Goal: Communication & Community: Participate in discussion

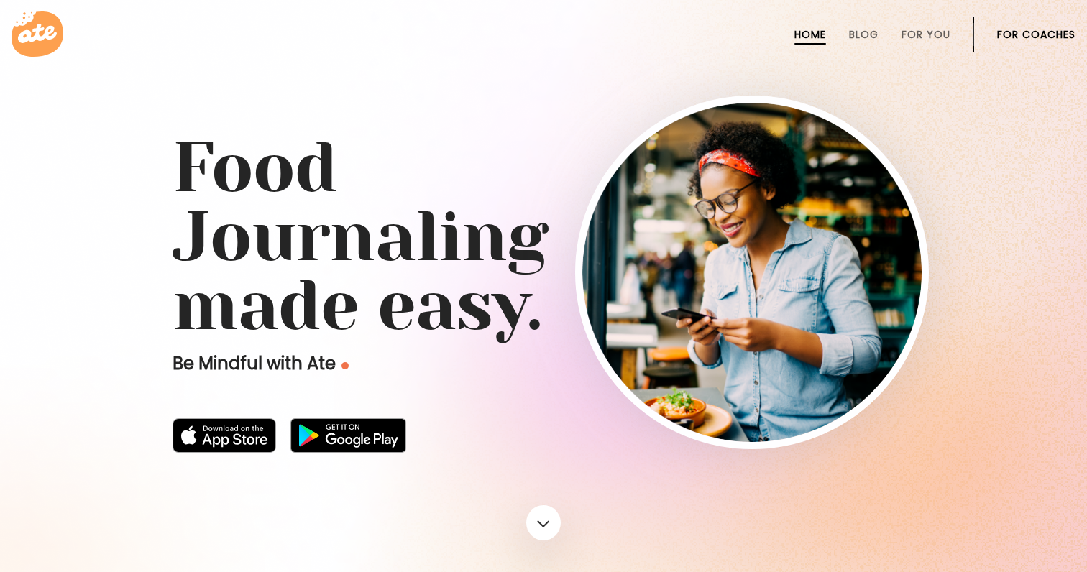
click at [1059, 36] on link "For Coaches" at bounding box center [1036, 35] width 78 height 12
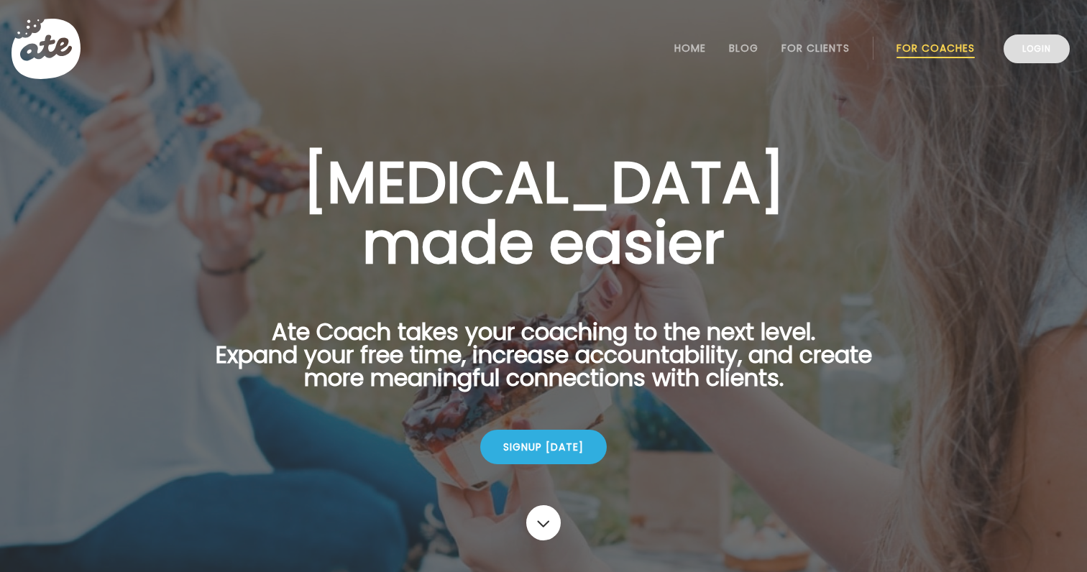
click at [1047, 53] on link "Login" at bounding box center [1037, 49] width 66 height 29
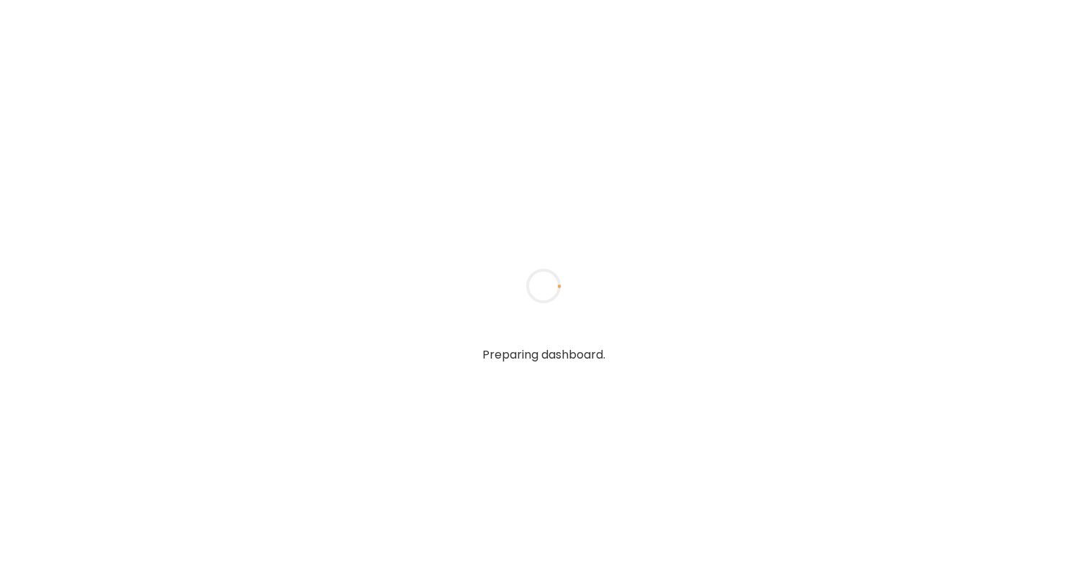
type textarea "**********"
type input "**********"
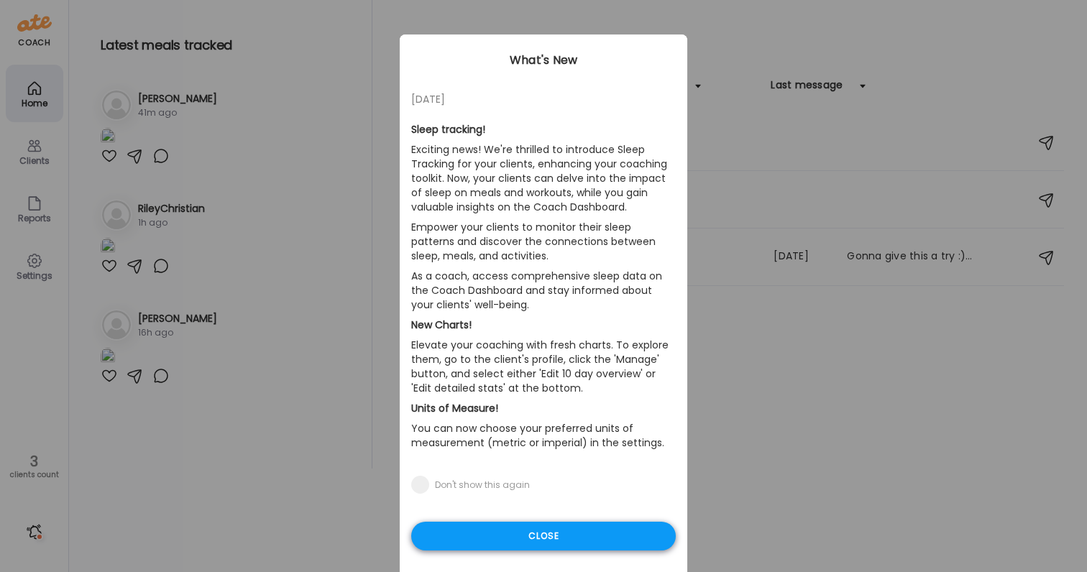
click at [567, 526] on div "Close" at bounding box center [543, 536] width 265 height 29
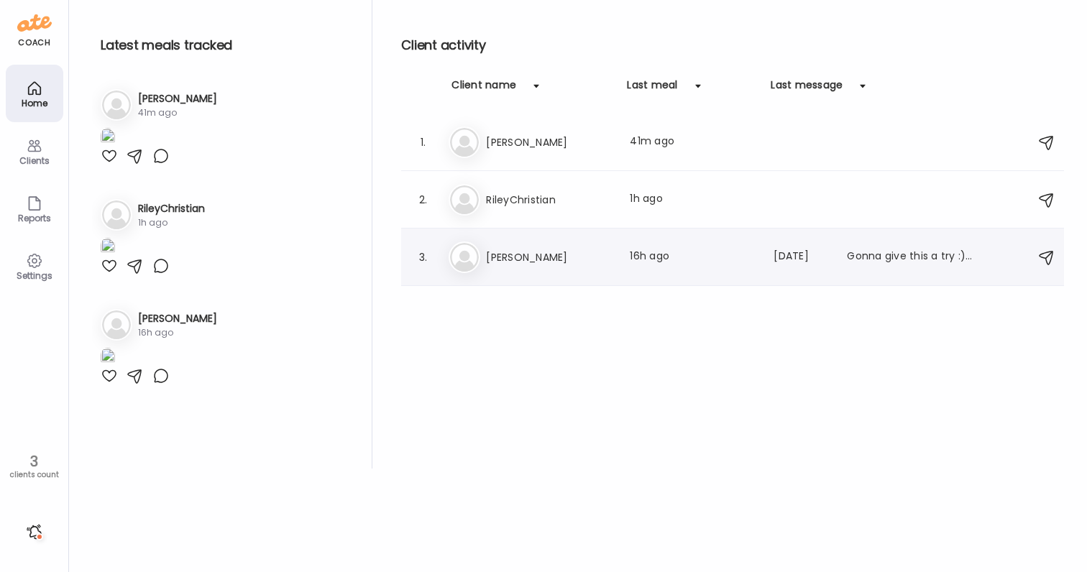
click at [621, 275] on div "3. Ji [PERSON_NAME] Last meal: 16h ago Last message: [DATE] Gonna give this a t…" at bounding box center [732, 258] width 663 height 58
click at [600, 247] on div "Ji [PERSON_NAME] Last meal: 16h ago Last message: [DATE] Gonna give this a try …" at bounding box center [735, 258] width 572 height 32
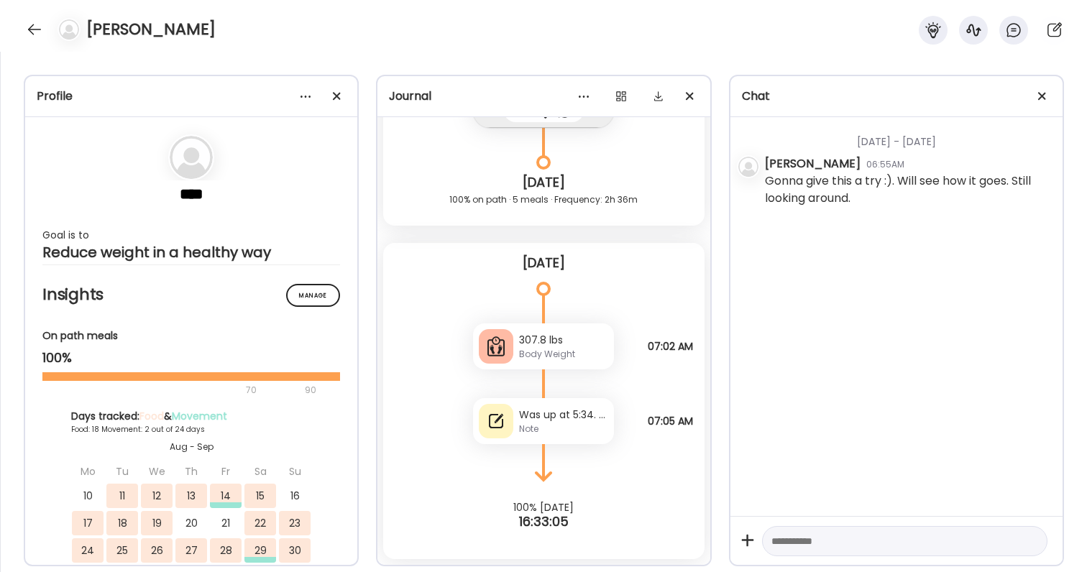
scroll to position [24443, 0]
click at [553, 424] on div "Note" at bounding box center [563, 429] width 89 height 13
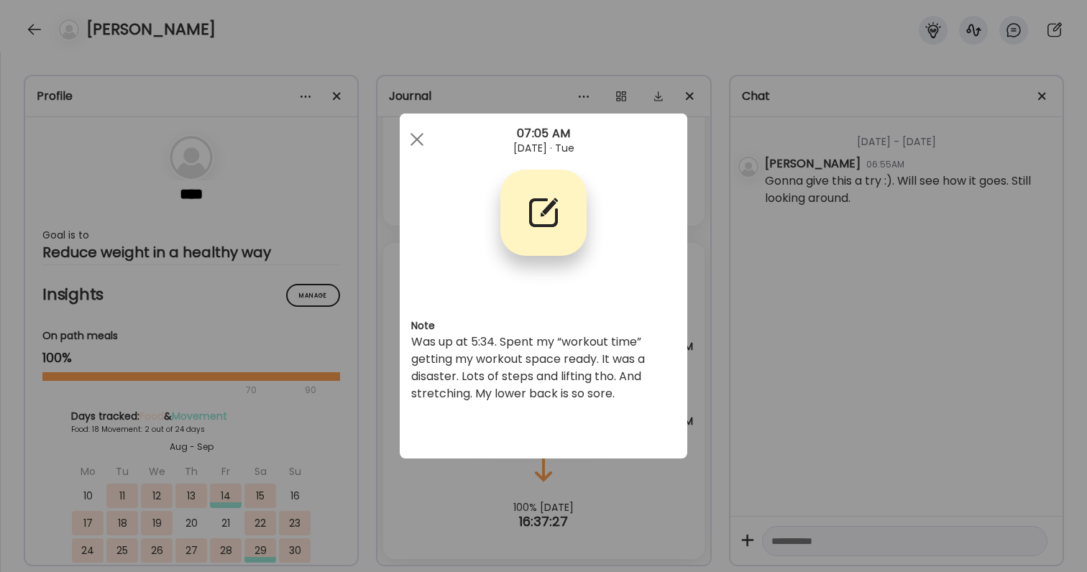
click at [961, 378] on div "Ate Coach Dashboard Wahoo! It’s official Take a moment to set up your Coach Pro…" at bounding box center [543, 286] width 1087 height 572
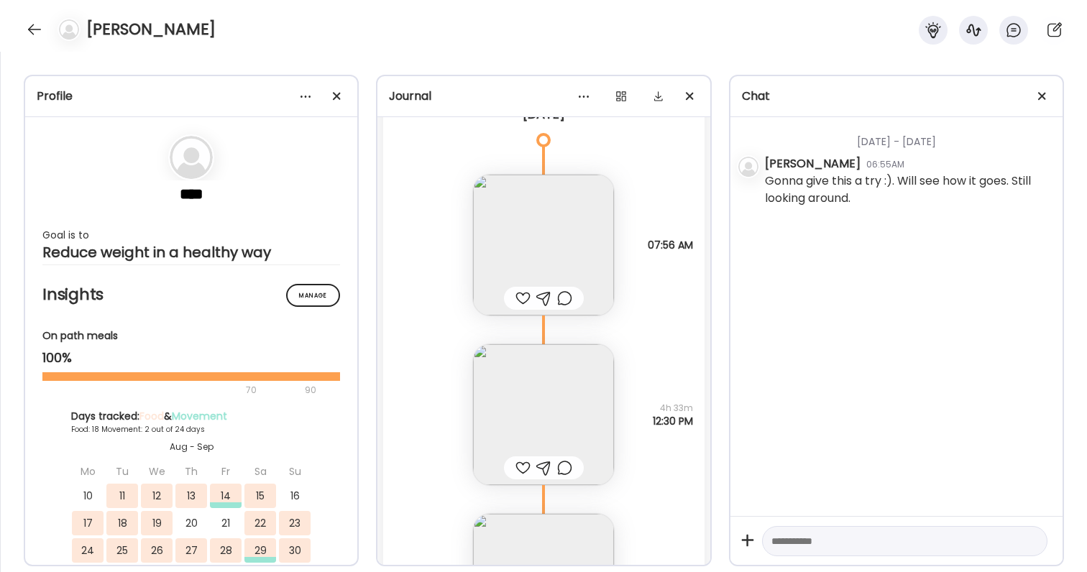
scroll to position [23573, 0]
click at [529, 303] on div at bounding box center [522, 301] width 15 height 17
click at [518, 473] on div at bounding box center [522, 471] width 15 height 17
click at [523, 422] on img at bounding box center [543, 418] width 141 height 141
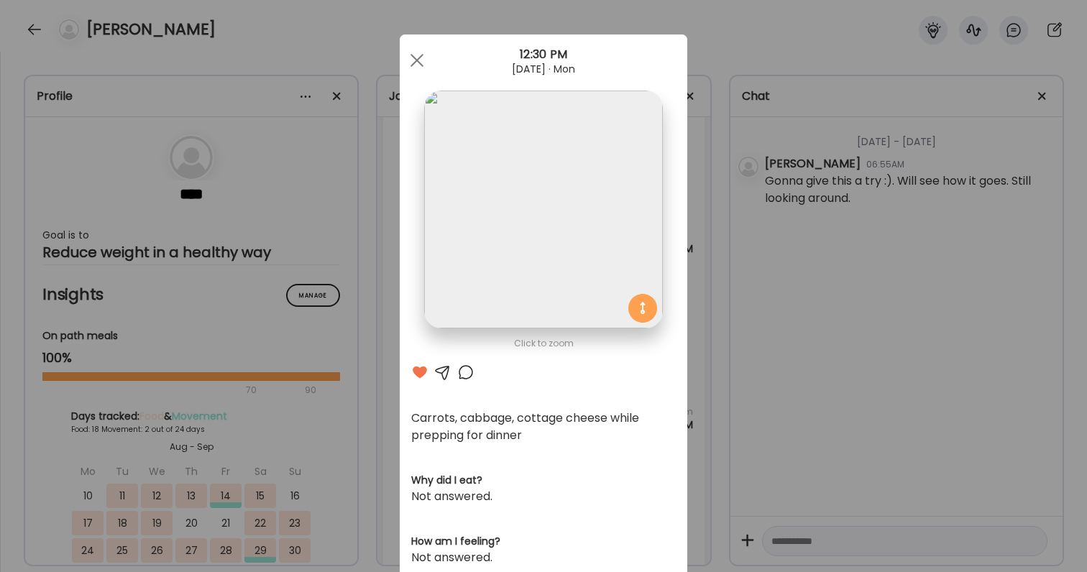
click at [465, 373] on div at bounding box center [465, 372] width 17 height 17
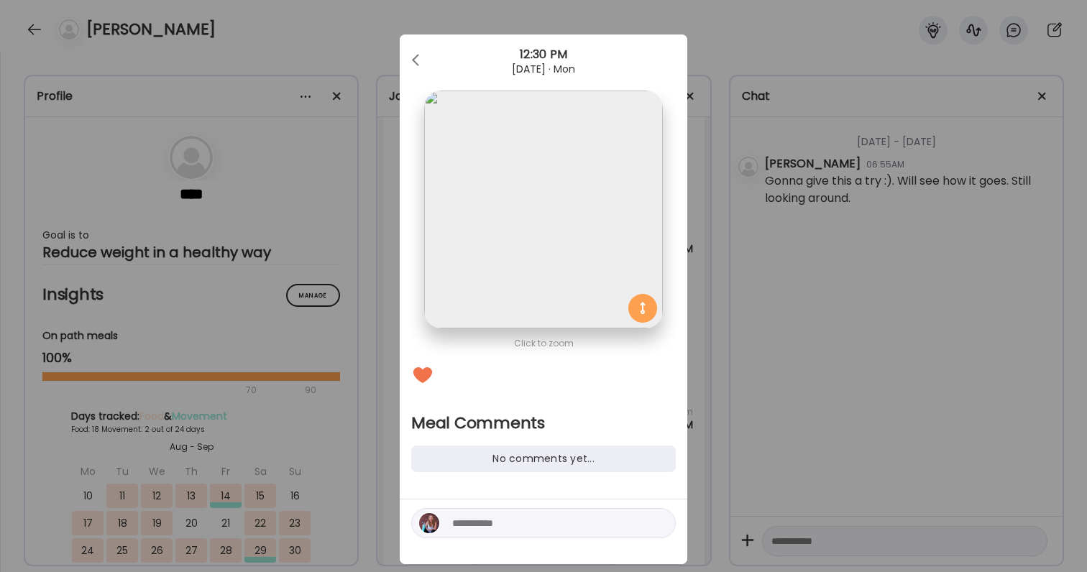
click at [485, 522] on textarea at bounding box center [549, 523] width 194 height 17
type textarea "**********"
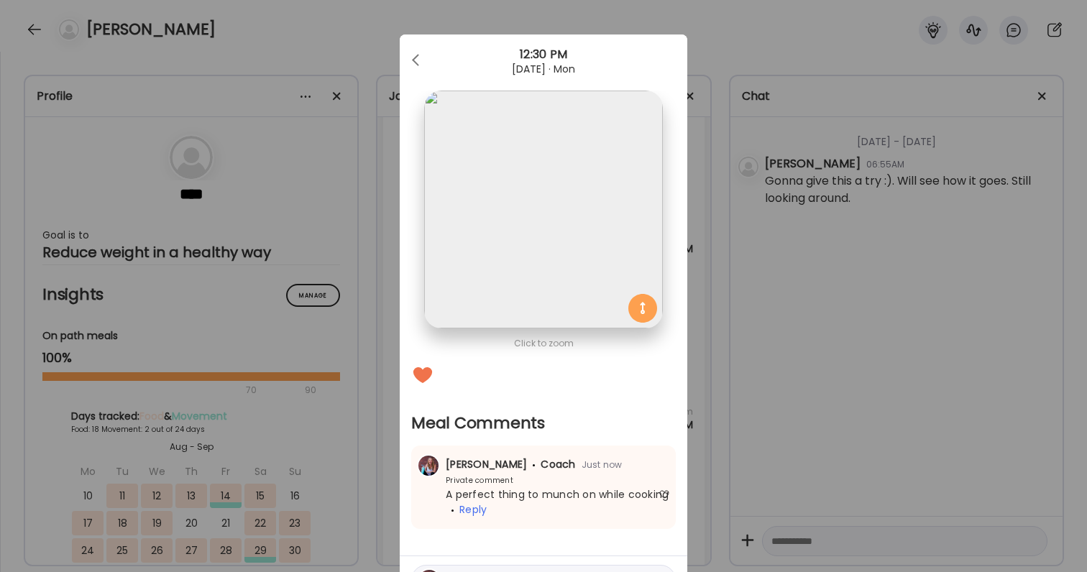
click at [790, 456] on div "Ate Coach Dashboard Wahoo! It’s official Take a moment to set up your Coach Pro…" at bounding box center [543, 286] width 1087 height 572
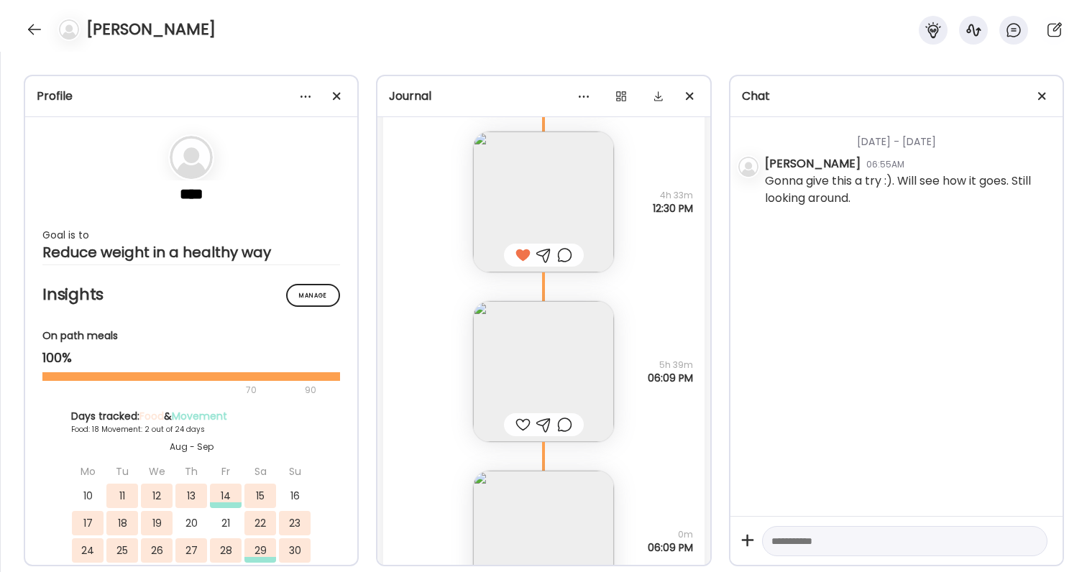
scroll to position [23825, 0]
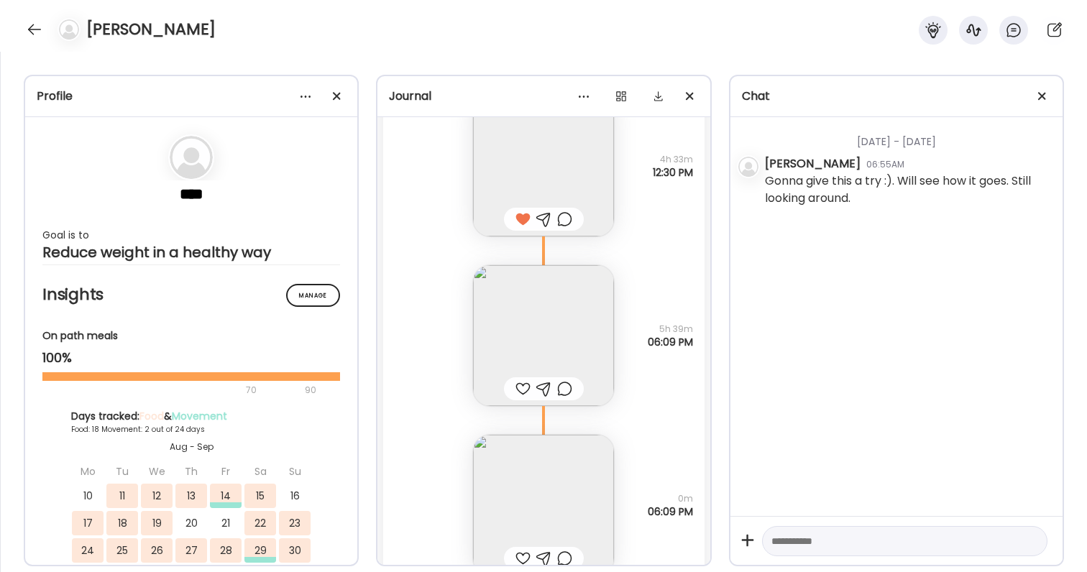
click at [556, 326] on img at bounding box center [543, 335] width 141 height 141
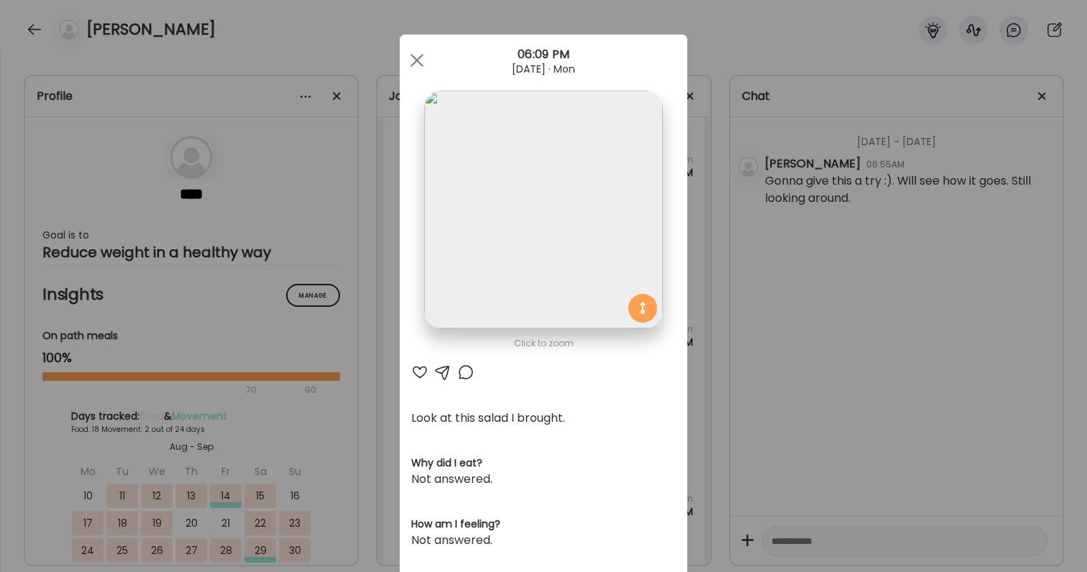
click at [416, 371] on div at bounding box center [419, 372] width 17 height 17
click at [469, 382] on div "Click to zoom AteMate AI Look at this salad I brought. Why did I eat? Not answe…" at bounding box center [544, 459] width 288 height 849
click at [466, 372] on div at bounding box center [465, 372] width 17 height 17
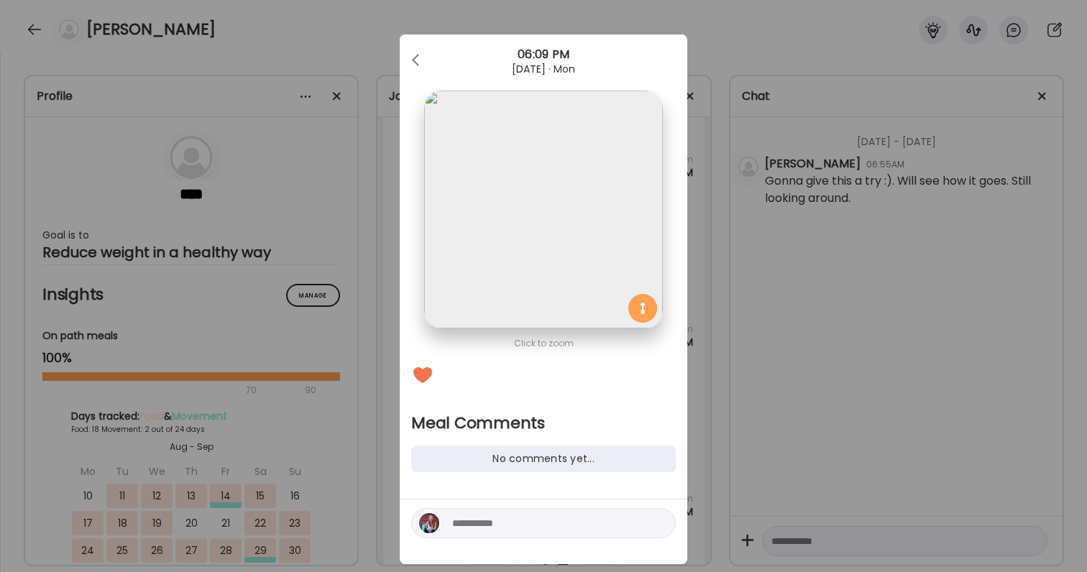
click at [487, 528] on textarea at bounding box center [549, 523] width 194 height 17
click at [539, 519] on textarea "******" at bounding box center [549, 523] width 194 height 17
click at [482, 524] on textarea "**********" at bounding box center [549, 514] width 194 height 35
click at [607, 529] on textarea "**********" at bounding box center [549, 514] width 194 height 35
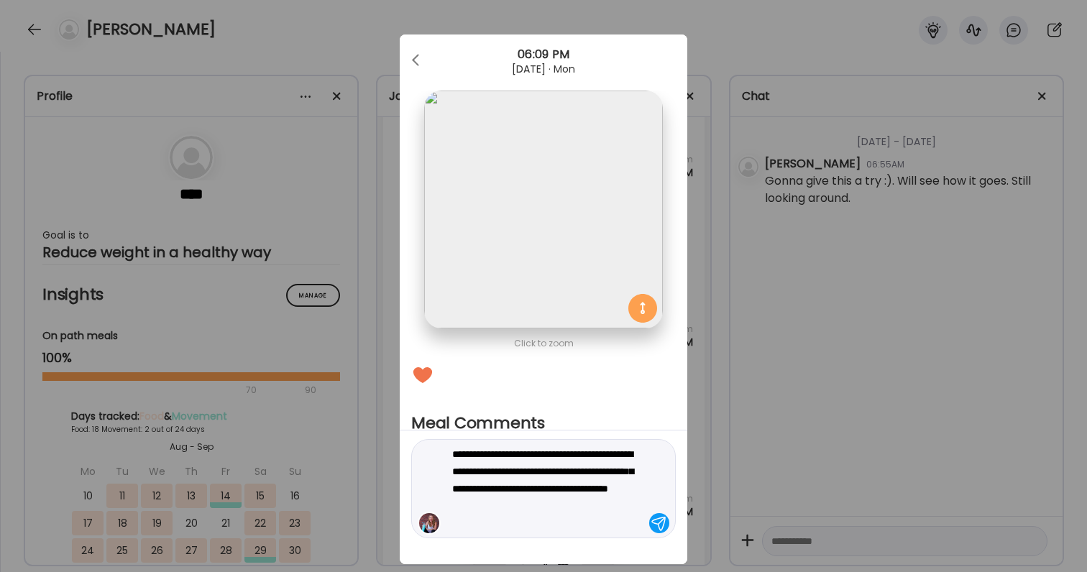
click at [589, 527] on textarea "**********" at bounding box center [549, 489] width 194 height 86
click at [558, 512] on textarea "**********" at bounding box center [549, 489] width 194 height 86
click at [546, 476] on textarea "**********" at bounding box center [549, 489] width 194 height 86
click at [526, 485] on textarea "**********" at bounding box center [549, 497] width 194 height 69
click at [513, 502] on textarea "**********" at bounding box center [549, 497] width 194 height 69
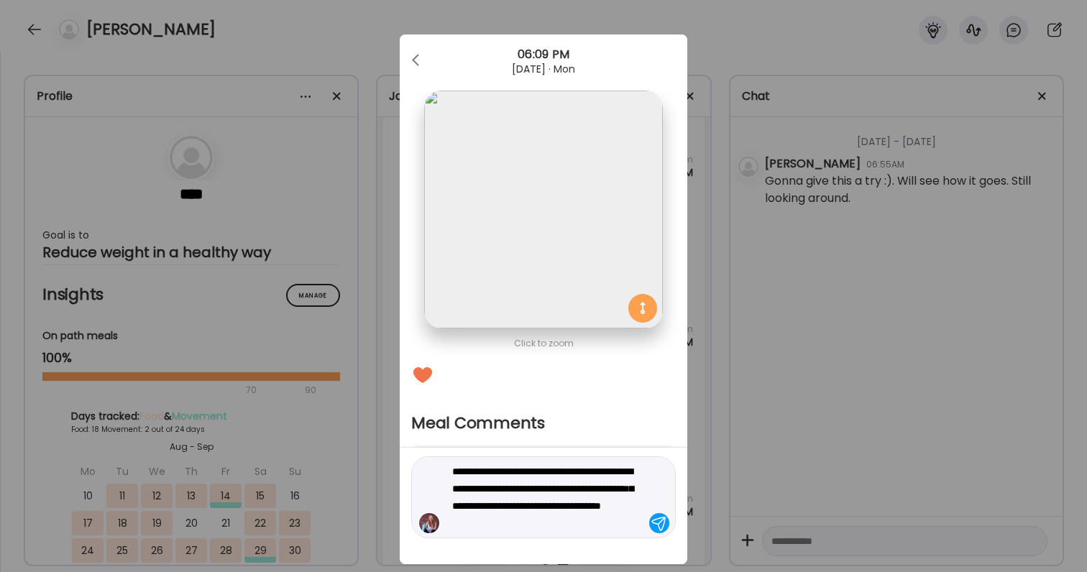
click at [507, 520] on textarea "**********" at bounding box center [549, 497] width 194 height 69
click at [618, 529] on textarea "**********" at bounding box center [549, 497] width 194 height 69
click at [483, 523] on textarea "**********" at bounding box center [549, 497] width 194 height 69
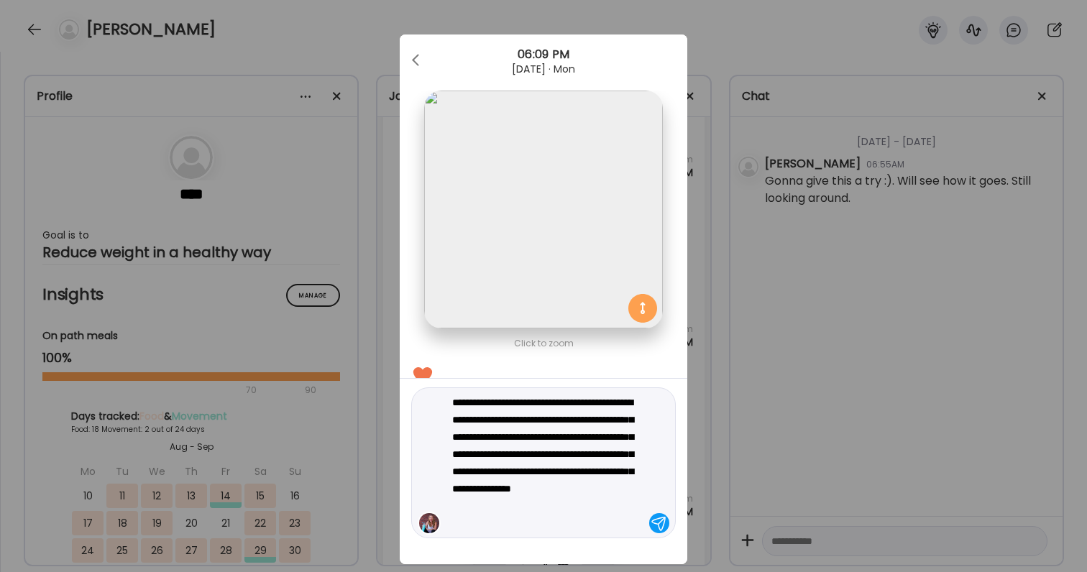
click at [607, 488] on textarea "**********" at bounding box center [549, 463] width 194 height 138
click at [588, 487] on textarea "**********" at bounding box center [549, 463] width 194 height 138
type textarea "**********"
click at [592, 509] on textarea "**********" at bounding box center [549, 463] width 194 height 138
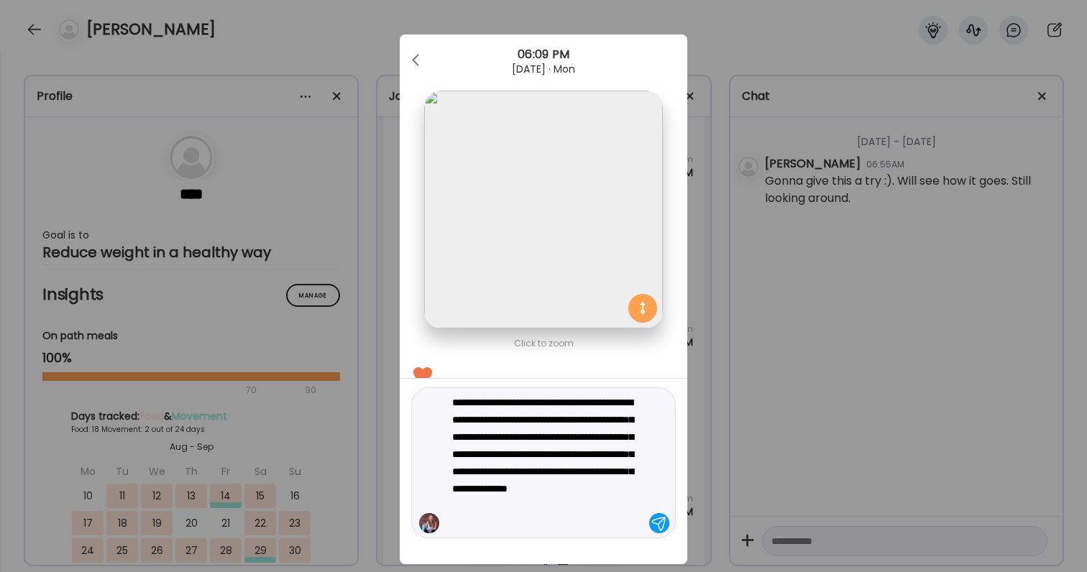
click at [570, 506] on textarea "**********" at bounding box center [549, 463] width 194 height 138
click at [569, 497] on textarea "**********" at bounding box center [549, 463] width 194 height 138
click at [574, 515] on textarea "**********" at bounding box center [549, 463] width 194 height 138
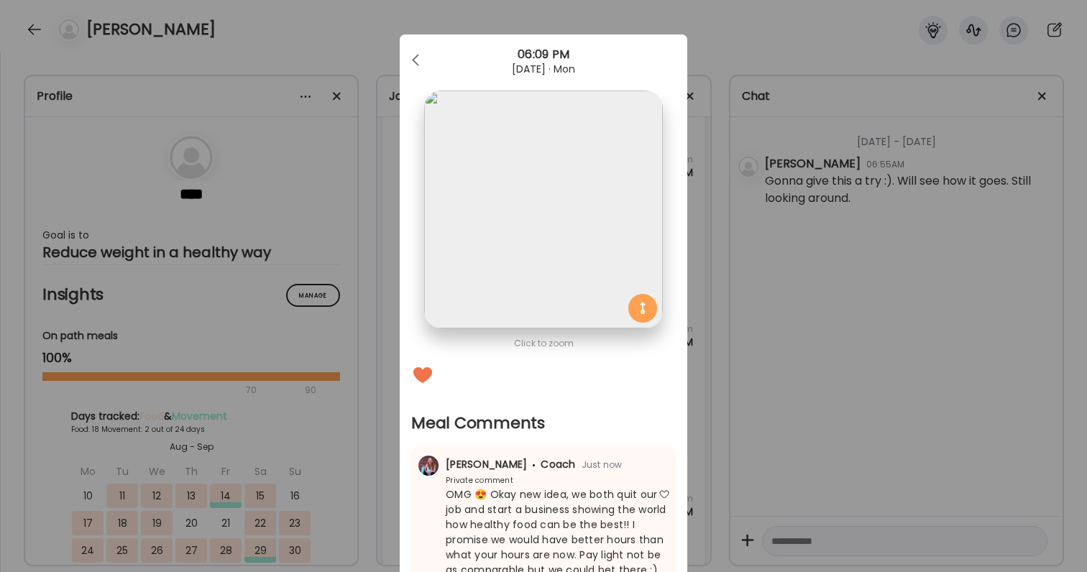
click at [827, 408] on div "Ate Coach Dashboard Wahoo! It’s official Take a moment to set up your Coach Pro…" at bounding box center [543, 286] width 1087 height 572
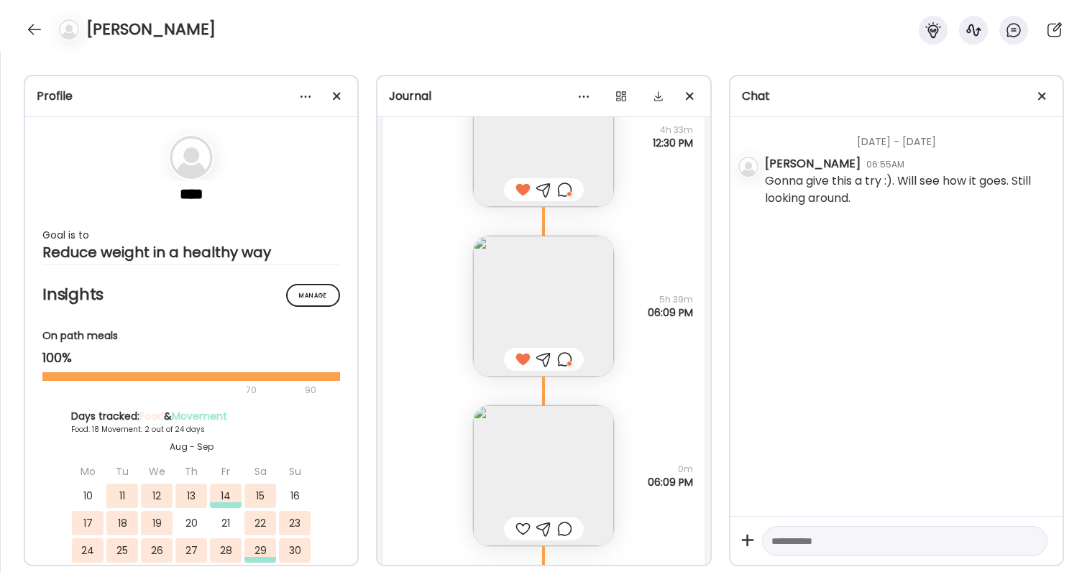
scroll to position [23862, 0]
click at [527, 457] on img at bounding box center [543, 468] width 141 height 141
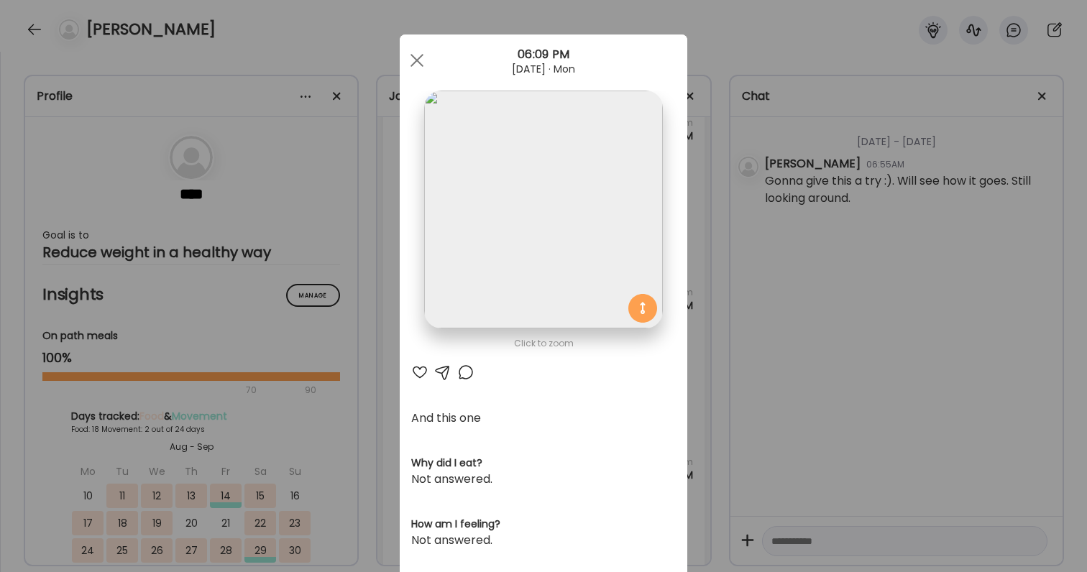
click at [417, 370] on div at bounding box center [419, 372] width 17 height 17
click at [464, 372] on div at bounding box center [465, 372] width 17 height 17
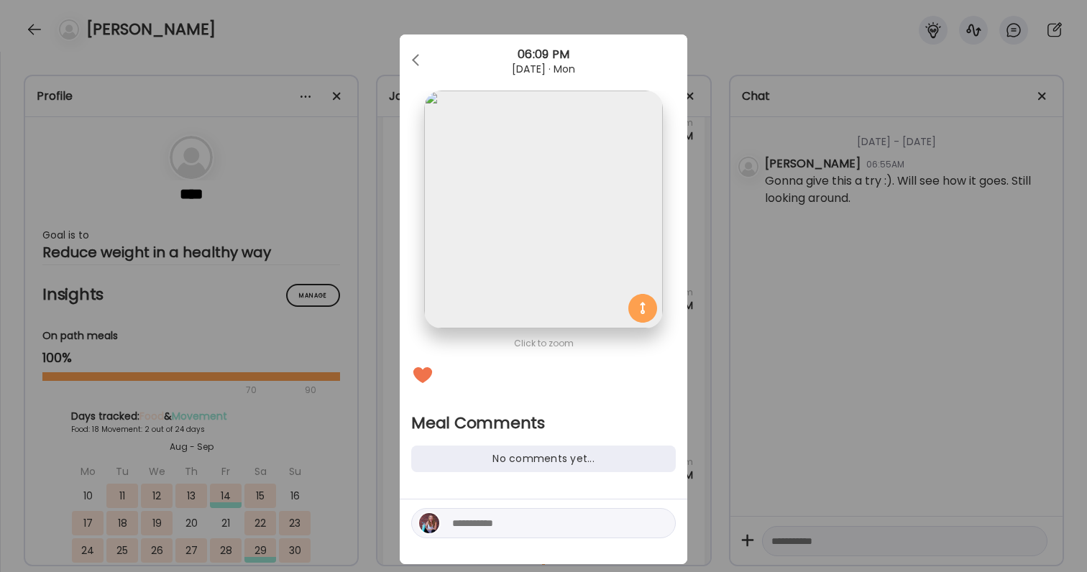
click at [503, 525] on textarea at bounding box center [549, 523] width 194 height 17
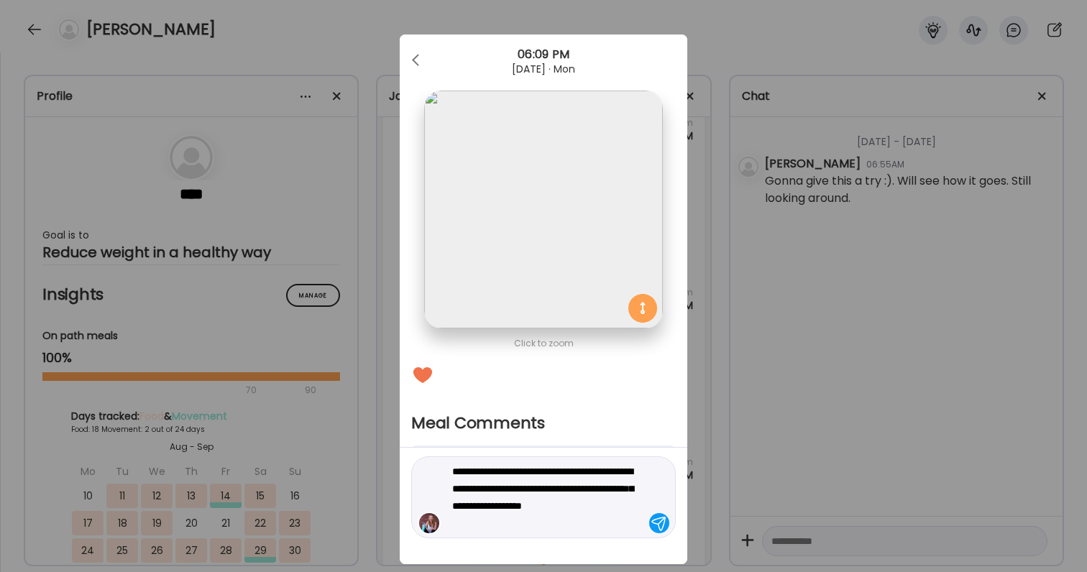
click at [529, 493] on textarea "**********" at bounding box center [549, 497] width 194 height 69
type textarea "**********"
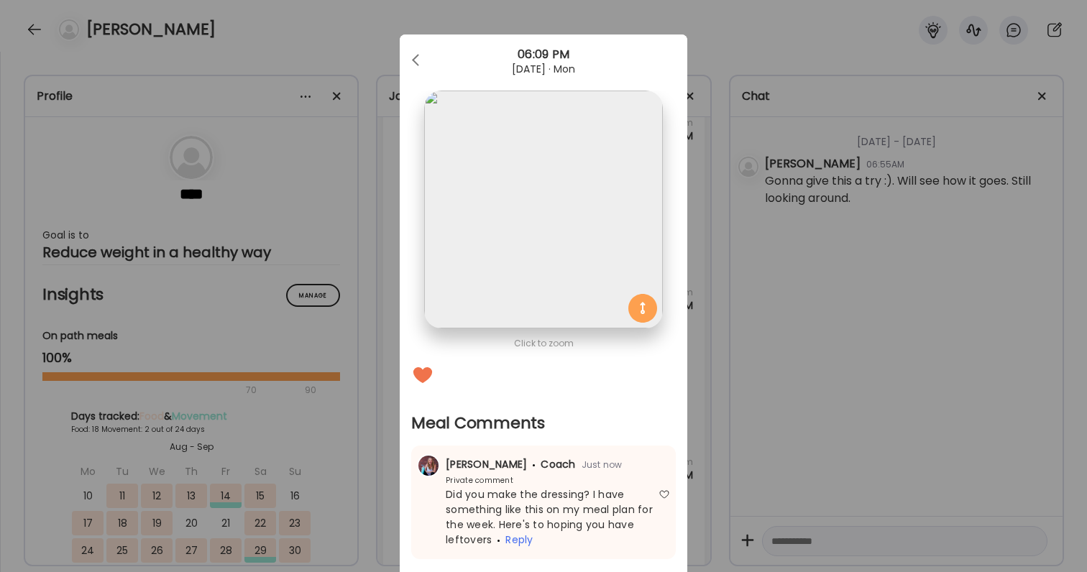
click at [735, 446] on div "Ate Coach Dashboard Wahoo! It’s official Take a moment to set up your Coach Pro…" at bounding box center [543, 286] width 1087 height 572
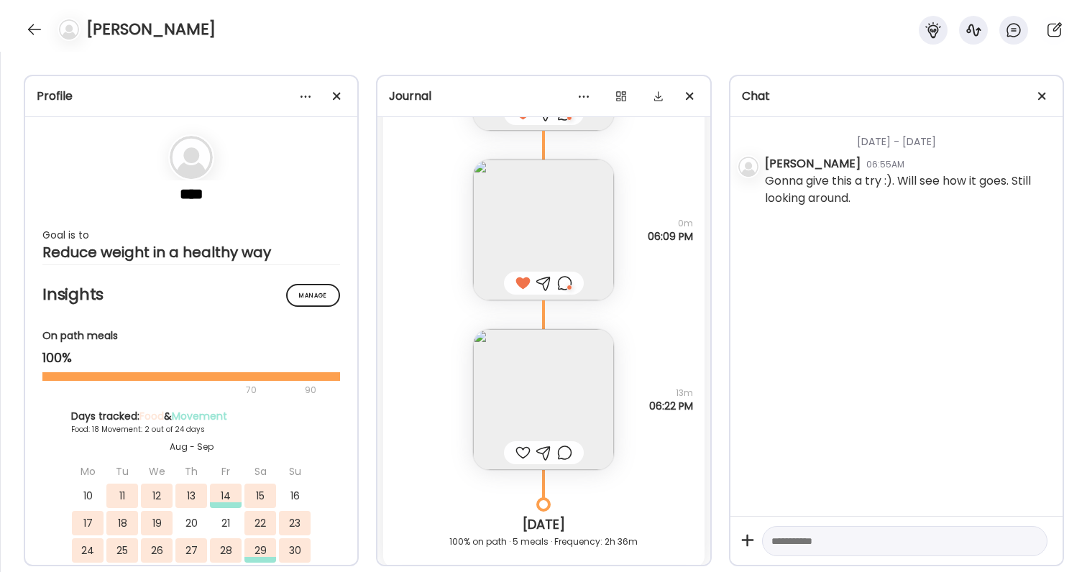
scroll to position [24102, 0]
click at [538, 388] on img at bounding box center [543, 398] width 141 height 141
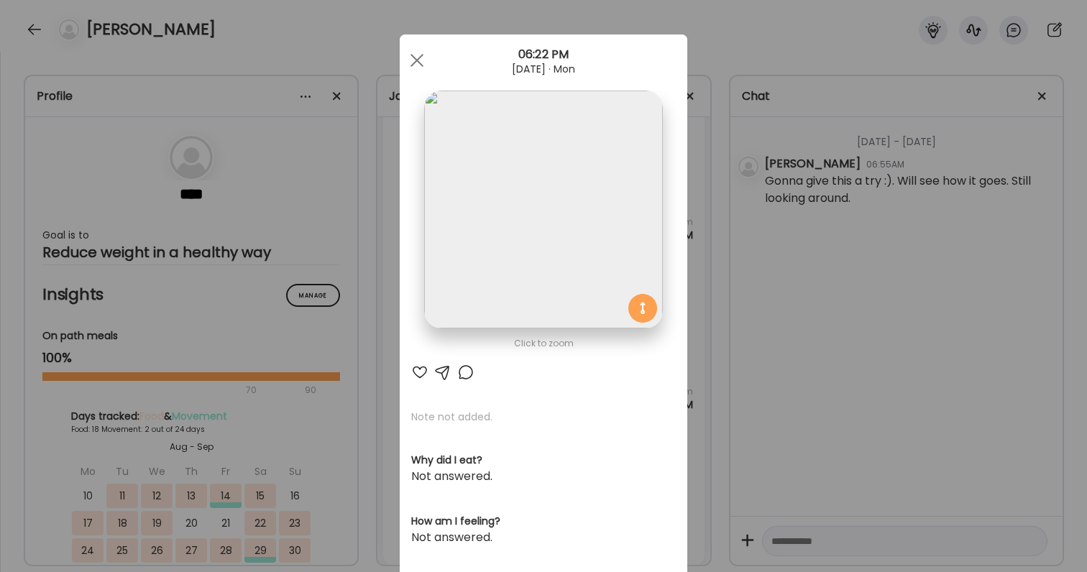
click at [418, 377] on div at bounding box center [419, 372] width 17 height 17
click at [852, 297] on div "Ate Coach Dashboard Wahoo! It’s official Take a moment to set up your Coach Pro…" at bounding box center [543, 286] width 1087 height 572
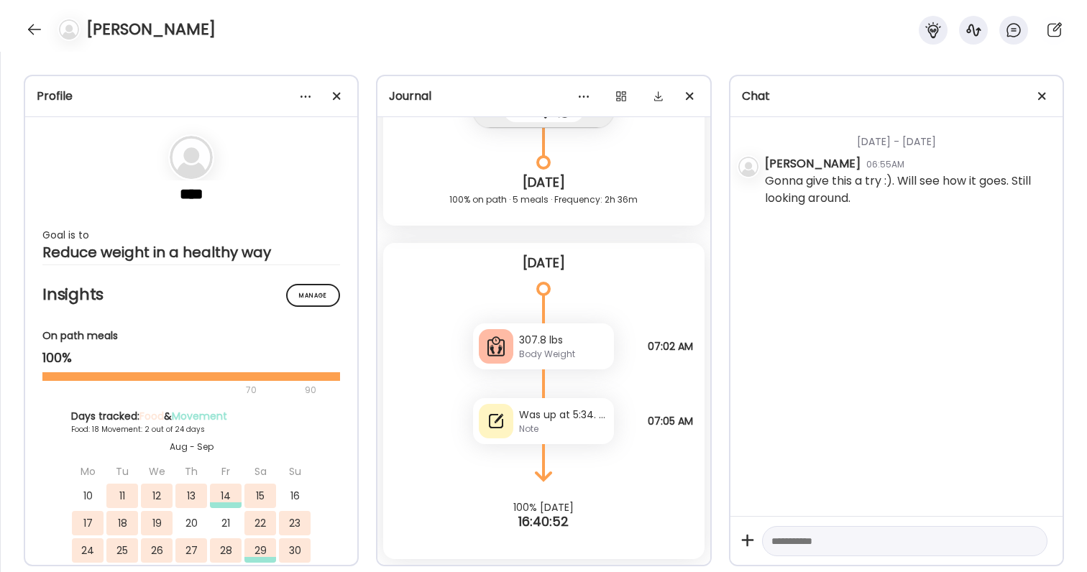
scroll to position [24443, 0]
click at [564, 344] on div "307.8 lbs" at bounding box center [563, 340] width 89 height 15
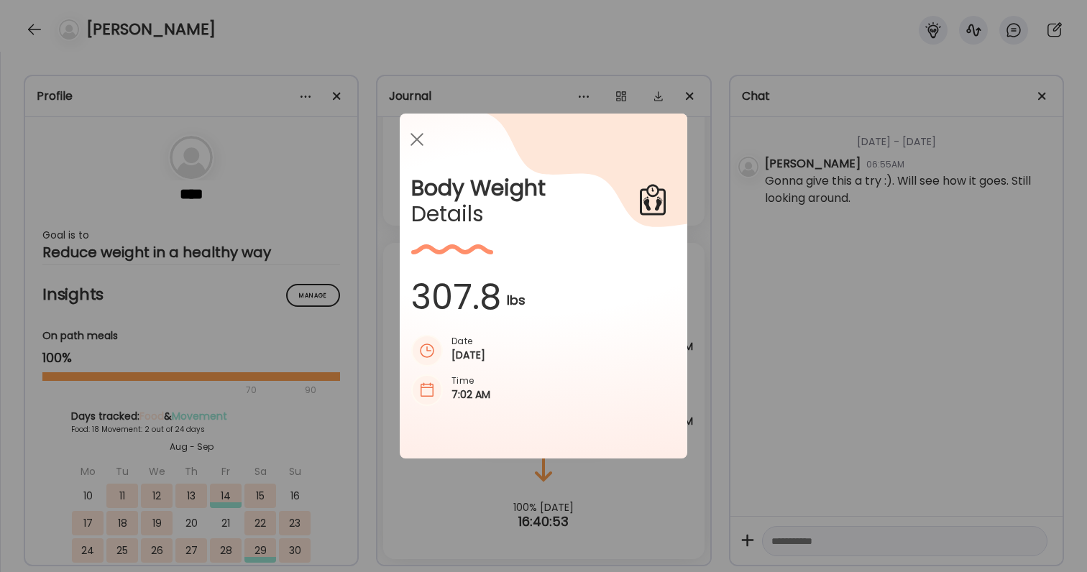
click at [799, 397] on div "Ate Coach Dashboard Wahoo! It’s official Take a moment to set up your Coach Pro…" at bounding box center [543, 286] width 1087 height 572
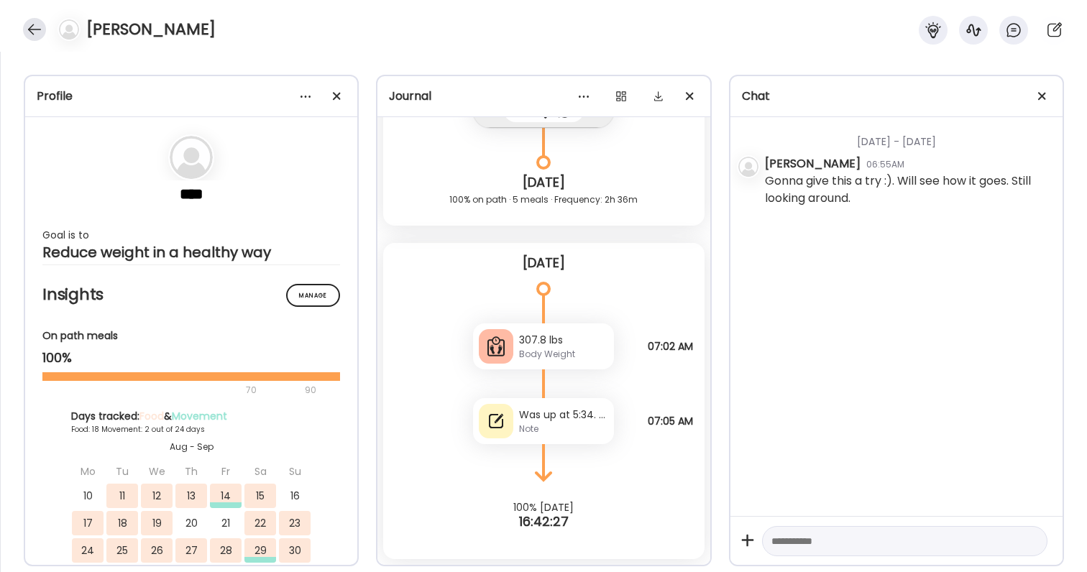
click at [34, 26] on div at bounding box center [34, 29] width 23 height 23
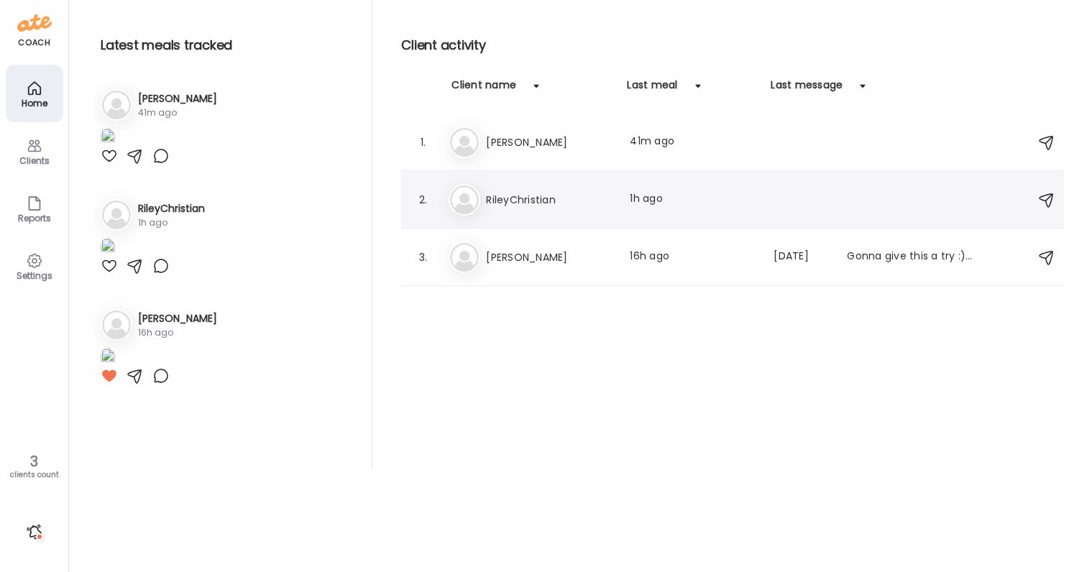
click at [552, 200] on h3 "RileyChristian" at bounding box center [549, 199] width 127 height 17
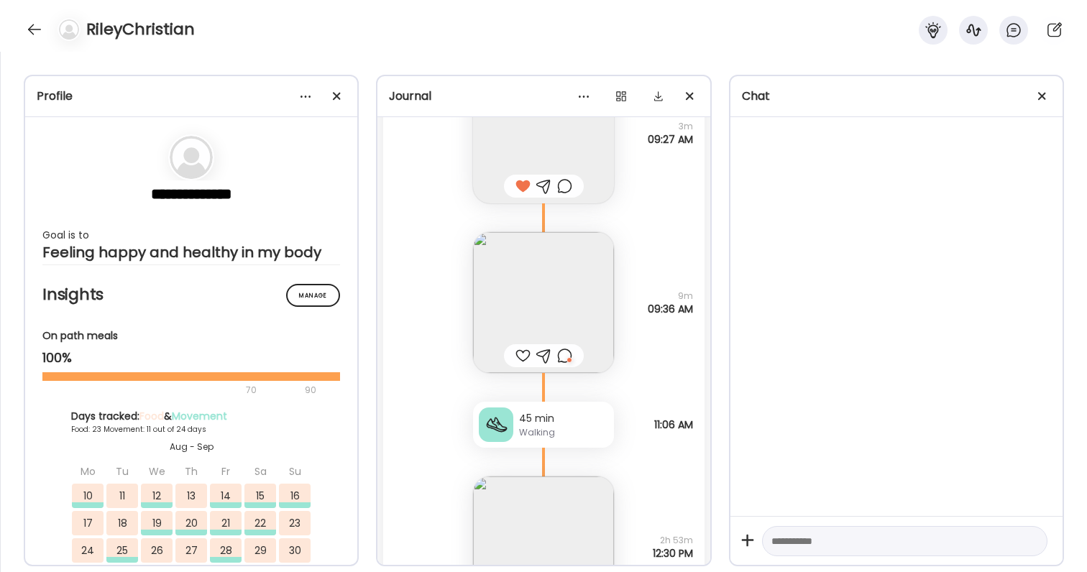
scroll to position [64635, 0]
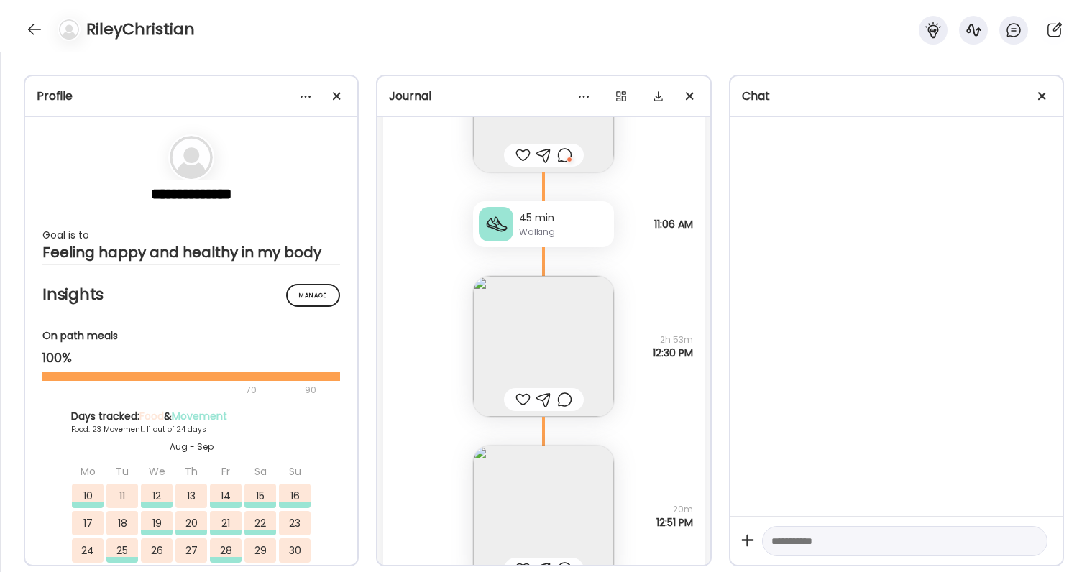
click at [525, 400] on div at bounding box center [522, 399] width 15 height 17
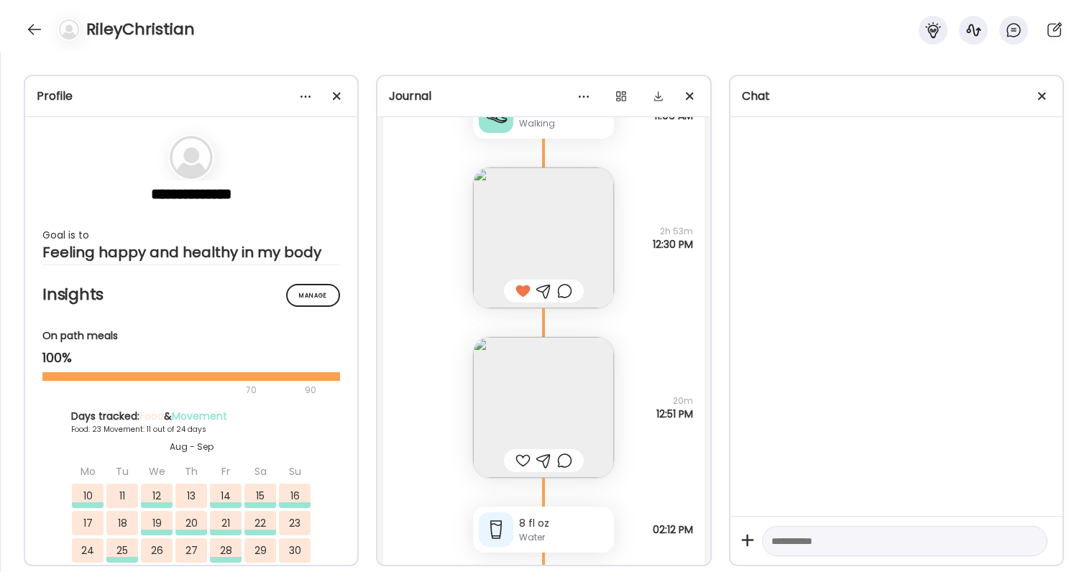
scroll to position [64943, 0]
click at [521, 451] on div at bounding box center [522, 457] width 15 height 17
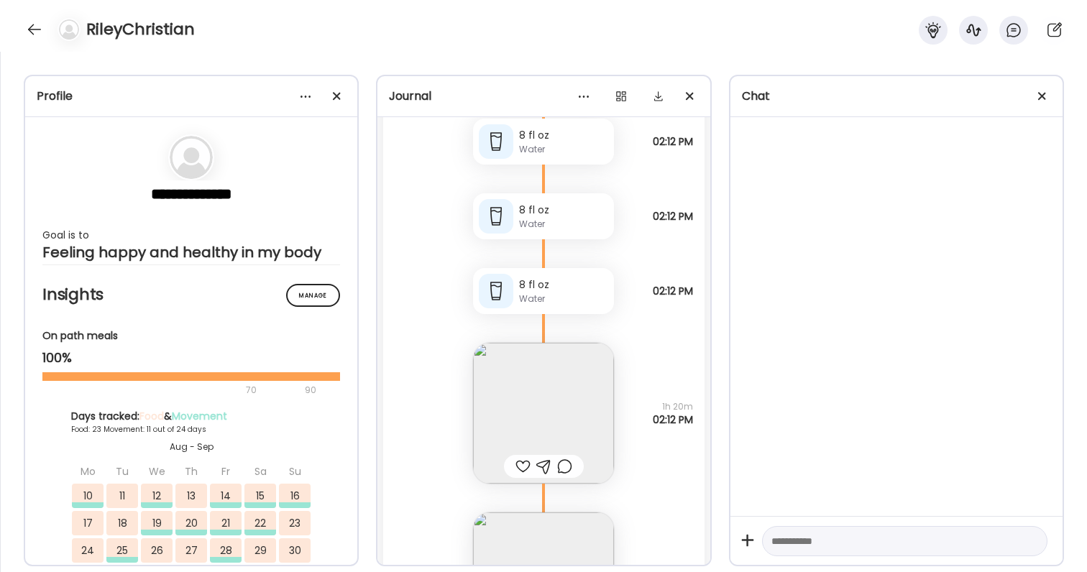
scroll to position [65447, 0]
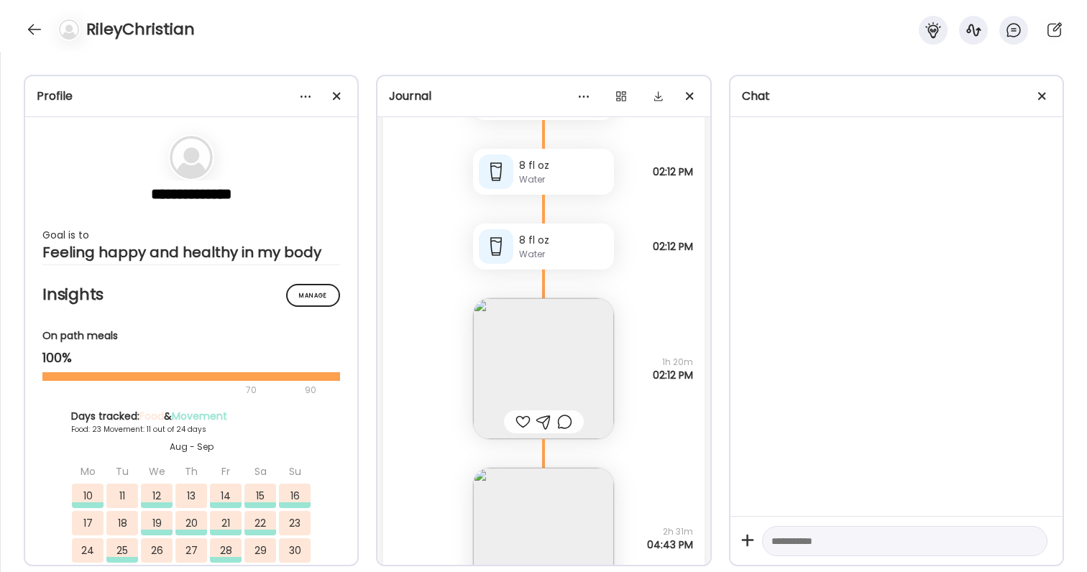
click at [531, 373] on img at bounding box center [543, 368] width 141 height 141
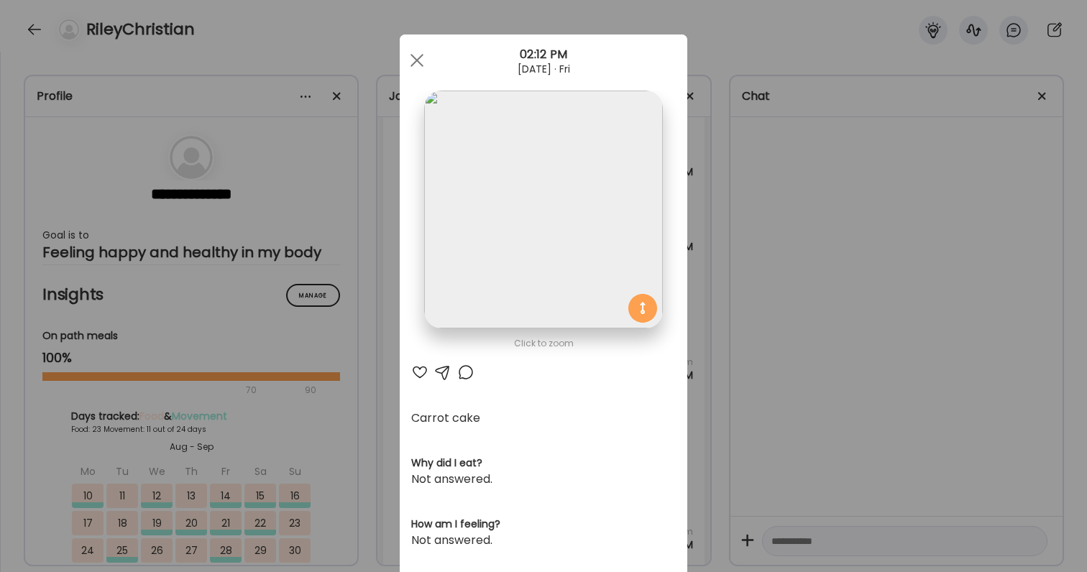
click at [425, 366] on div at bounding box center [419, 372] width 17 height 17
click at [808, 326] on div "Ate Coach Dashboard Wahoo! It’s official Take a moment to set up your Coach Pro…" at bounding box center [543, 286] width 1087 height 572
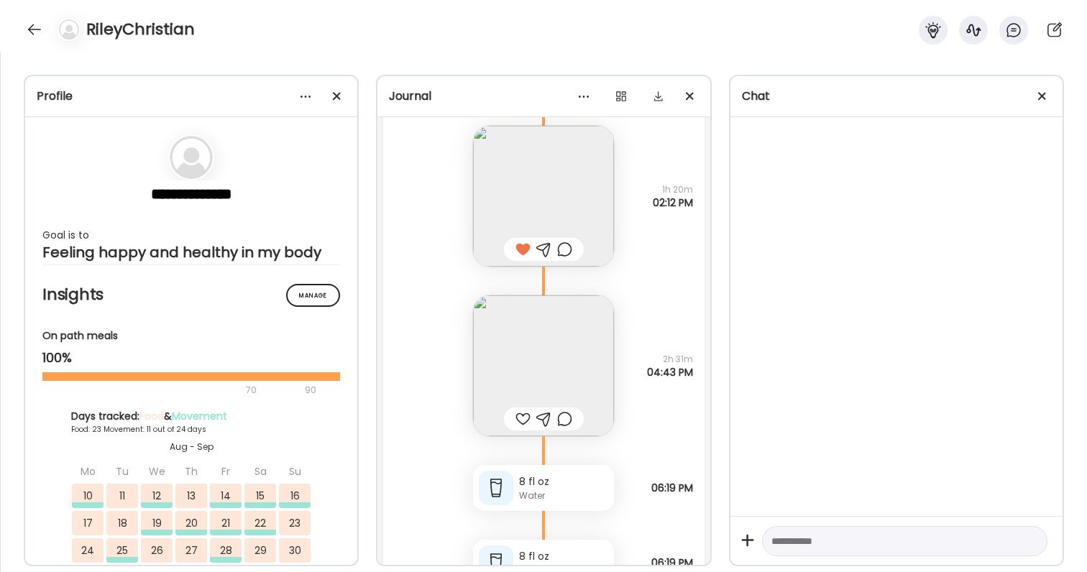
scroll to position [65632, 0]
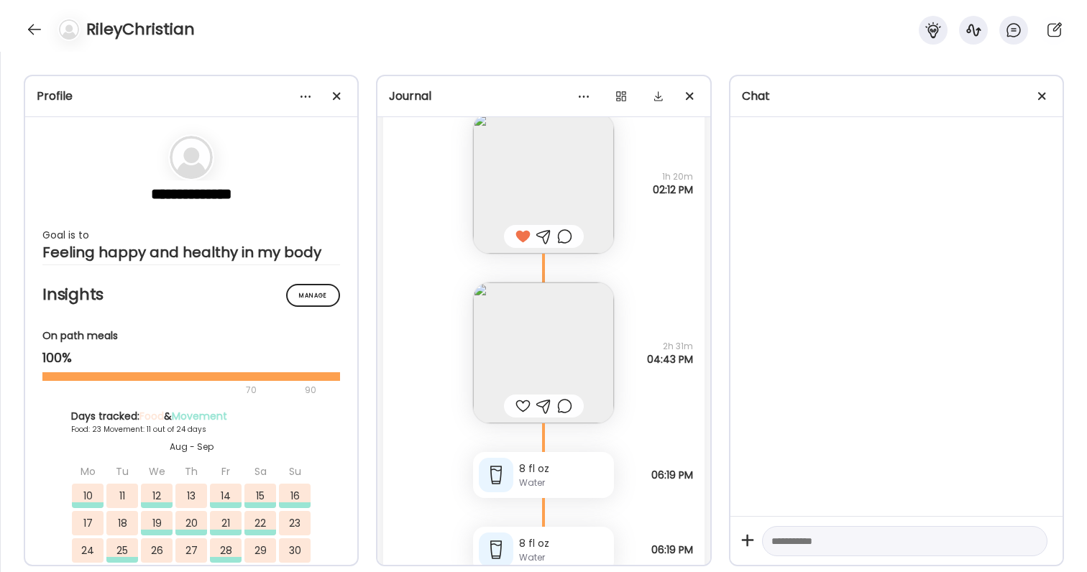
click at [566, 359] on img at bounding box center [543, 353] width 141 height 141
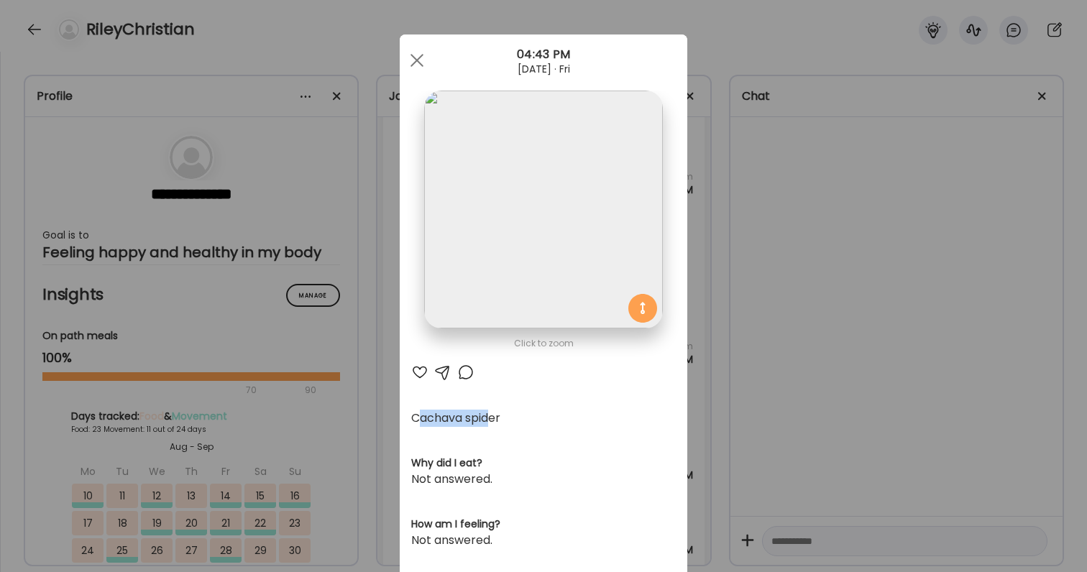
drag, startPoint x: 423, startPoint y: 419, endPoint x: 492, endPoint y: 421, distance: 69.7
click at [492, 421] on div "Cachava spider" at bounding box center [543, 418] width 265 height 17
click at [748, 390] on div "Ate Coach Dashboard Wahoo! It’s official Take a moment to set up your Coach Pro…" at bounding box center [543, 286] width 1087 height 572
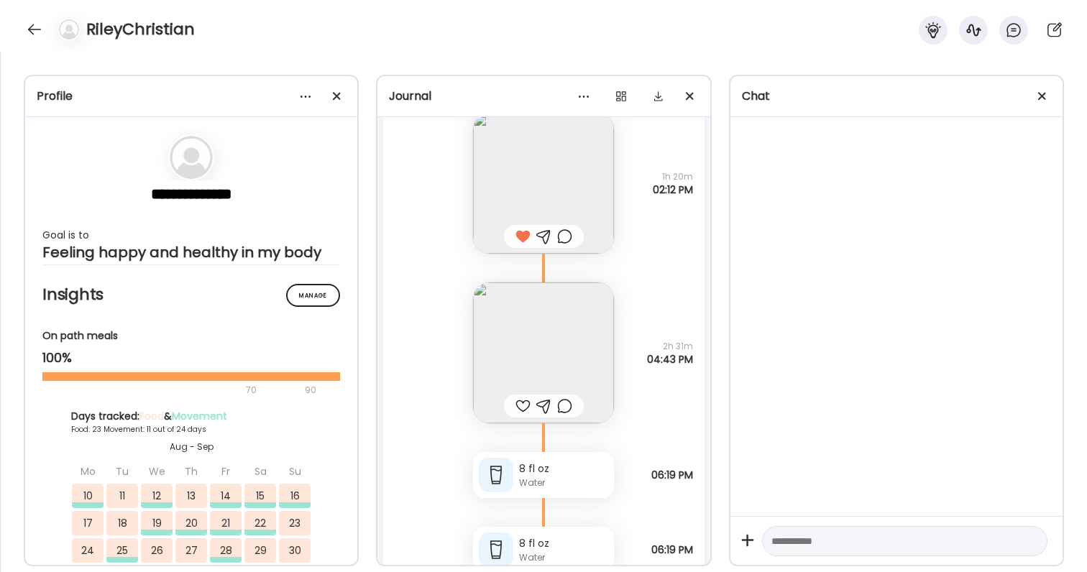
click at [522, 409] on div at bounding box center [522, 406] width 15 height 17
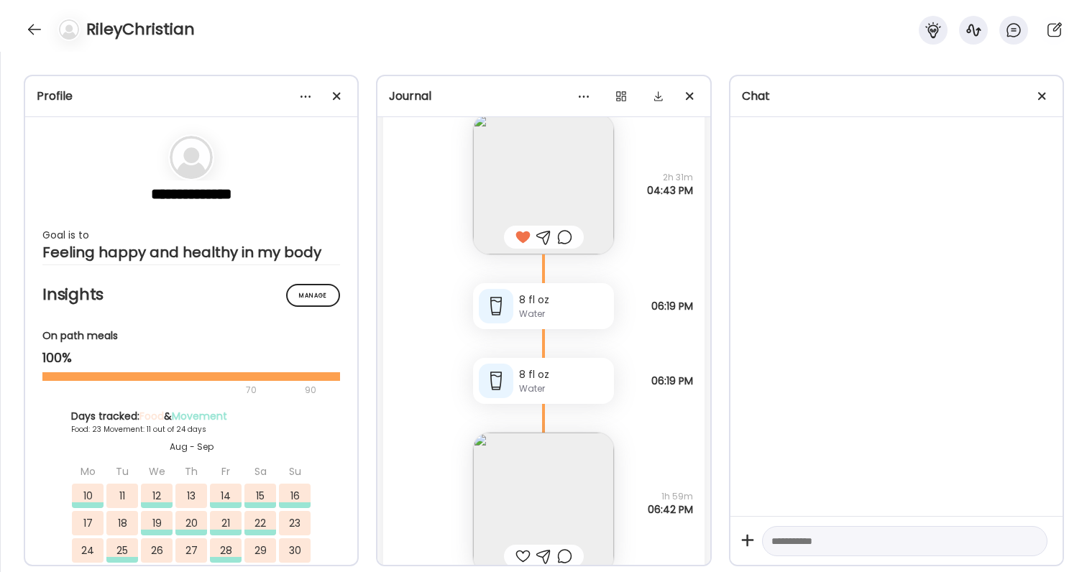
scroll to position [65821, 0]
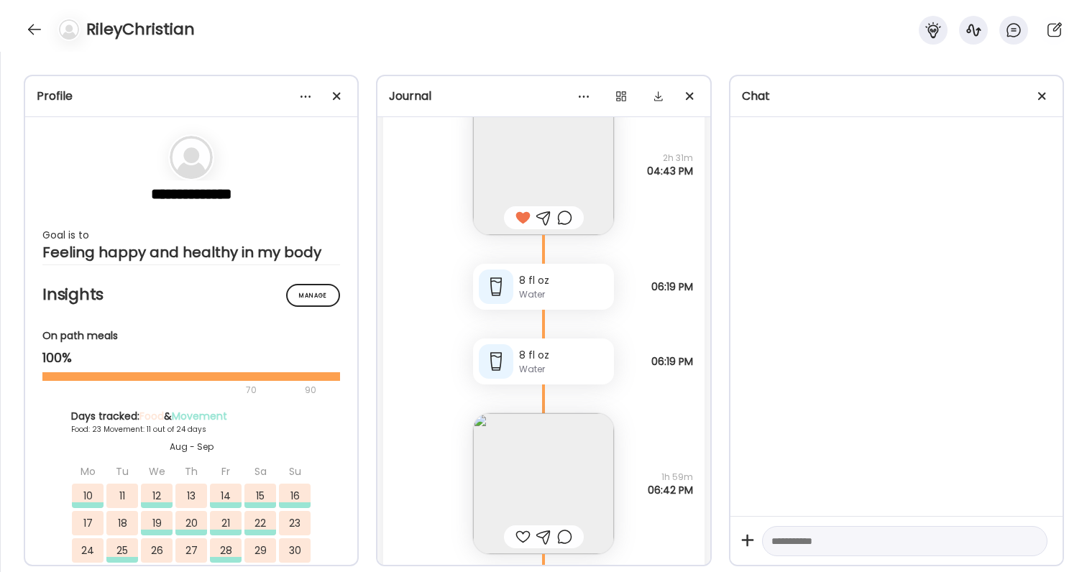
click at [528, 472] on img at bounding box center [543, 483] width 141 height 141
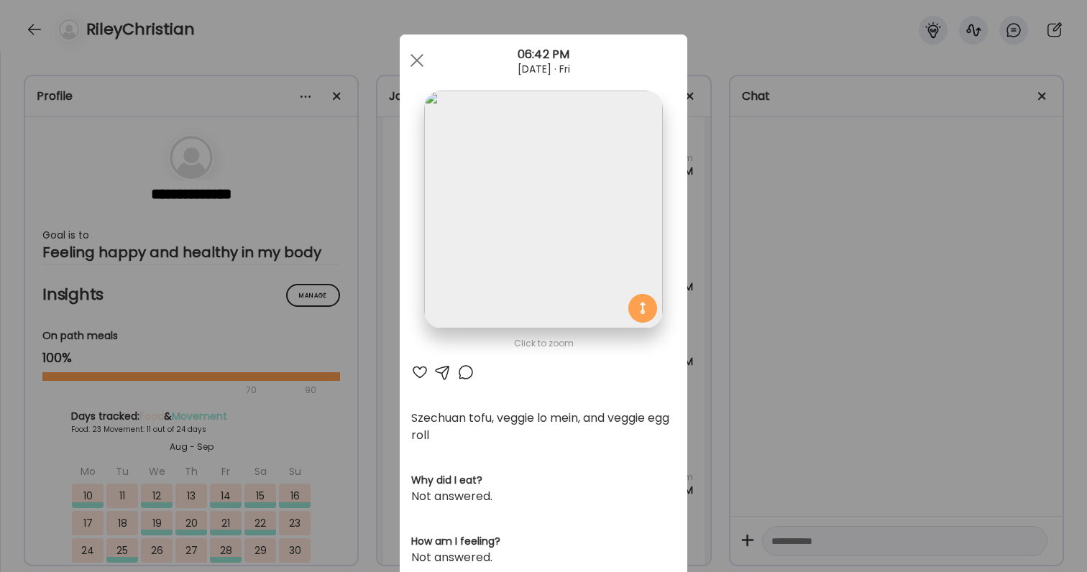
click at [816, 332] on div "Ate Coach Dashboard Wahoo! It’s official Take a moment to set up your Coach Pro…" at bounding box center [543, 286] width 1087 height 572
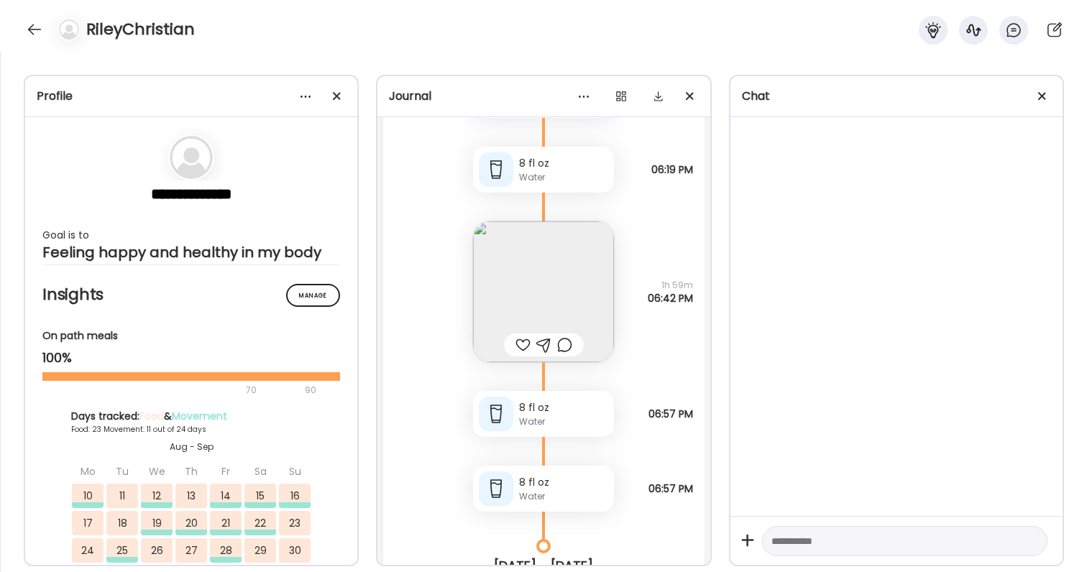
scroll to position [66025, 0]
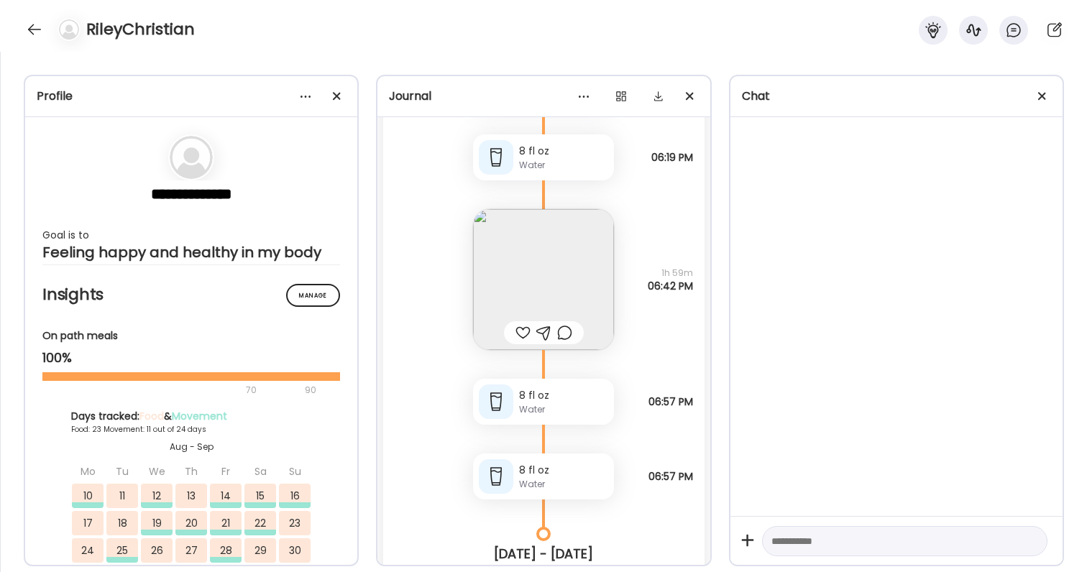
click at [523, 330] on div at bounding box center [522, 332] width 15 height 17
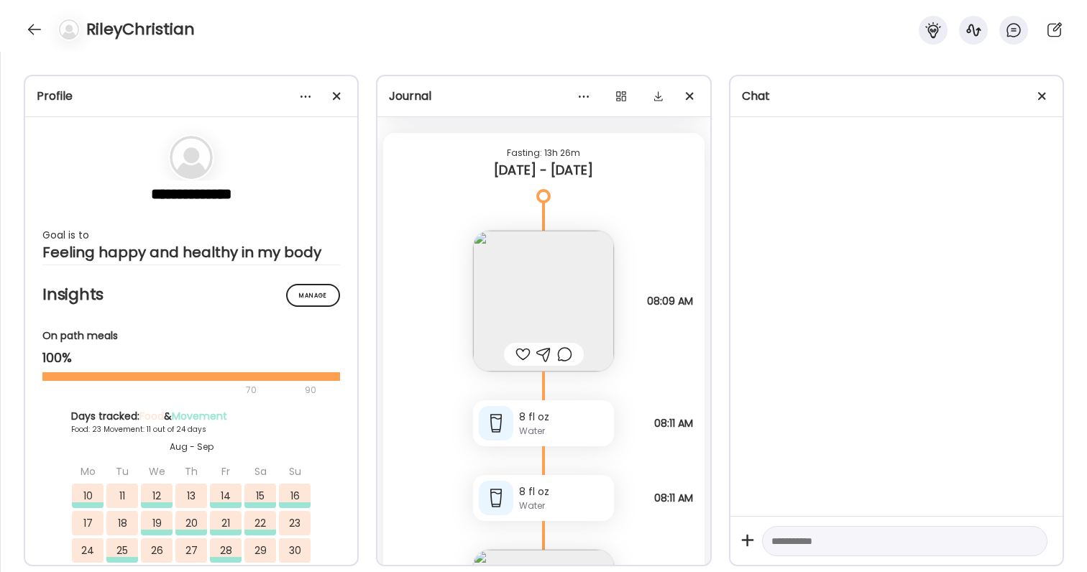
scroll to position [66540, 0]
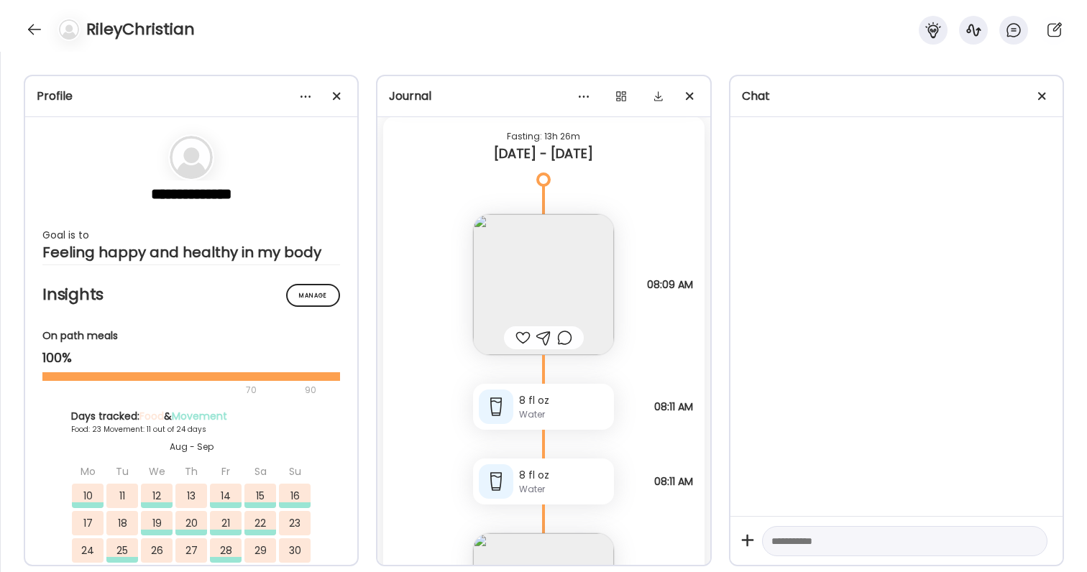
click at [524, 340] on div at bounding box center [522, 337] width 15 height 17
click at [568, 339] on div at bounding box center [564, 337] width 15 height 17
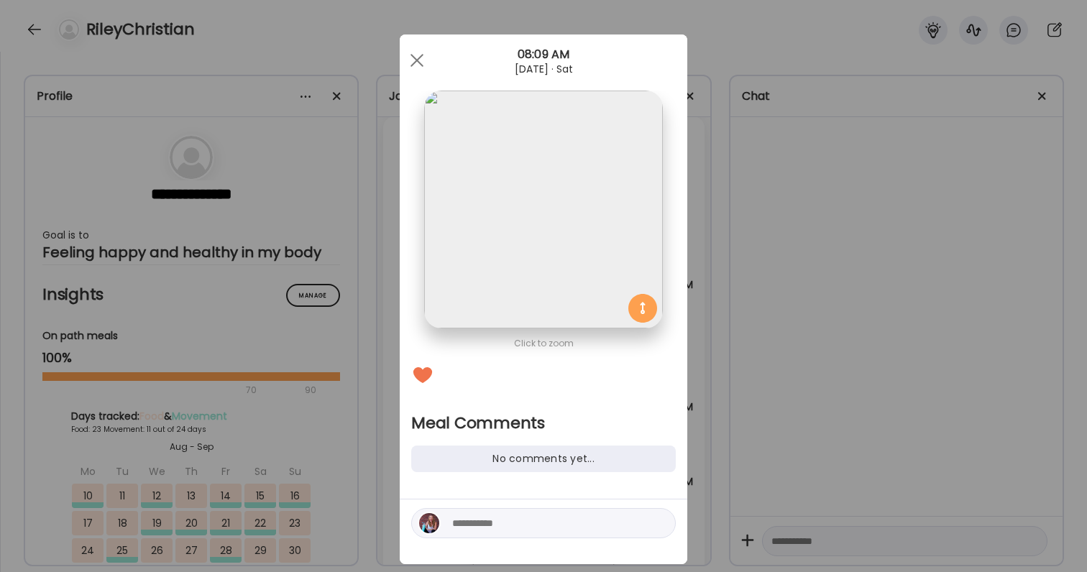
click at [788, 362] on div "Ate Coach Dashboard Wahoo! It’s official Take a moment to set up your Coach Pro…" at bounding box center [543, 286] width 1087 height 572
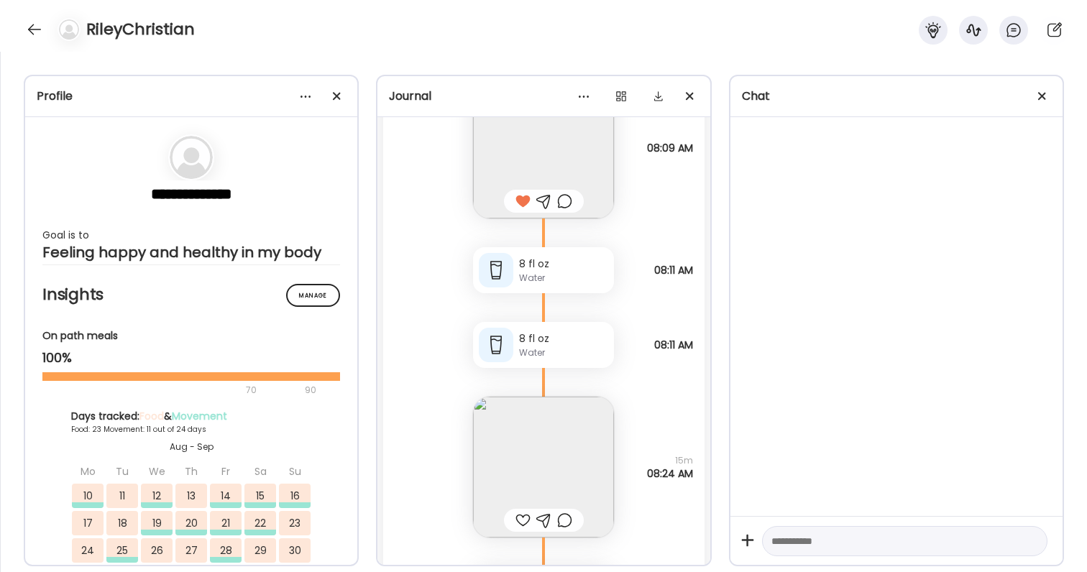
scroll to position [66713, 0]
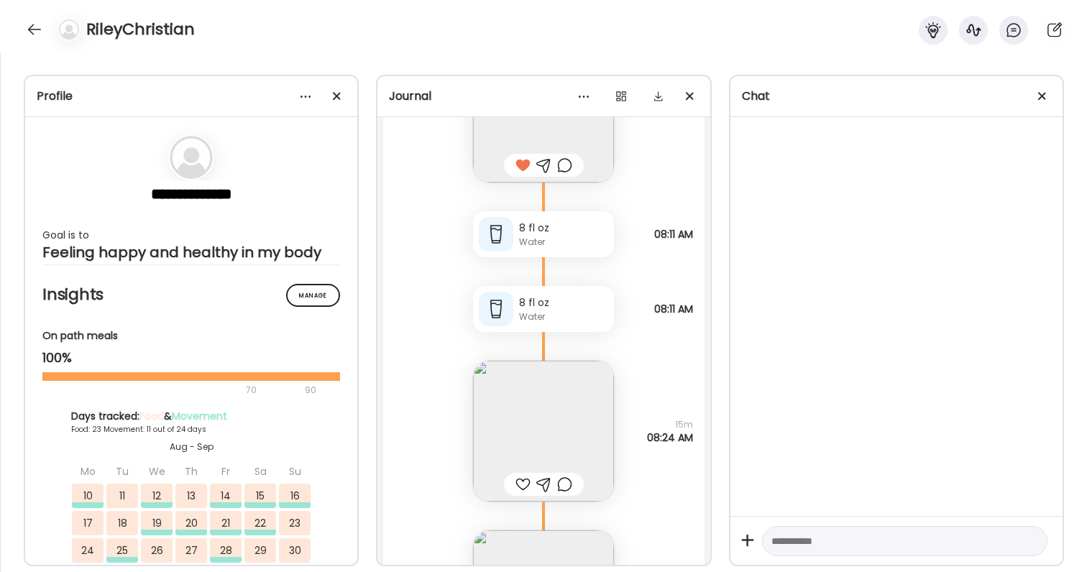
click at [521, 487] on div at bounding box center [522, 484] width 15 height 17
click at [547, 440] on img at bounding box center [543, 431] width 141 height 141
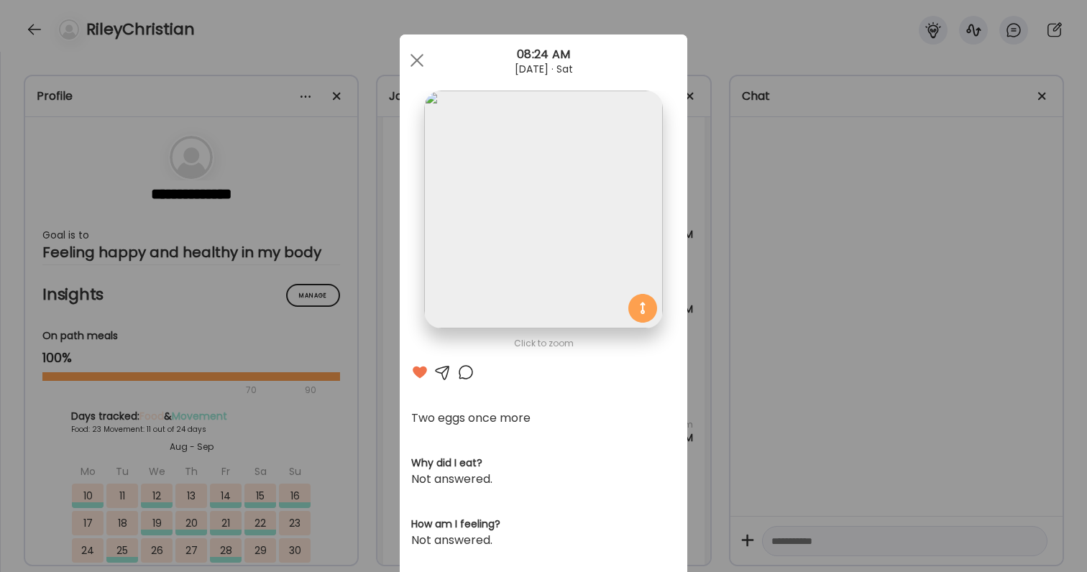
click at [463, 371] on div at bounding box center [465, 372] width 17 height 17
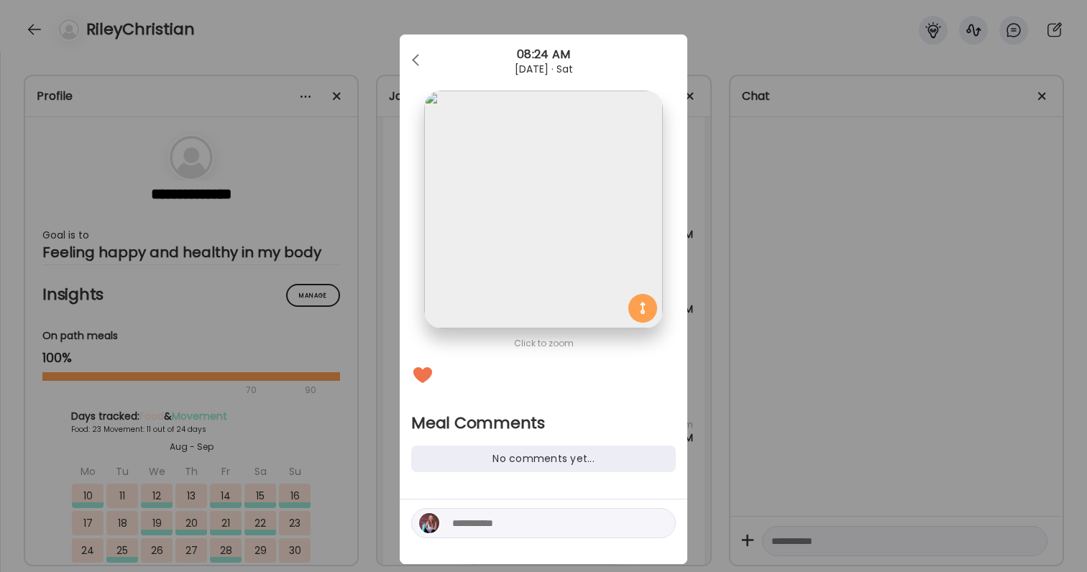
click at [543, 517] on textarea at bounding box center [549, 523] width 194 height 17
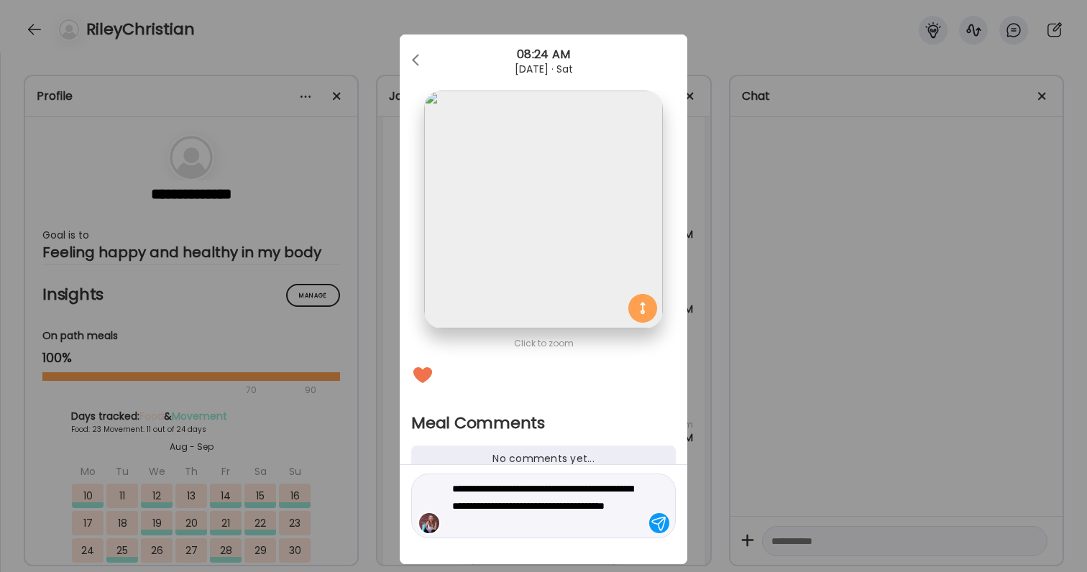
type textarea "**********"
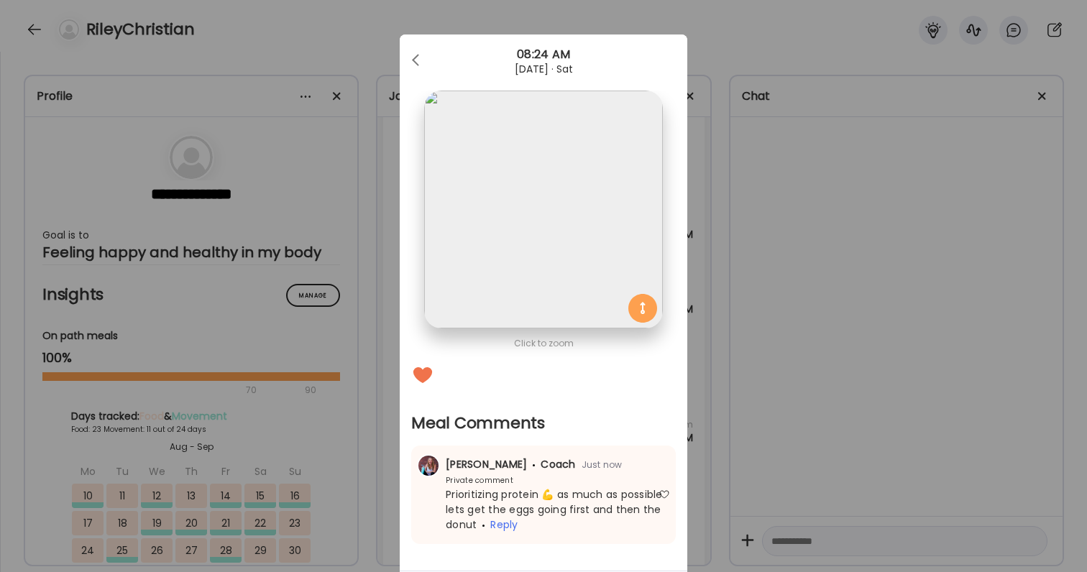
click at [945, 506] on div "Ate Coach Dashboard Wahoo! It’s official Take a moment to set up your Coach Pro…" at bounding box center [543, 286] width 1087 height 572
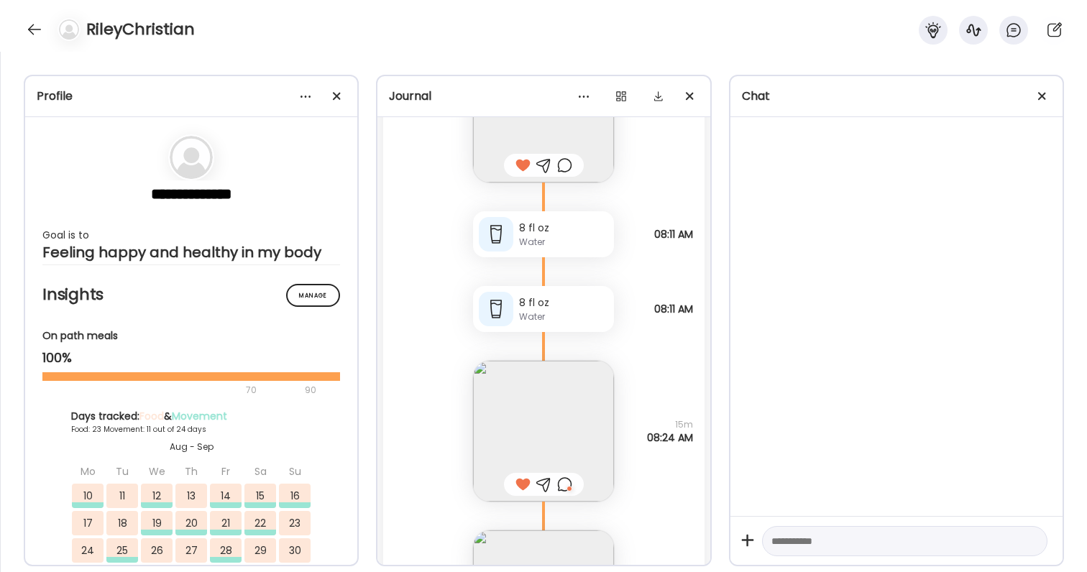
scroll to position [66618, 0]
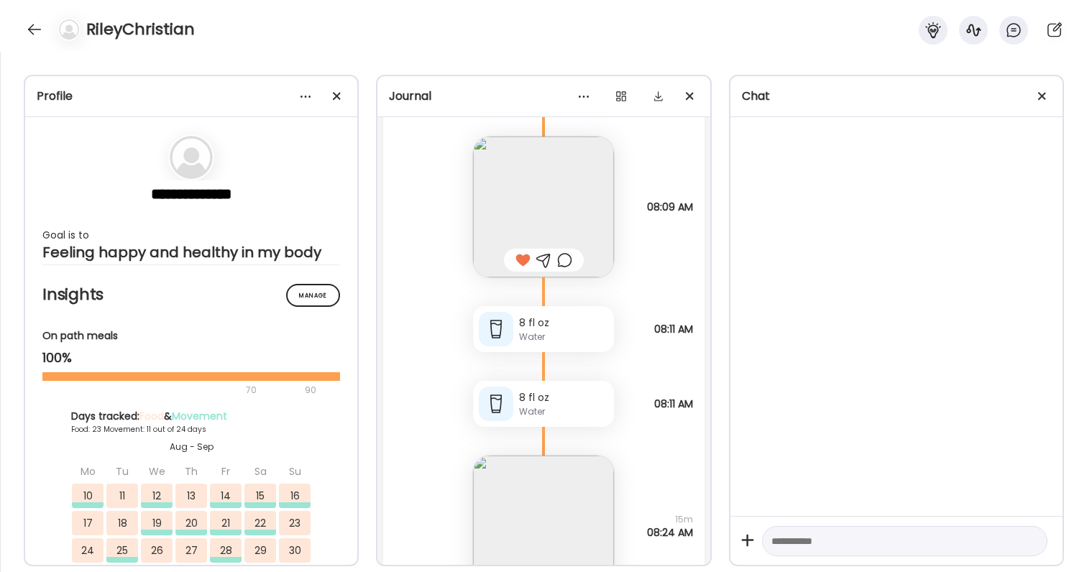
click at [516, 196] on img at bounding box center [543, 207] width 141 height 141
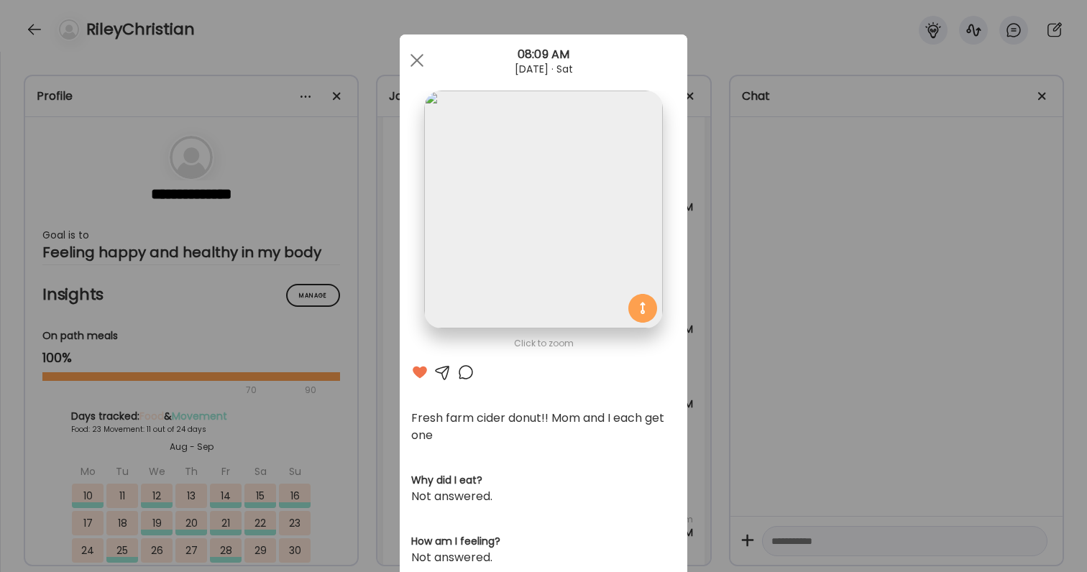
click at [466, 370] on div at bounding box center [465, 372] width 17 height 17
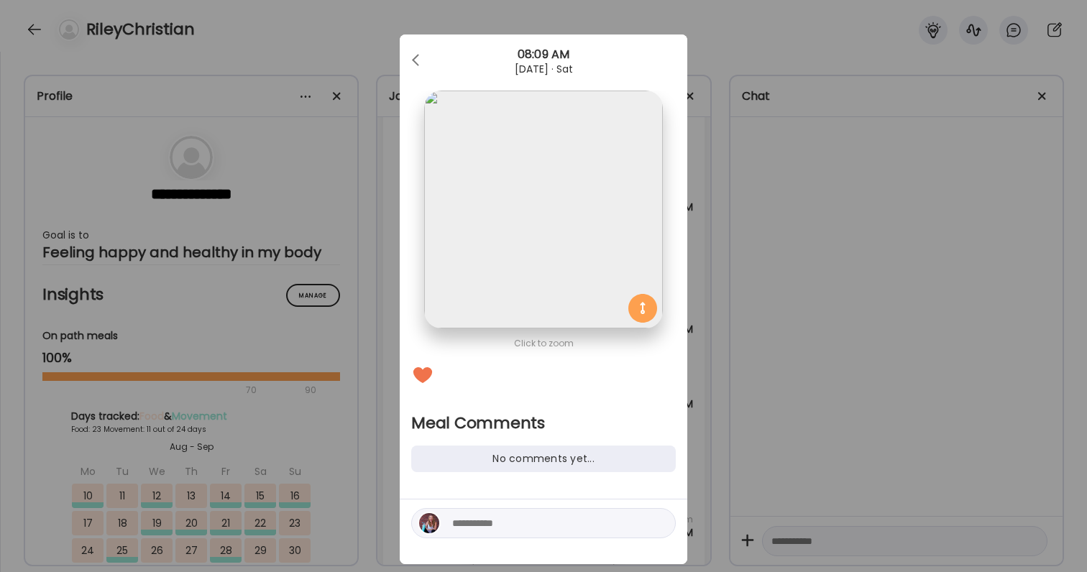
click at [501, 518] on textarea at bounding box center [549, 523] width 194 height 17
type textarea "**********"
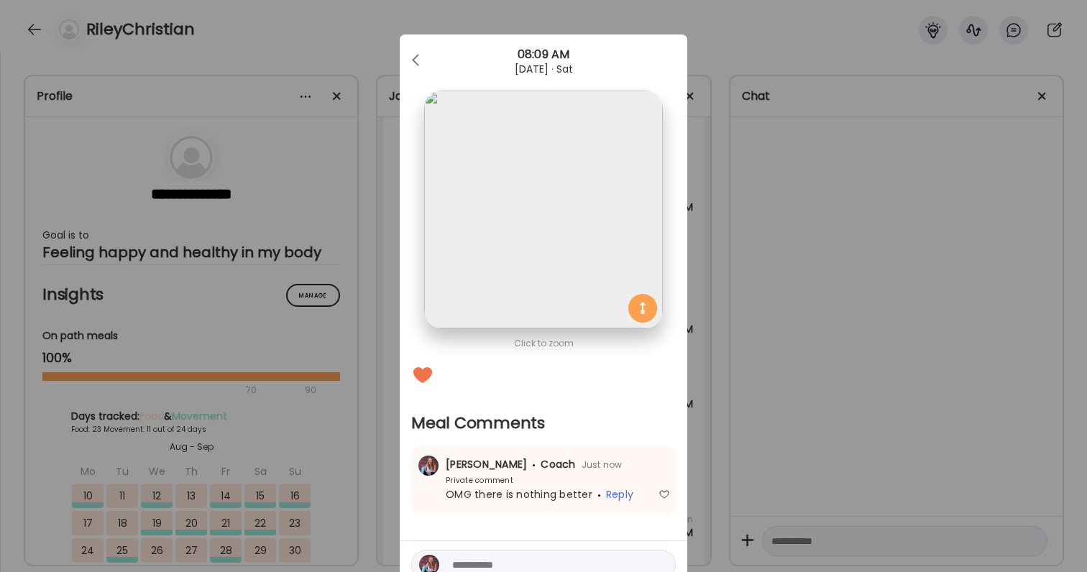
click at [762, 434] on div "Ate Coach Dashboard Wahoo! It’s official Take a moment to set up your Coach Pro…" at bounding box center [543, 286] width 1087 height 572
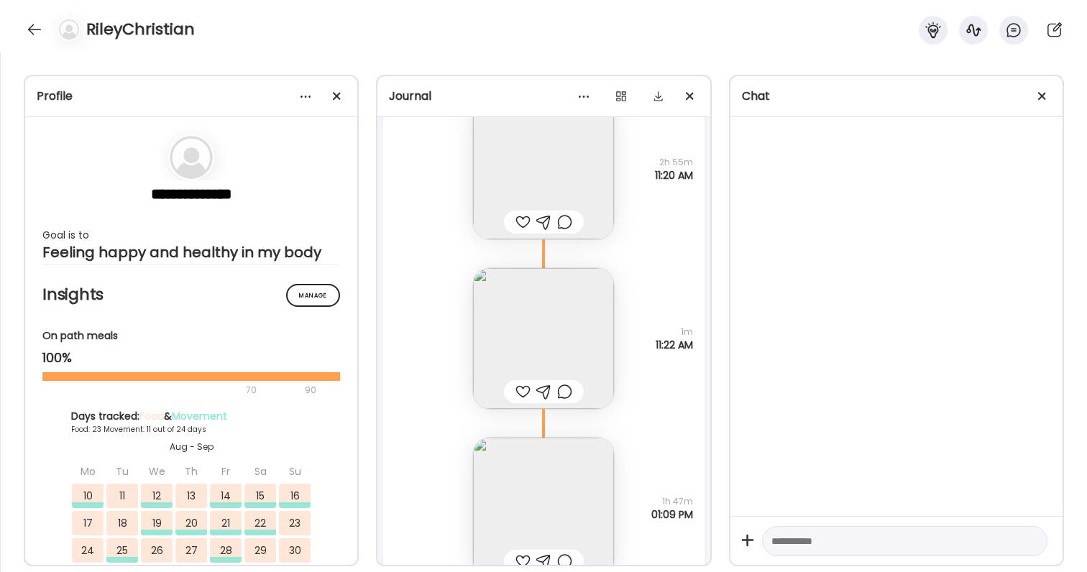
scroll to position [67114, 0]
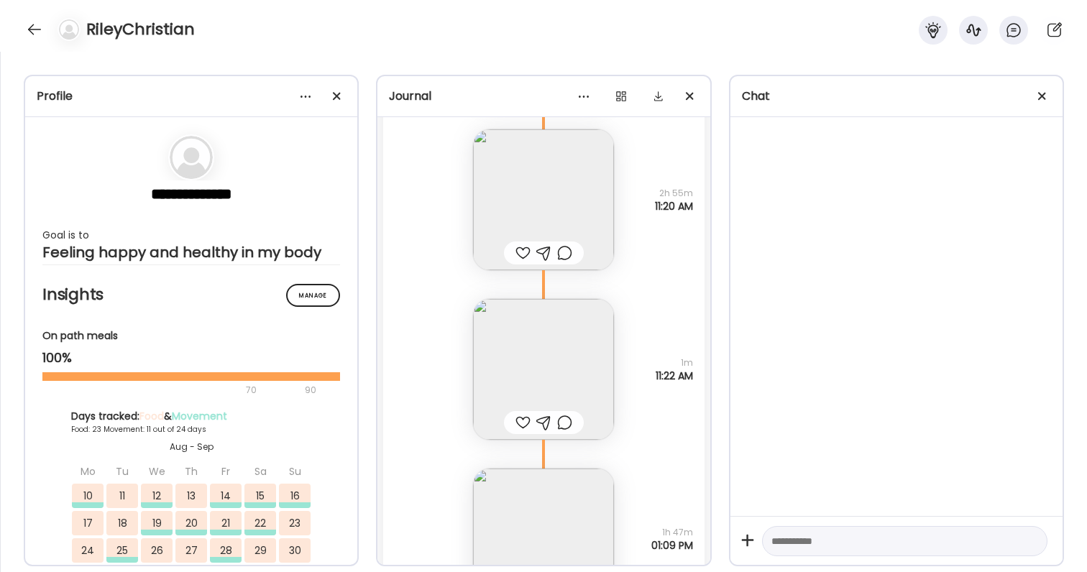
click at [531, 162] on img at bounding box center [543, 199] width 141 height 141
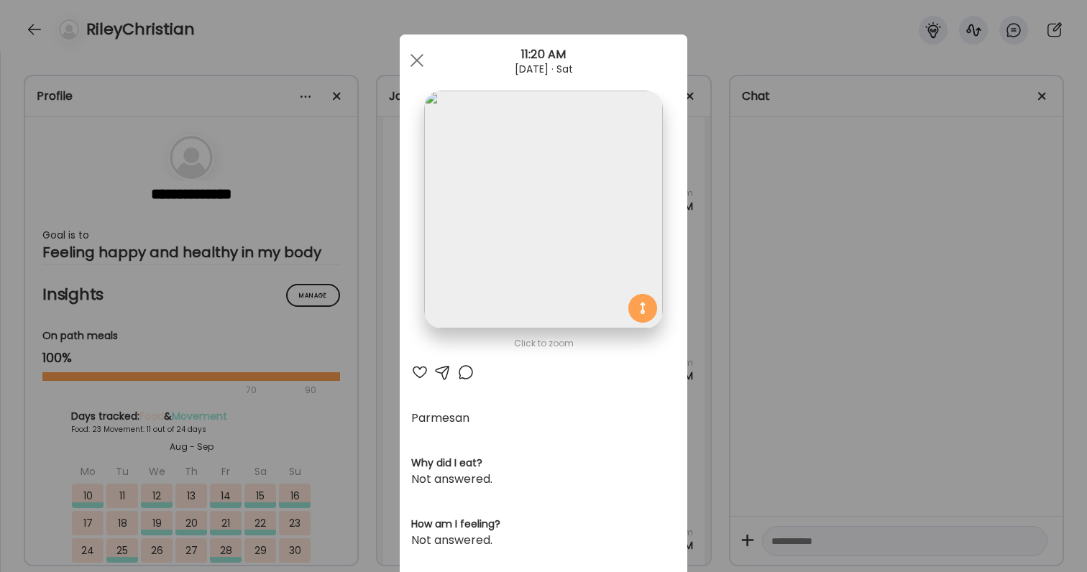
click at [774, 269] on div "Ate Coach Dashboard Wahoo! It’s official Take a moment to set up your Coach Pro…" at bounding box center [543, 286] width 1087 height 572
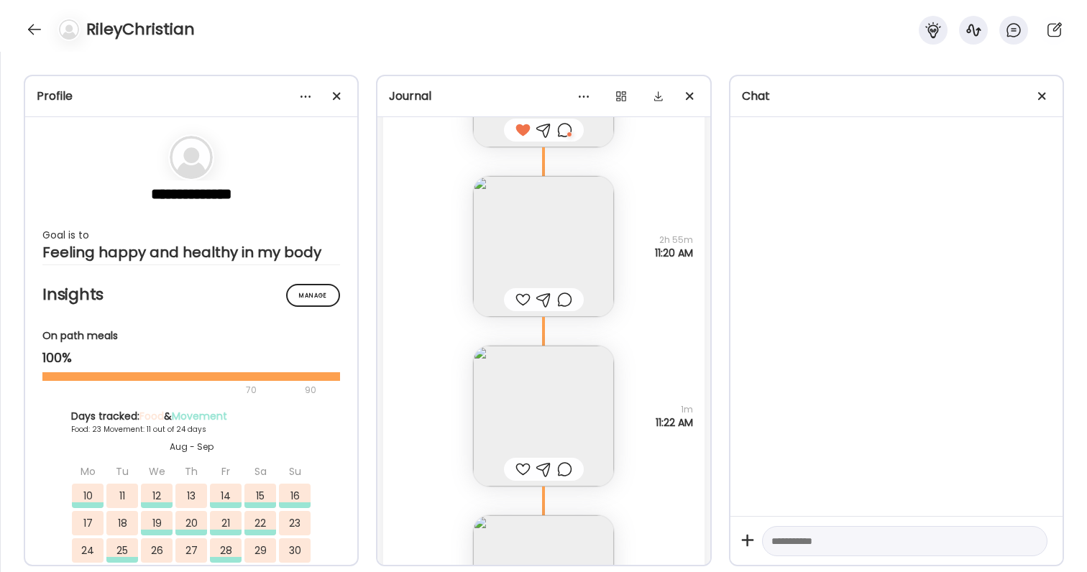
scroll to position [67100, 0]
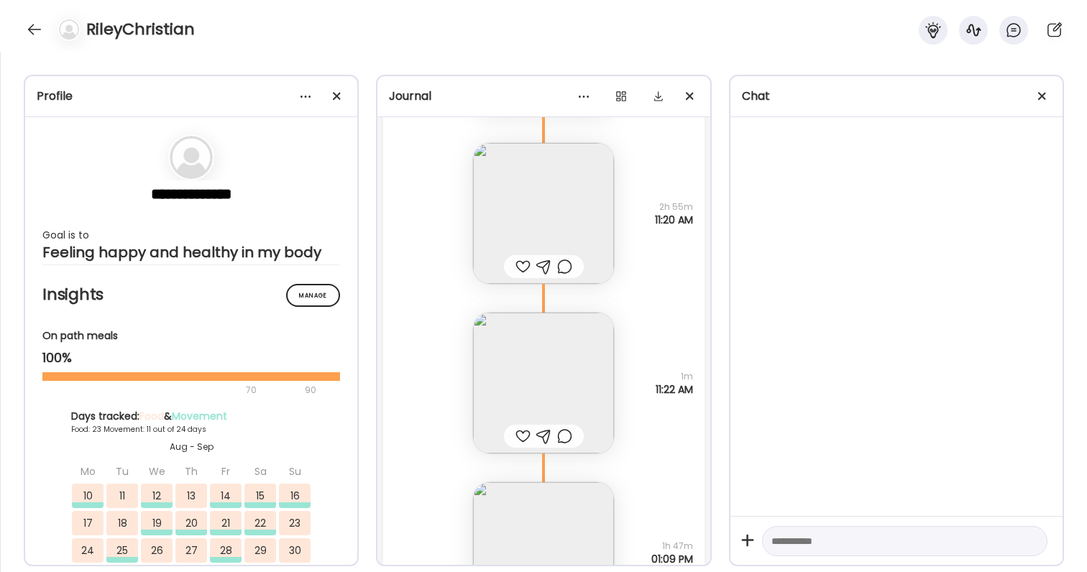
click at [538, 367] on img at bounding box center [543, 383] width 141 height 141
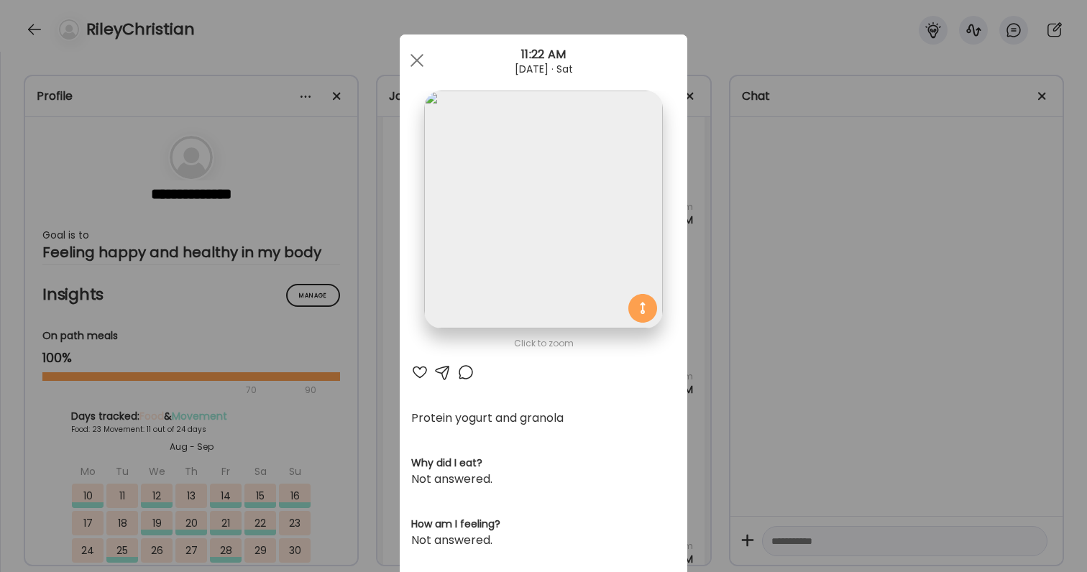
click at [424, 378] on div at bounding box center [419, 372] width 17 height 17
click at [468, 380] on div at bounding box center [465, 372] width 17 height 17
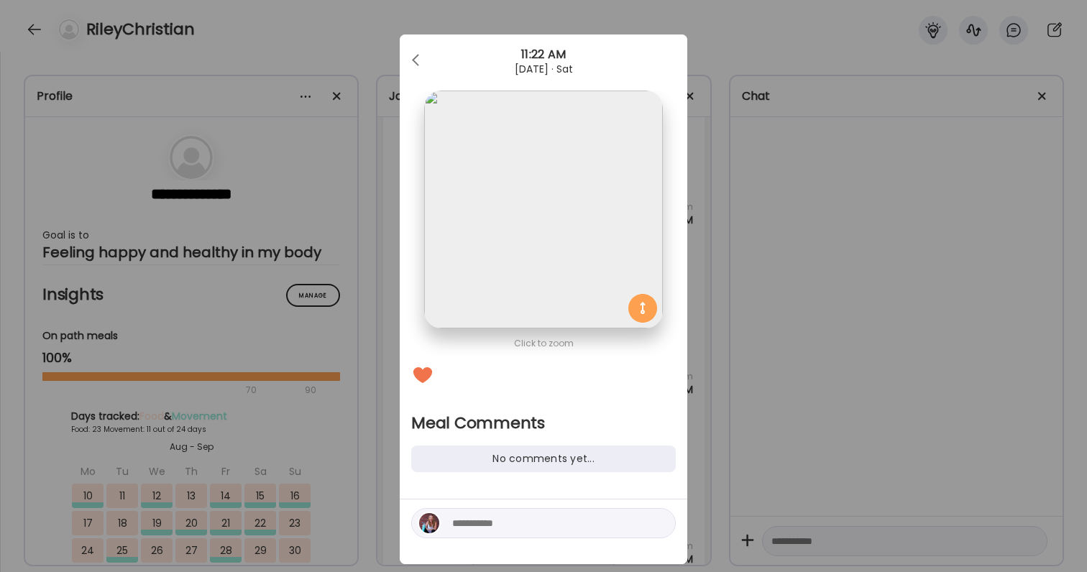
click at [485, 531] on textarea at bounding box center [549, 523] width 194 height 17
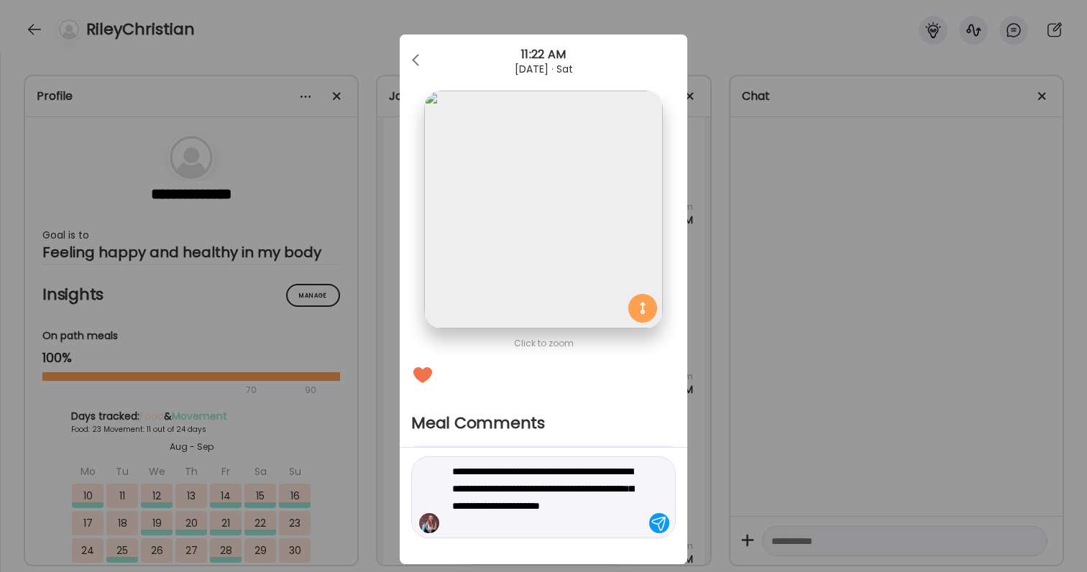
click at [594, 526] on textarea "**********" at bounding box center [549, 497] width 194 height 69
click at [623, 485] on textarea "**********" at bounding box center [549, 497] width 194 height 69
click at [583, 528] on textarea "**********" at bounding box center [549, 497] width 194 height 69
type textarea "**********"
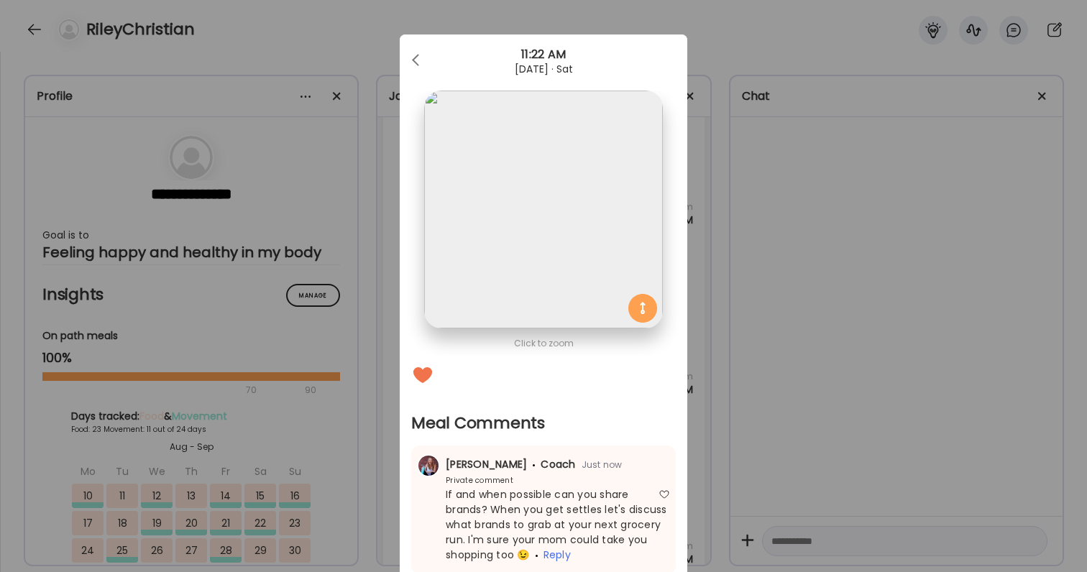
click at [979, 155] on div "Ate Coach Dashboard Wahoo! It’s official Take a moment to set up your Coach Pro…" at bounding box center [543, 286] width 1087 height 572
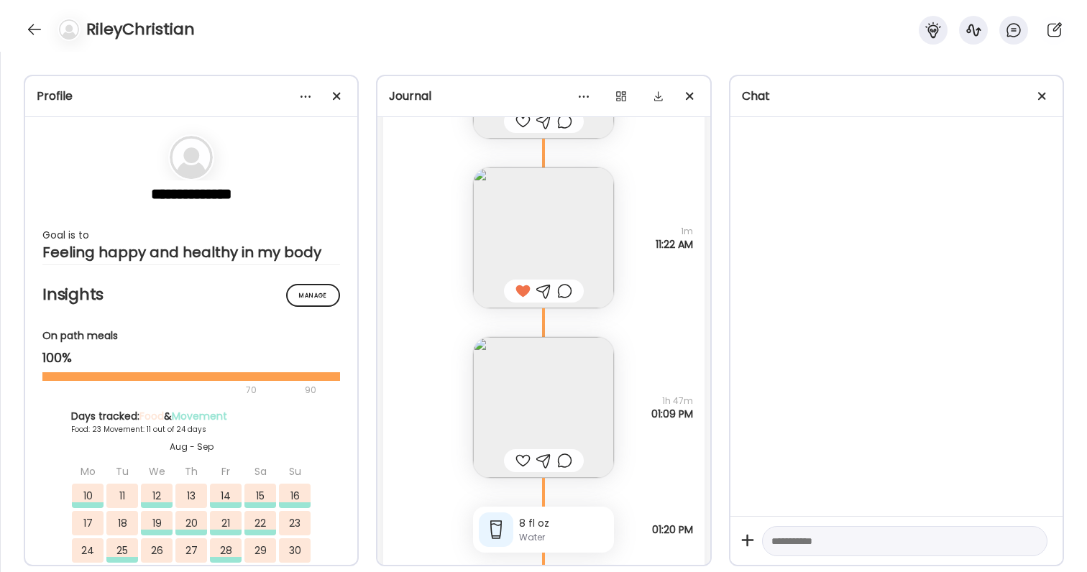
scroll to position [67274, 0]
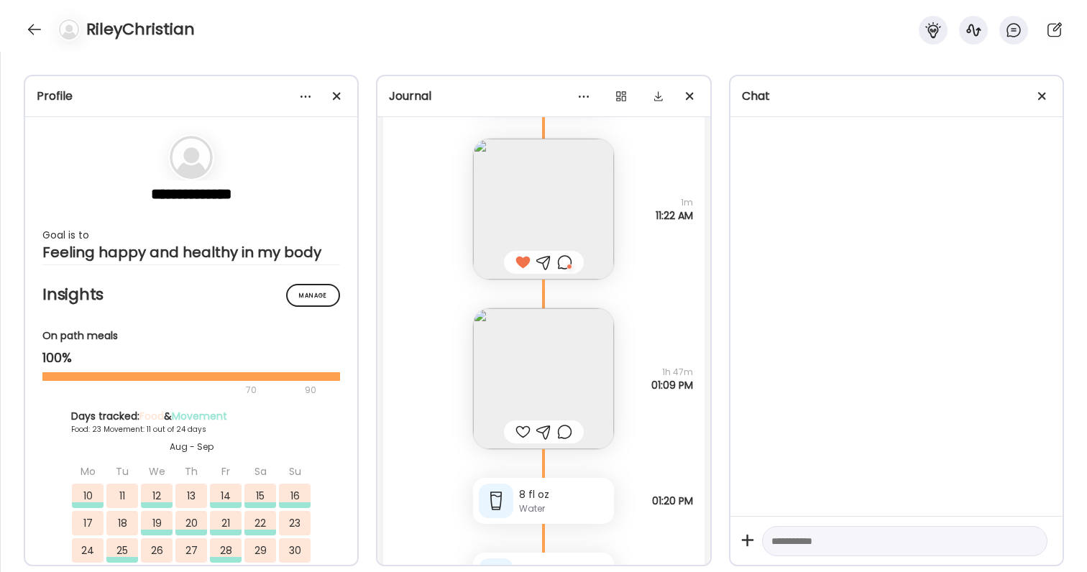
click at [531, 377] on img at bounding box center [543, 378] width 141 height 141
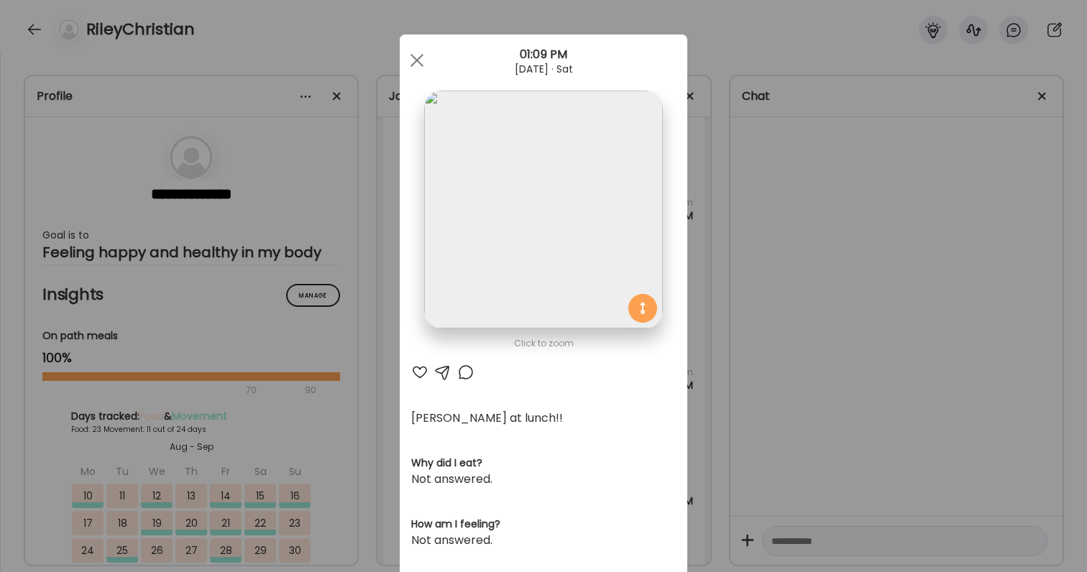
click at [422, 377] on div at bounding box center [419, 372] width 17 height 17
click at [794, 403] on div "Ate Coach Dashboard Wahoo! It’s official Take a moment to set up your Coach Pro…" at bounding box center [543, 286] width 1087 height 572
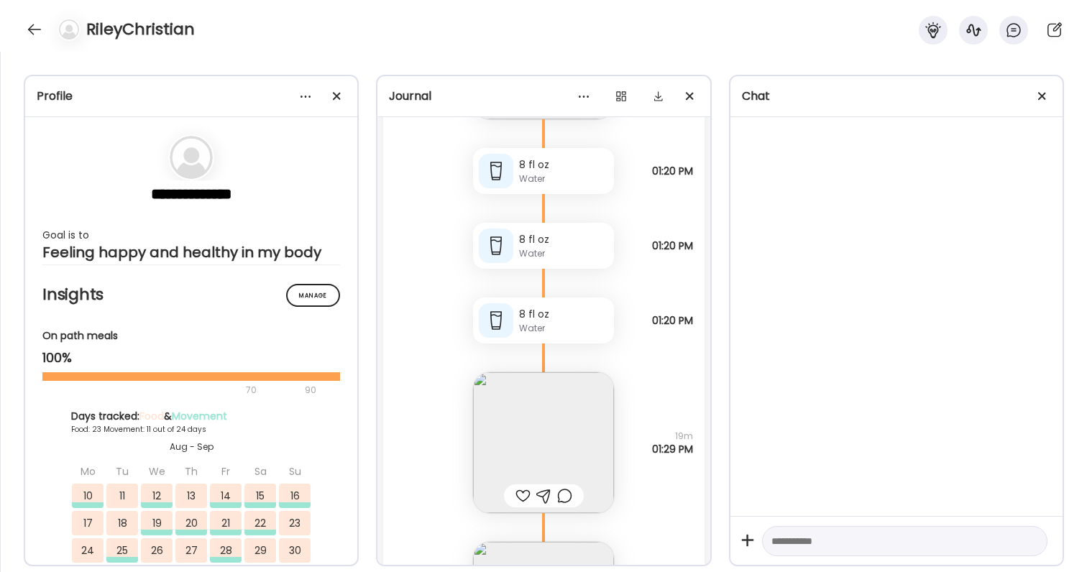
scroll to position [67608, 0]
click at [582, 398] on img at bounding box center [543, 439] width 141 height 141
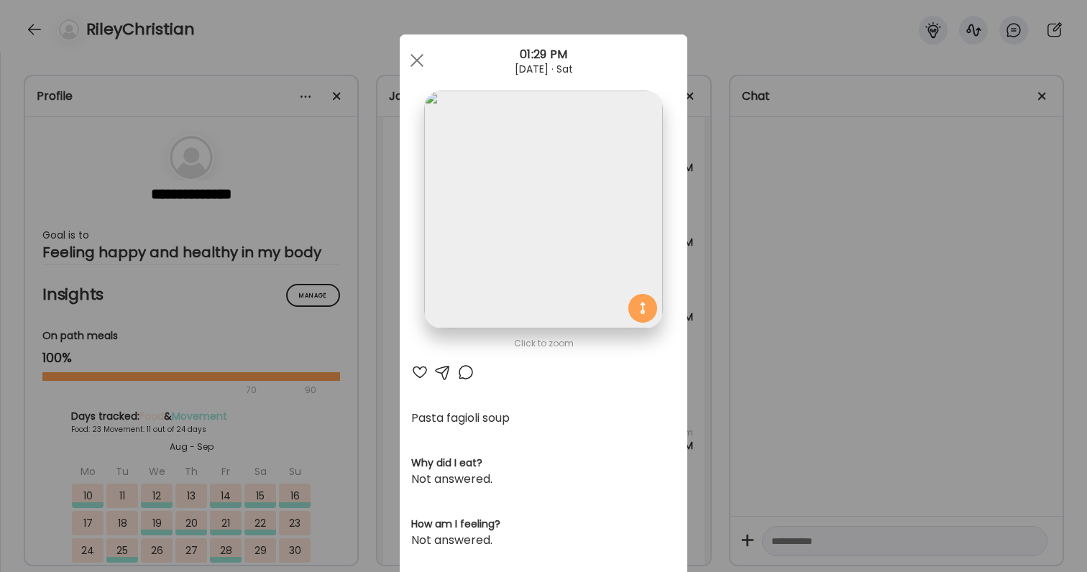
click at [423, 372] on div at bounding box center [419, 372] width 17 height 17
click at [844, 402] on div "Ate Coach Dashboard Wahoo! It’s official Take a moment to set up your Coach Pro…" at bounding box center [543, 286] width 1087 height 572
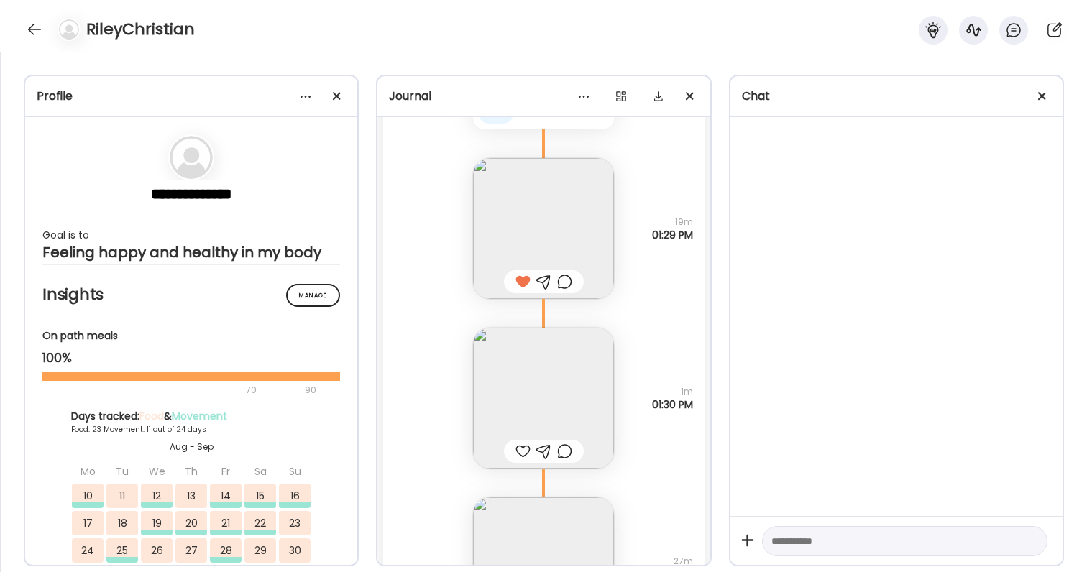
scroll to position [67857, 0]
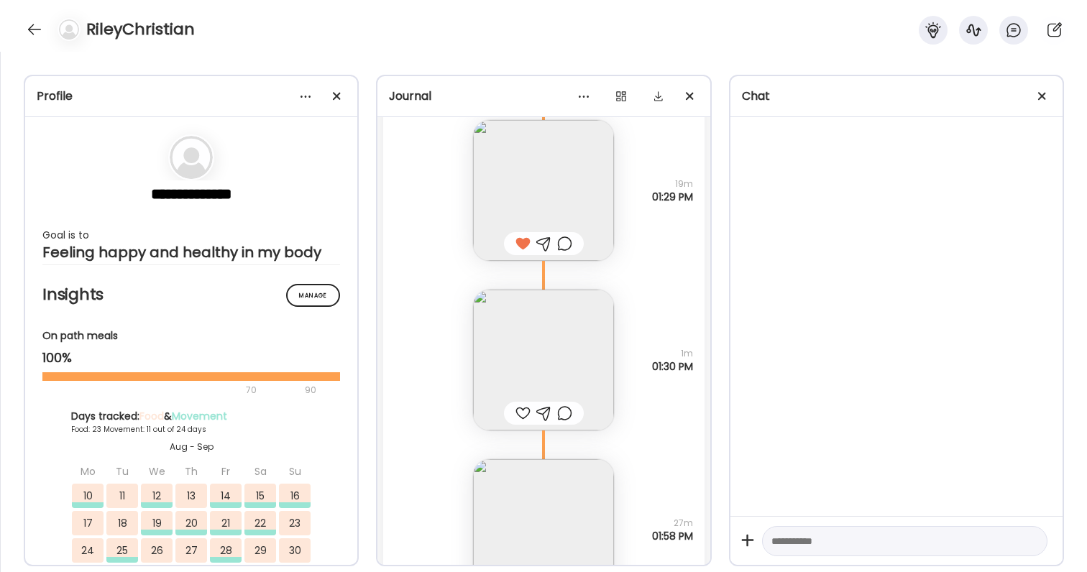
click at [582, 367] on img at bounding box center [543, 360] width 141 height 141
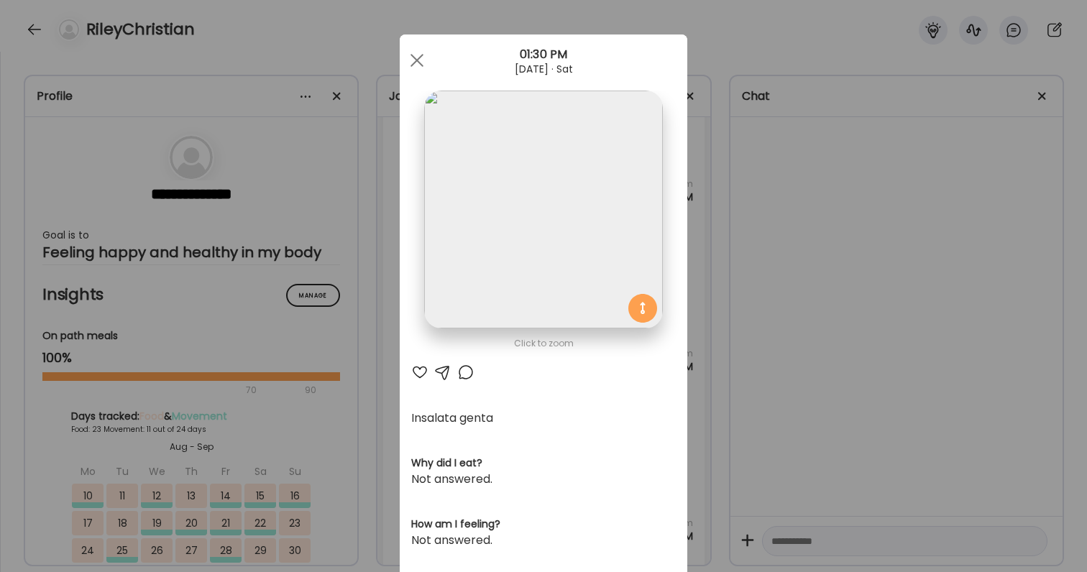
click at [414, 372] on div at bounding box center [419, 372] width 17 height 17
click at [792, 340] on div "Ate Coach Dashboard Wahoo! It’s official Take a moment to set up your Coach Pro…" at bounding box center [543, 286] width 1087 height 572
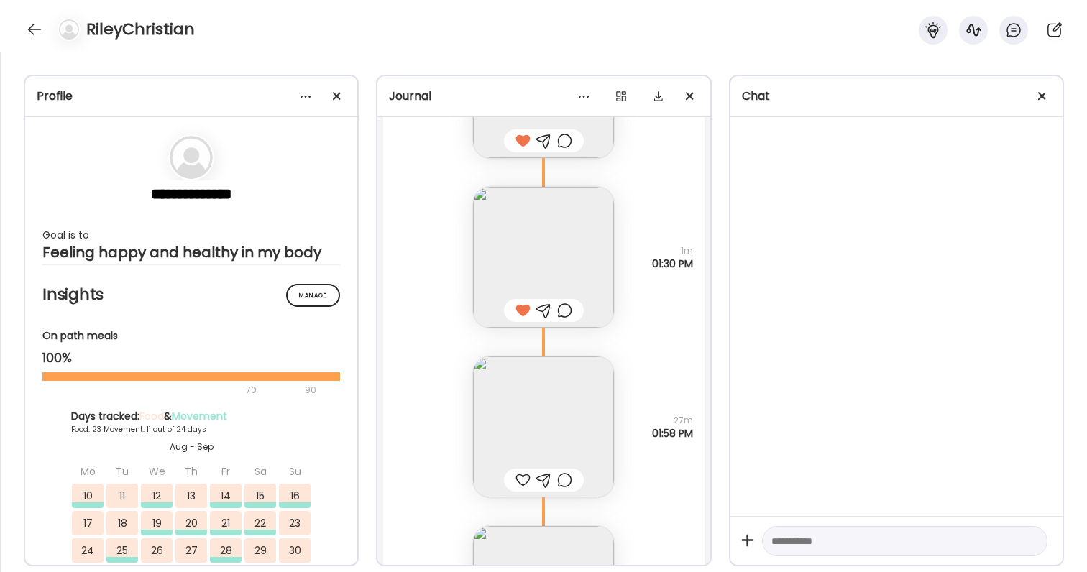
scroll to position [67971, 0]
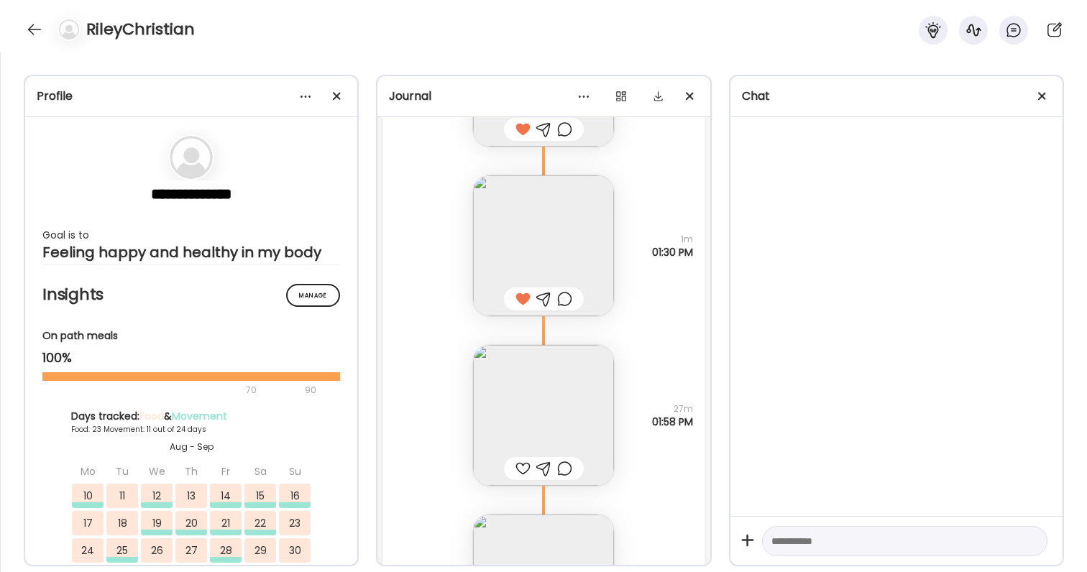
click at [609, 425] on img at bounding box center [543, 415] width 141 height 141
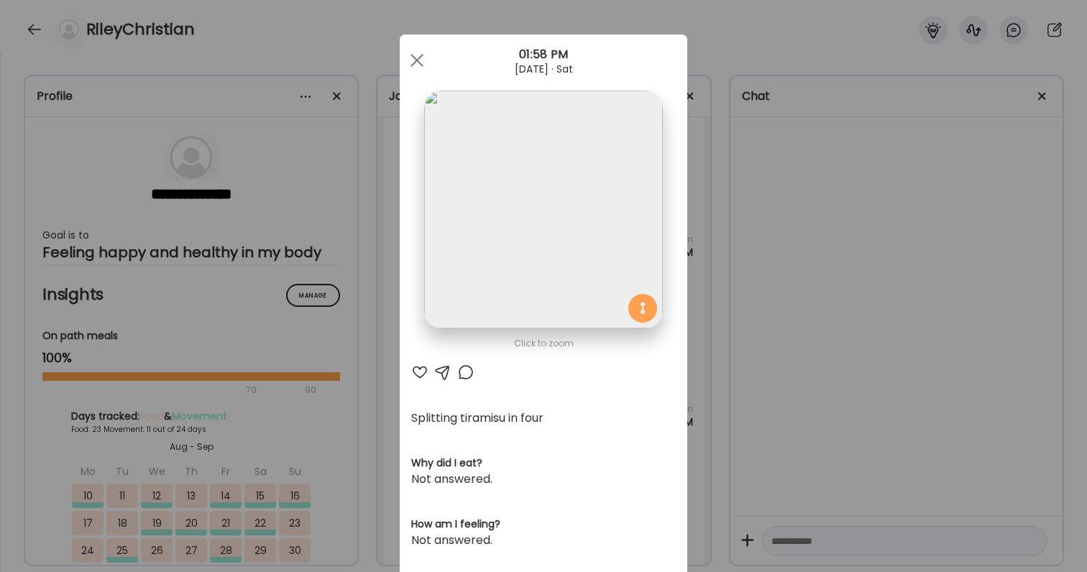
click at [739, 395] on div "Ate Coach Dashboard Wahoo! It’s official Take a moment to set up your Coach Pro…" at bounding box center [543, 286] width 1087 height 572
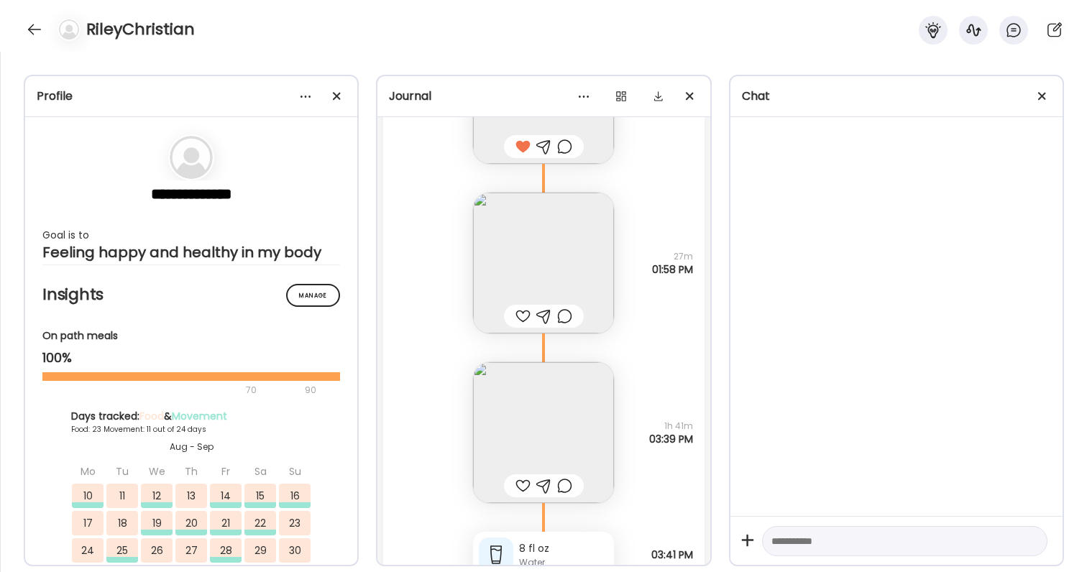
scroll to position [68128, 0]
click at [566, 434] on img at bounding box center [543, 427] width 141 height 141
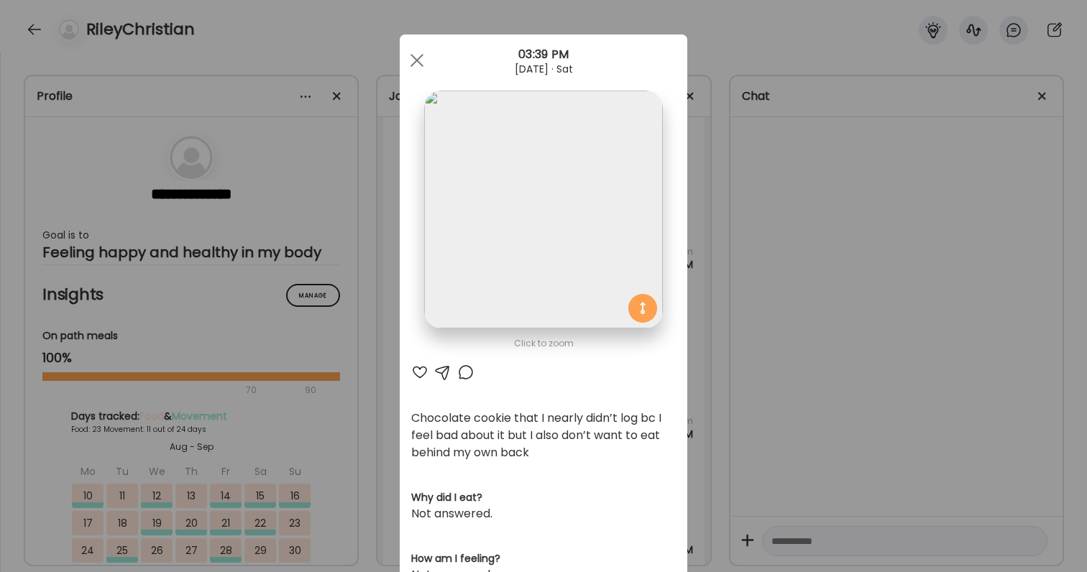
click at [740, 420] on div "Ate Coach Dashboard Wahoo! It’s official Take a moment to set up your Coach Pro…" at bounding box center [543, 286] width 1087 height 572
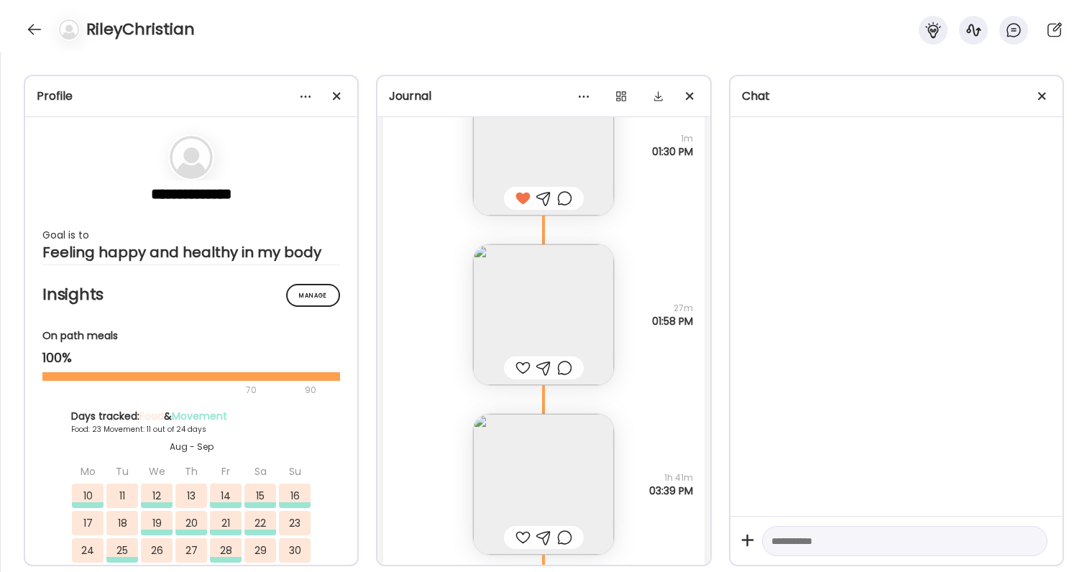
scroll to position [68075, 0]
click at [523, 364] on div at bounding box center [522, 365] width 15 height 17
click at [565, 367] on div at bounding box center [564, 365] width 15 height 17
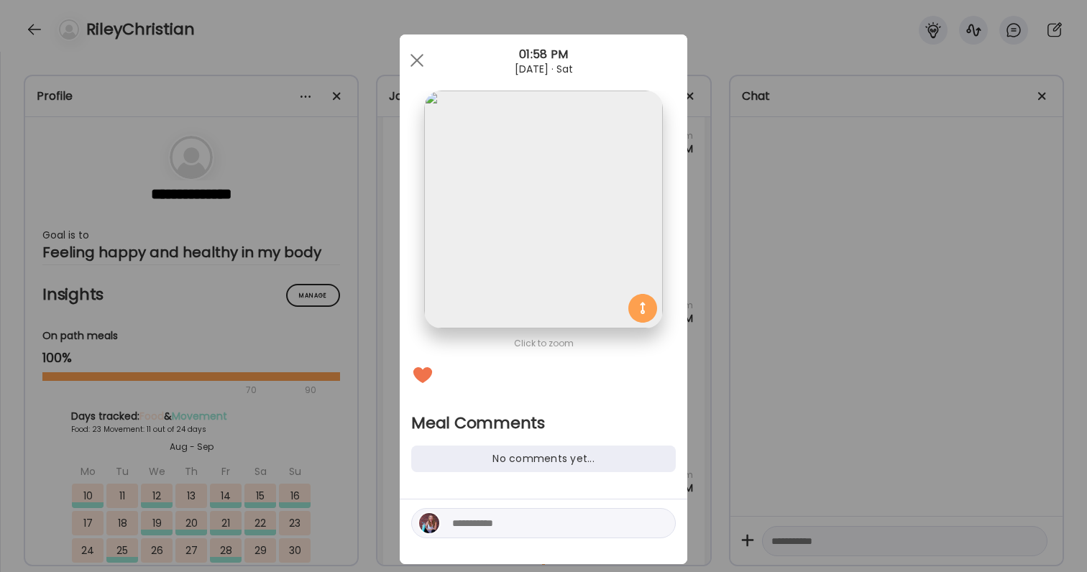
click at [722, 451] on div "Ate Coach Dashboard Wahoo! It’s official Take a moment to set up your Coach Pro…" at bounding box center [543, 286] width 1087 height 572
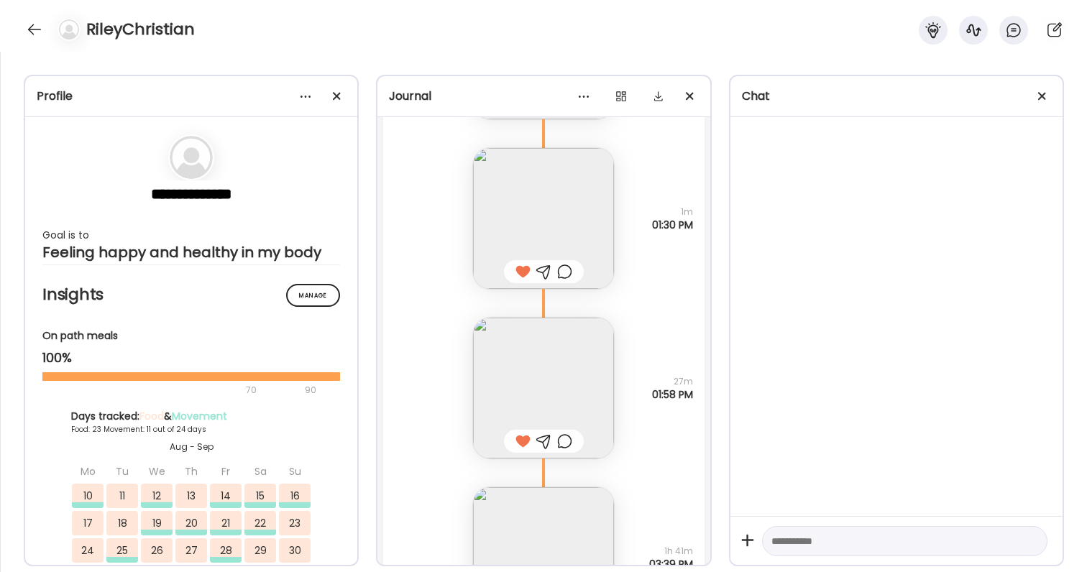
scroll to position [67938, 0]
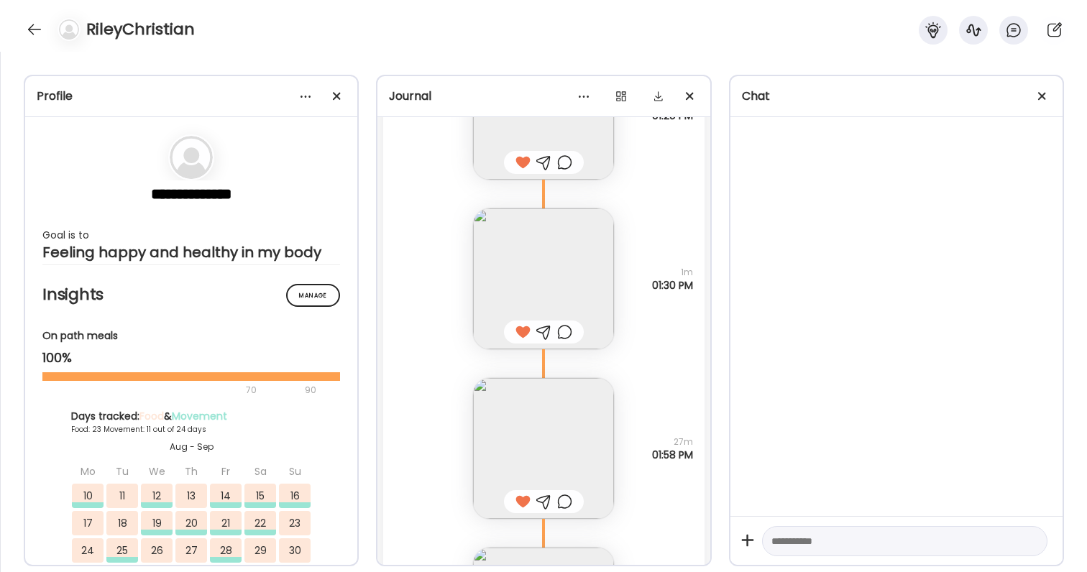
click at [568, 326] on div at bounding box center [564, 331] width 15 height 17
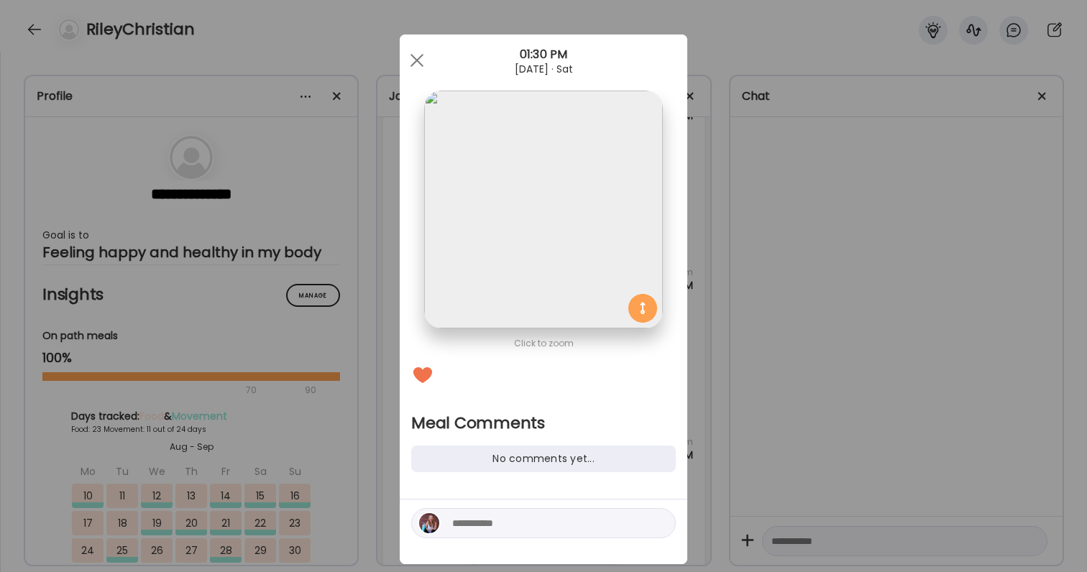
click at [536, 531] on textarea at bounding box center [549, 523] width 194 height 17
type textarea "**********"
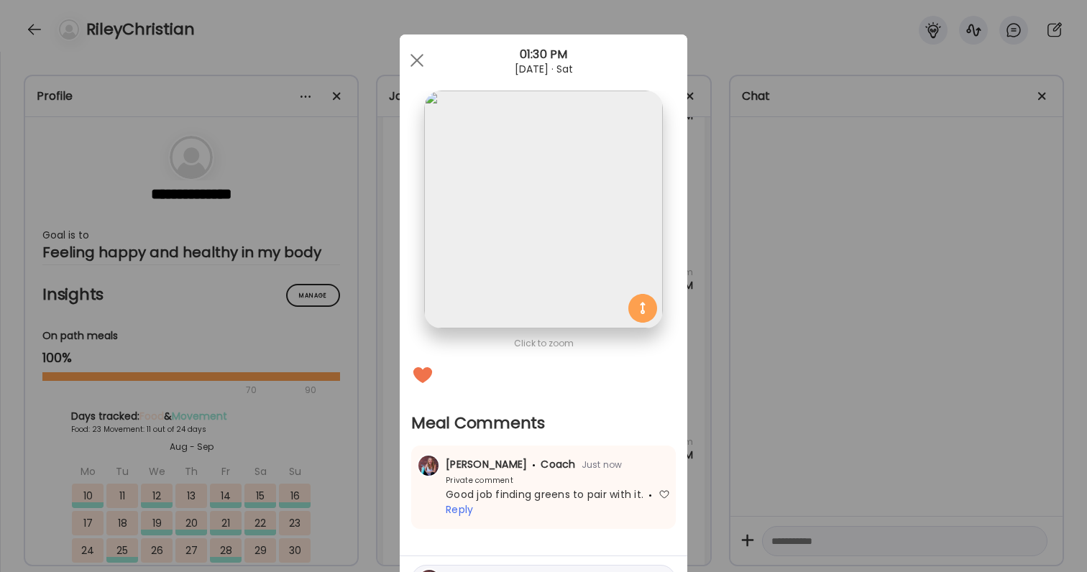
click at [791, 395] on div "Ate Coach Dashboard Wahoo! It’s official Take a moment to set up your Coach Pro…" at bounding box center [543, 286] width 1087 height 572
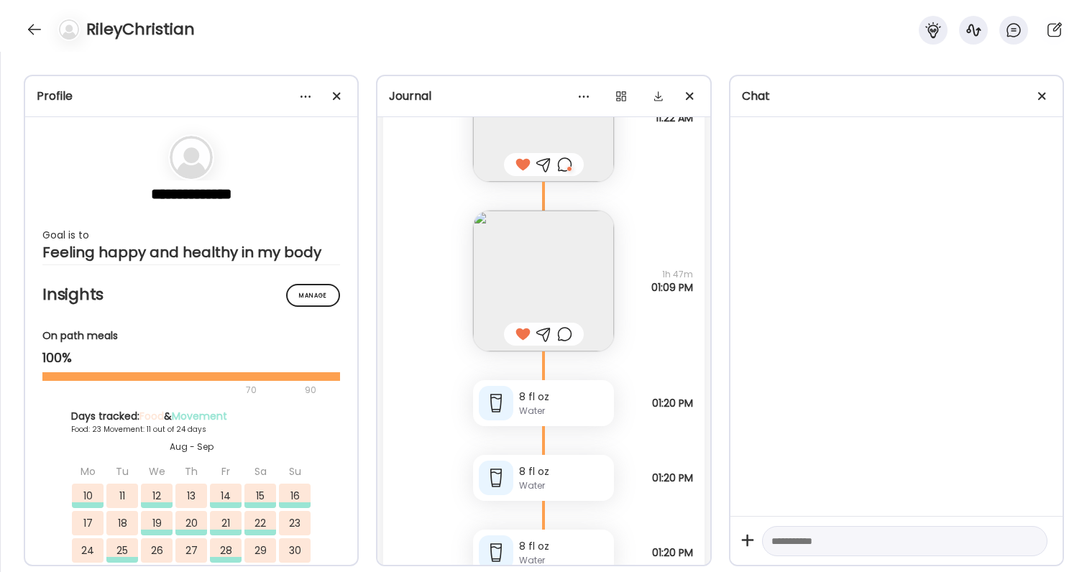
scroll to position [67337, 0]
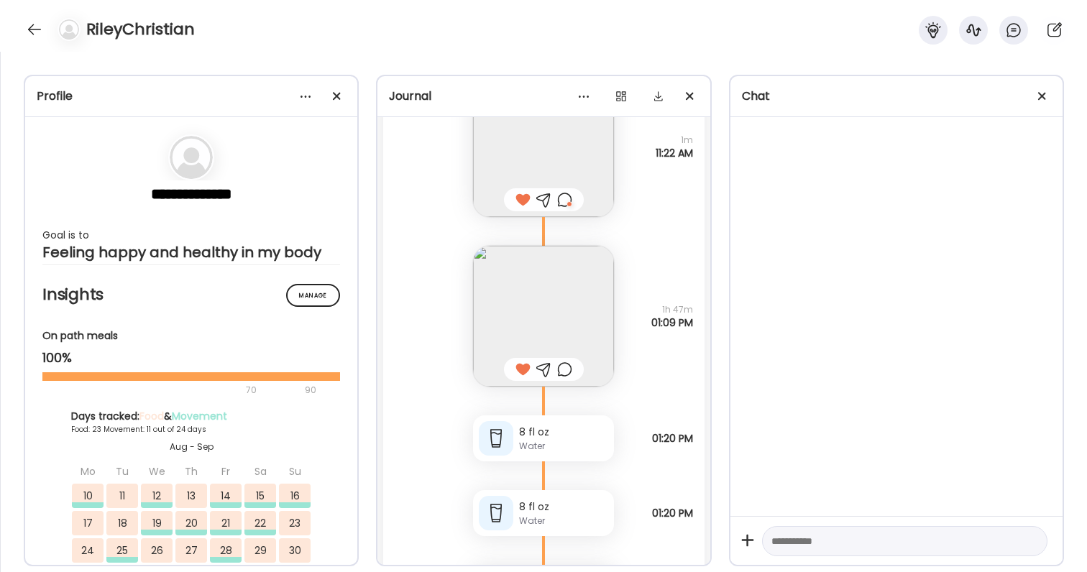
click at [570, 375] on div at bounding box center [564, 369] width 15 height 17
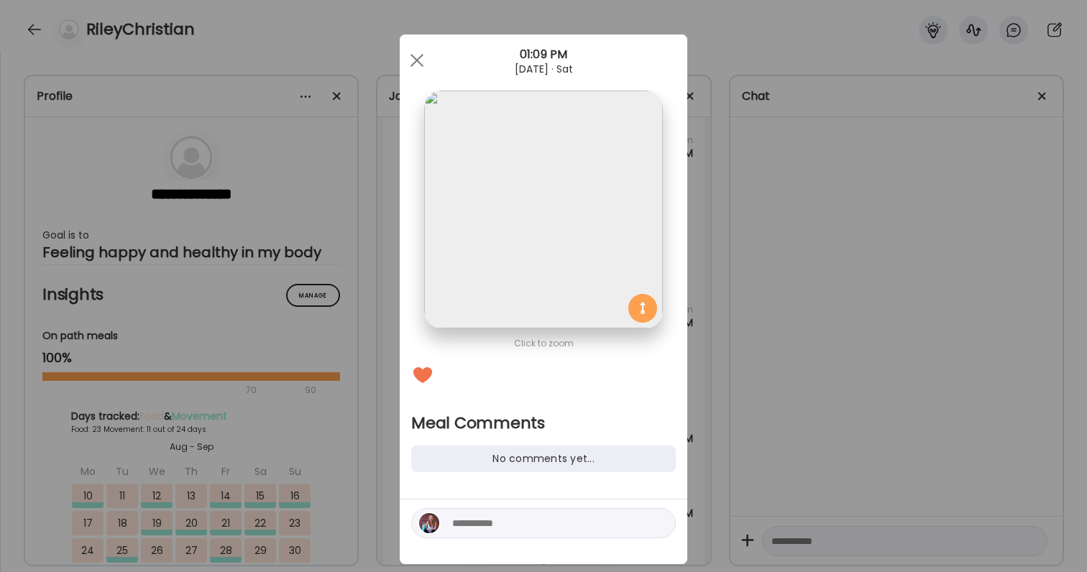
click at [524, 531] on textarea at bounding box center [549, 523] width 194 height 17
type textarea "**********"
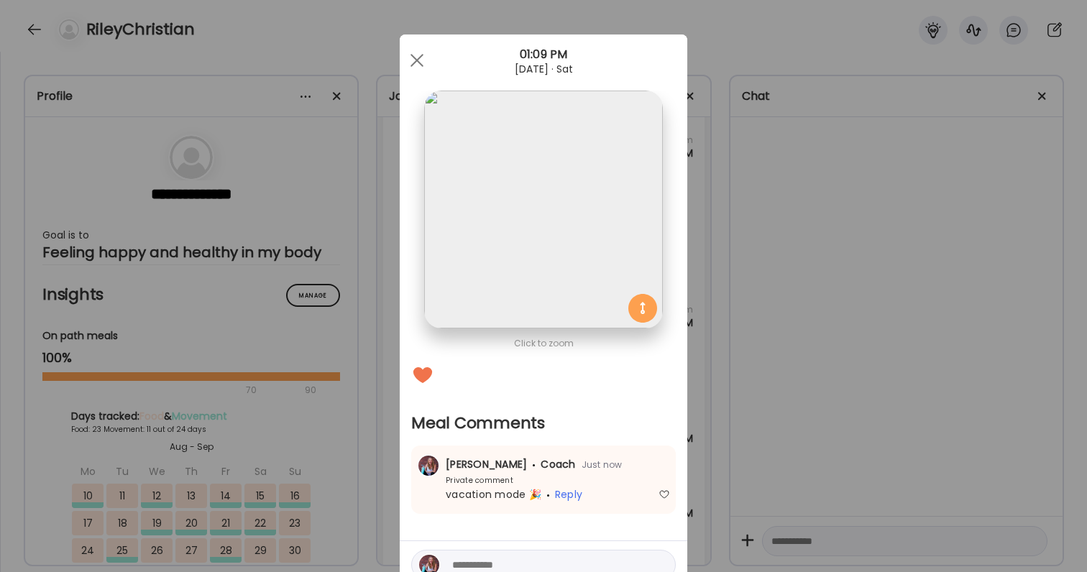
click at [781, 275] on div "Ate Coach Dashboard Wahoo! It’s official Take a moment to set up your Coach Pro…" at bounding box center [543, 286] width 1087 height 572
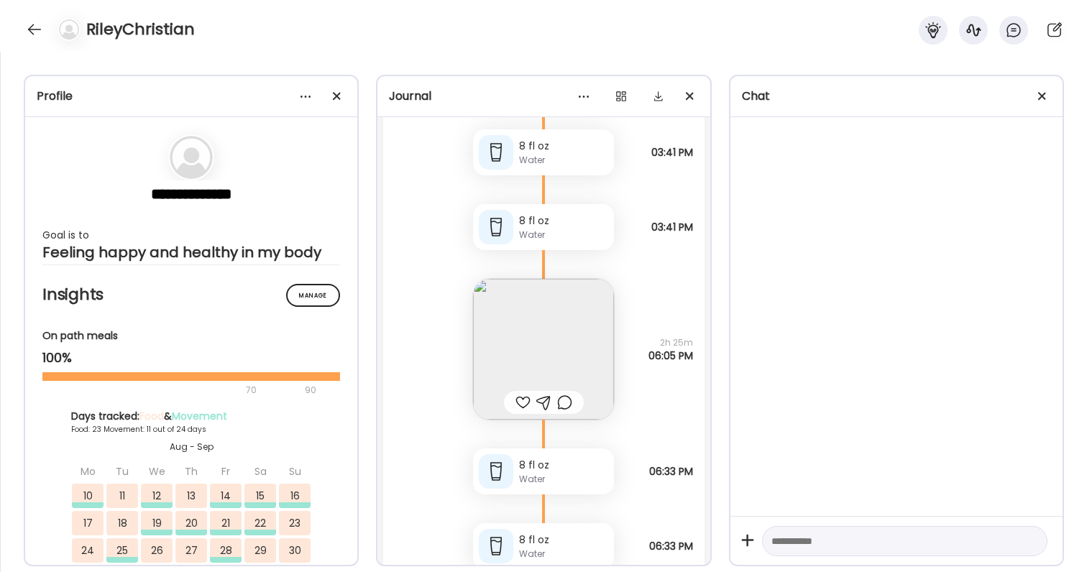
scroll to position [68586, 0]
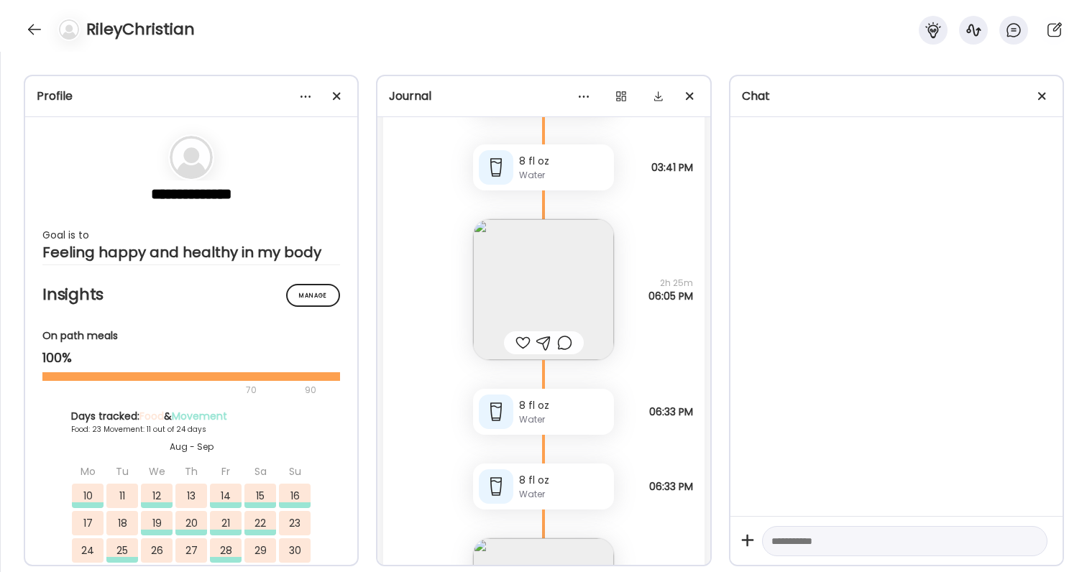
click at [555, 281] on img at bounding box center [543, 289] width 141 height 141
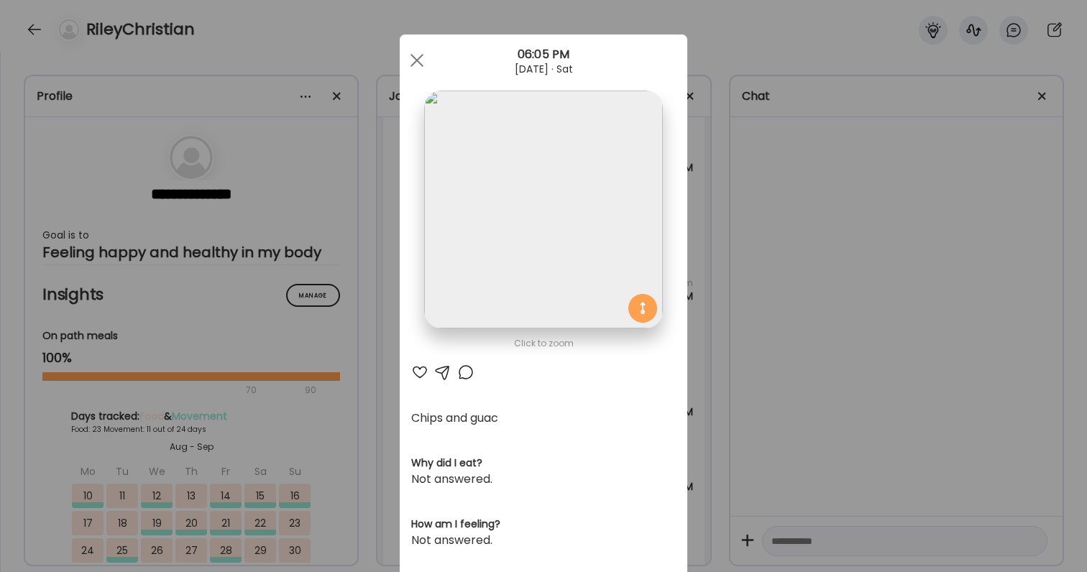
click at [828, 260] on div "Ate Coach Dashboard Wahoo! It’s official Take a moment to set up your Coach Pro…" at bounding box center [543, 286] width 1087 height 572
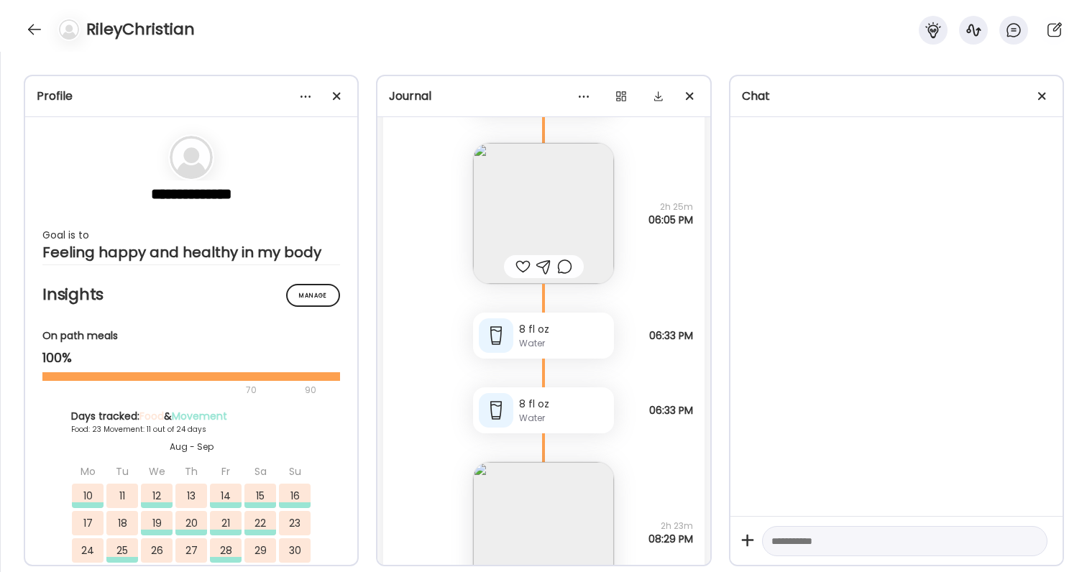
scroll to position [68649, 0]
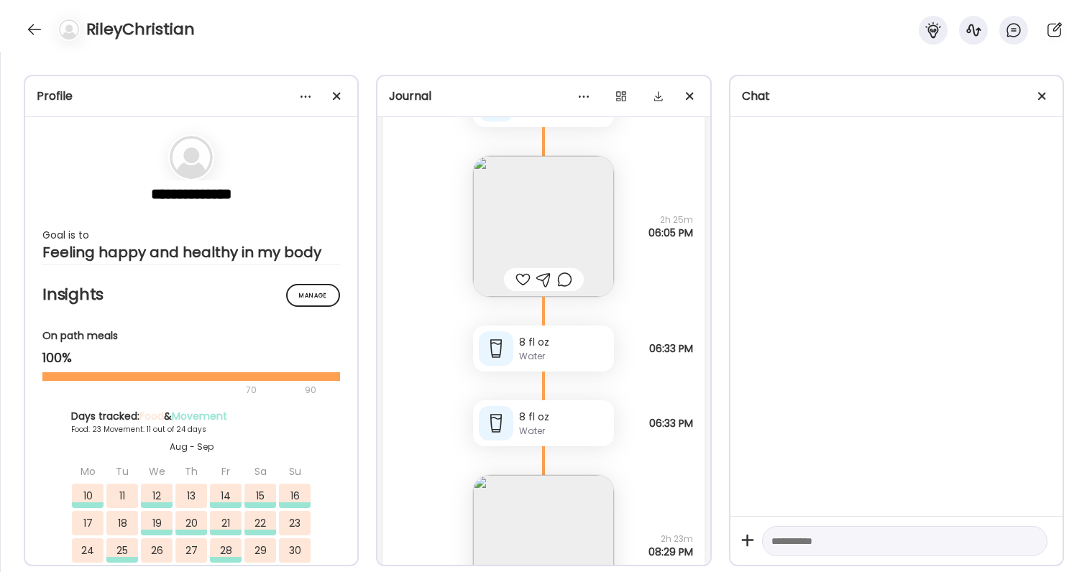
click at [530, 250] on img at bounding box center [543, 226] width 141 height 141
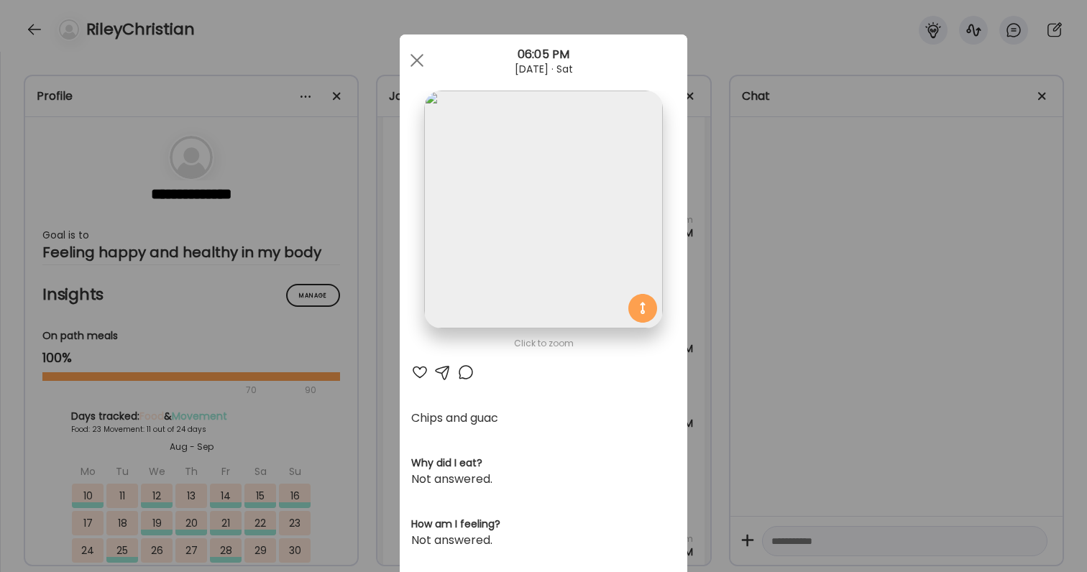
click at [423, 373] on div at bounding box center [419, 372] width 17 height 17
click at [464, 371] on div at bounding box center [465, 372] width 17 height 17
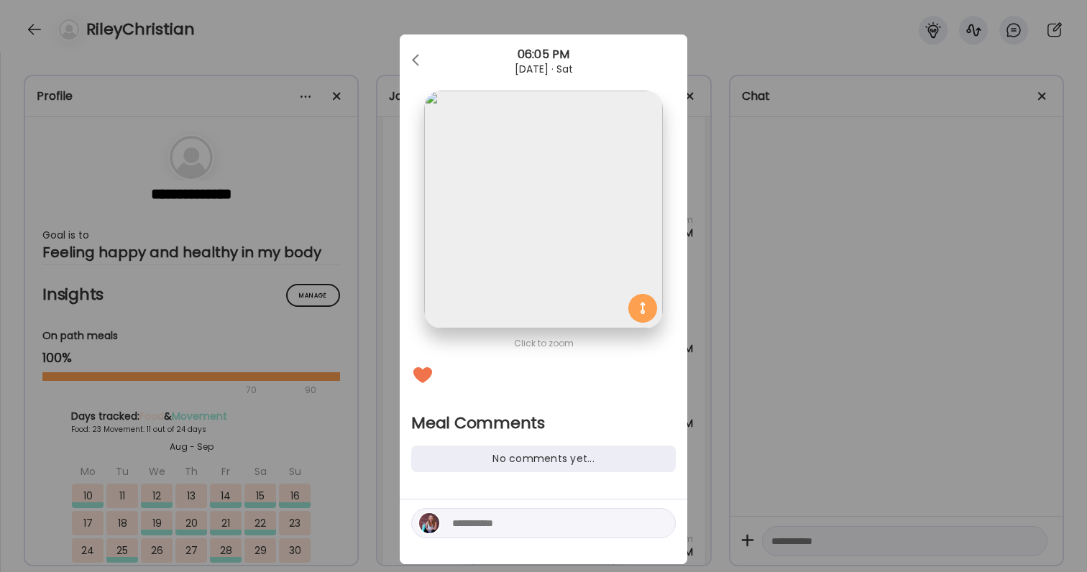
click at [492, 517] on textarea at bounding box center [549, 523] width 194 height 17
click at [579, 527] on textarea "**********" at bounding box center [549, 514] width 194 height 35
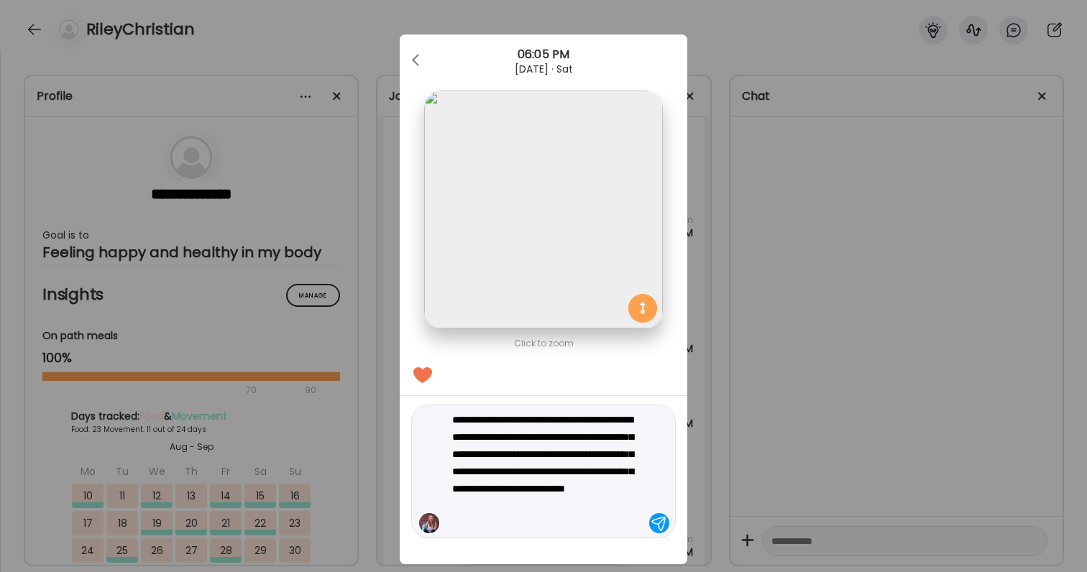
click at [569, 498] on textarea "**********" at bounding box center [549, 471] width 194 height 121
click at [566, 497] on textarea "**********" at bounding box center [549, 471] width 194 height 121
click at [566, 530] on textarea "**********" at bounding box center [549, 471] width 194 height 121
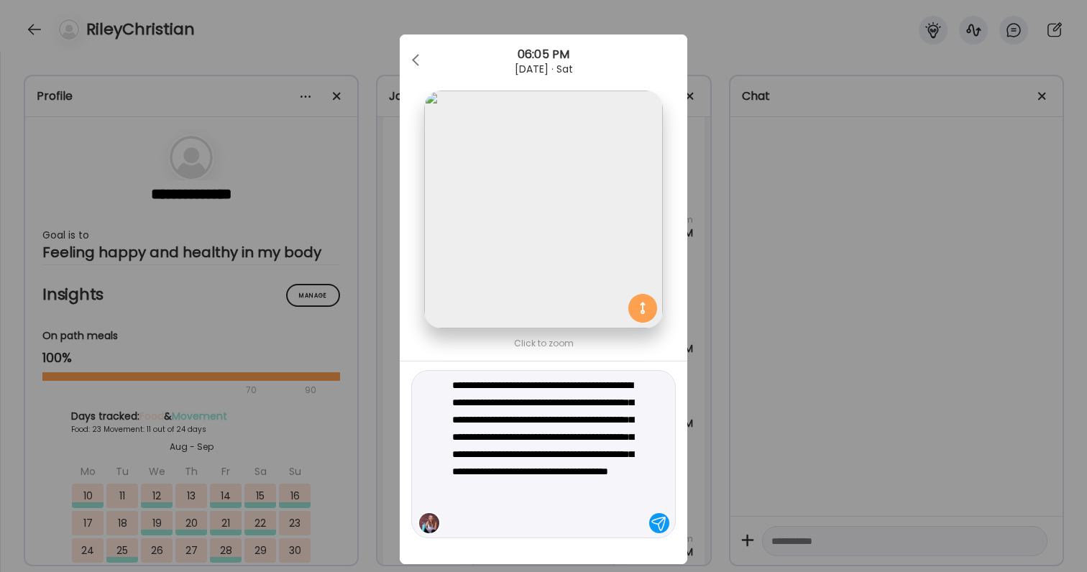
type textarea "**********"
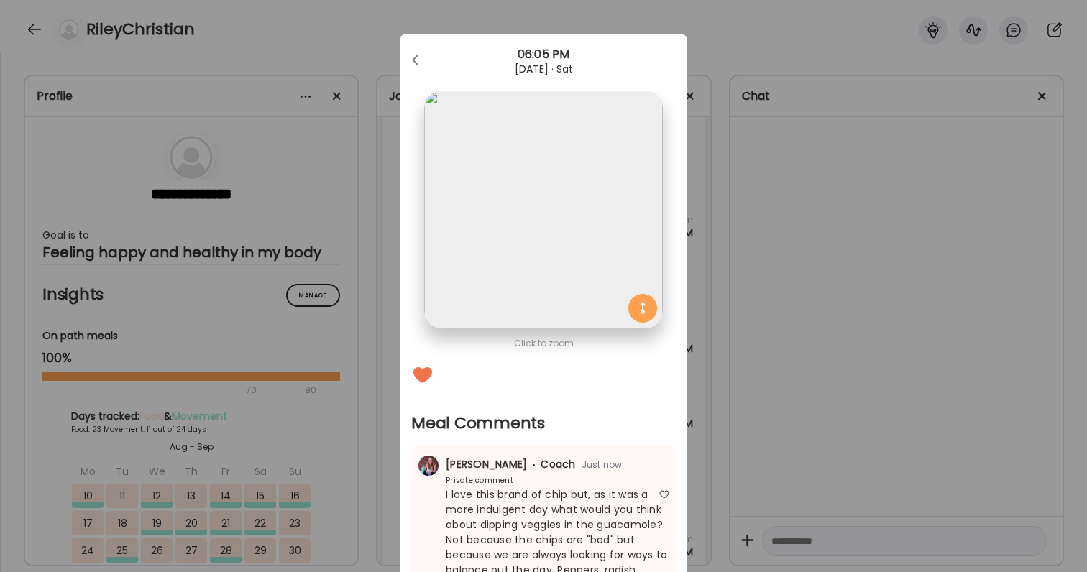
click at [848, 387] on div "Ate Coach Dashboard Wahoo! It’s official Take a moment to set up your Coach Pro…" at bounding box center [543, 286] width 1087 height 572
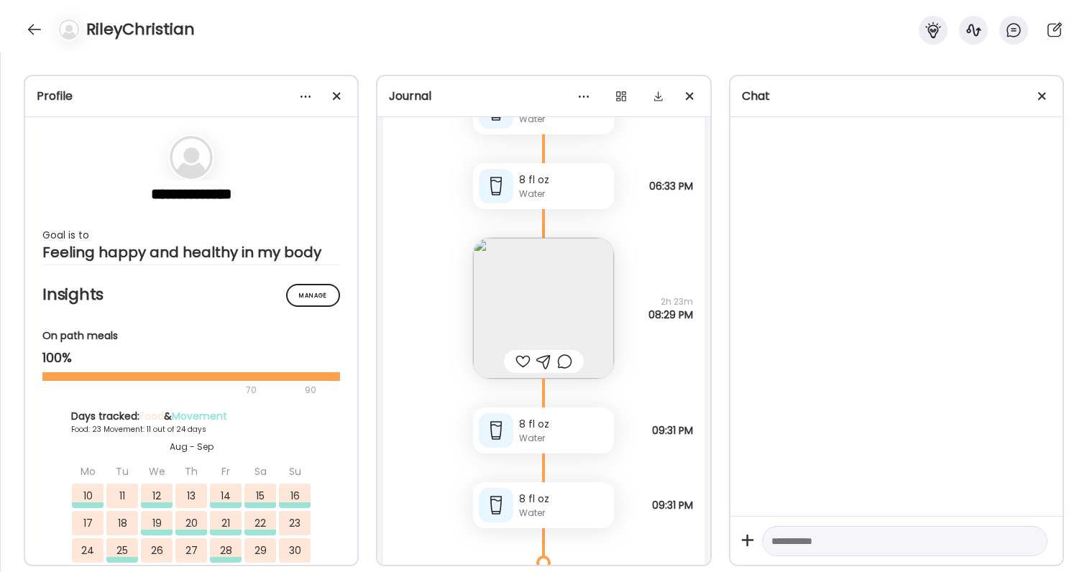
scroll to position [68995, 0]
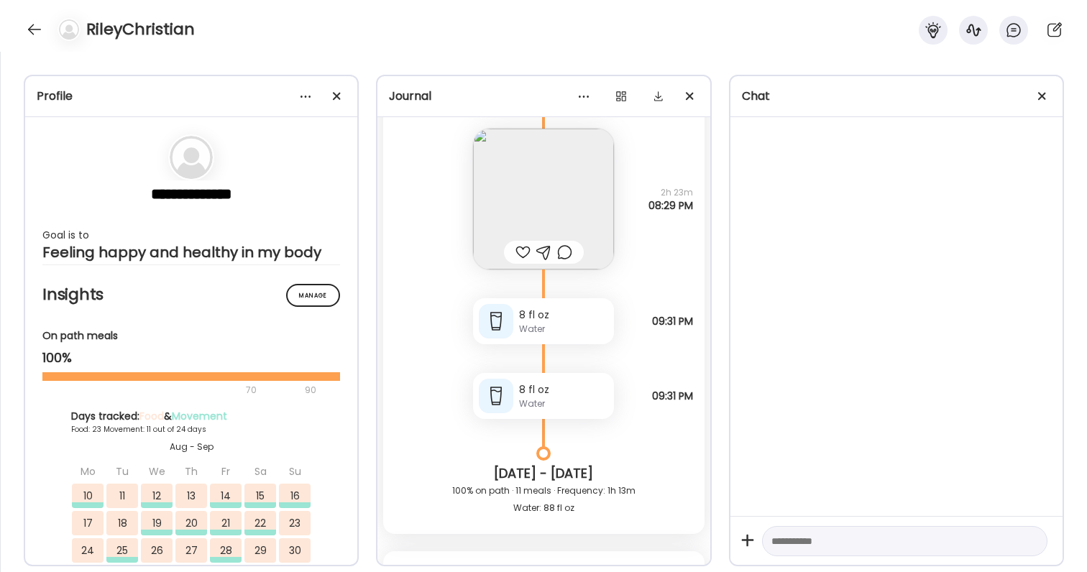
click at [524, 254] on div at bounding box center [522, 252] width 15 height 17
click at [527, 220] on img at bounding box center [543, 199] width 141 height 141
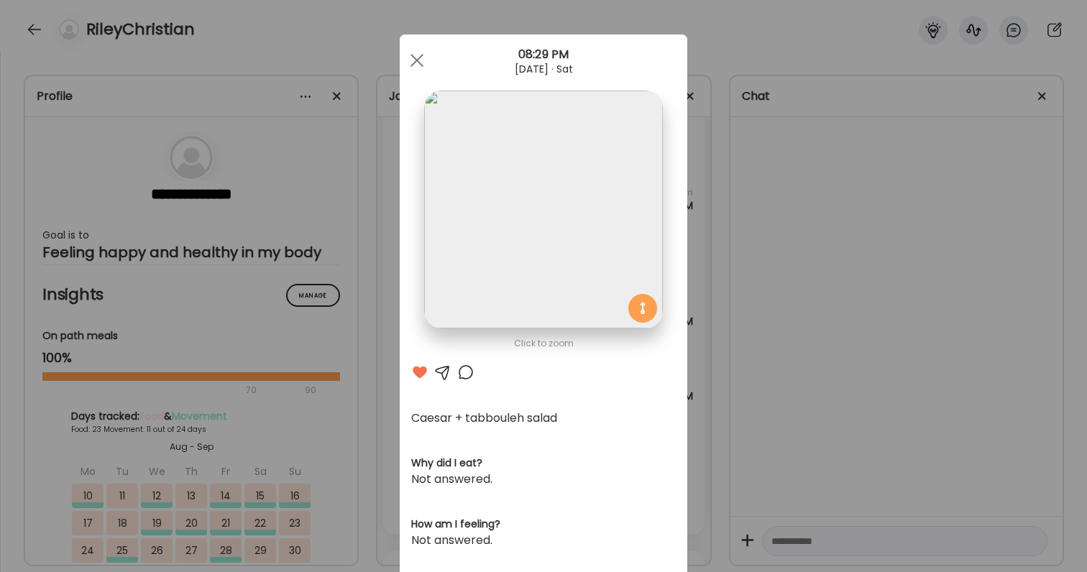
click at [847, 302] on div "Ate Coach Dashboard Wahoo! It’s official Take a moment to set up your Coach Pro…" at bounding box center [543, 286] width 1087 height 572
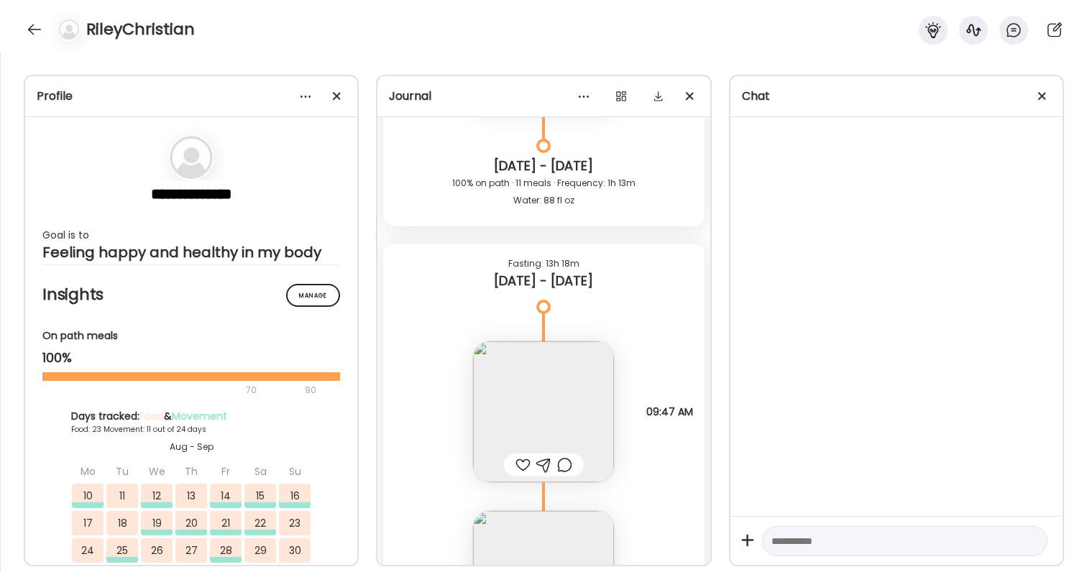
scroll to position [69325, 0]
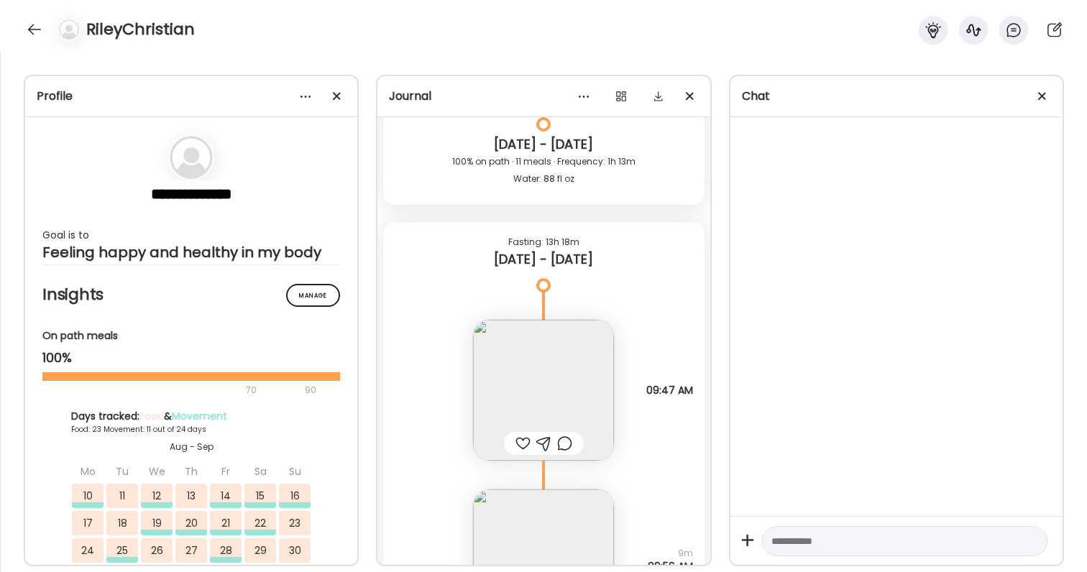
click at [522, 441] on div at bounding box center [522, 443] width 15 height 17
click at [511, 400] on img at bounding box center [543, 390] width 141 height 141
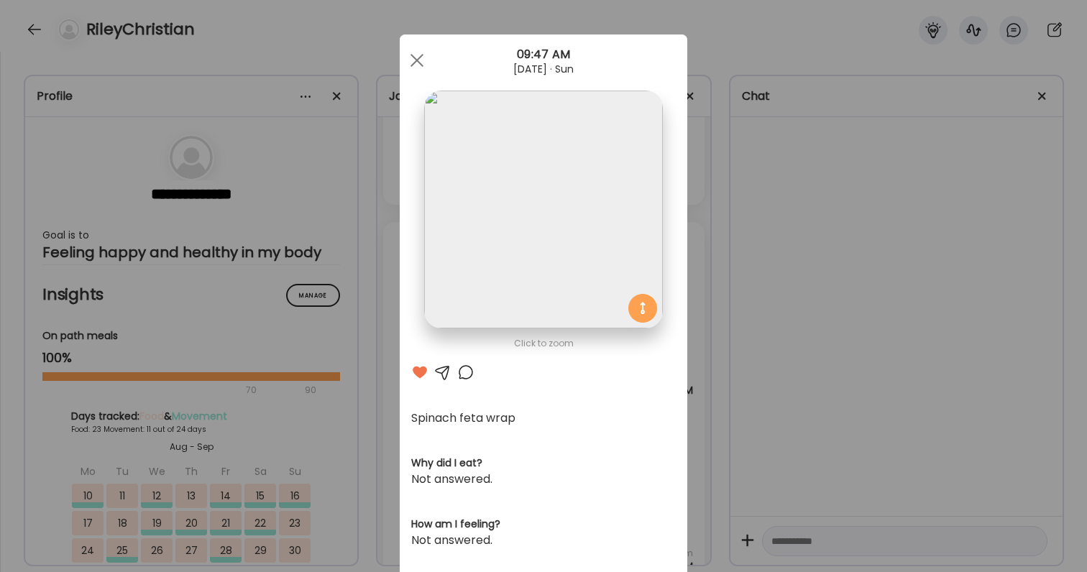
click at [786, 390] on div "Ate Coach Dashboard Wahoo! It’s official Take a moment to set up your Coach Pro…" at bounding box center [543, 286] width 1087 height 572
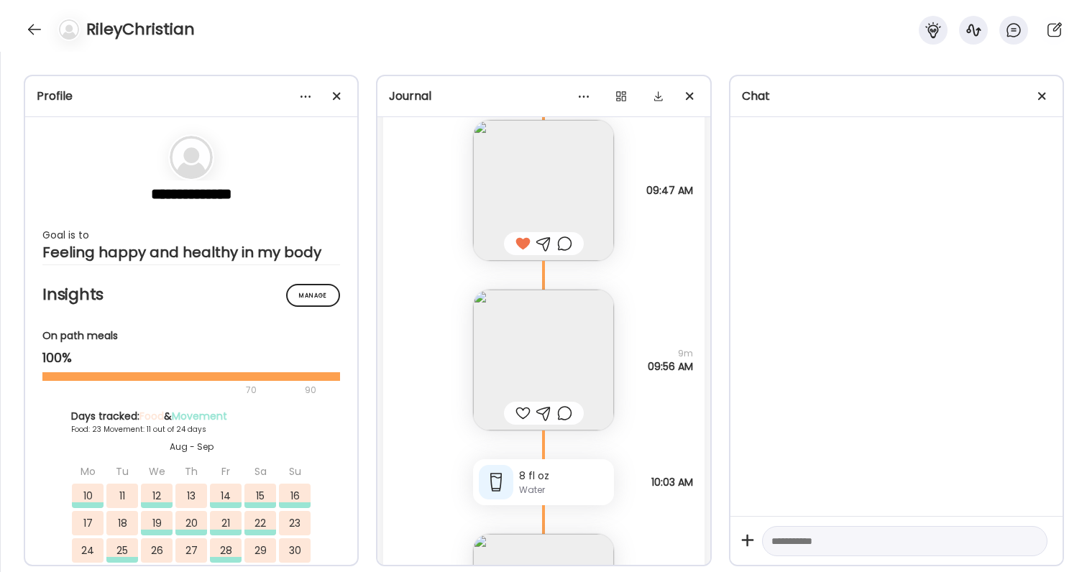
scroll to position [69563, 0]
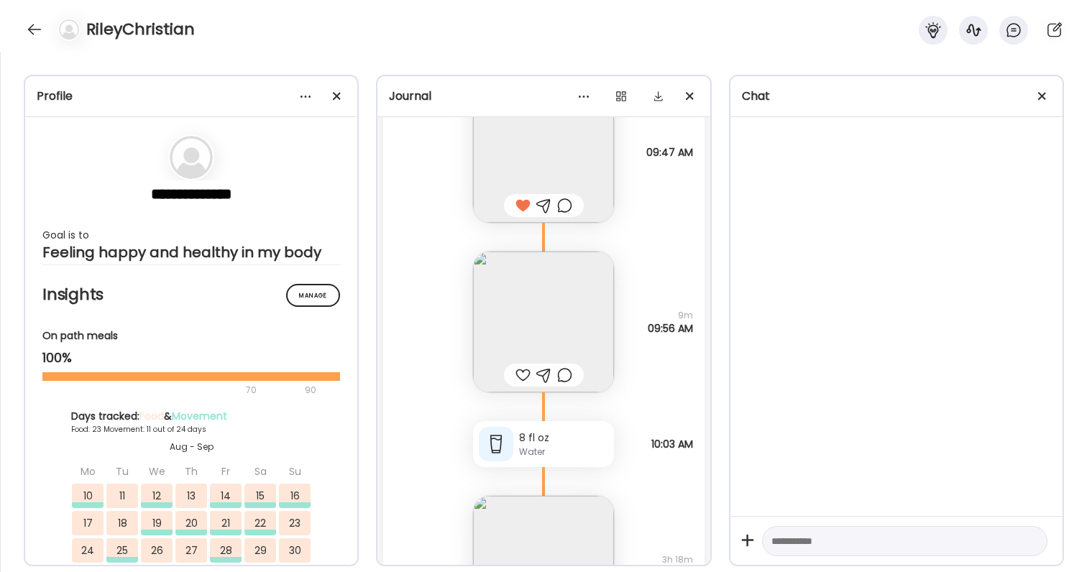
click at [527, 370] on div at bounding box center [522, 375] width 15 height 17
click at [527, 350] on img at bounding box center [543, 322] width 141 height 141
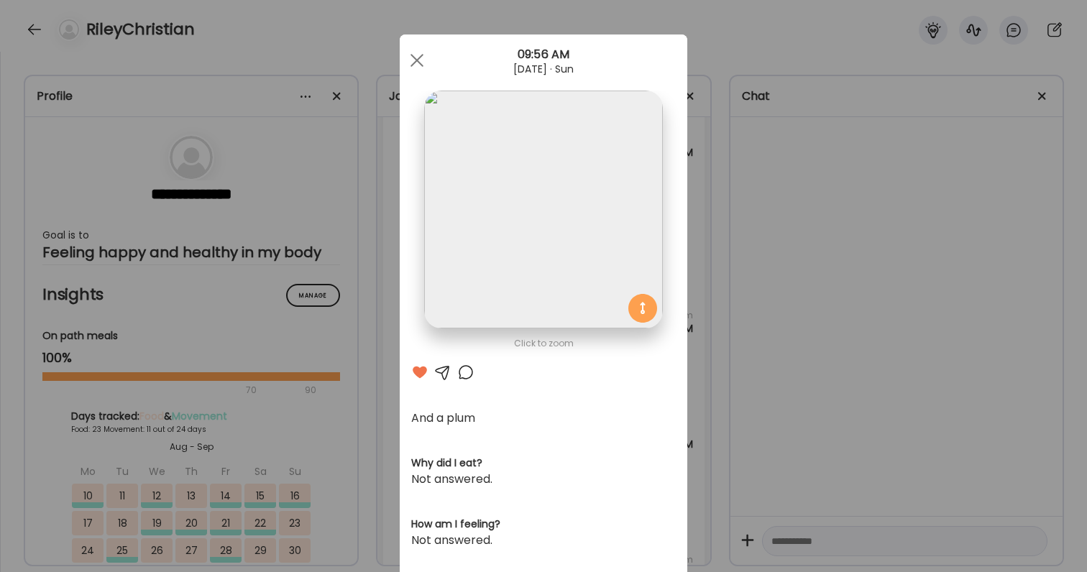
click at [781, 347] on div "Ate Coach Dashboard Wahoo! It’s official Take a moment to set up your Coach Pro…" at bounding box center [543, 286] width 1087 height 572
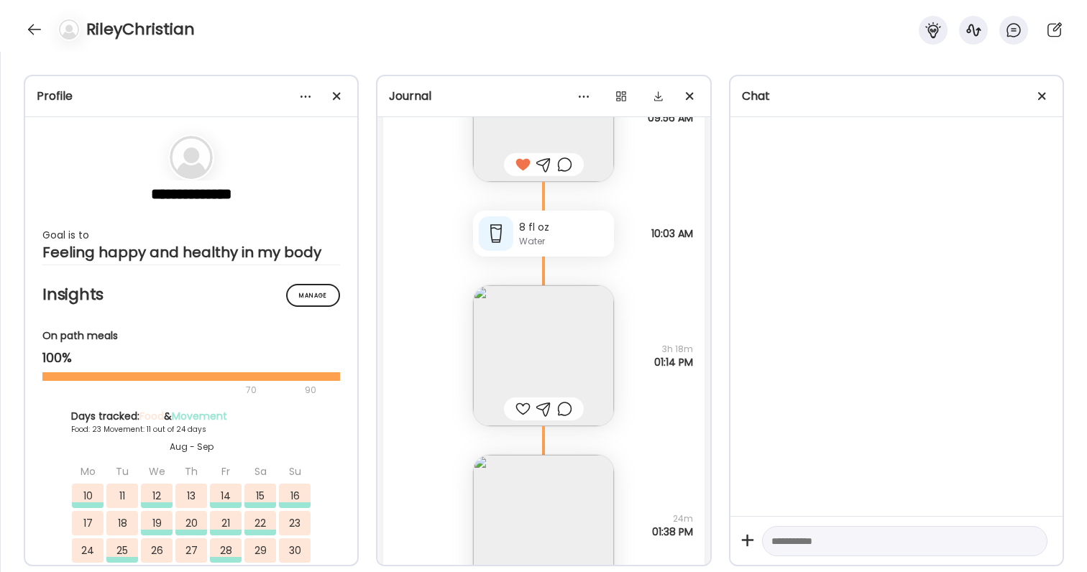
scroll to position [69793, 0]
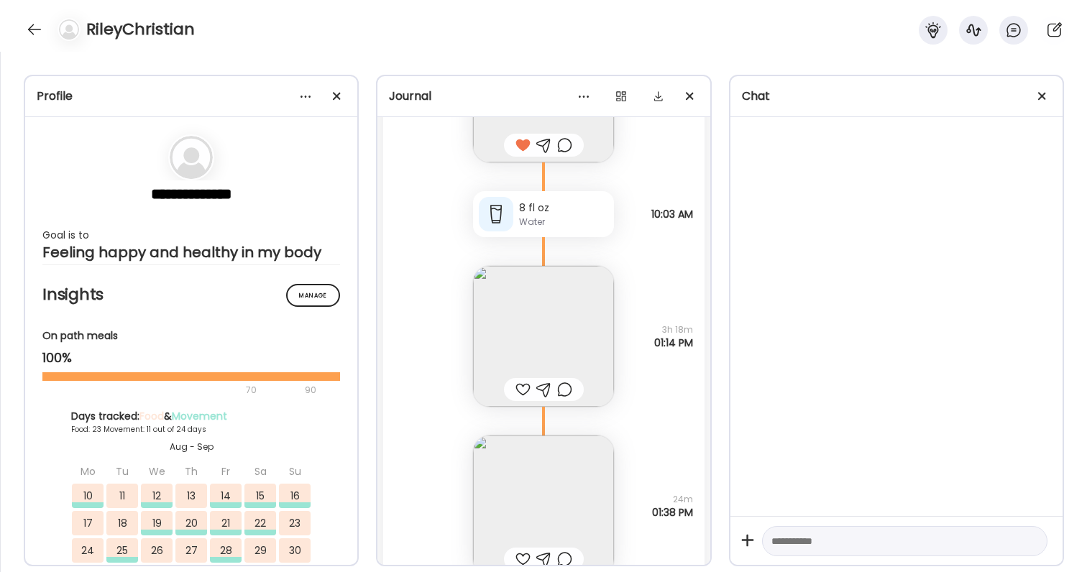
click at [537, 333] on img at bounding box center [543, 336] width 141 height 141
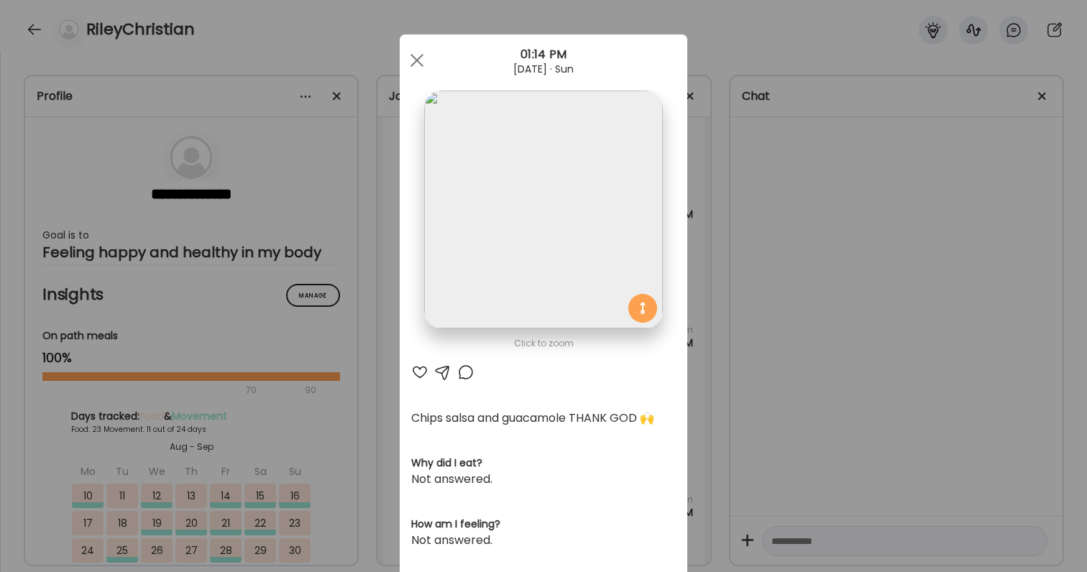
click at [797, 396] on div "Ate Coach Dashboard Wahoo! It’s official Take a moment to set up your Coach Pro…" at bounding box center [543, 286] width 1087 height 572
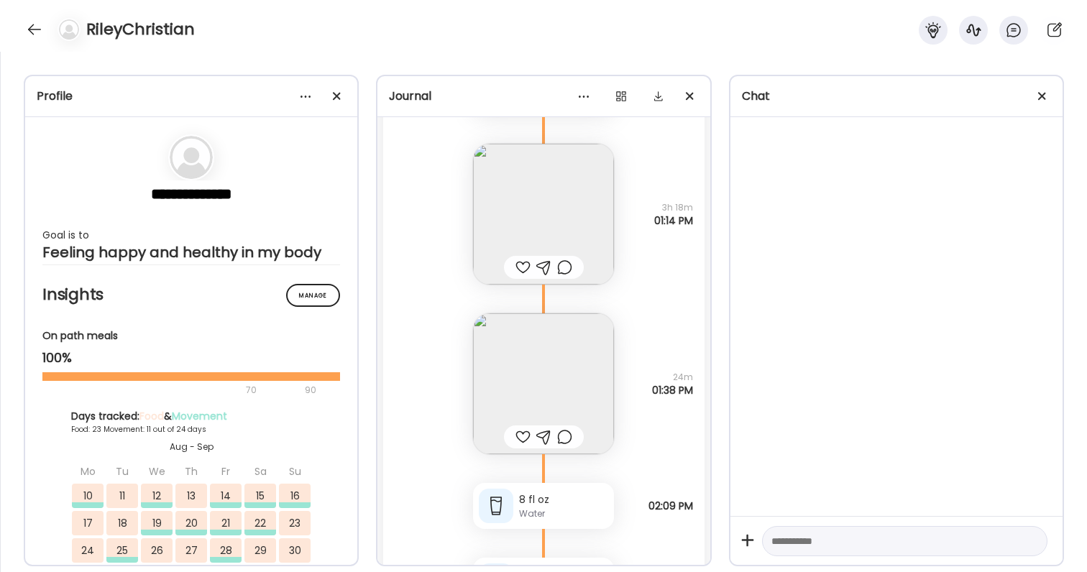
scroll to position [69960, 0]
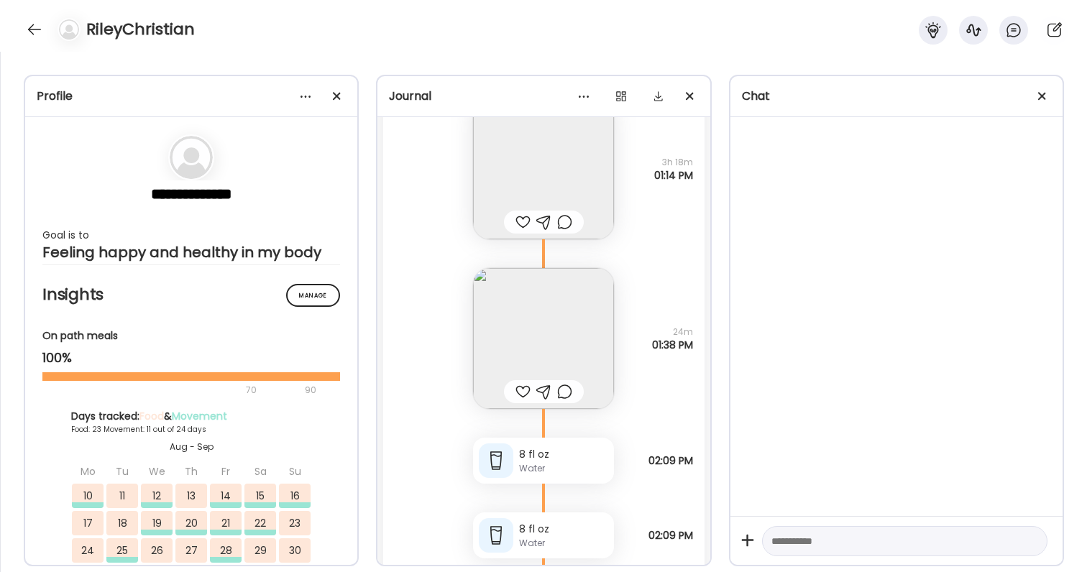
click at [526, 221] on div at bounding box center [522, 222] width 15 height 17
click at [561, 358] on img at bounding box center [543, 338] width 141 height 141
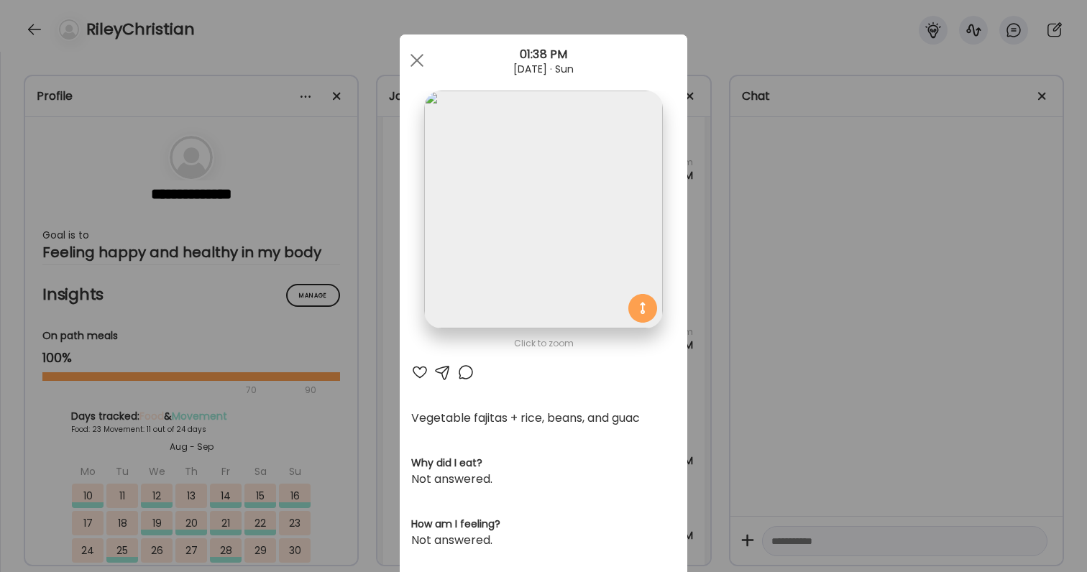
click at [730, 400] on div "Ate Coach Dashboard Wahoo! It’s official Take a moment to set up your Coach Pro…" at bounding box center [543, 286] width 1087 height 572
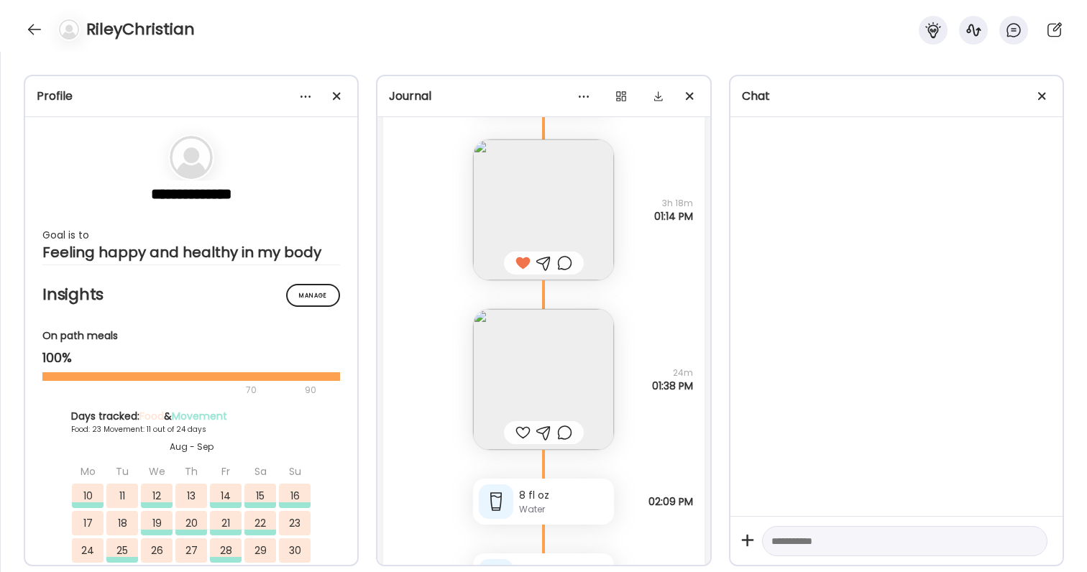
scroll to position [69893, 0]
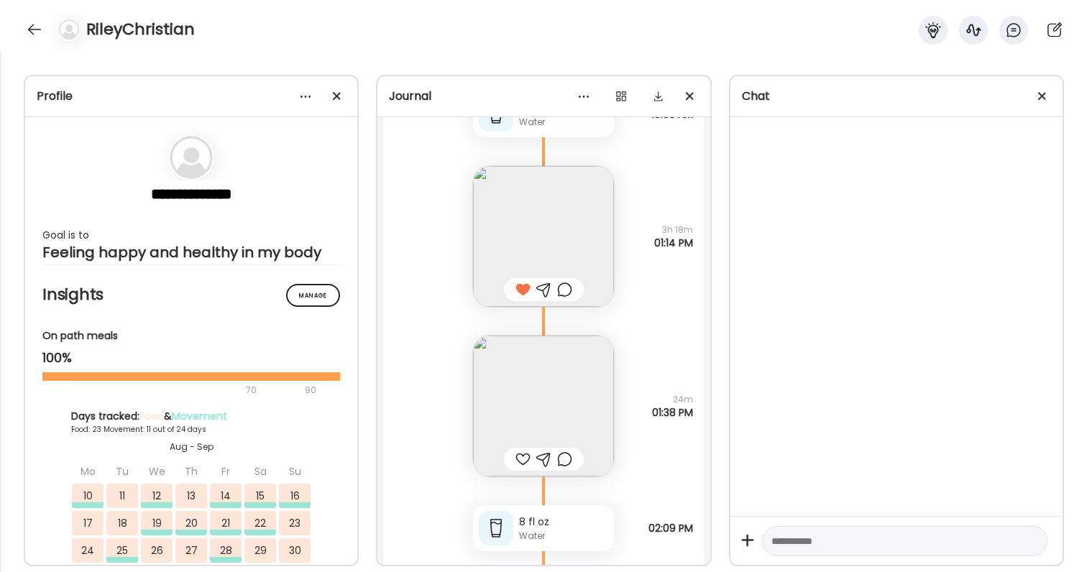
click at [566, 290] on div at bounding box center [564, 289] width 15 height 17
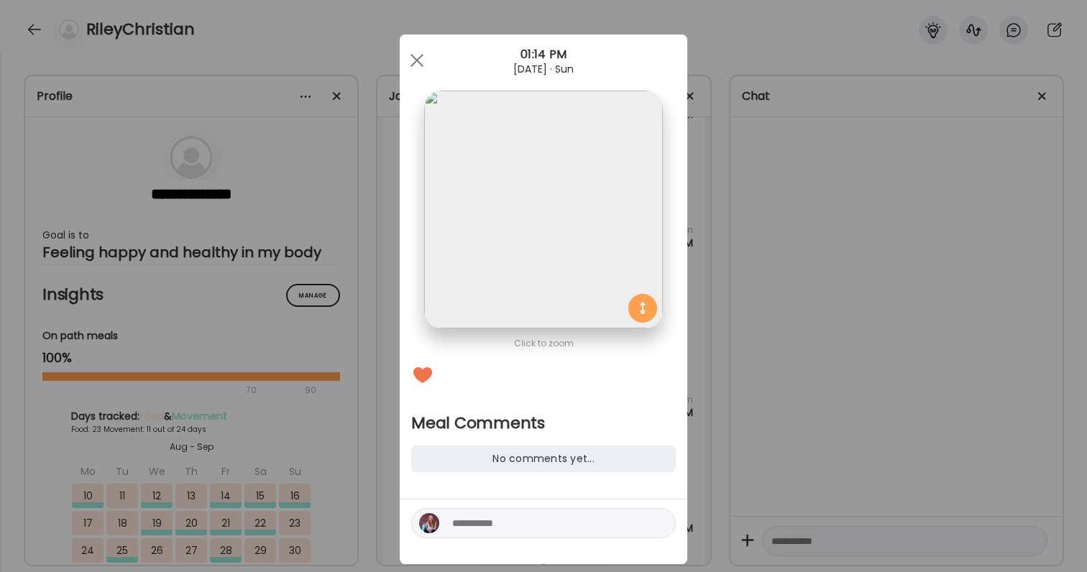
click at [546, 523] on textarea at bounding box center [549, 523] width 194 height 17
type textarea "**********"
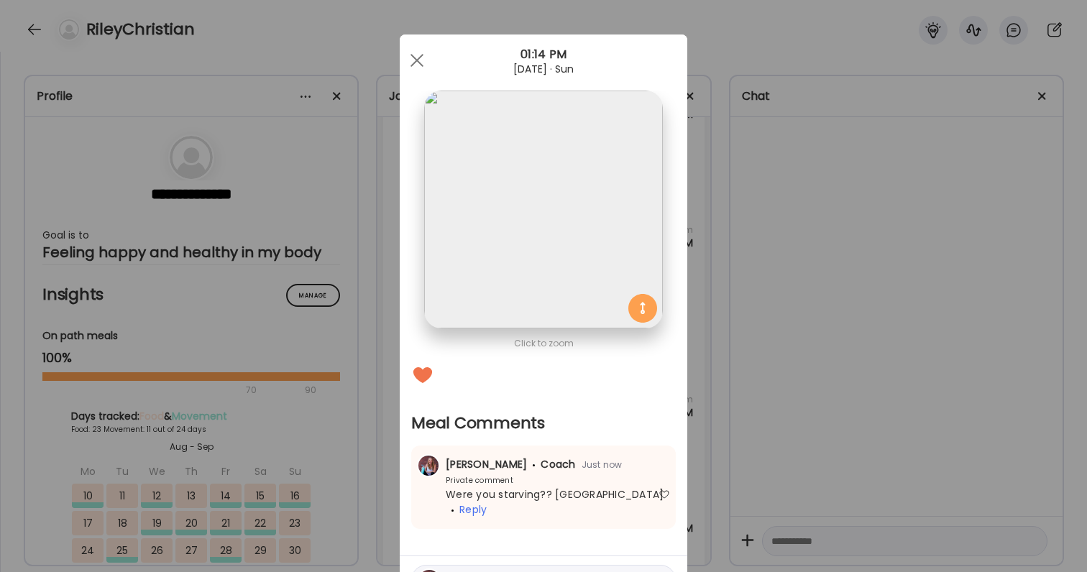
click at [914, 393] on div "Ate Coach Dashboard Wahoo! It’s official Take a moment to set up your Coach Pro…" at bounding box center [543, 286] width 1087 height 572
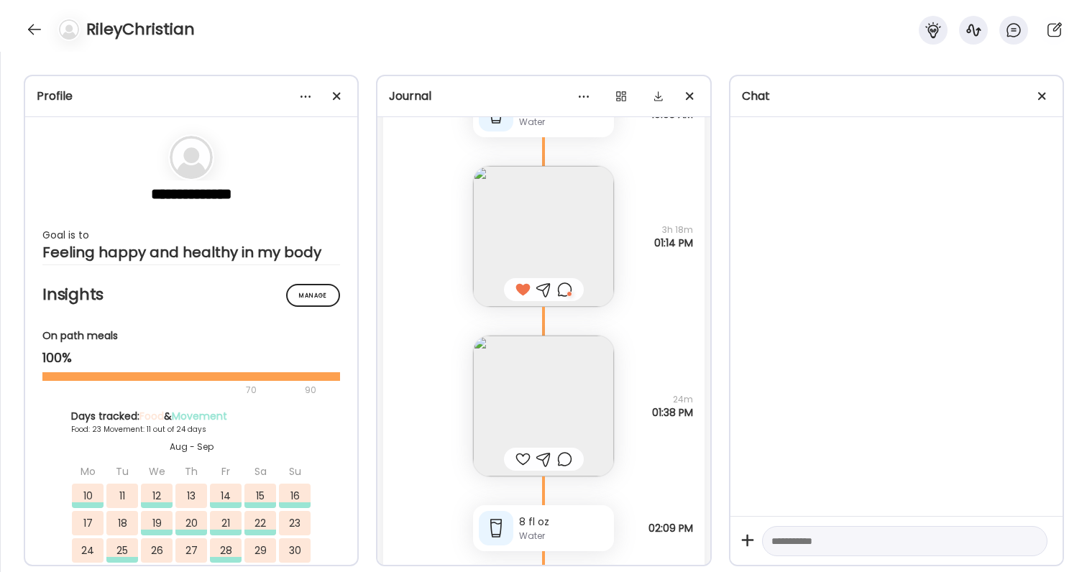
click at [516, 462] on div at bounding box center [522, 459] width 15 height 17
click at [578, 460] on div at bounding box center [544, 459] width 80 height 23
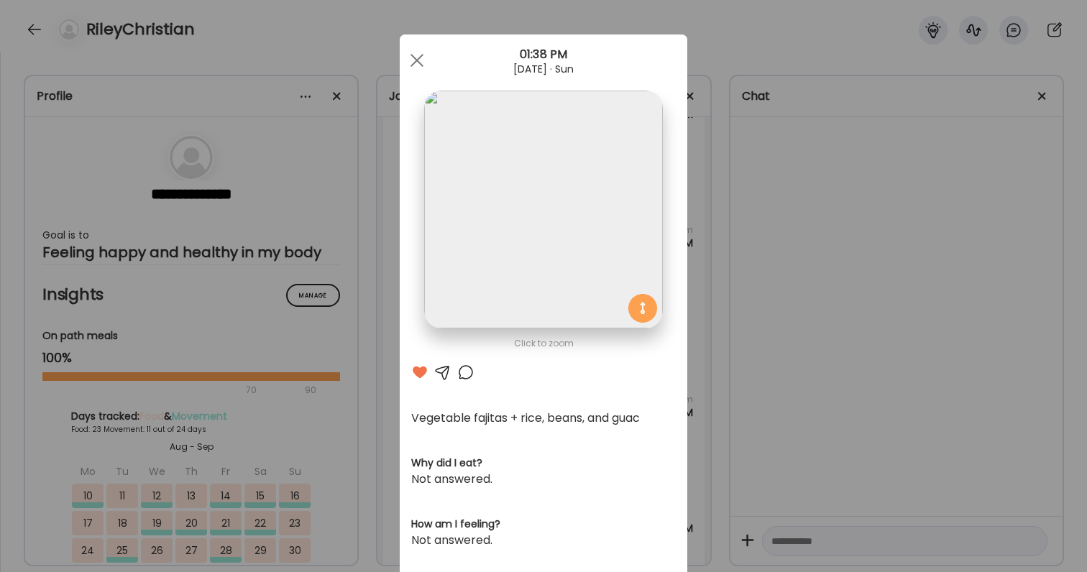
click at [463, 377] on div at bounding box center [465, 372] width 17 height 17
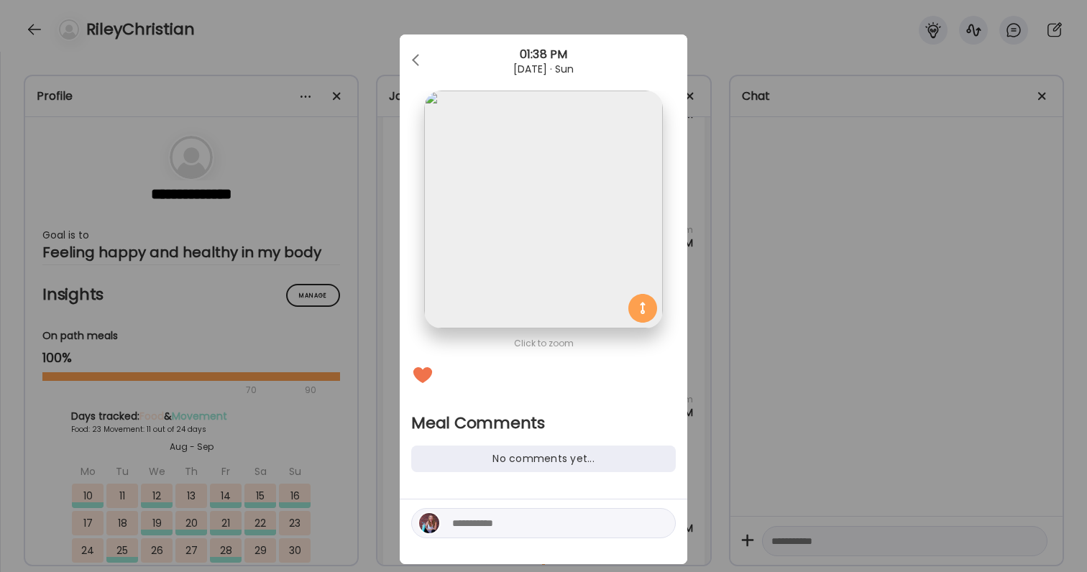
click at [464, 527] on textarea at bounding box center [549, 523] width 194 height 17
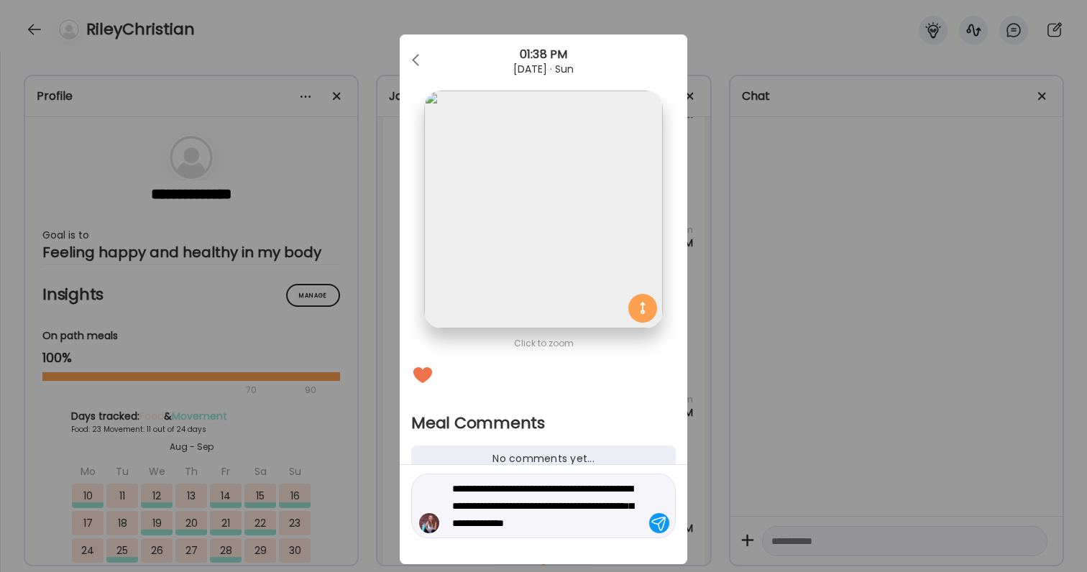
click at [586, 510] on textarea "**********" at bounding box center [549, 506] width 194 height 52
click at [555, 507] on textarea "**********" at bounding box center [549, 506] width 194 height 52
click at [565, 508] on textarea "**********" at bounding box center [549, 506] width 194 height 52
click at [561, 501] on textarea "**********" at bounding box center [549, 506] width 194 height 52
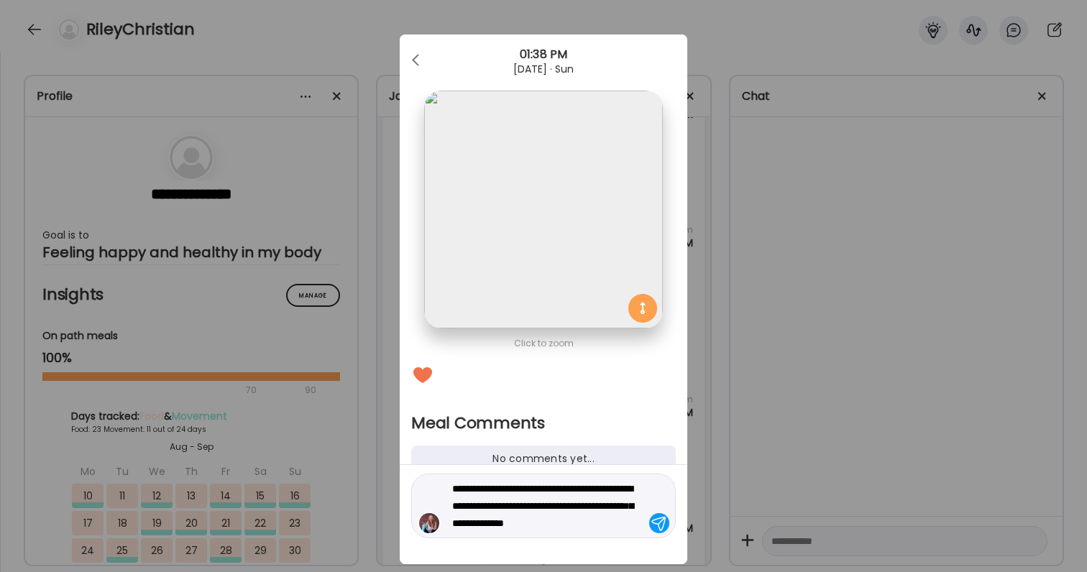
click at [604, 503] on textarea "**********" at bounding box center [549, 506] width 194 height 52
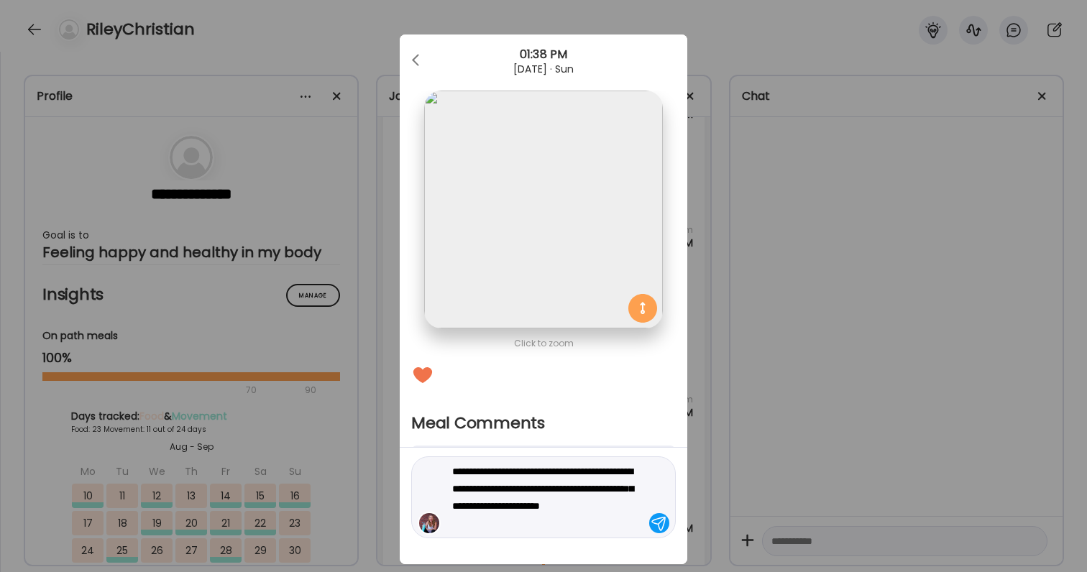
click at [590, 521] on textarea "**********" at bounding box center [549, 497] width 194 height 69
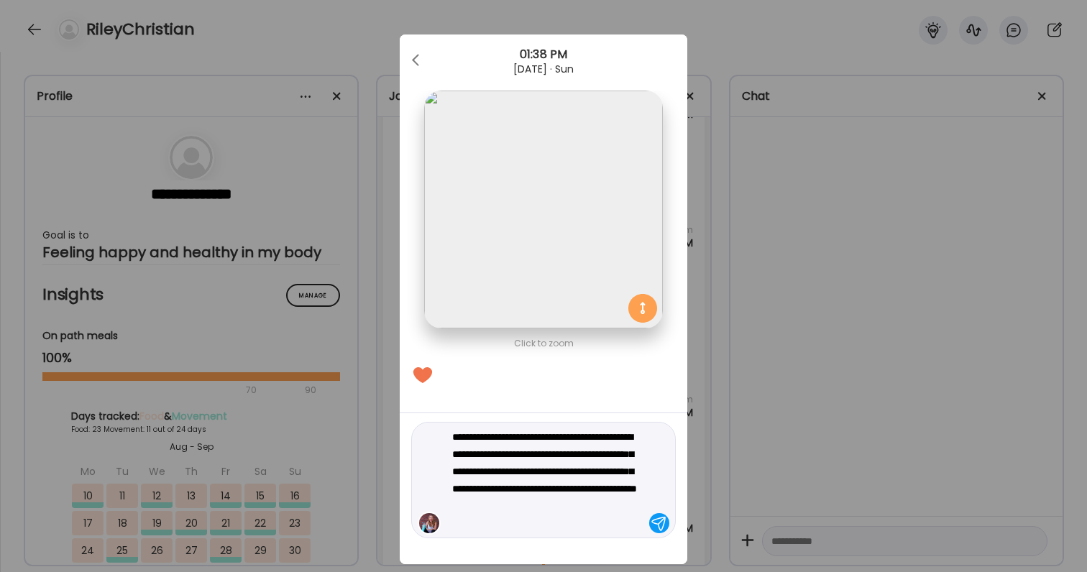
click at [592, 510] on textarea "**********" at bounding box center [549, 480] width 194 height 104
type textarea "**********"
click at [517, 541] on div "**********" at bounding box center [544, 488] width 288 height 151
click at [518, 533] on div "**********" at bounding box center [543, 480] width 265 height 116
click at [514, 531] on textarea "**********" at bounding box center [549, 480] width 194 height 104
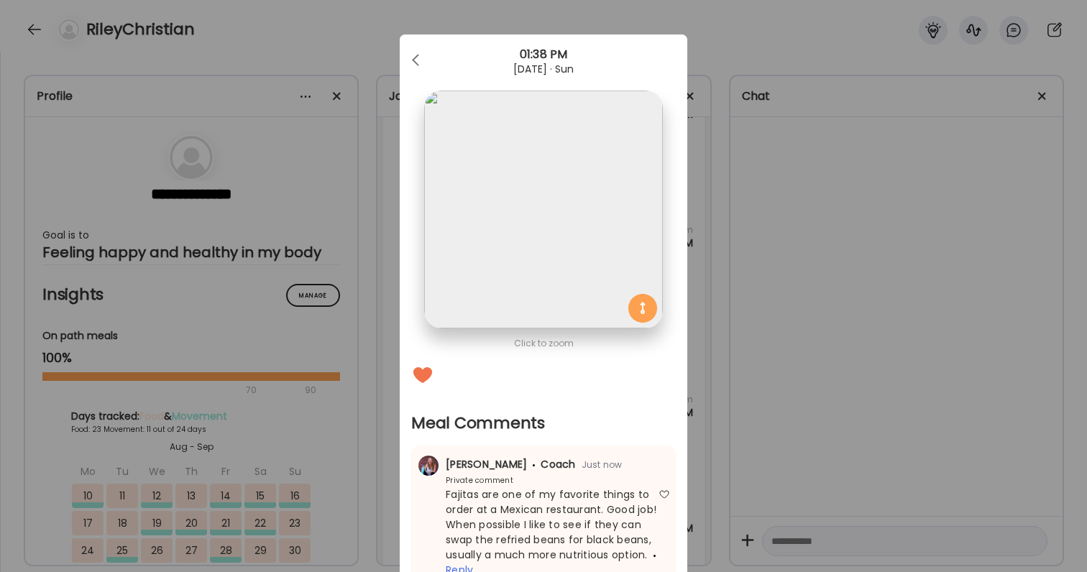
click at [801, 424] on div "Ate Coach Dashboard Wahoo! It’s official Take a moment to set up your Coach Pro…" at bounding box center [543, 286] width 1087 height 572
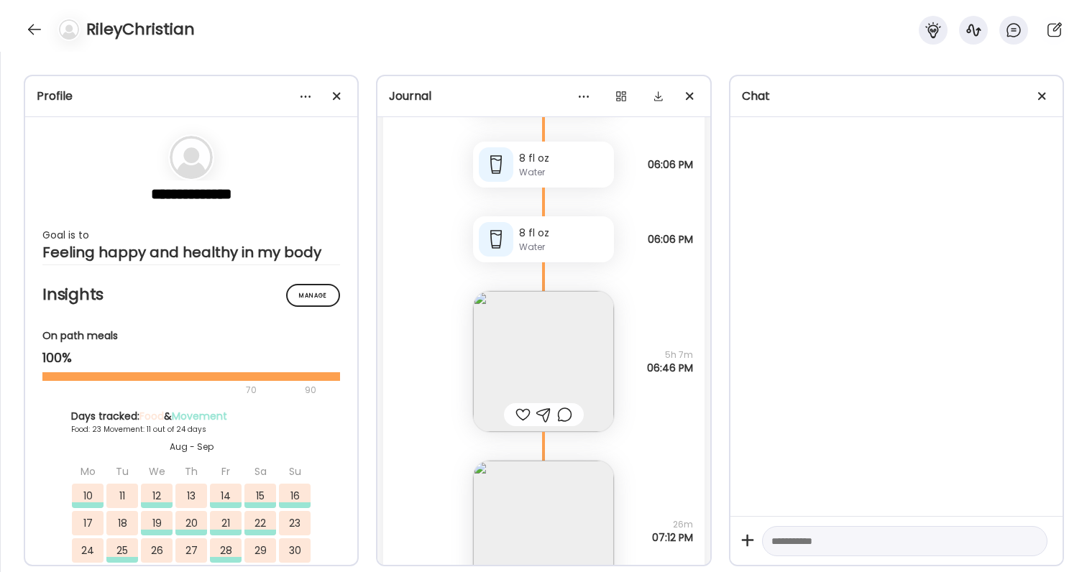
scroll to position [70560, 0]
click at [523, 399] on div at bounding box center [544, 409] width 80 height 23
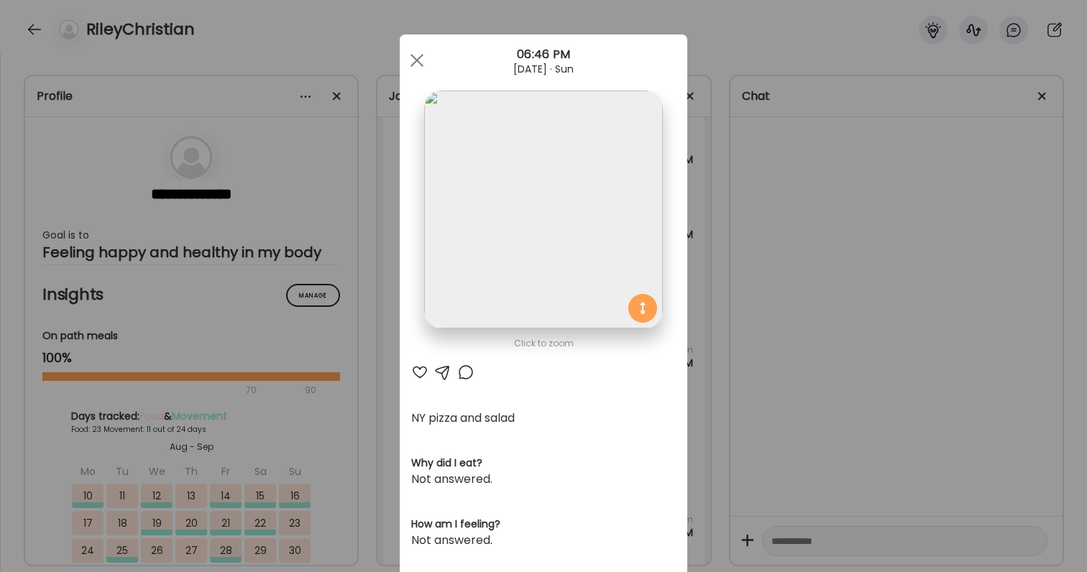
click at [418, 375] on div at bounding box center [419, 372] width 17 height 17
click at [485, 284] on img at bounding box center [543, 210] width 238 height 238
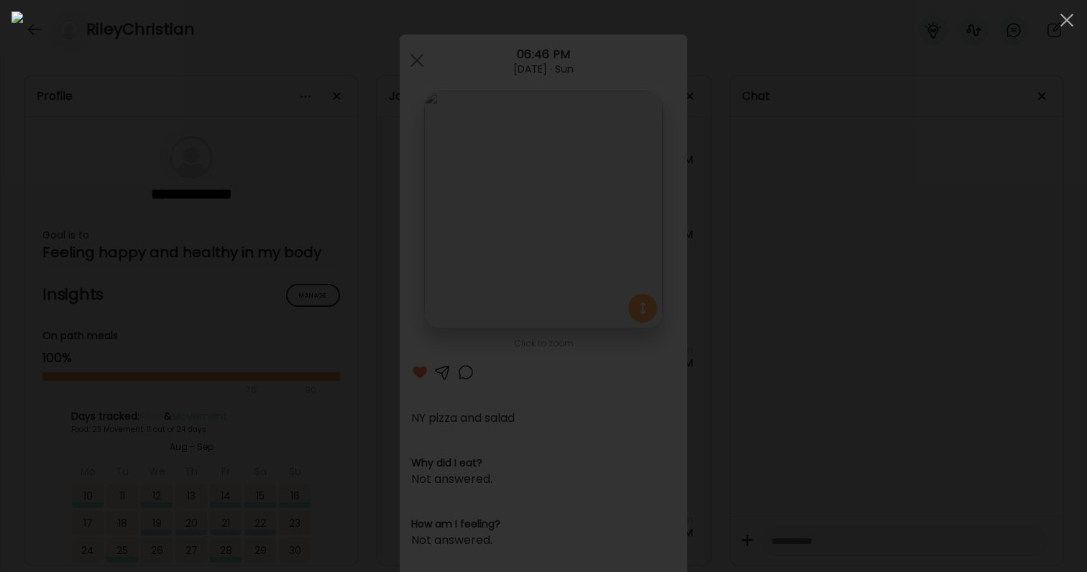
click at [912, 330] on div at bounding box center [544, 286] width 1064 height 549
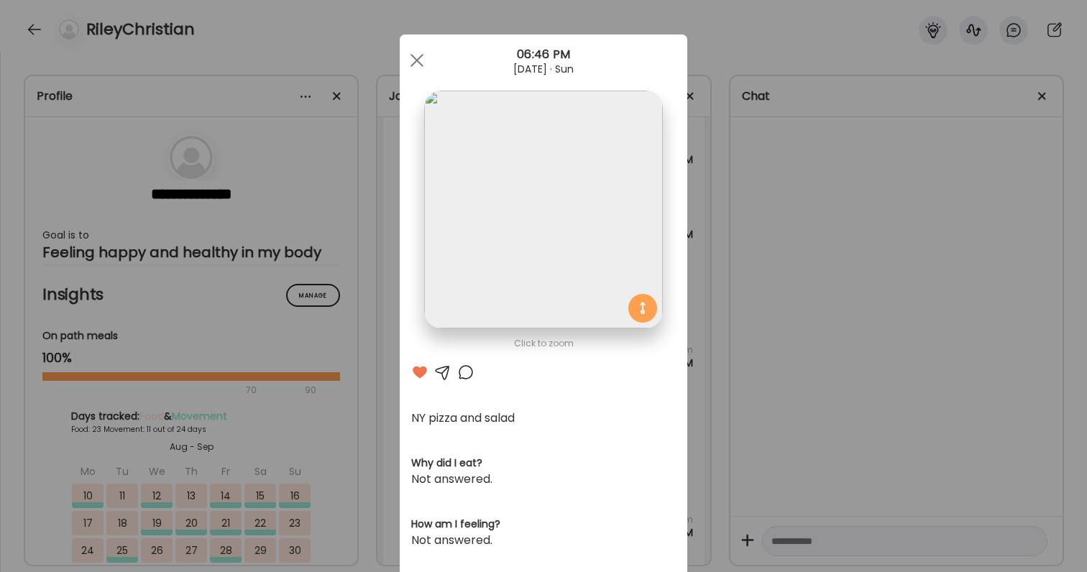
click at [746, 336] on div "Ate Coach Dashboard Wahoo! It’s official Take a moment to set up your Coach Pro…" at bounding box center [543, 286] width 1087 height 572
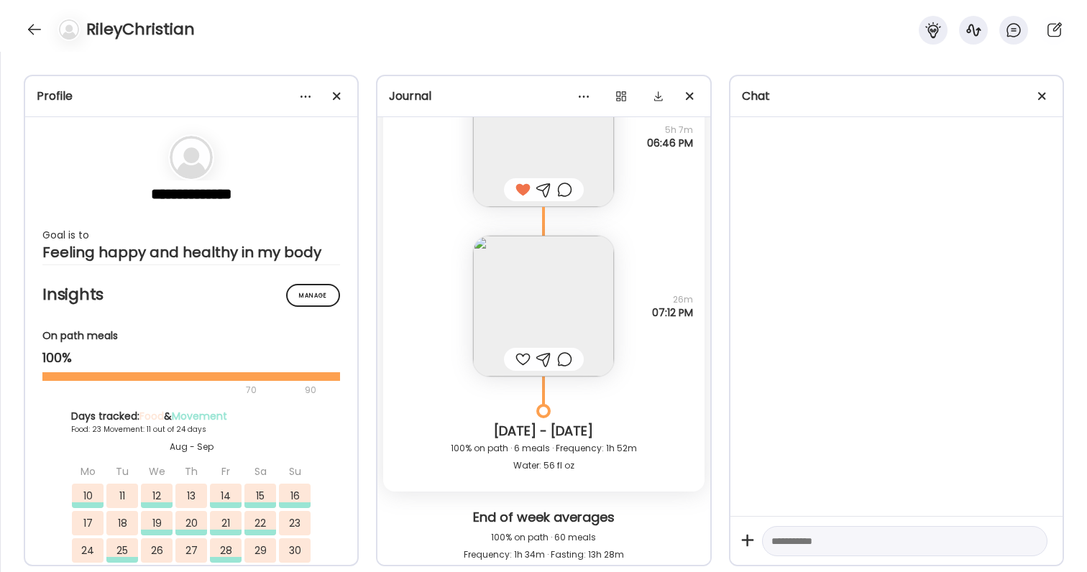
scroll to position [70797, 0]
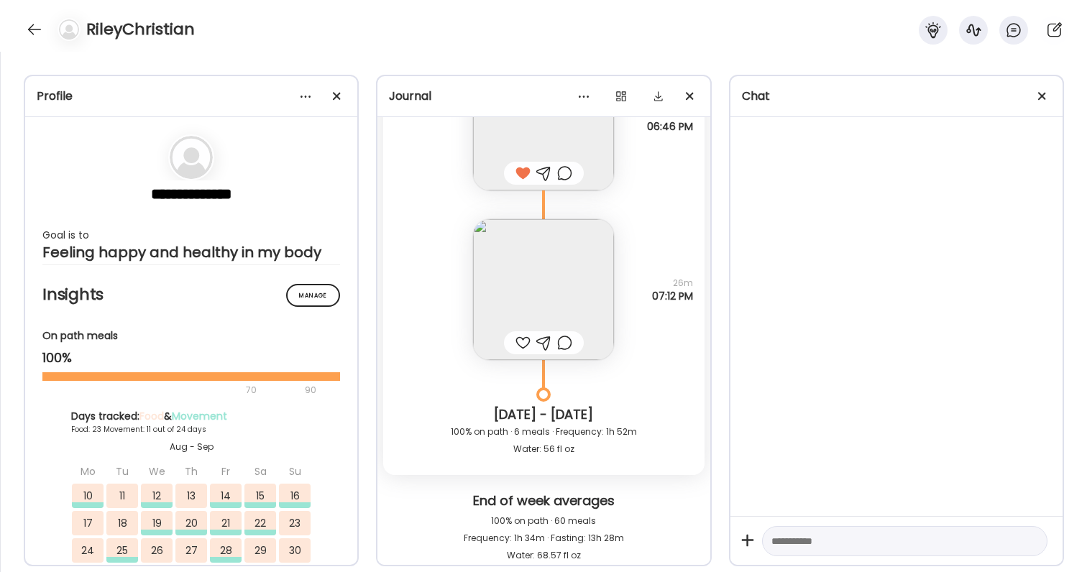
click at [554, 298] on img at bounding box center [543, 289] width 141 height 141
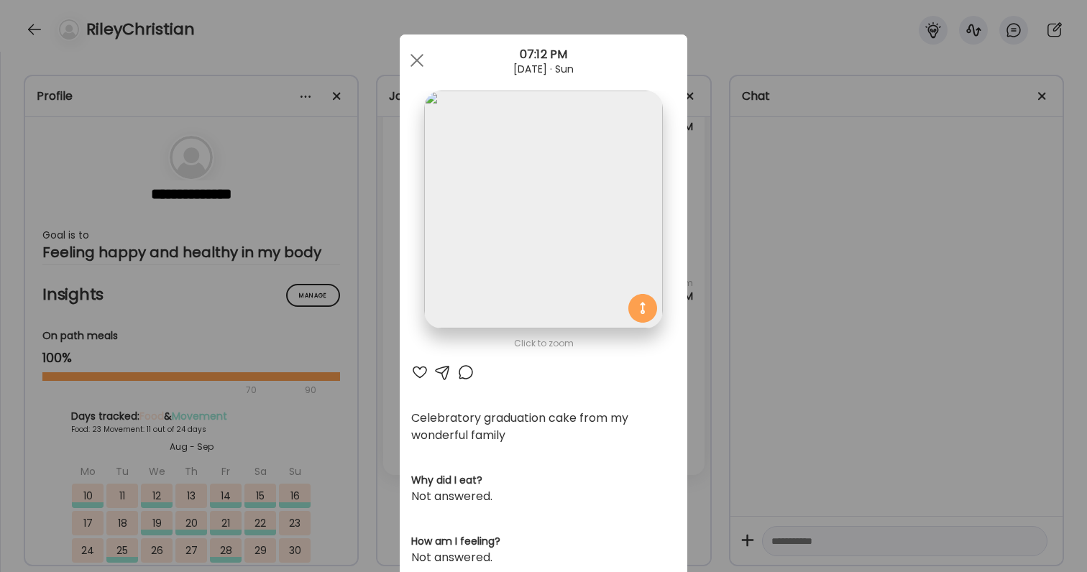
click at [822, 344] on div "Ate Coach Dashboard Wahoo! It’s official Take a moment to set up your Coach Pro…" at bounding box center [543, 286] width 1087 height 572
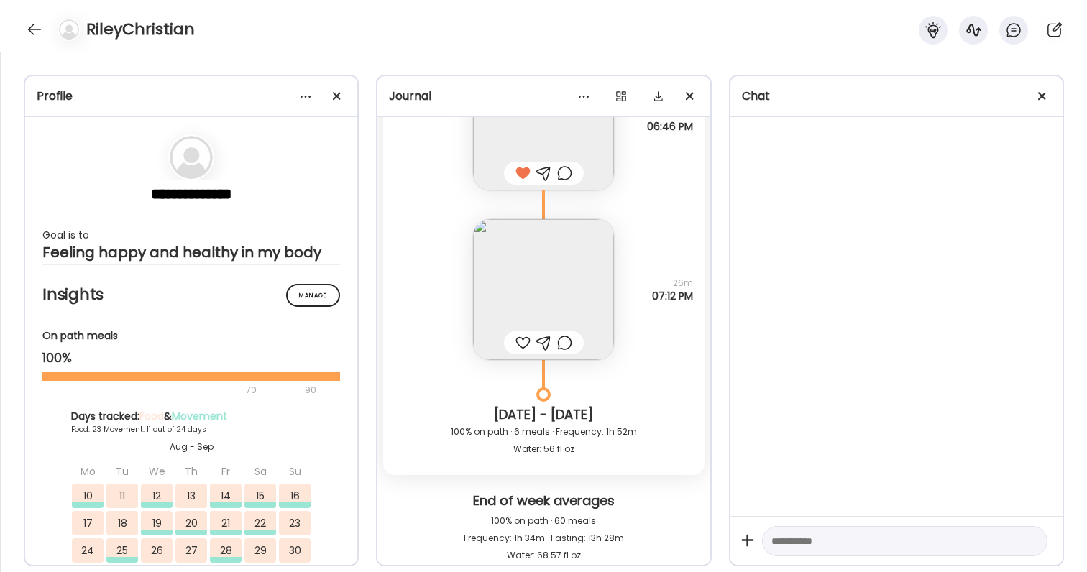
click at [520, 335] on div at bounding box center [522, 342] width 15 height 17
click at [569, 342] on div at bounding box center [564, 342] width 15 height 17
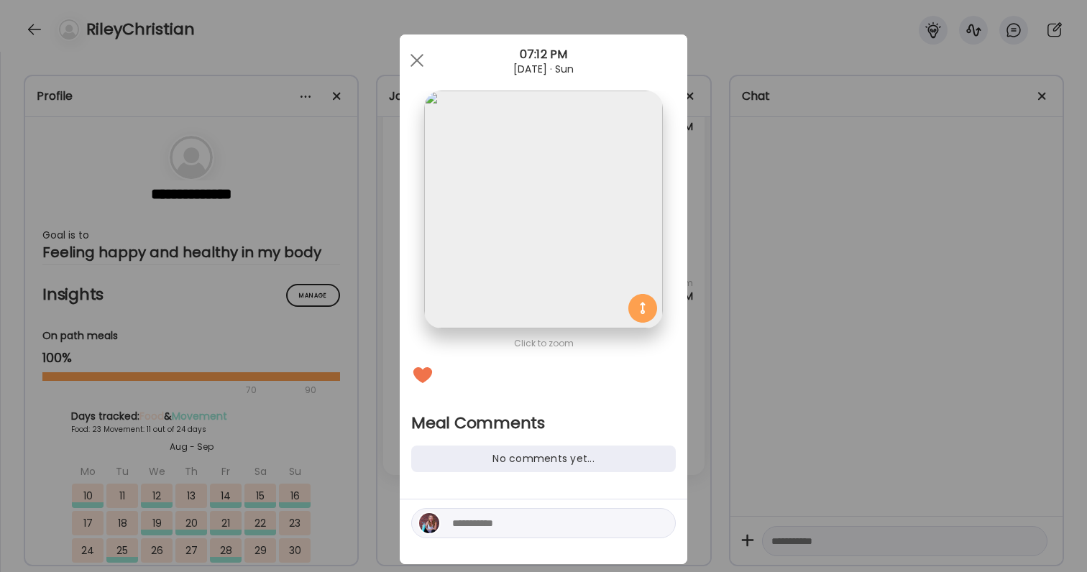
click at [535, 509] on div at bounding box center [543, 523] width 265 height 30
click at [535, 523] on textarea at bounding box center [549, 523] width 194 height 17
type textarea "**********"
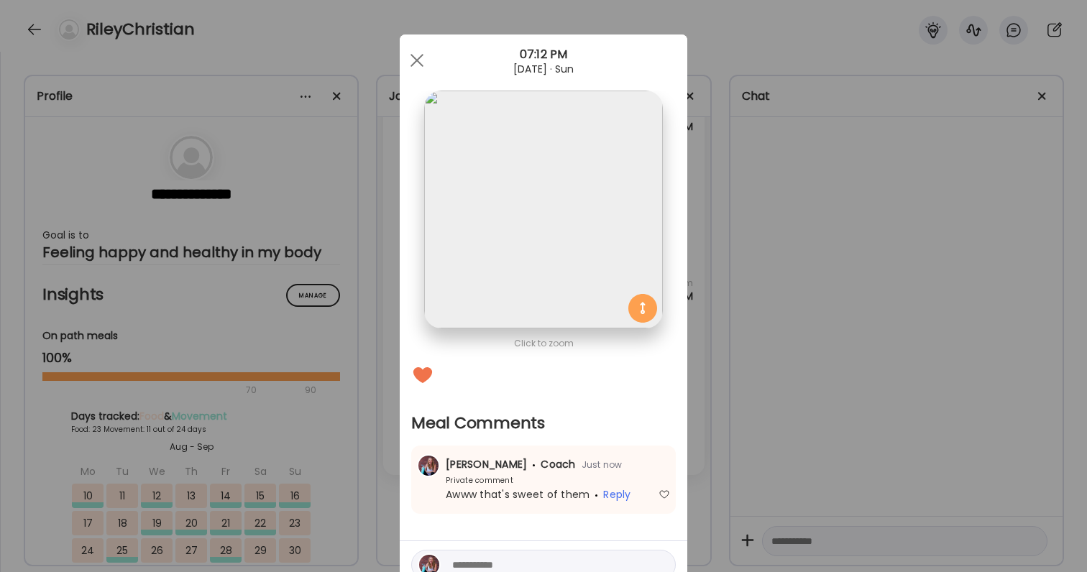
click at [864, 383] on div "Ate Coach Dashboard Wahoo! It’s official Take a moment to set up your Coach Pro…" at bounding box center [543, 286] width 1087 height 572
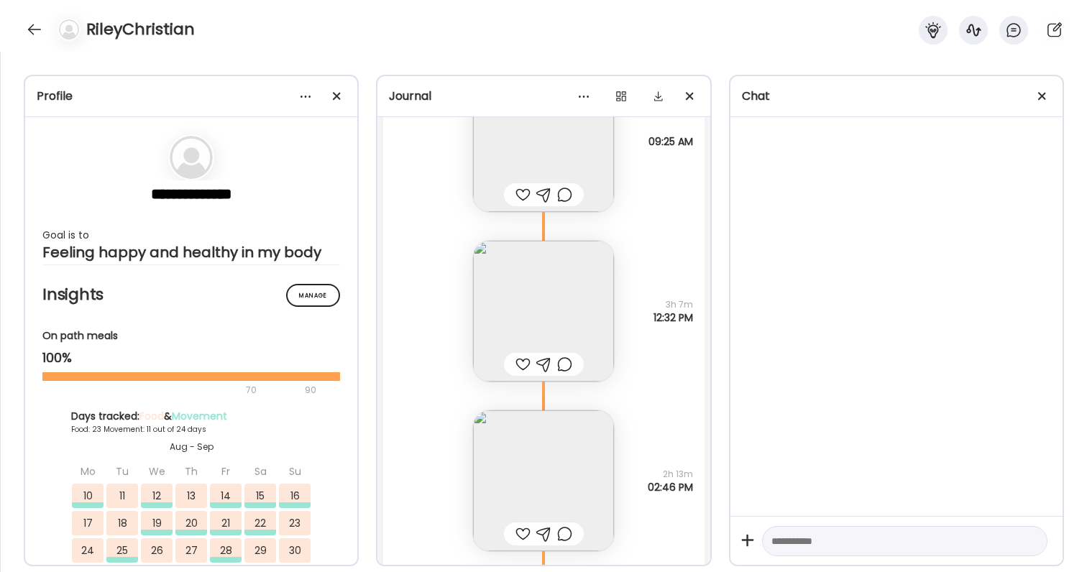
scroll to position [71446, 0]
click at [525, 181] on div at bounding box center [522, 188] width 15 height 17
click at [524, 325] on img at bounding box center [543, 304] width 141 height 141
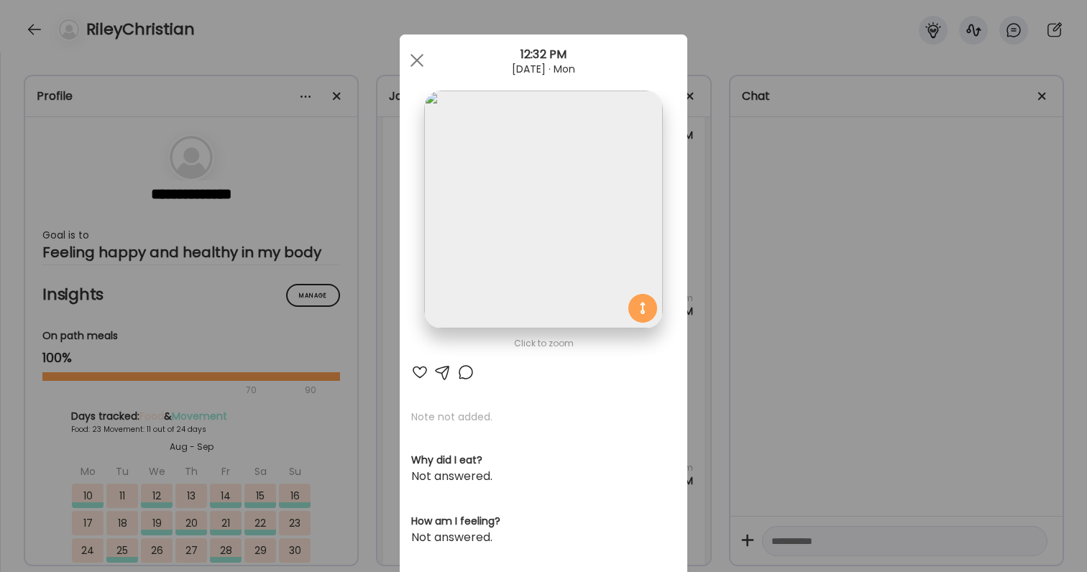
click at [427, 371] on div at bounding box center [419, 372] width 17 height 17
click at [789, 306] on div "Ate Coach Dashboard Wahoo! It’s official Take a moment to set up your Coach Pro…" at bounding box center [543, 286] width 1087 height 572
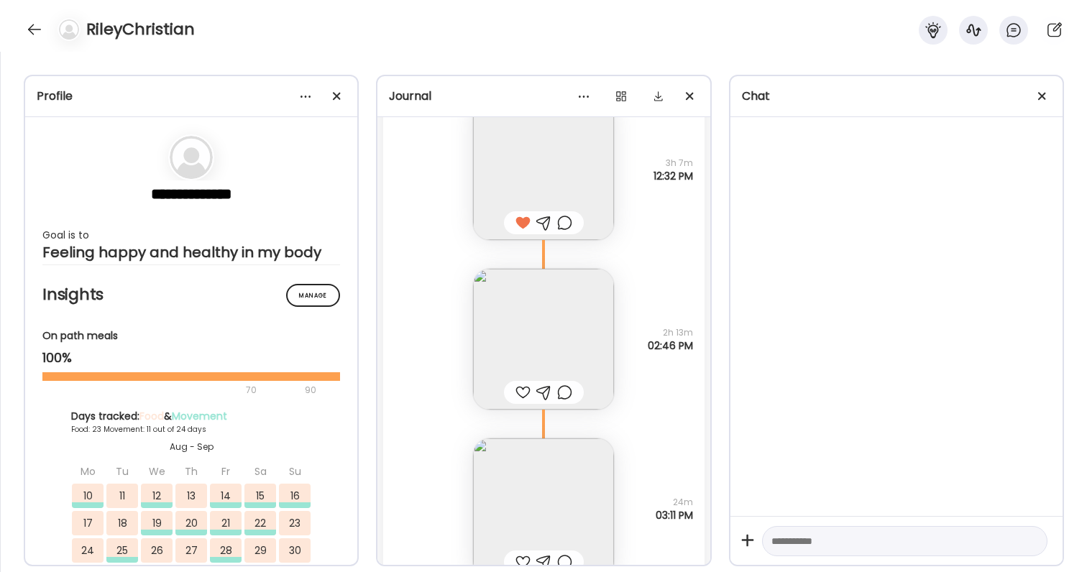
scroll to position [71585, 0]
click at [518, 390] on div at bounding box center [522, 388] width 15 height 17
click at [522, 553] on div at bounding box center [522, 558] width 15 height 17
click at [520, 524] on img at bounding box center [543, 505] width 141 height 141
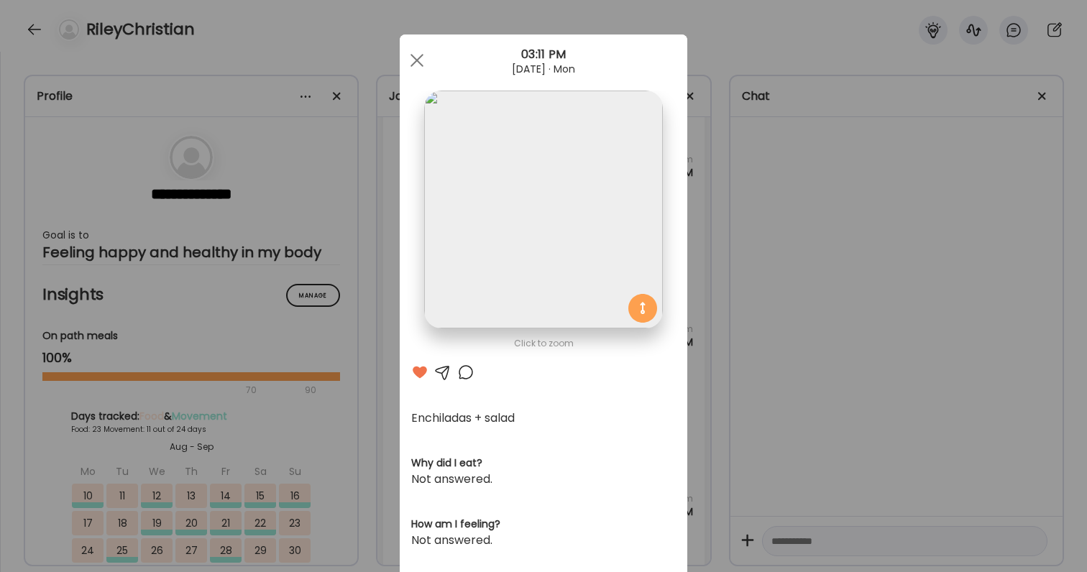
click at [784, 393] on div "Ate Coach Dashboard Wahoo! It’s official Take a moment to set up your Coach Pro…" at bounding box center [543, 286] width 1087 height 572
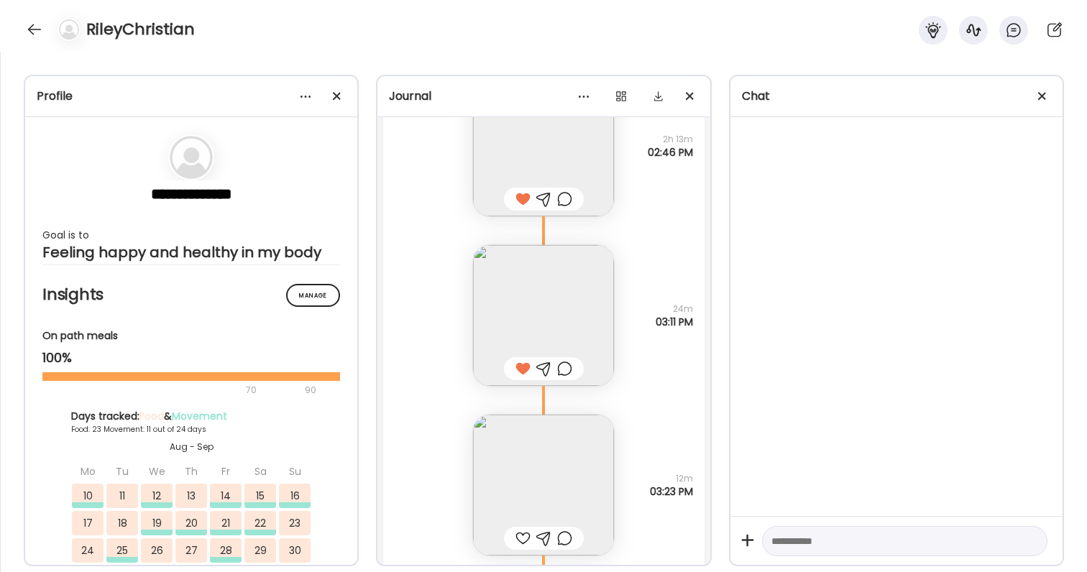
scroll to position [71820, 0]
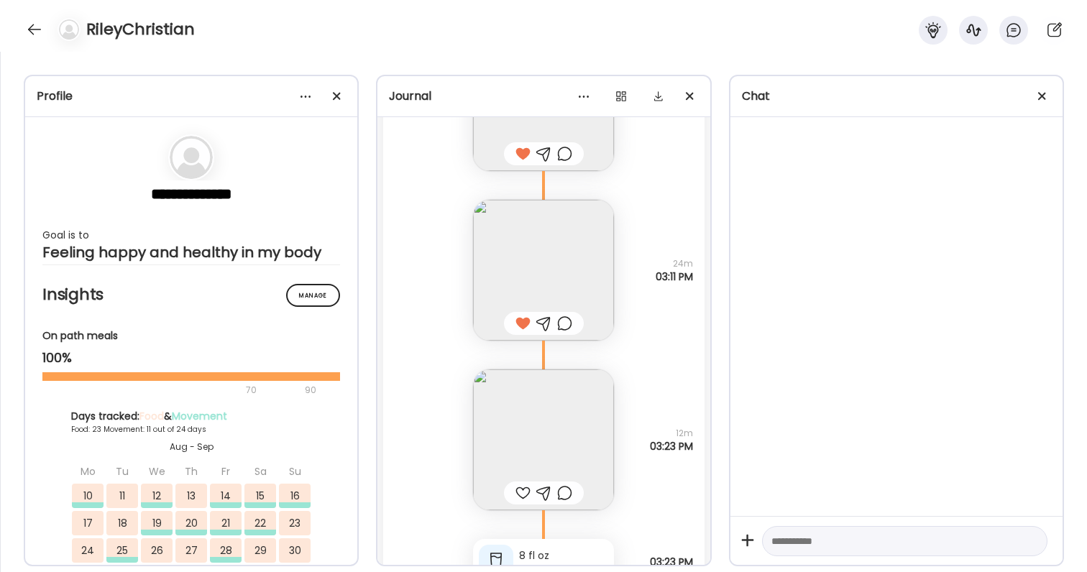
click at [554, 439] on img at bounding box center [543, 440] width 141 height 141
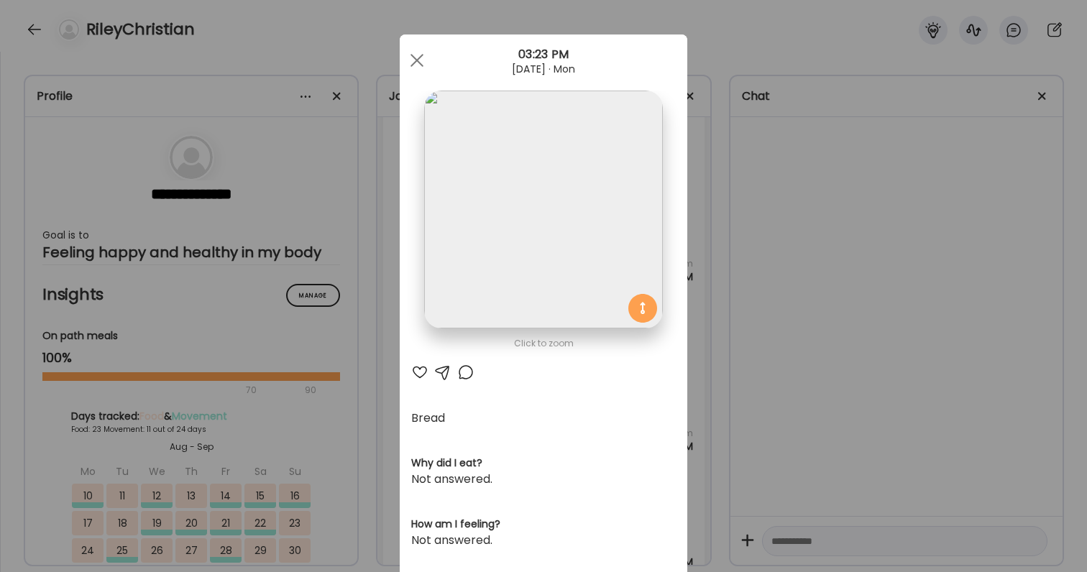
click at [418, 375] on div at bounding box center [419, 372] width 17 height 17
click at [753, 386] on div "Ate Coach Dashboard Wahoo! It’s official Take a moment to set up your Coach Pro…" at bounding box center [543, 286] width 1087 height 572
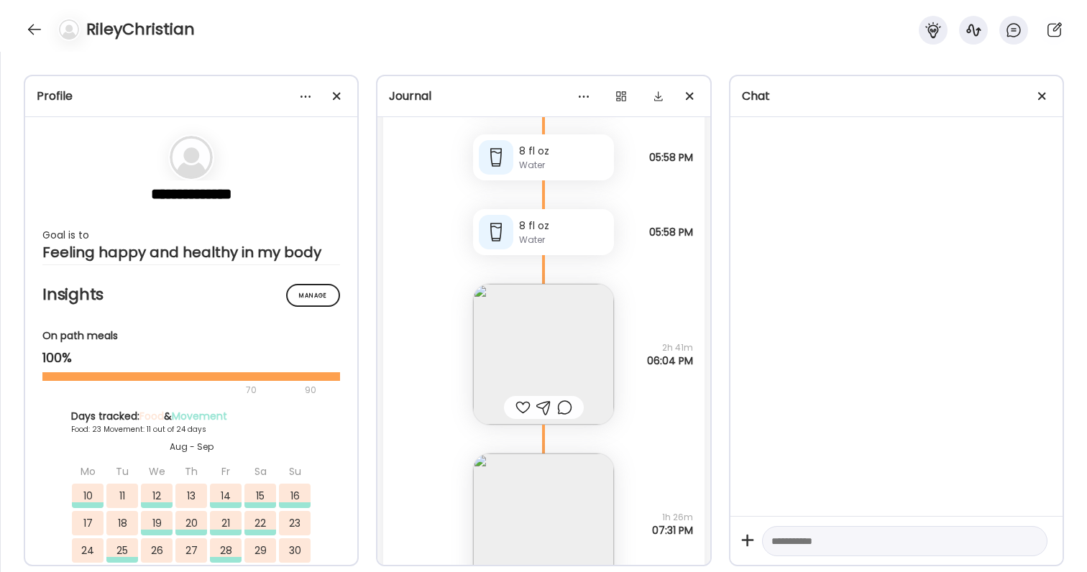
scroll to position [72460, 0]
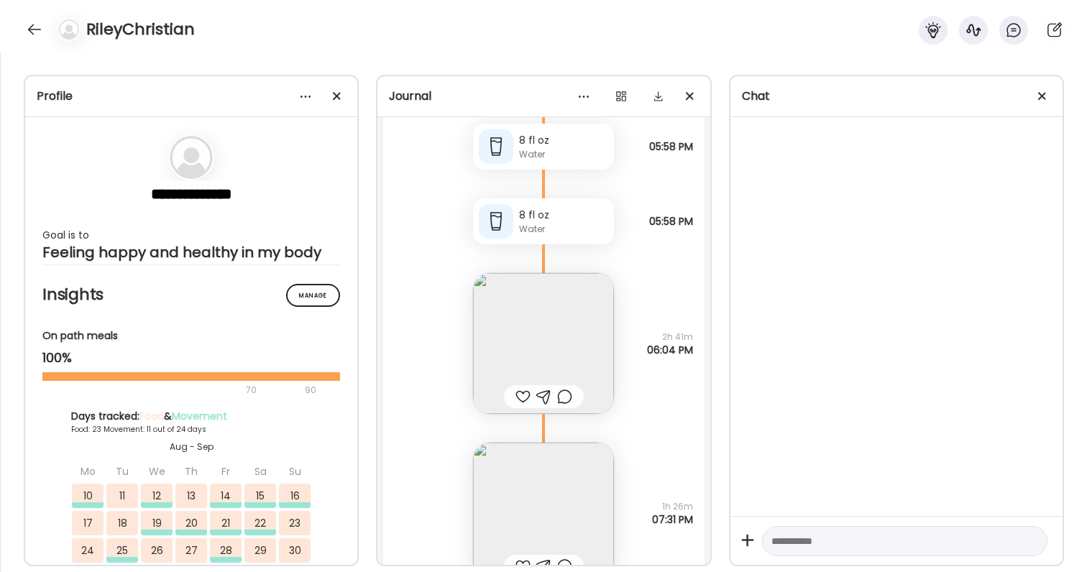
click at [531, 359] on img at bounding box center [543, 343] width 141 height 141
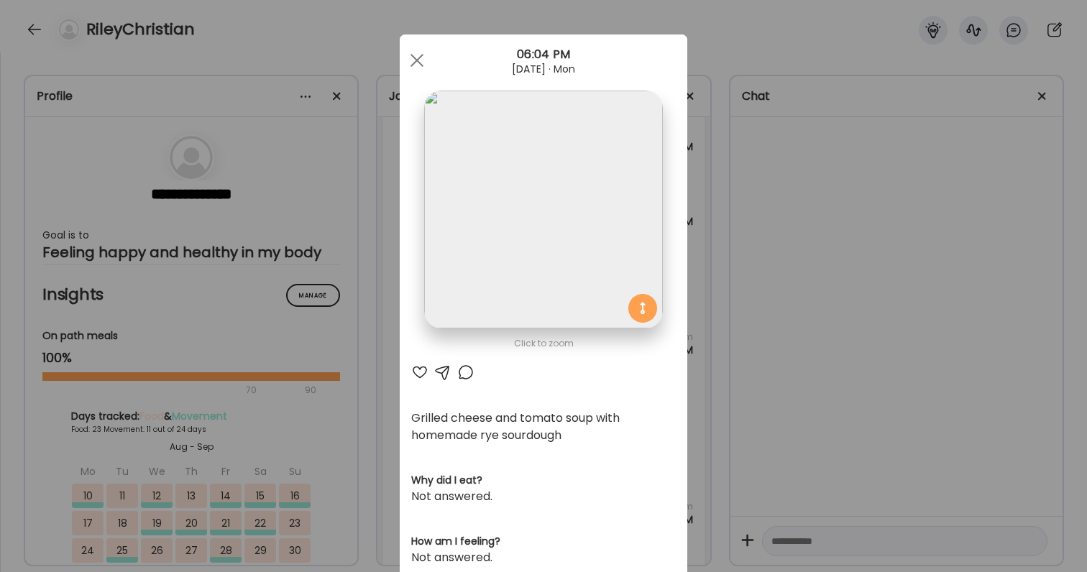
click at [881, 339] on div "Ate Coach Dashboard Wahoo! It’s official Take a moment to set up your Coach Pro…" at bounding box center [543, 286] width 1087 height 572
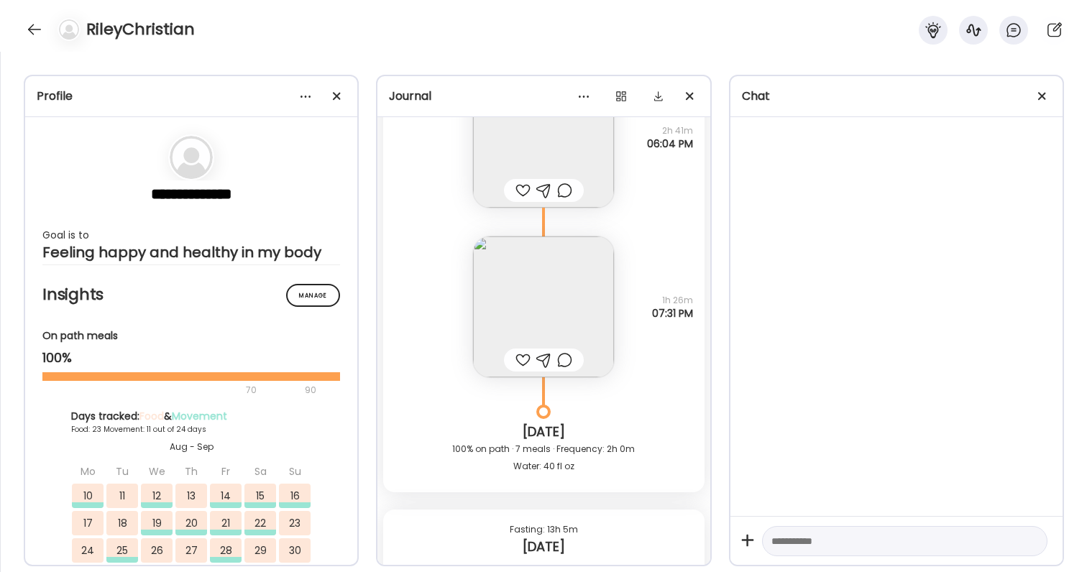
scroll to position [72668, 0]
click at [530, 293] on img at bounding box center [543, 304] width 141 height 141
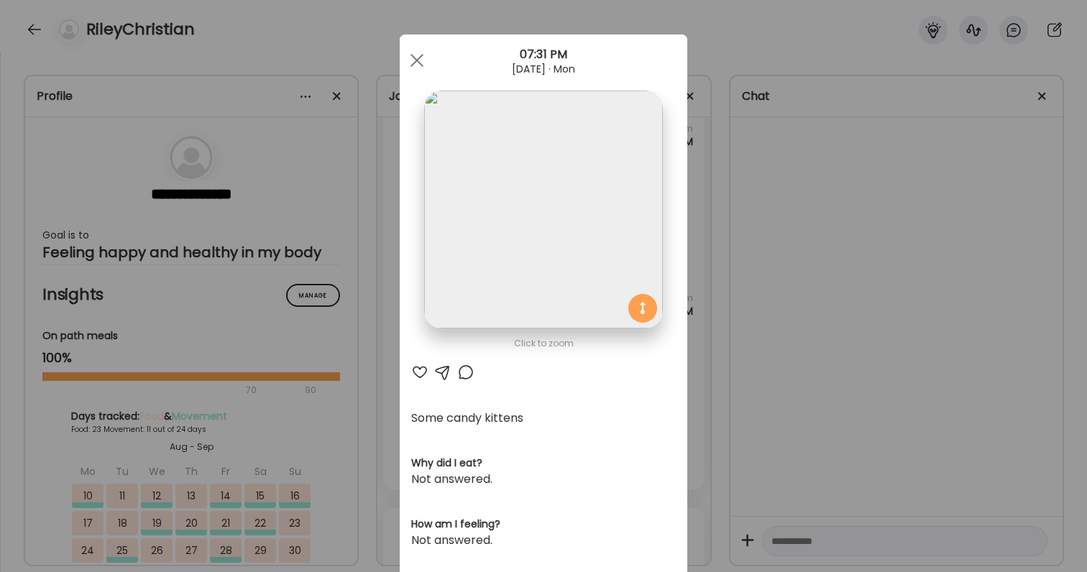
click at [772, 317] on div "Ate Coach Dashboard Wahoo! It’s official Take a moment to set up your Coach Pro…" at bounding box center [543, 286] width 1087 height 572
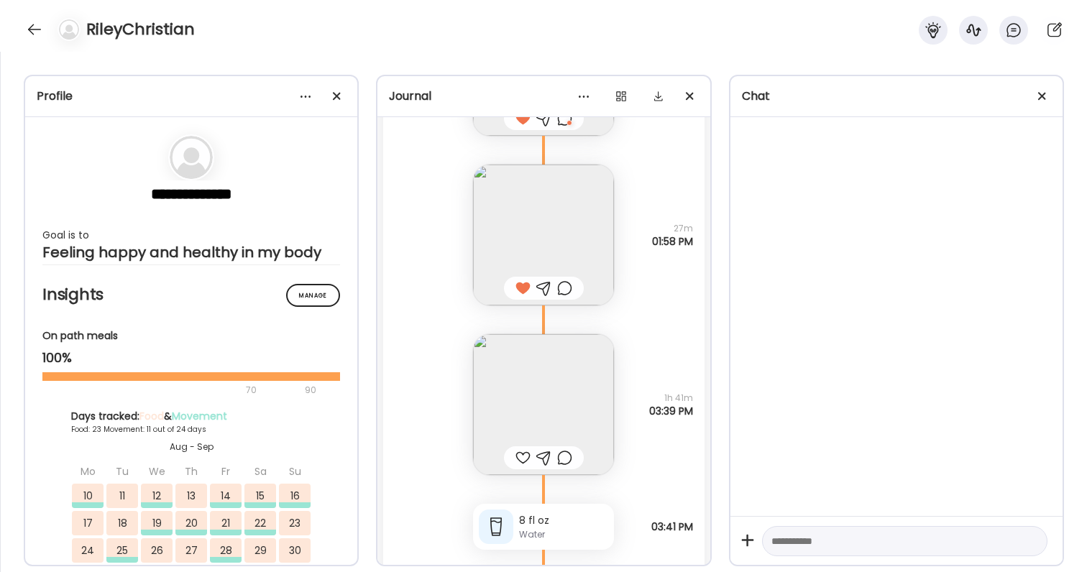
scroll to position [68138, 0]
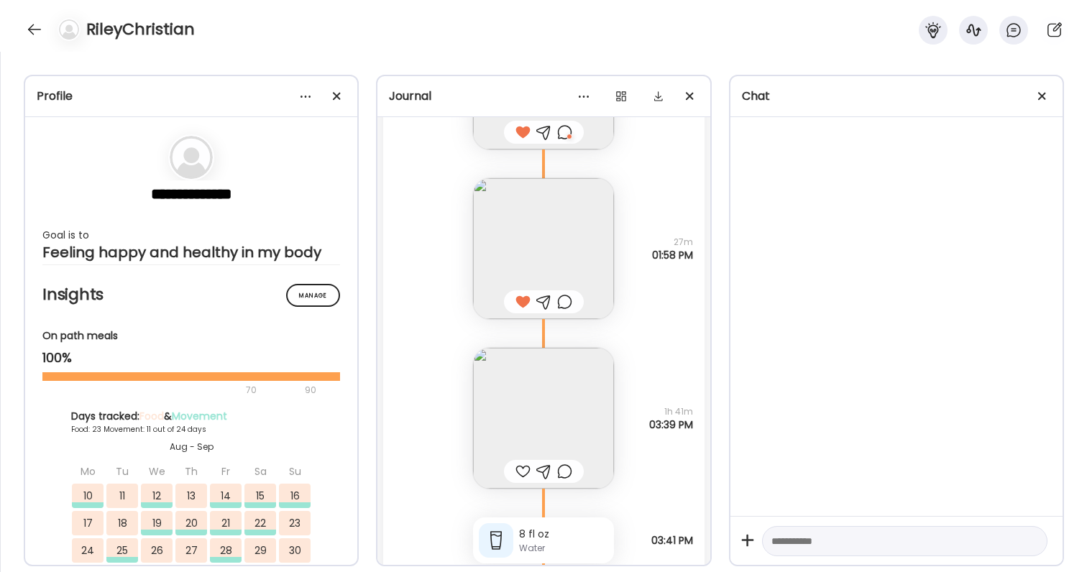
click at [568, 467] on div at bounding box center [564, 471] width 15 height 17
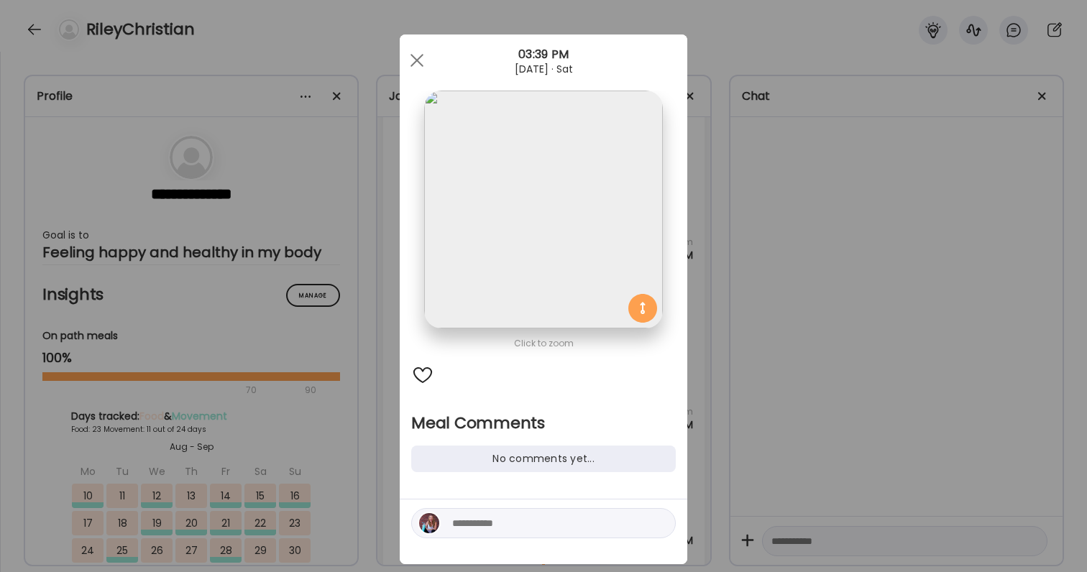
click at [546, 520] on textarea at bounding box center [549, 523] width 194 height 17
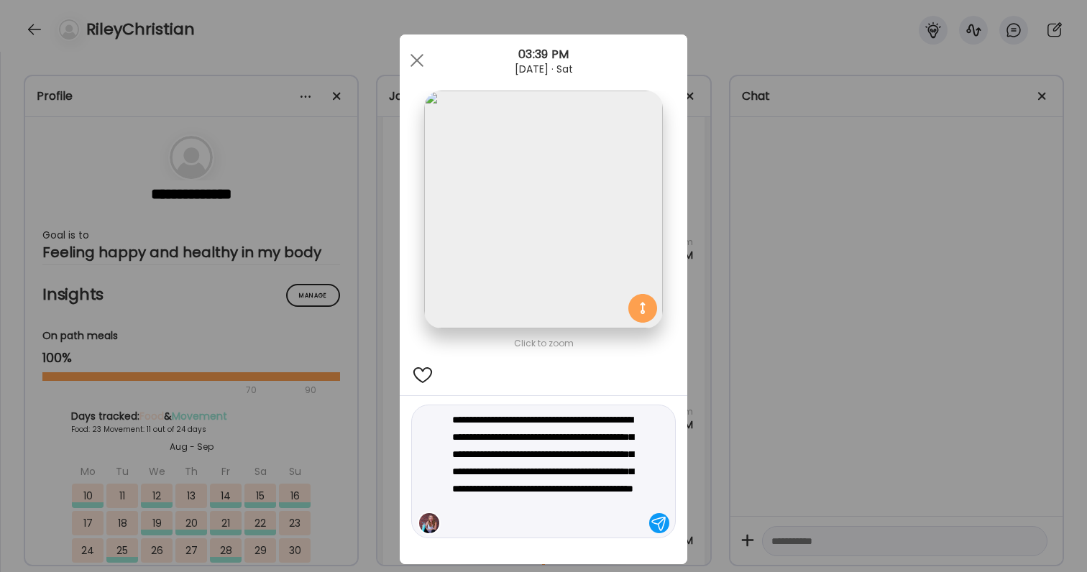
click at [536, 489] on textarea "**********" at bounding box center [549, 471] width 194 height 121
click at [535, 515] on textarea "**********" at bounding box center [549, 471] width 194 height 121
click at [570, 493] on textarea "**********" at bounding box center [549, 471] width 194 height 121
type textarea "**********"
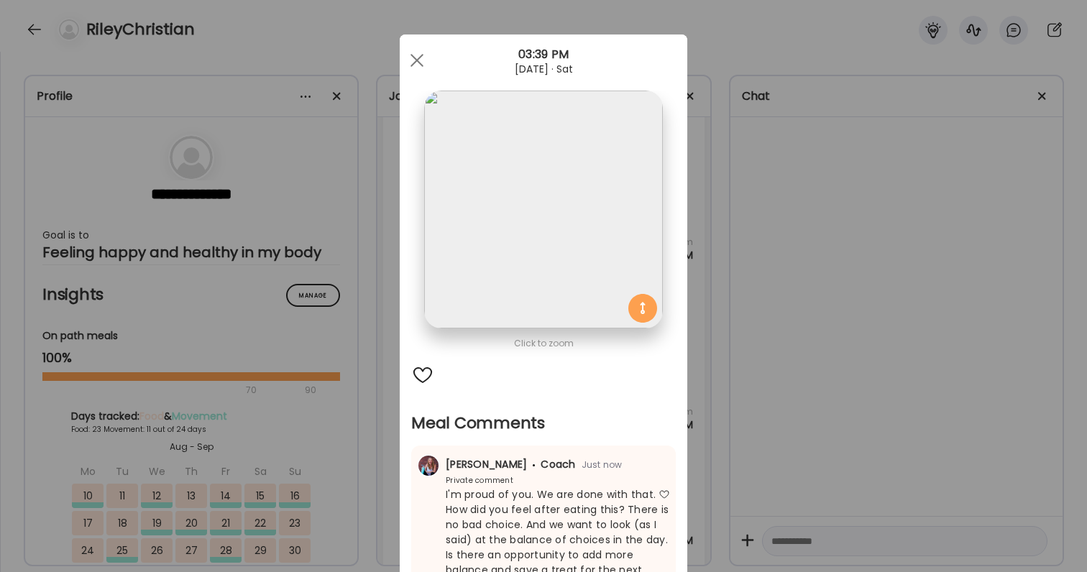
click at [832, 377] on div "Ate Coach Dashboard Wahoo! It’s official Take a moment to set up your Coach Pro…" at bounding box center [543, 286] width 1087 height 572
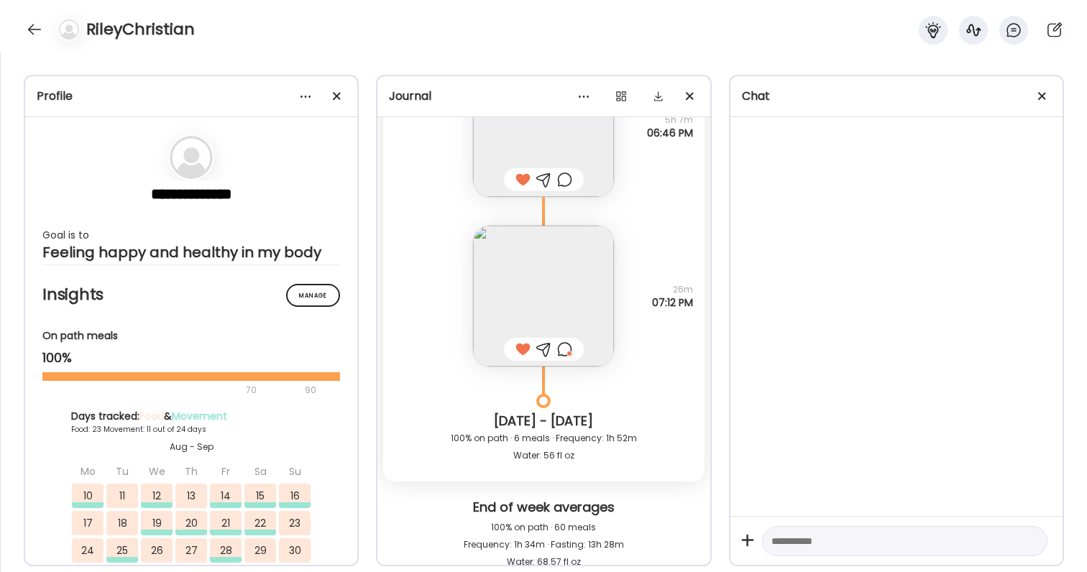
scroll to position [70793, 0]
click at [572, 173] on div at bounding box center [564, 177] width 15 height 17
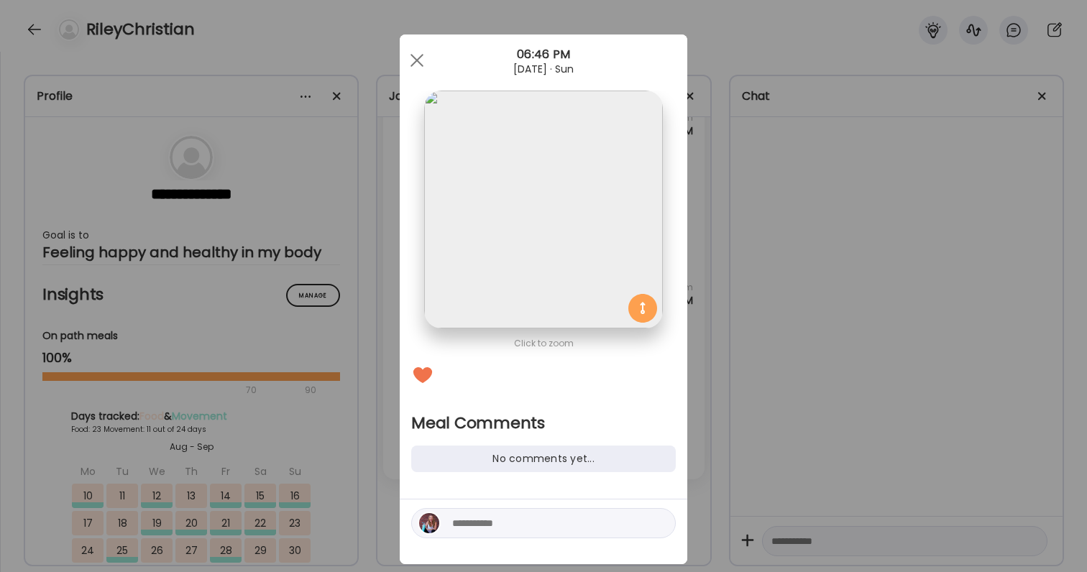
click at [492, 529] on textarea at bounding box center [549, 523] width 194 height 17
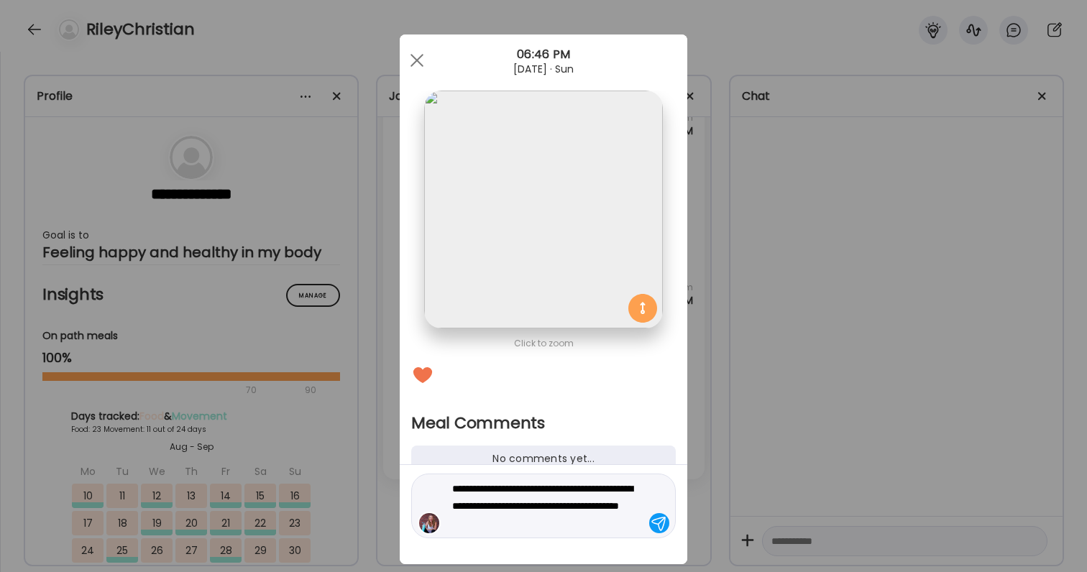
click at [526, 526] on textarea "**********" at bounding box center [549, 506] width 194 height 52
click at [587, 520] on textarea "**********" at bounding box center [549, 506] width 194 height 52
type textarea "**********"
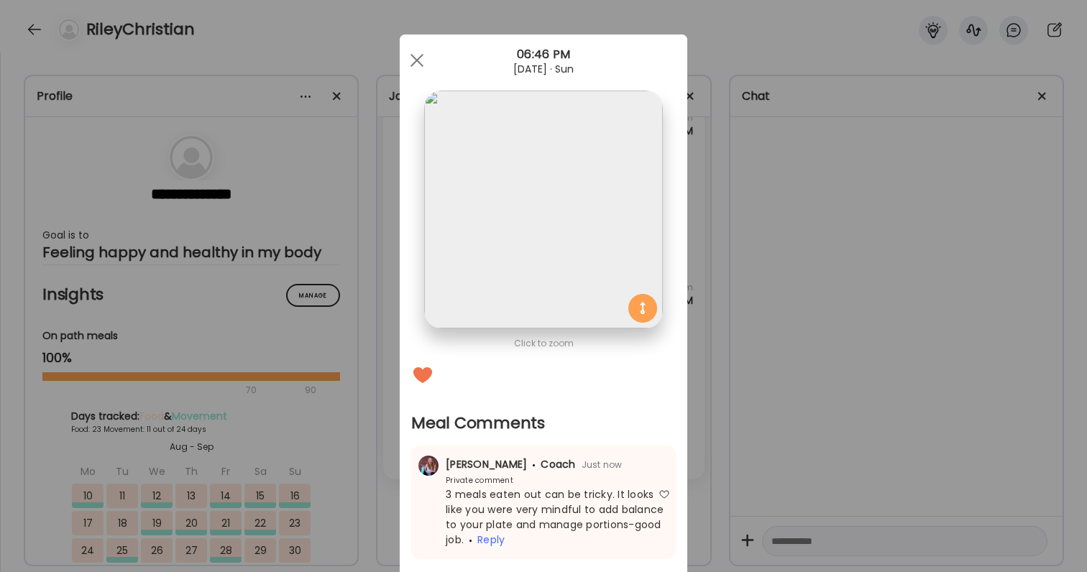
click at [815, 444] on div "Ate Coach Dashboard Wahoo! It’s official Take a moment to set up your Coach Pro…" at bounding box center [543, 286] width 1087 height 572
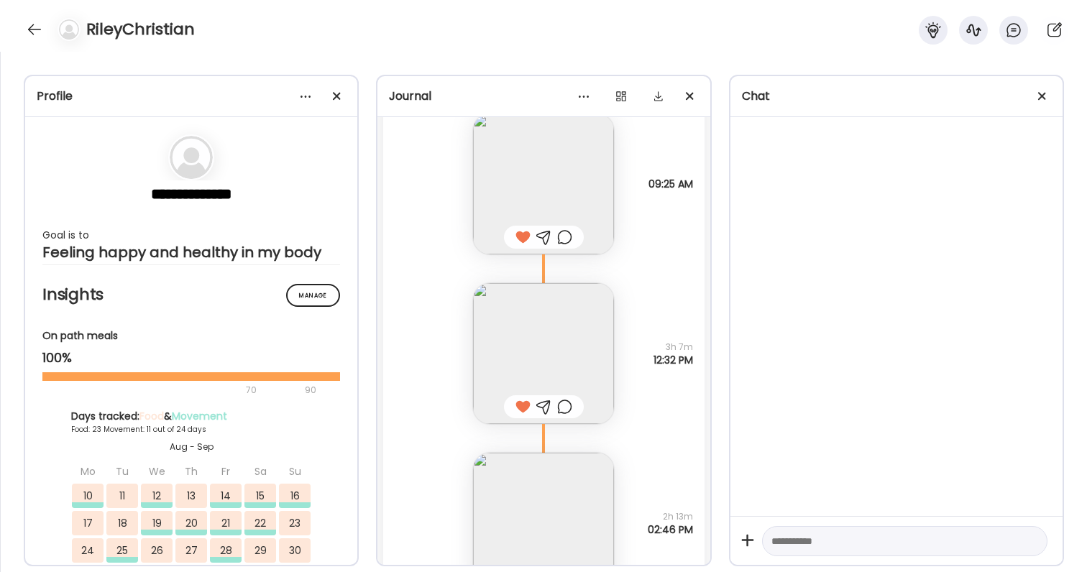
scroll to position [71386, 0]
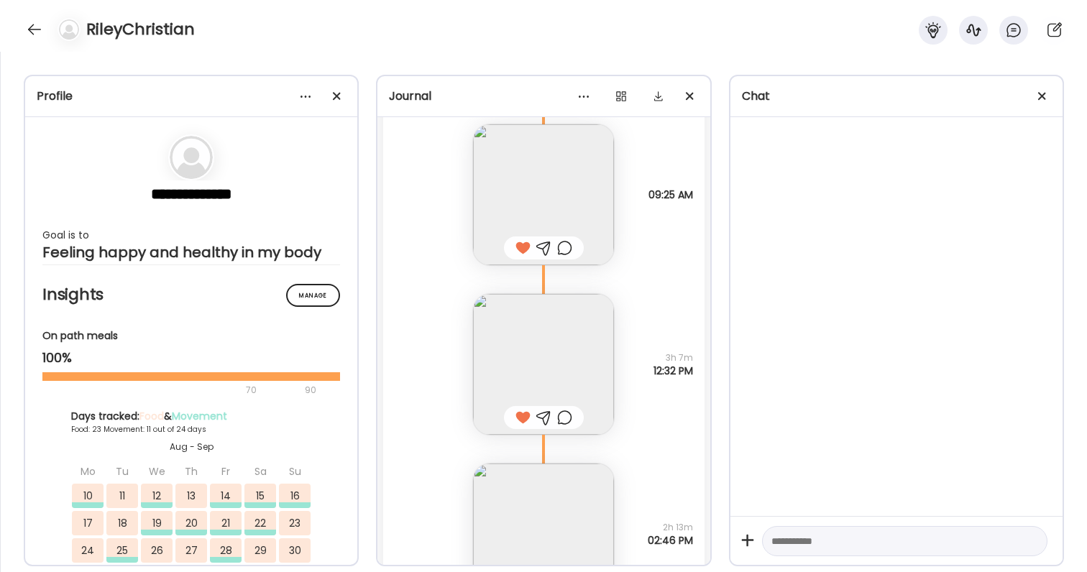
click at [566, 412] on div at bounding box center [564, 417] width 15 height 17
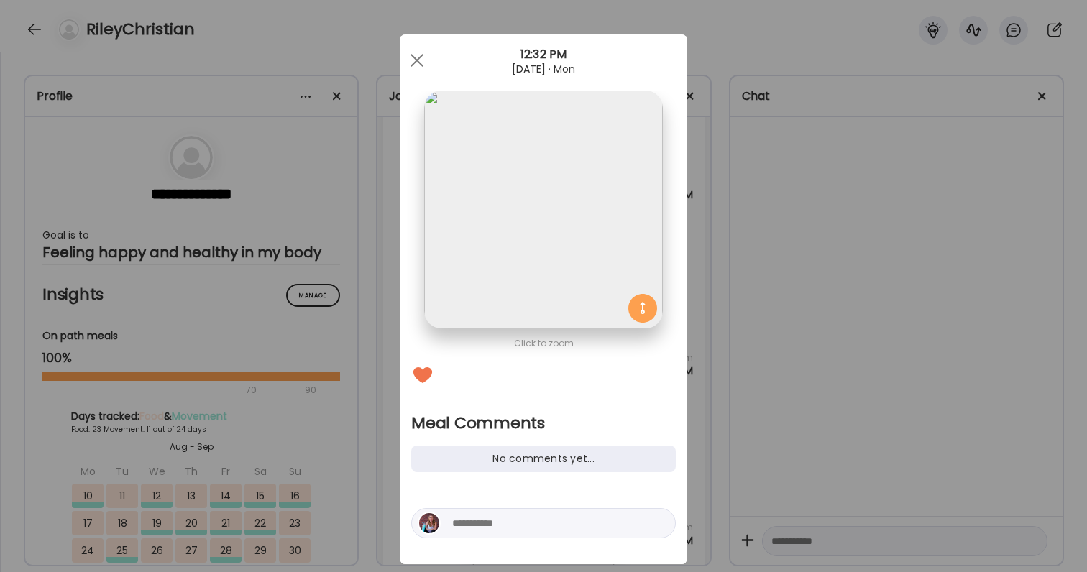
click at [535, 528] on textarea at bounding box center [549, 523] width 194 height 17
type textarea "*********"
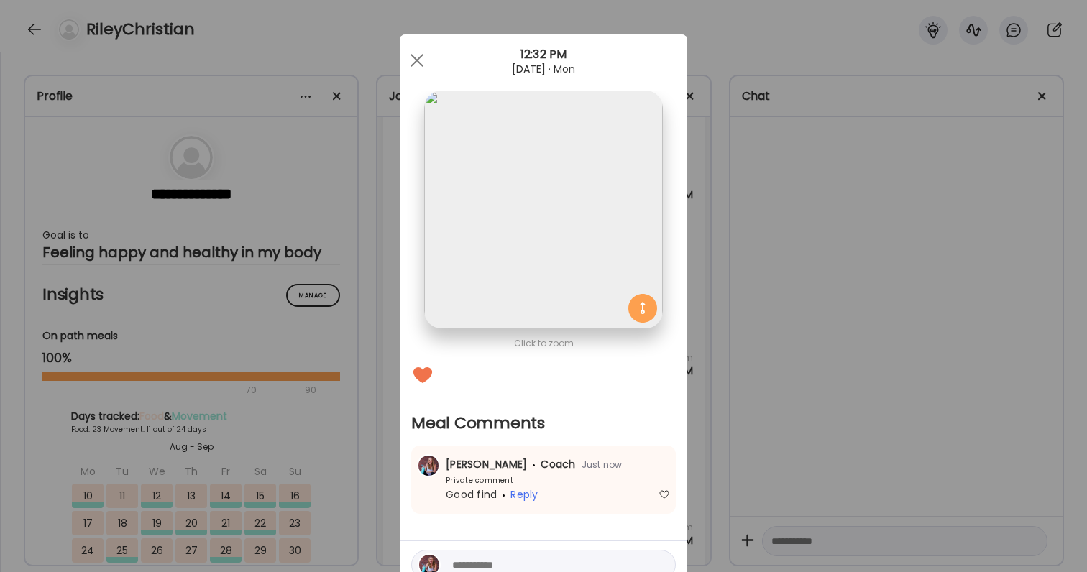
click at [876, 378] on div "Ate Coach Dashboard Wahoo! It’s official Take a moment to set up your Coach Pro…" at bounding box center [543, 286] width 1087 height 572
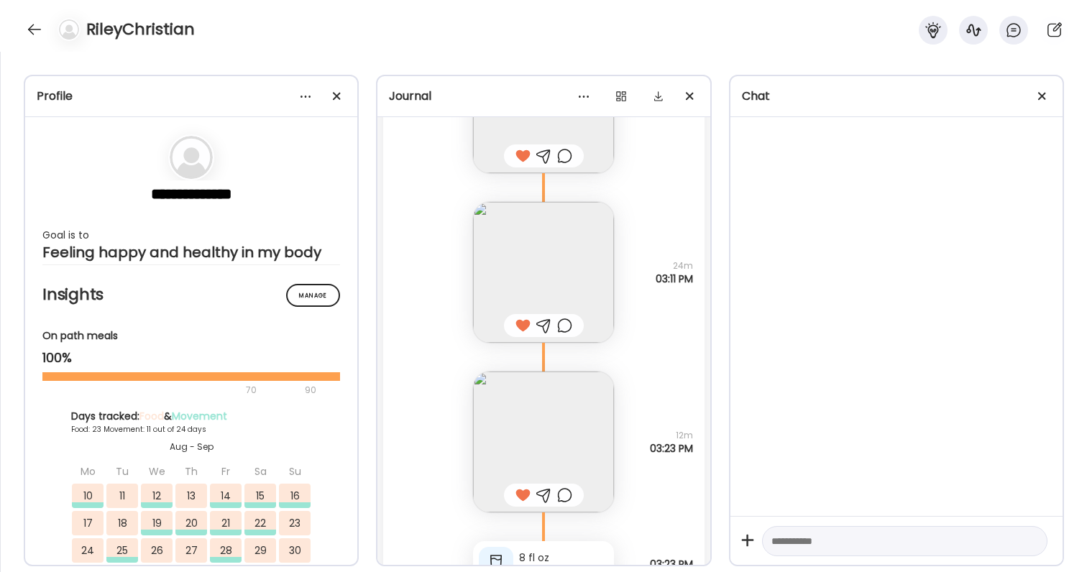
scroll to position [71818, 0]
click at [569, 497] on div at bounding box center [564, 494] width 15 height 17
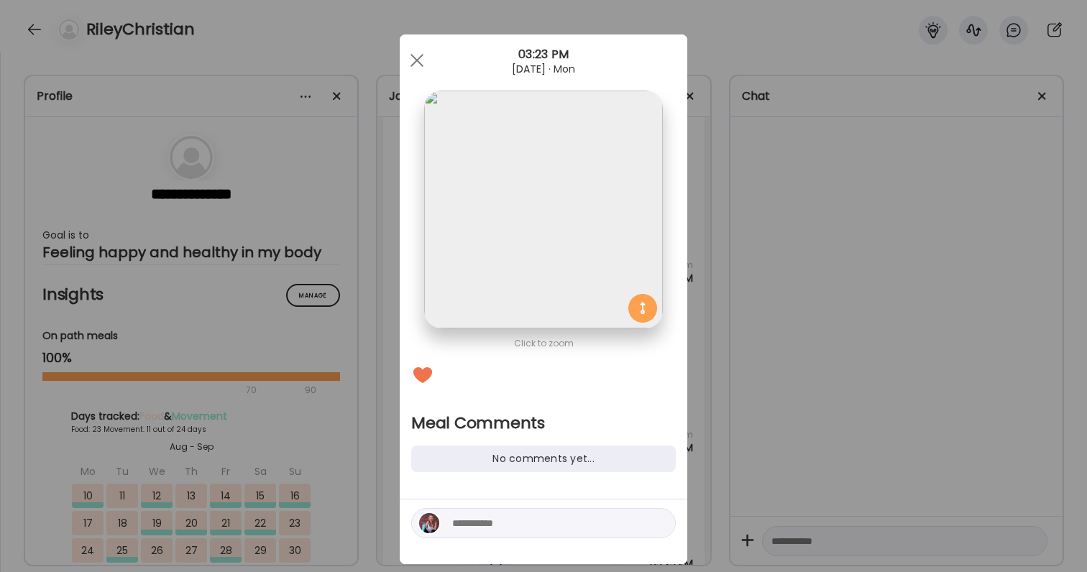
click at [566, 521] on textarea at bounding box center [549, 523] width 194 height 17
click at [584, 524] on textarea "**********" at bounding box center [549, 523] width 194 height 17
click at [638, 521] on textarea "**********" at bounding box center [549, 523] width 194 height 17
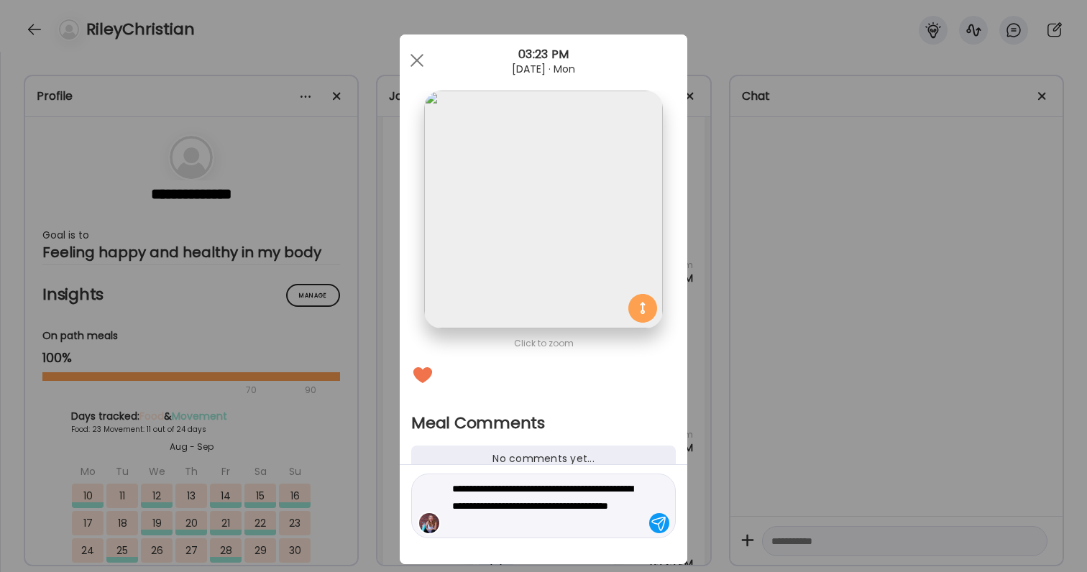
type textarea "**********"
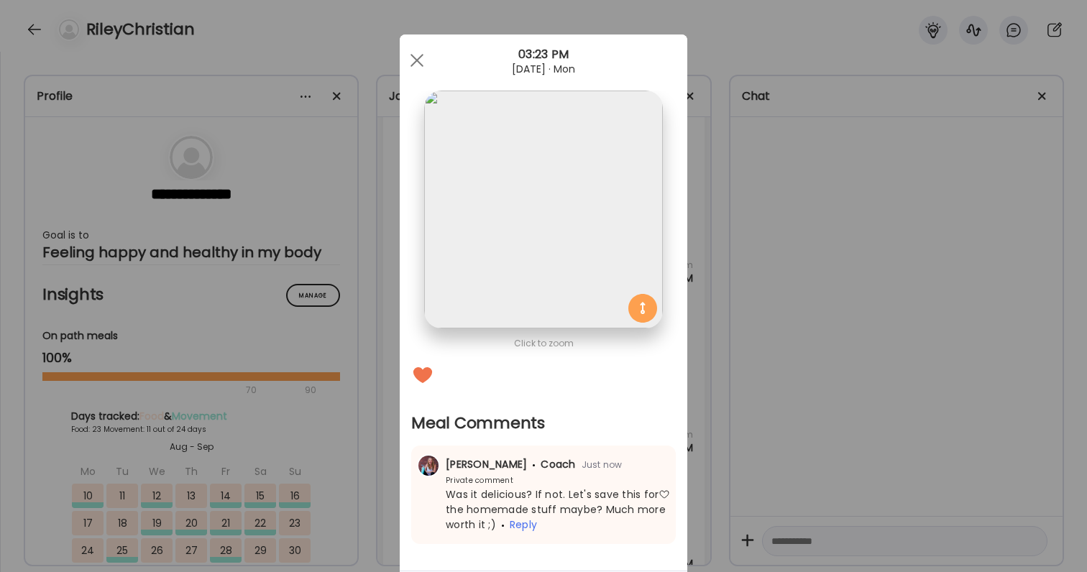
click at [914, 404] on div "Ate Coach Dashboard Wahoo! It’s official Take a moment to set up your Coach Pro…" at bounding box center [543, 286] width 1087 height 572
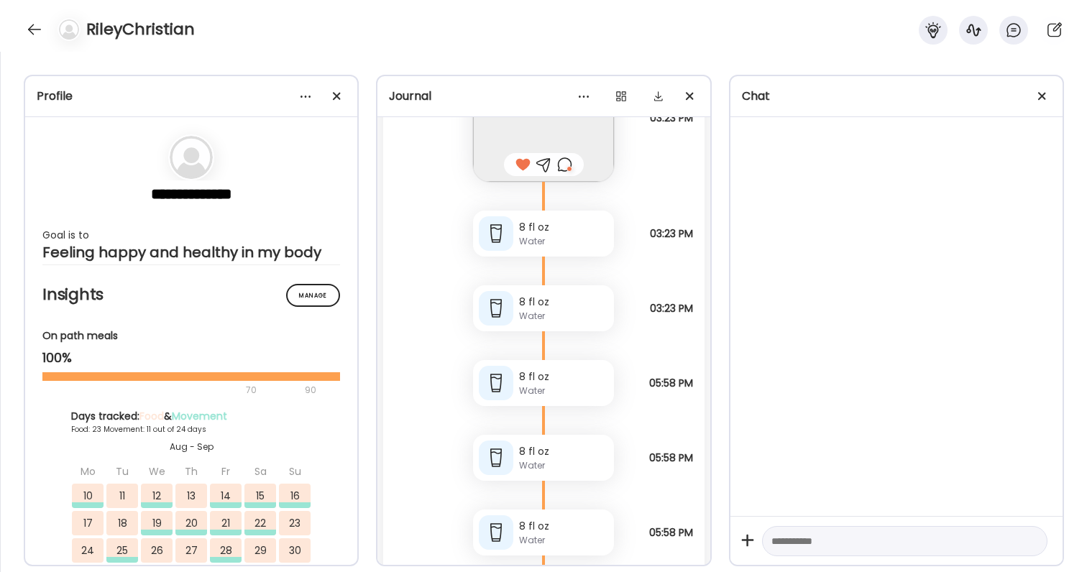
scroll to position [72134, 0]
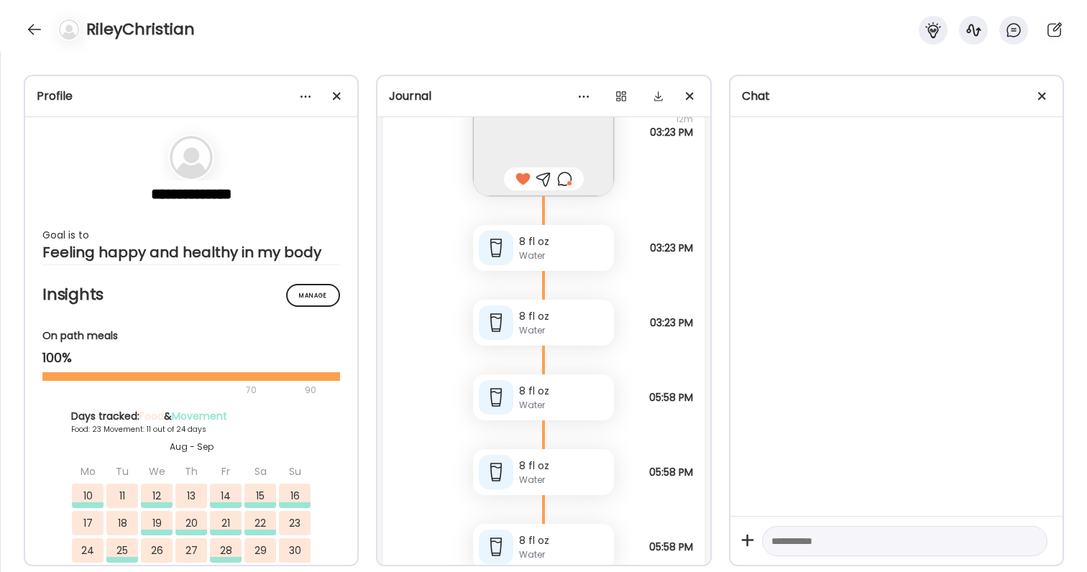
click at [569, 180] on div at bounding box center [564, 178] width 15 height 17
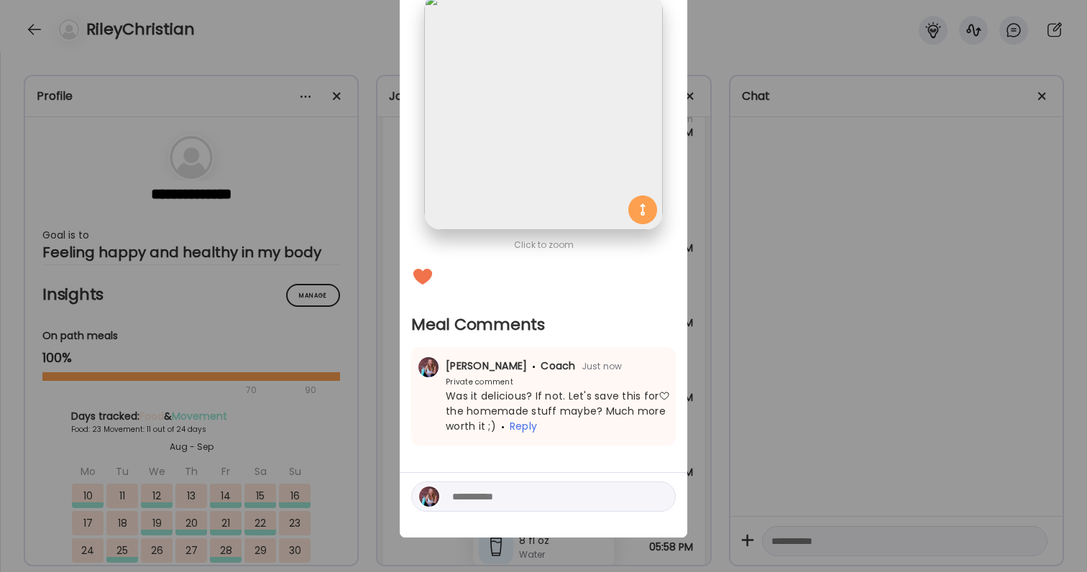
click at [502, 497] on textarea at bounding box center [549, 496] width 194 height 17
type textarea "**********"
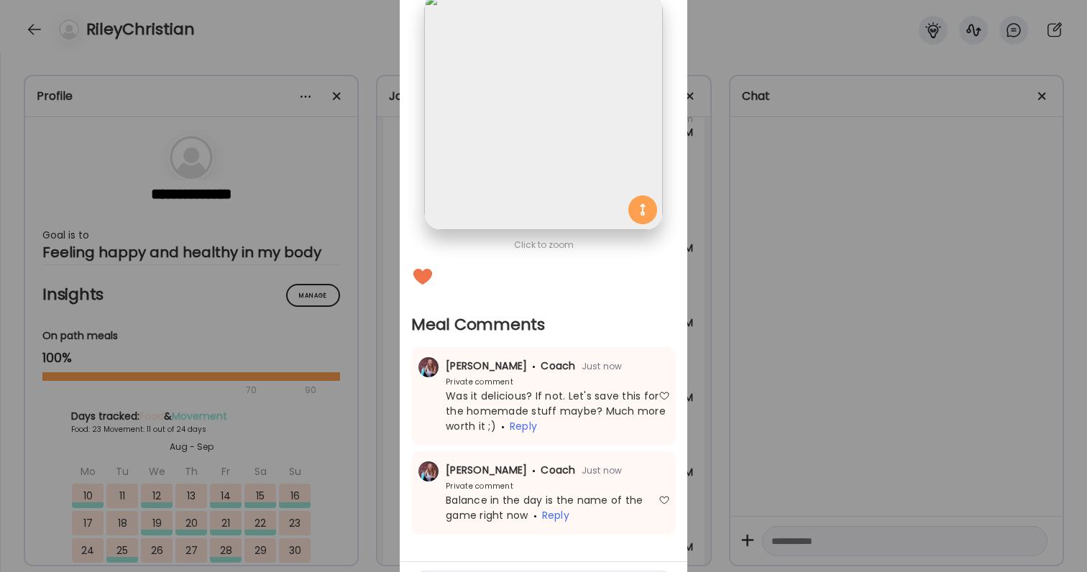
click at [735, 413] on div "Ate Coach Dashboard Wahoo! It’s official Take a moment to set up your Coach Pro…" at bounding box center [543, 286] width 1087 height 572
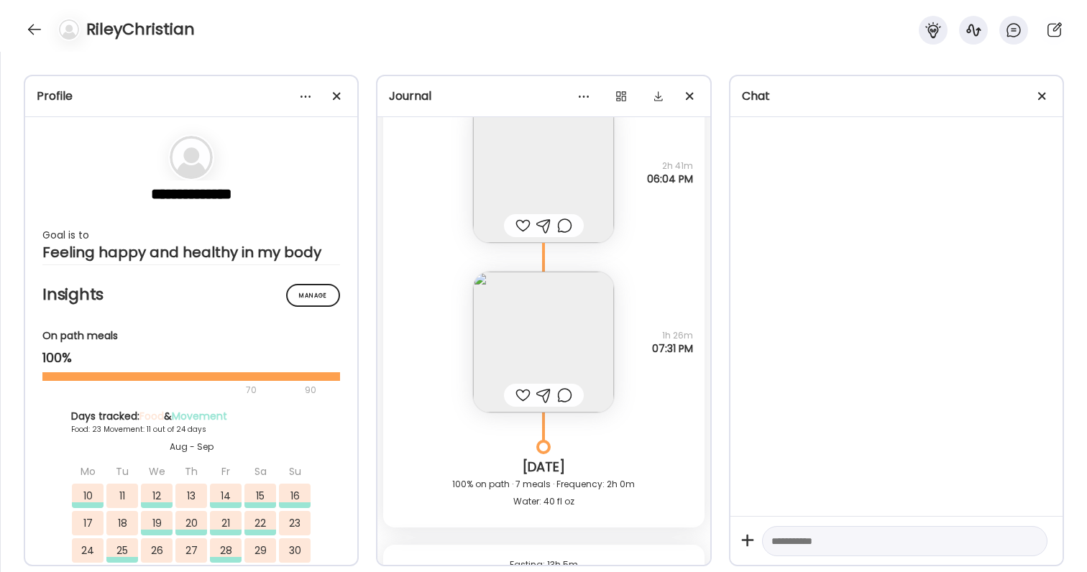
scroll to position [72707, 0]
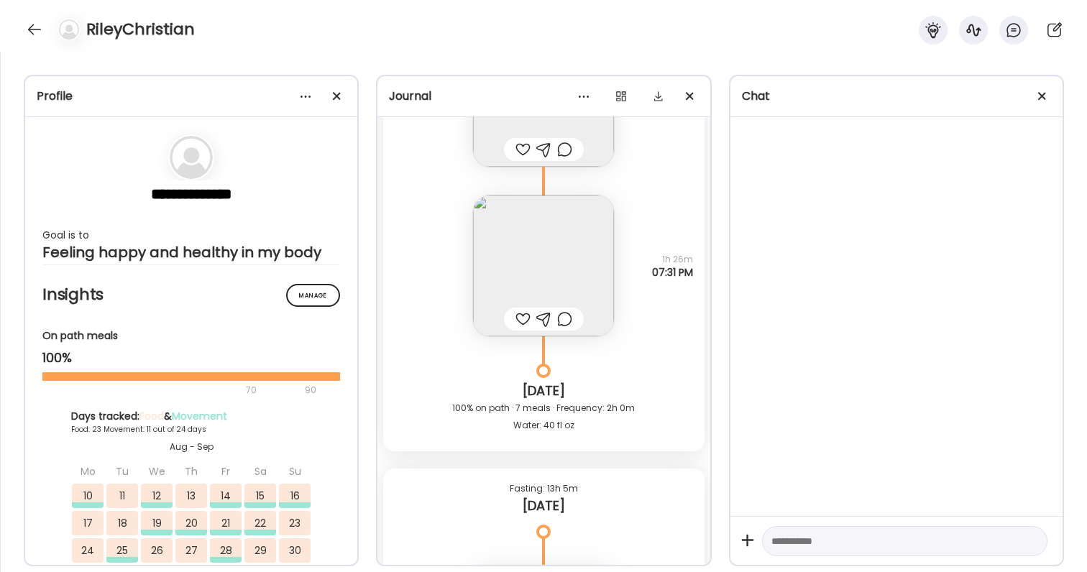
click at [527, 152] on div at bounding box center [522, 149] width 15 height 17
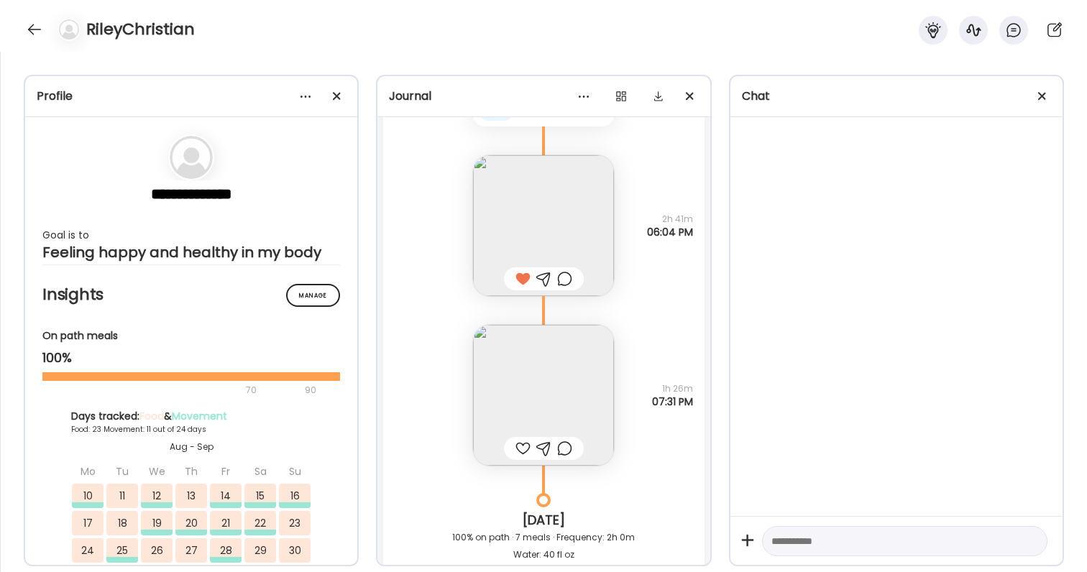
scroll to position [72563, 0]
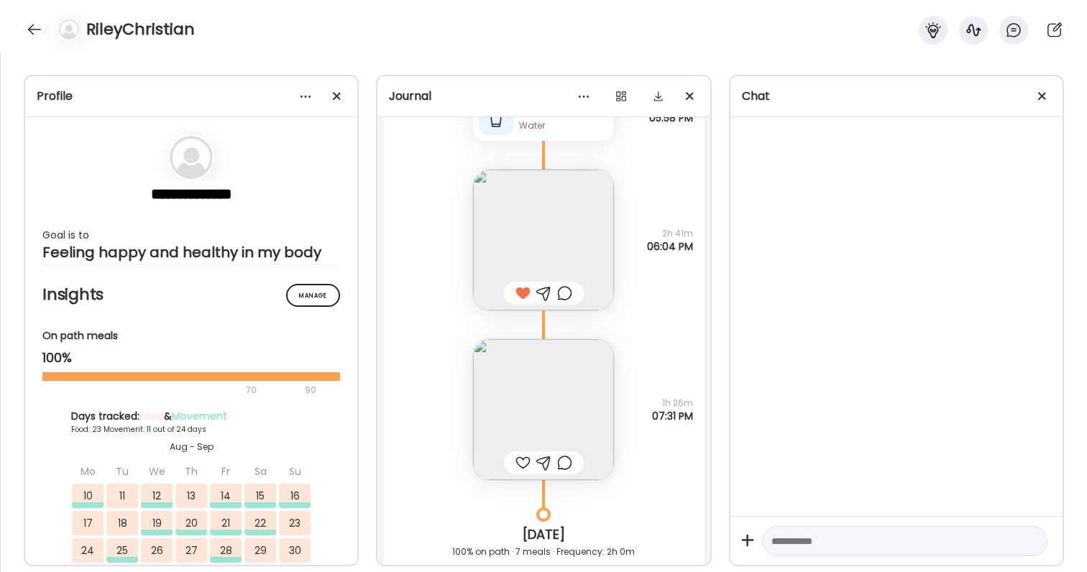
click at [564, 294] on div at bounding box center [564, 293] width 15 height 17
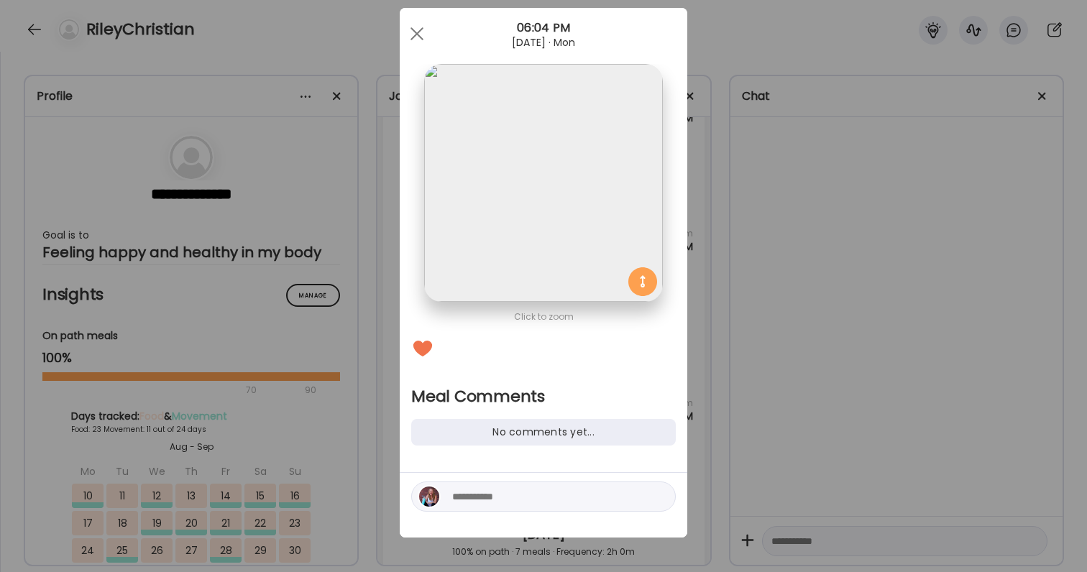
scroll to position [27, 0]
click at [531, 507] on div at bounding box center [543, 497] width 265 height 30
click at [523, 497] on textarea at bounding box center [549, 496] width 194 height 17
type textarea "****"
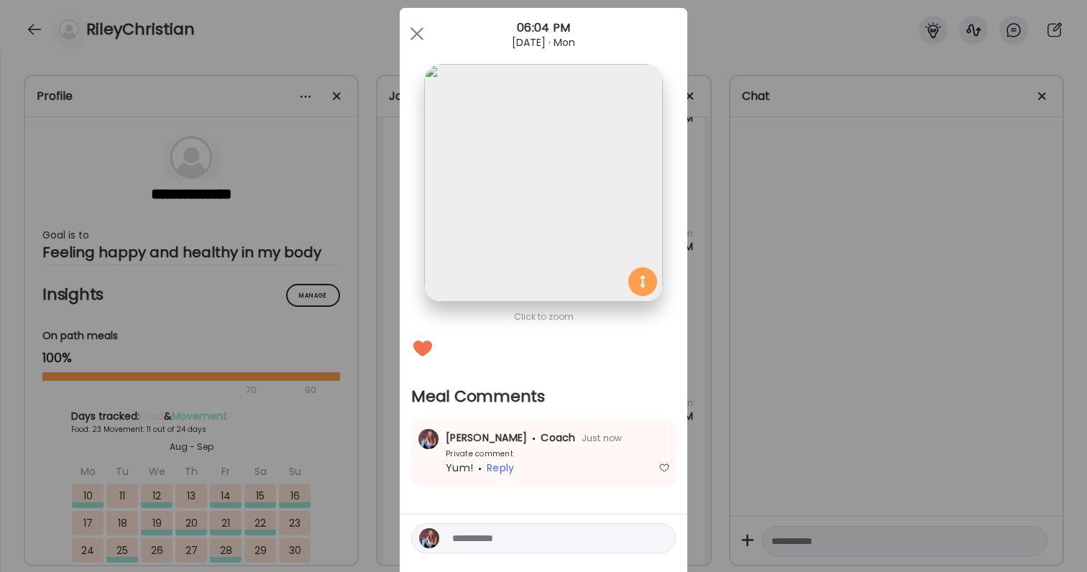
click at [941, 327] on div "Ate Coach Dashboard Wahoo! It’s official Take a moment to set up your Coach Pro…" at bounding box center [543, 286] width 1087 height 572
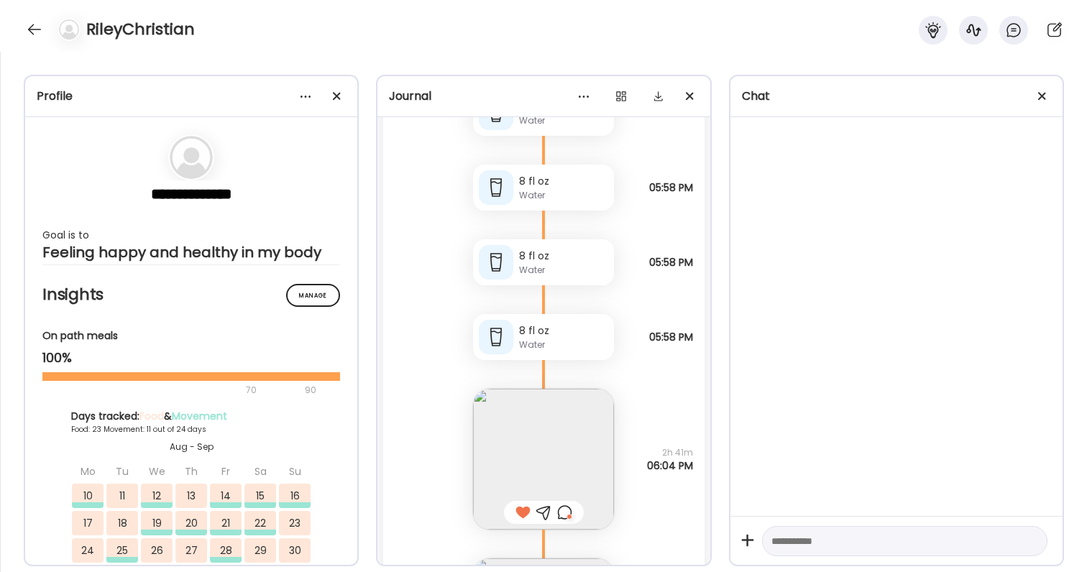
scroll to position [72377, 0]
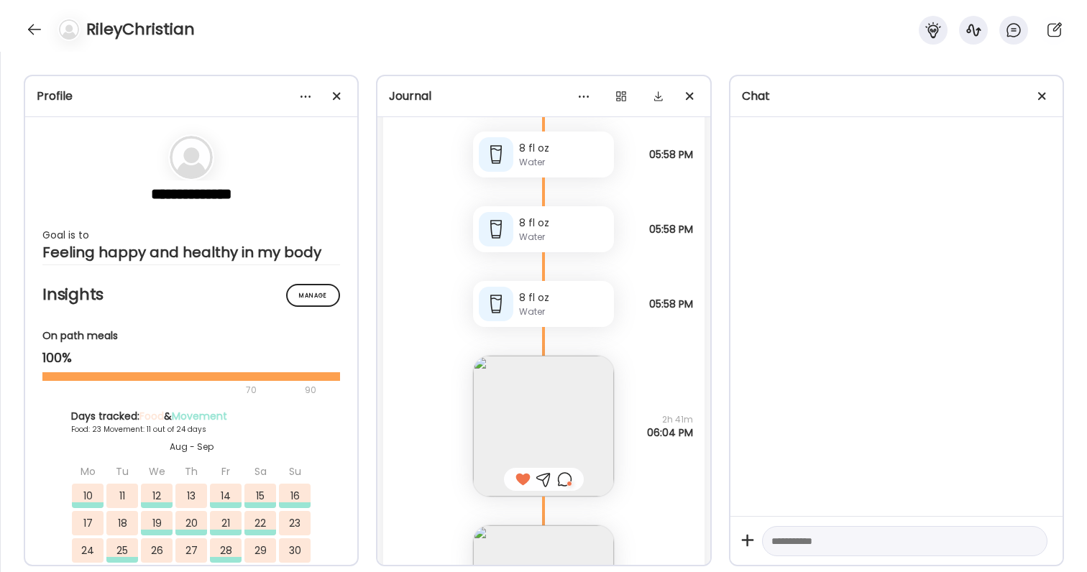
click at [566, 483] on div at bounding box center [564, 479] width 15 height 17
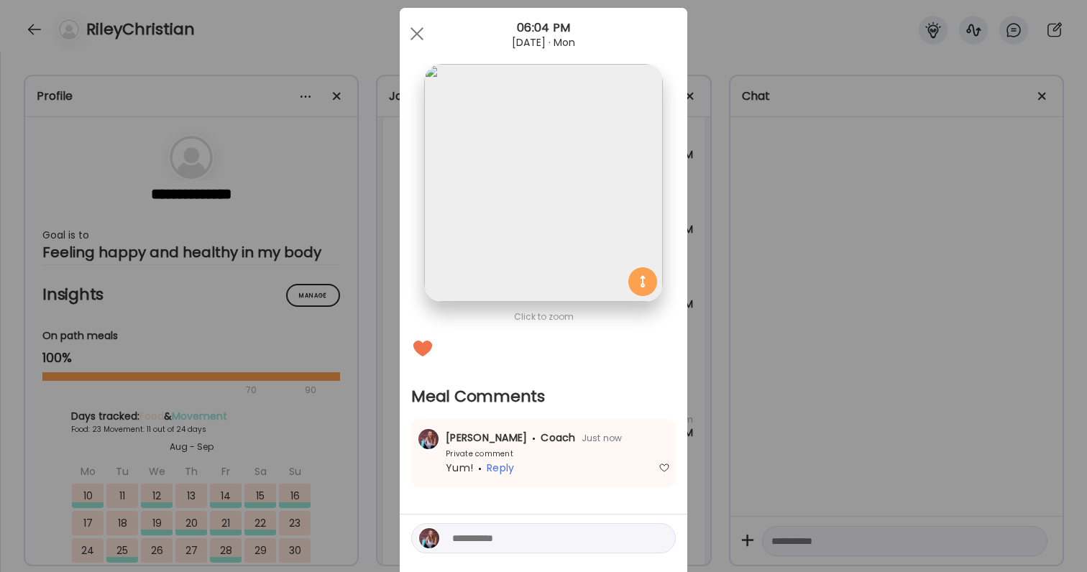
click at [543, 532] on textarea at bounding box center [549, 538] width 194 height 17
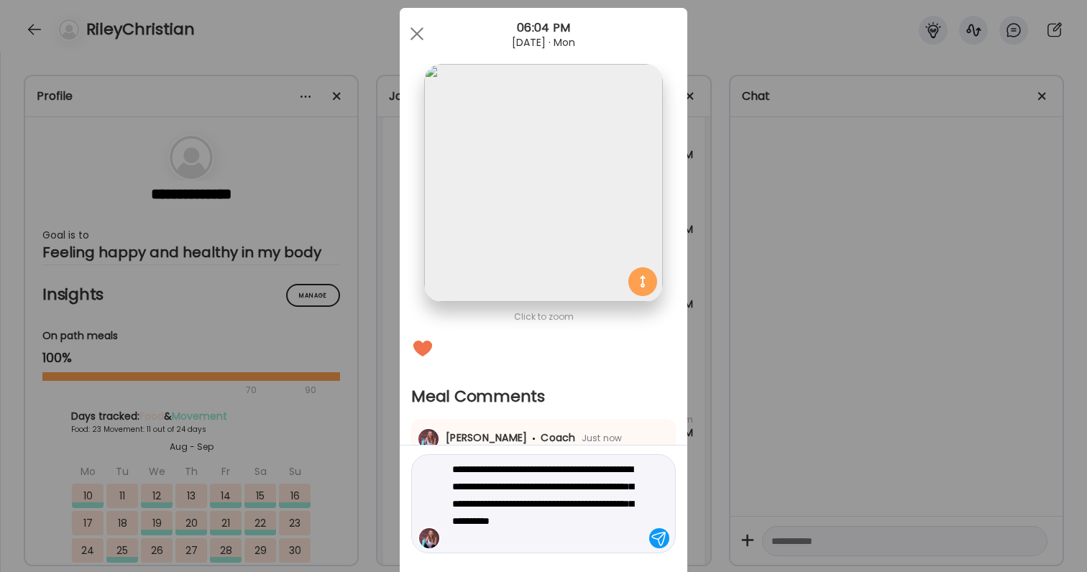
click at [553, 508] on textarea "**********" at bounding box center [549, 504] width 194 height 86
type textarea "**********"
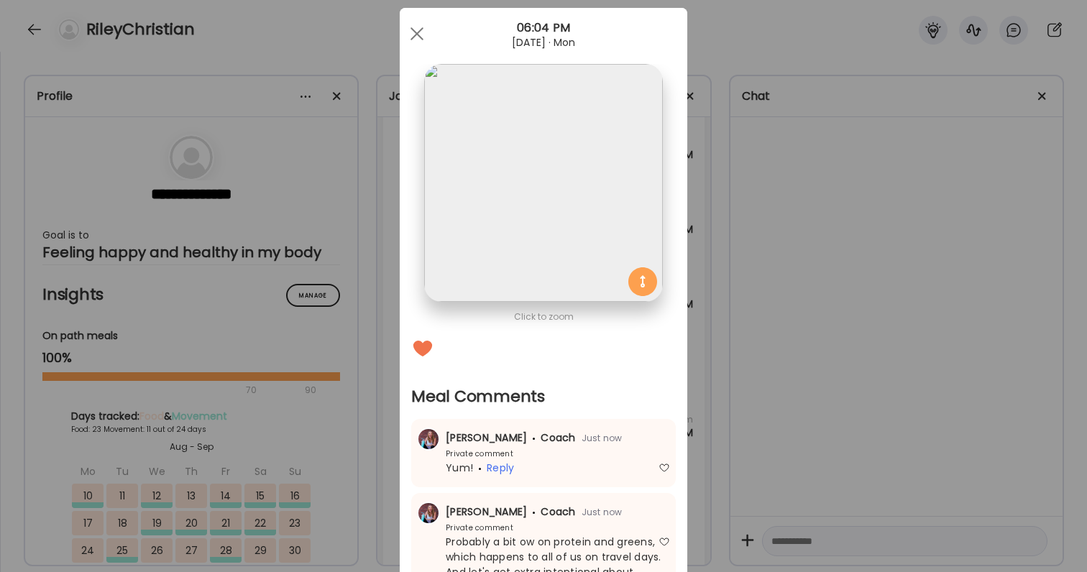
click at [832, 433] on div "Ate Coach Dashboard Wahoo! It’s official Take a moment to set up your Coach Pro…" at bounding box center [543, 286] width 1087 height 572
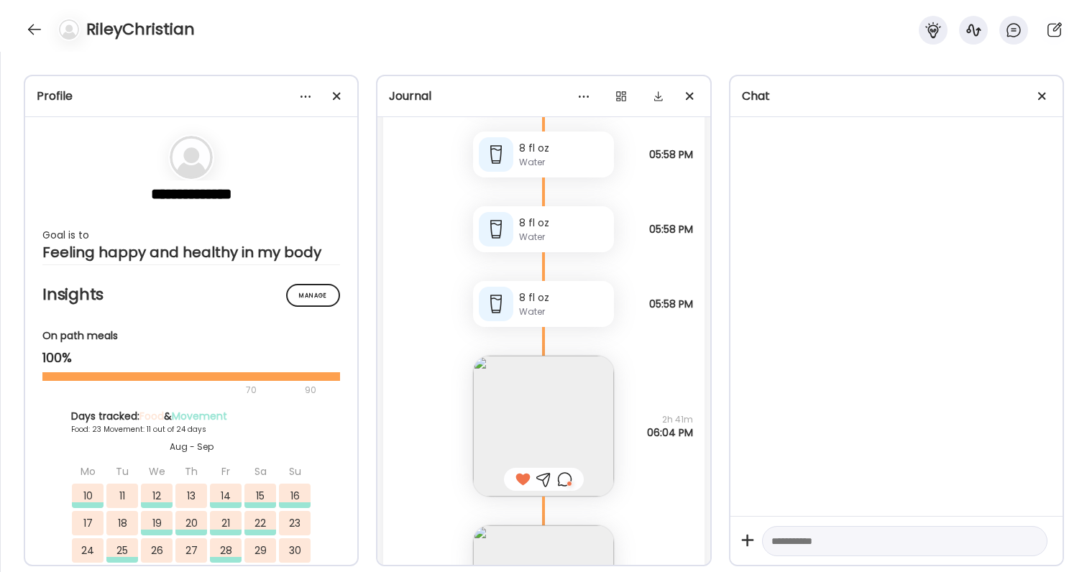
click at [557, 438] on img at bounding box center [543, 426] width 141 height 141
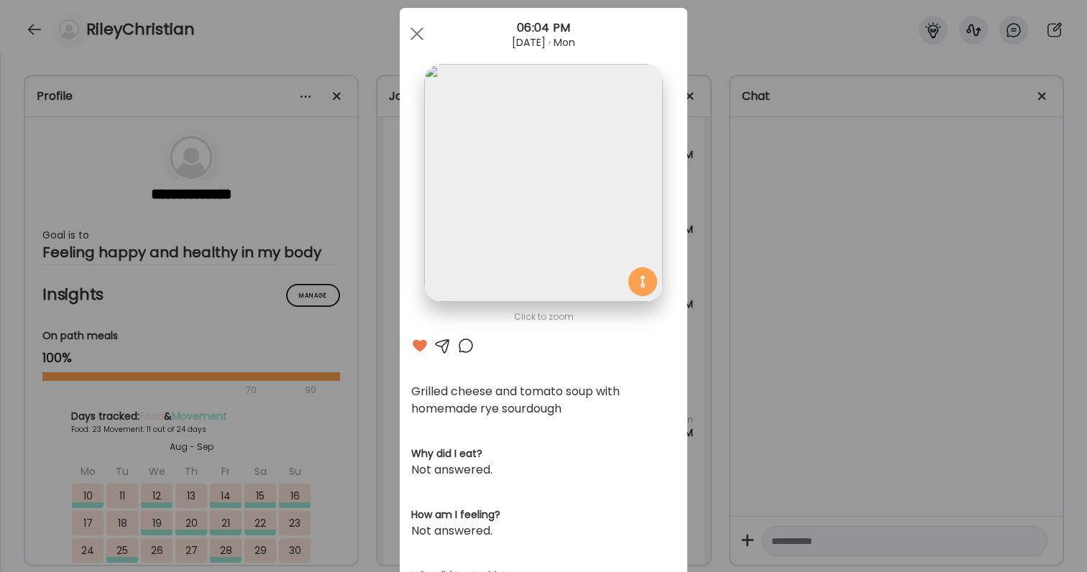
click at [468, 345] on div at bounding box center [465, 345] width 17 height 17
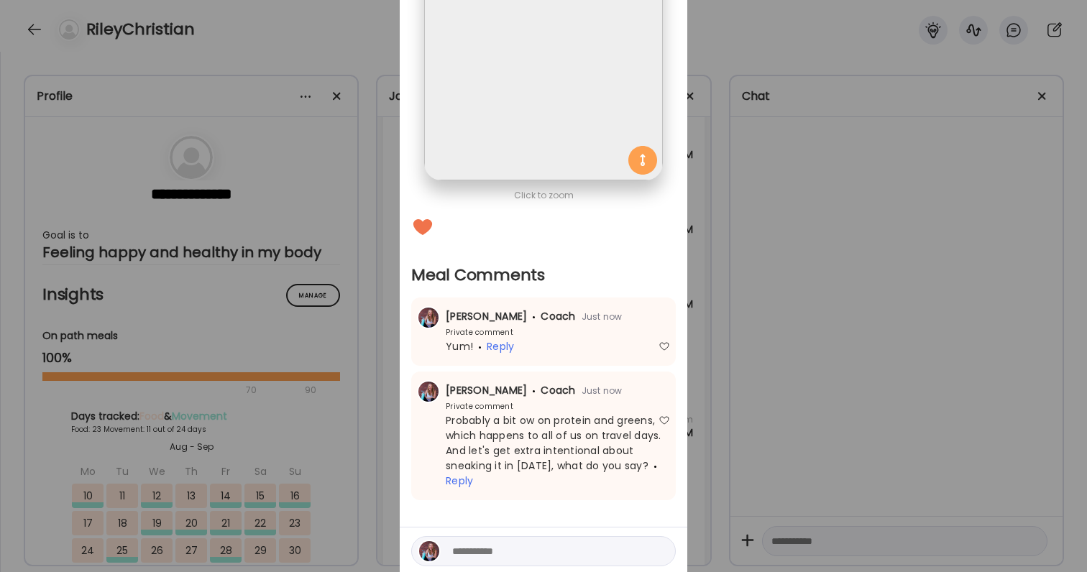
scroll to position [173, 0]
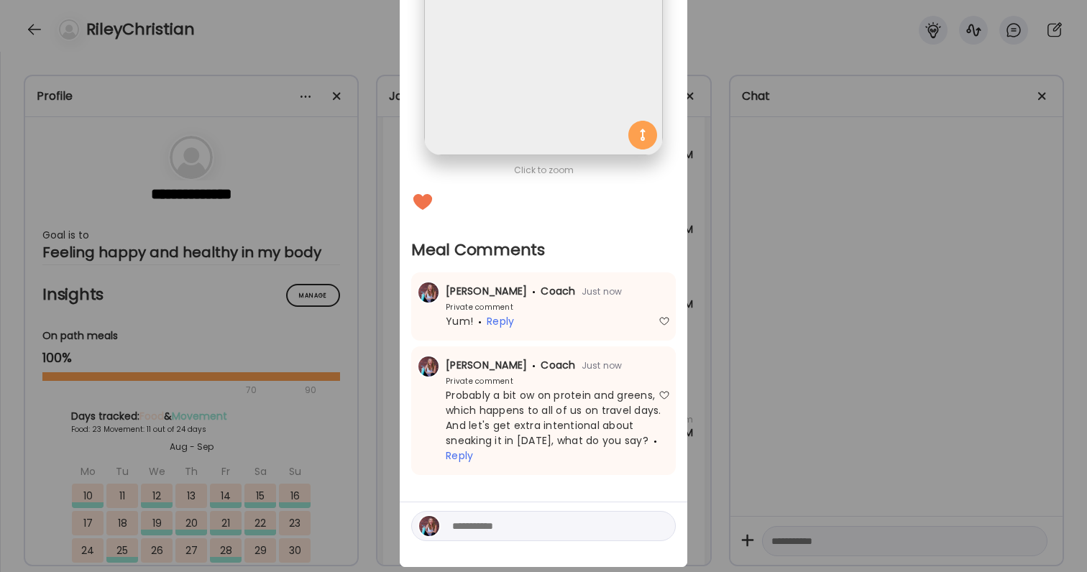
click at [506, 523] on textarea at bounding box center [549, 526] width 194 height 17
type textarea "****"
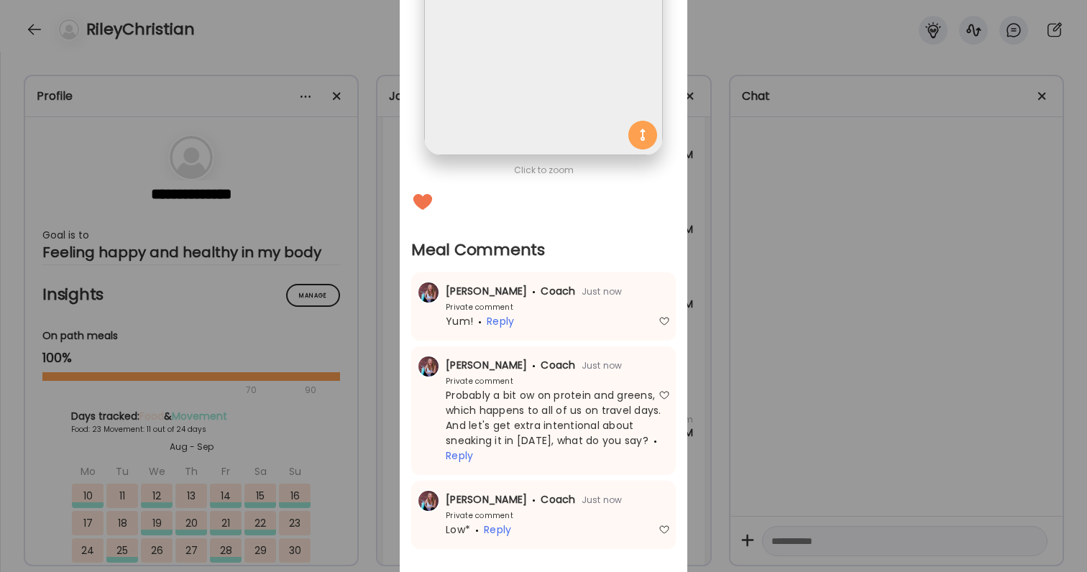
click at [777, 410] on div "Ate Coach Dashboard Wahoo! It’s official Take a moment to set up your Coach Pro…" at bounding box center [543, 286] width 1087 height 572
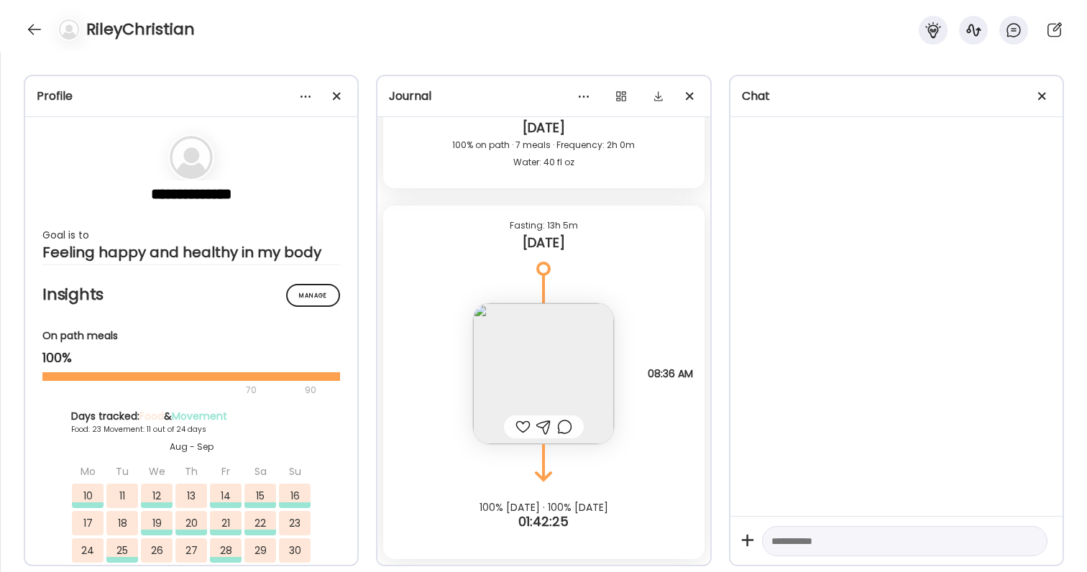
scroll to position [72970, 0]
click at [521, 424] on div at bounding box center [522, 426] width 15 height 17
click at [521, 390] on img at bounding box center [543, 373] width 141 height 141
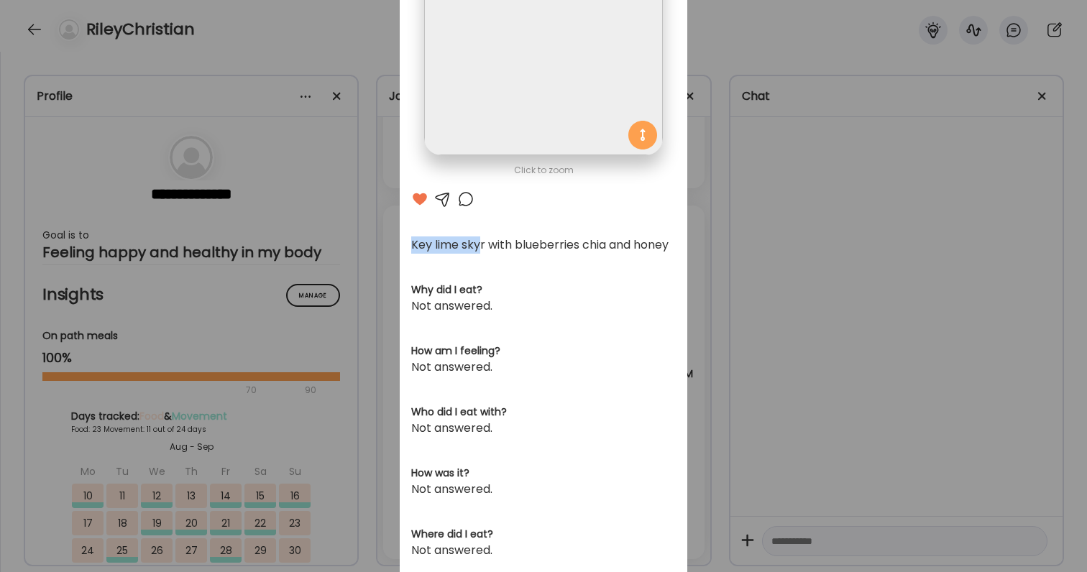
drag, startPoint x: 413, startPoint y: 245, endPoint x: 480, endPoint y: 249, distance: 67.0
click at [480, 249] on div "Key lime skyr with blueberries chia and honey" at bounding box center [543, 245] width 265 height 17
click at [413, 246] on div "Key lime skyr with blueberries chia and honey" at bounding box center [543, 245] width 265 height 17
click at [462, 201] on div at bounding box center [465, 199] width 17 height 17
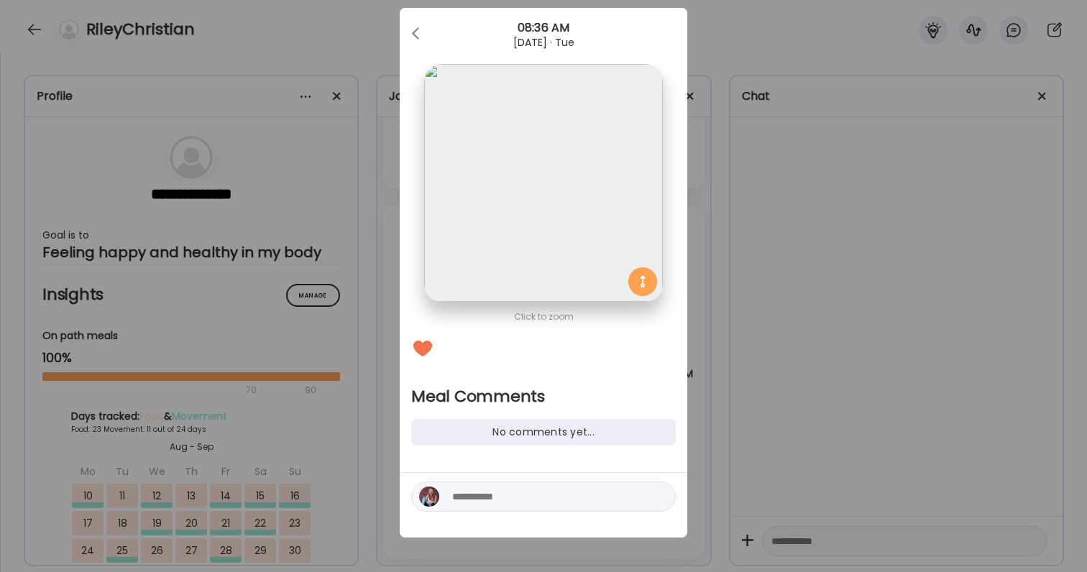
scroll to position [27, 0]
click at [479, 479] on div at bounding box center [544, 505] width 288 height 65
click at [477, 481] on div at bounding box center [544, 505] width 288 height 65
click at [472, 502] on textarea at bounding box center [549, 496] width 194 height 17
type textarea "*"
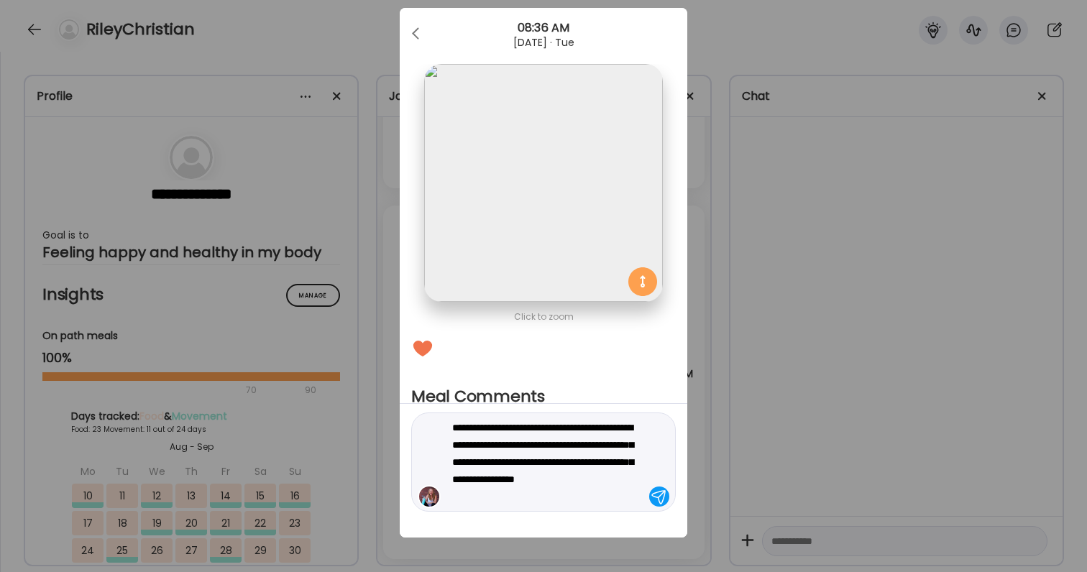
type textarea "**********"
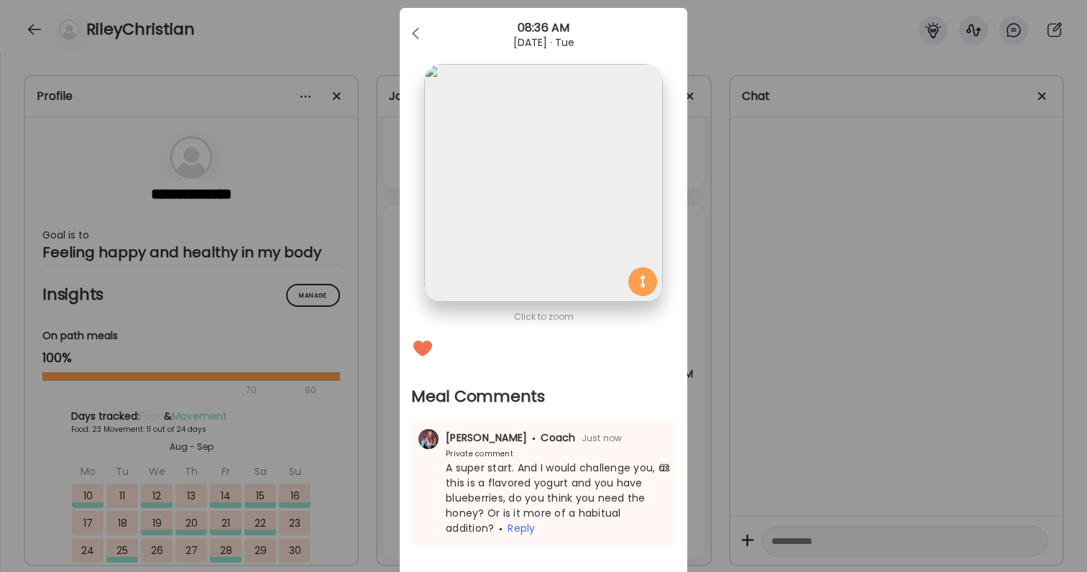
click at [655, 417] on section "Meal Comments No comments yet... [PERSON_NAME] Coach Just now Private comment A…" at bounding box center [543, 467] width 265 height 162
click at [160, 263] on div "Ate Coach Dashboard Wahoo! It’s official Take a moment to set up your Coach Pro…" at bounding box center [543, 286] width 1087 height 572
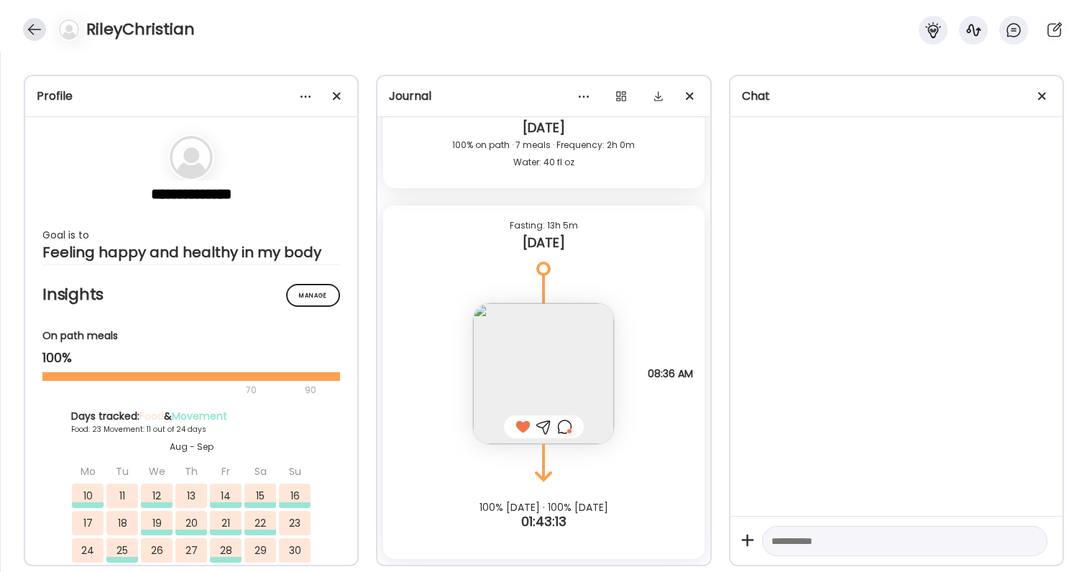
click at [35, 33] on div at bounding box center [34, 29] width 23 height 23
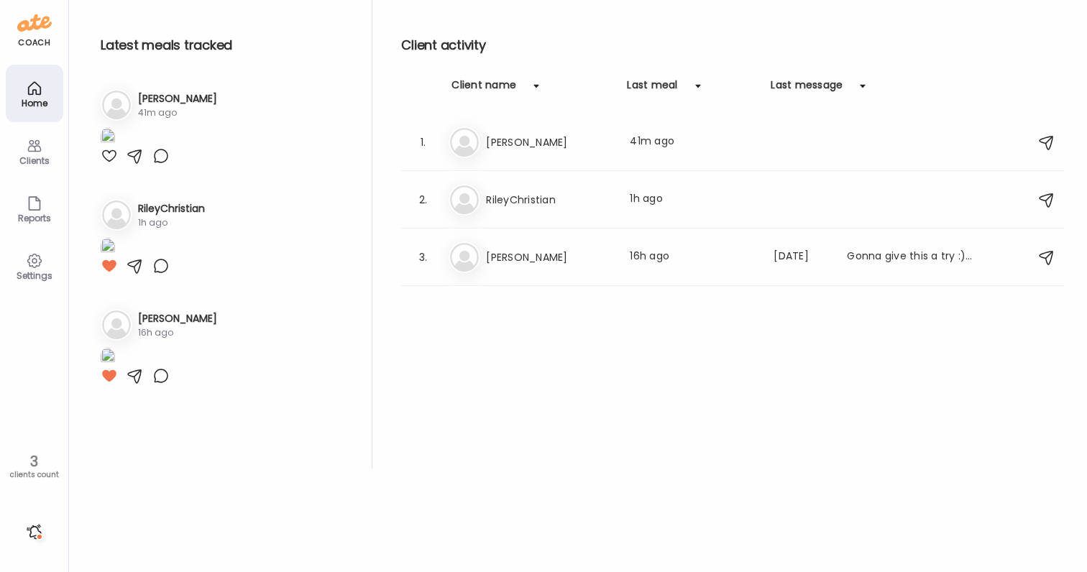
click at [40, 543] on div at bounding box center [34, 531] width 23 height 23
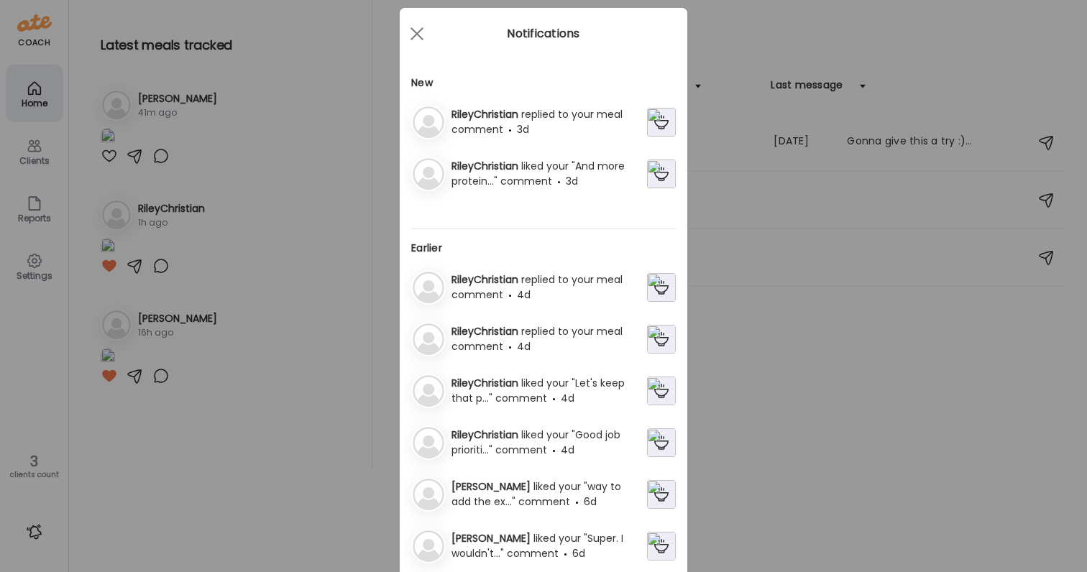
click at [535, 119] on span "replied to your meal comment" at bounding box center [536, 121] width 171 height 29
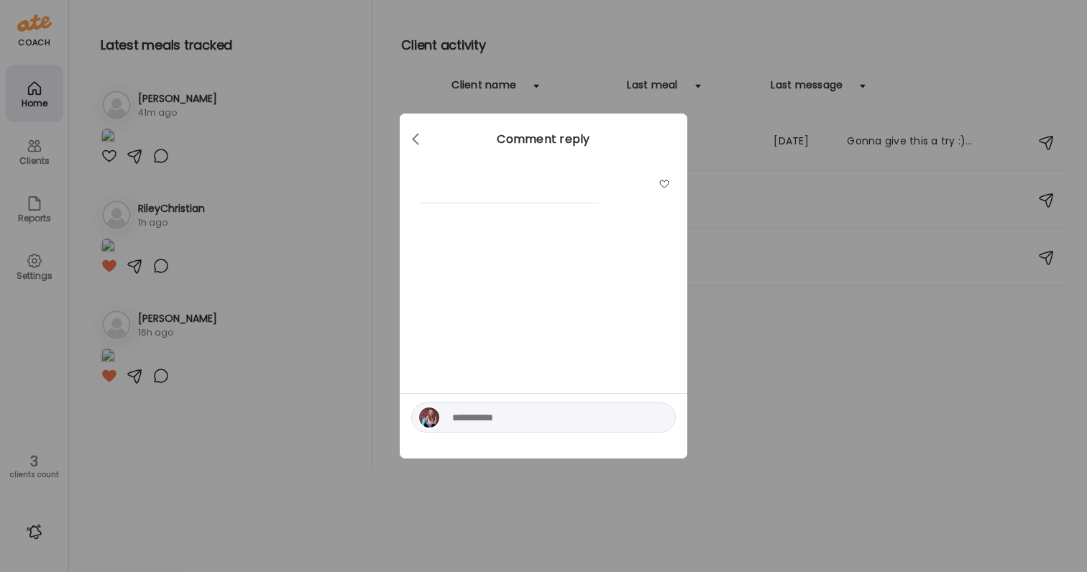
scroll to position [0, 0]
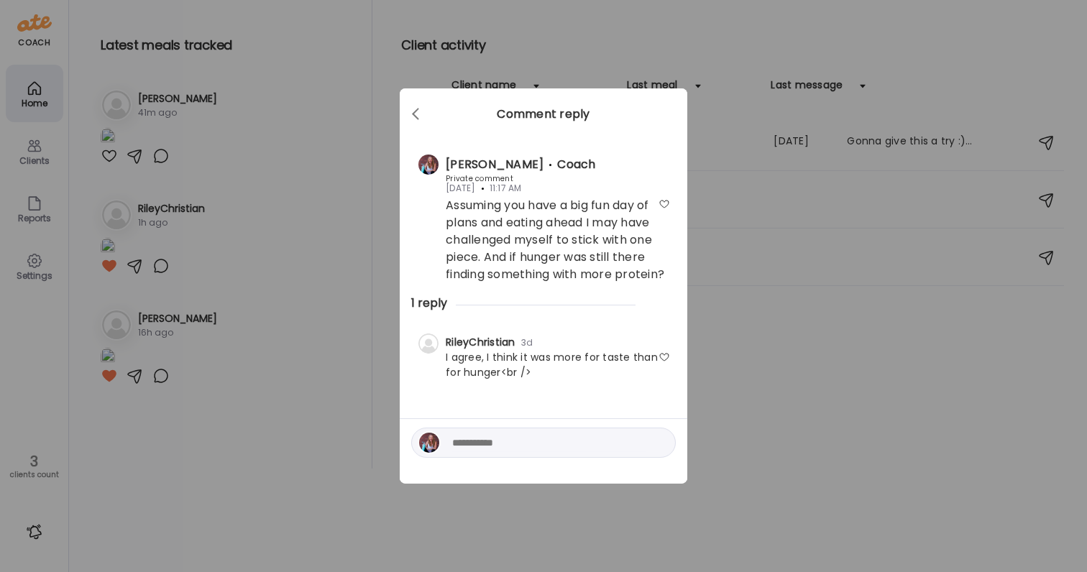
click at [580, 366] on div "I agree, I think it was more for taste than for hunger<br />" at bounding box center [543, 365] width 253 height 30
drag, startPoint x: 547, startPoint y: 362, endPoint x: 600, endPoint y: 371, distance: 53.3
click at [600, 371] on div "I agree, I think it was more for taste than for hunger<br />" at bounding box center [543, 365] width 253 height 30
click at [661, 356] on div at bounding box center [664, 358] width 12 height 12
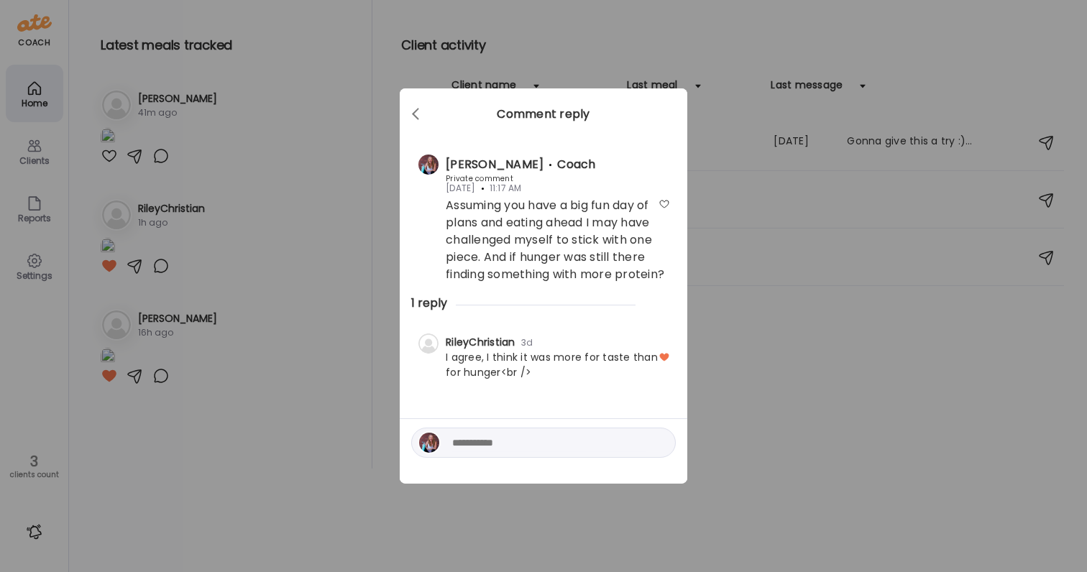
click at [710, 370] on div "Ate Coach Dashboard Wahoo! It’s official Take a moment to set up your Coach Pro…" at bounding box center [543, 286] width 1087 height 572
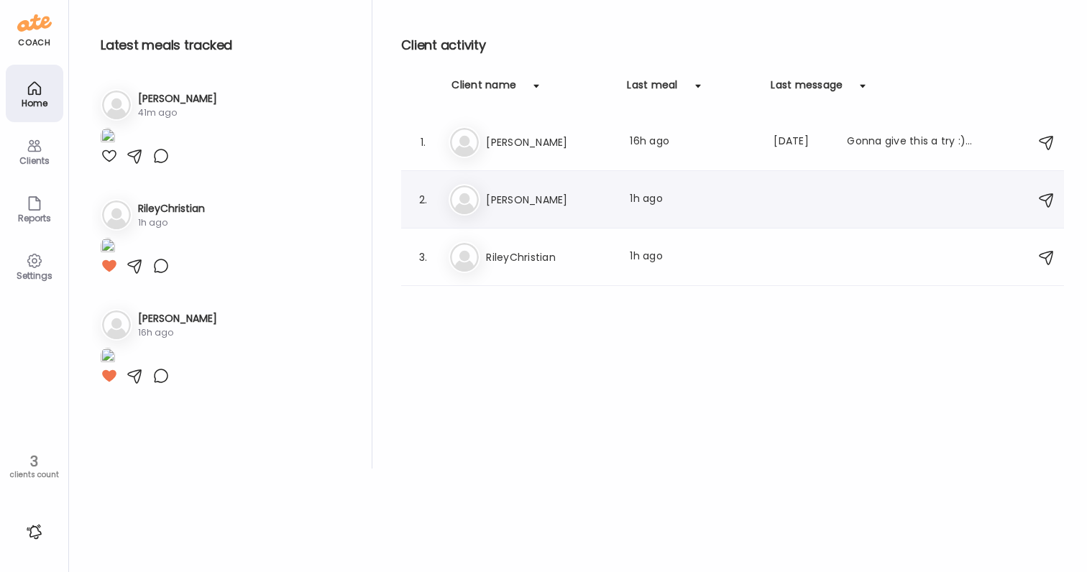
click at [475, 219] on div "2. Me [PERSON_NAME] Last meal: 1h ago" at bounding box center [732, 200] width 663 height 58
click at [499, 184] on div "Me [PERSON_NAME] Last meal: 1h ago" at bounding box center [735, 200] width 572 height 32
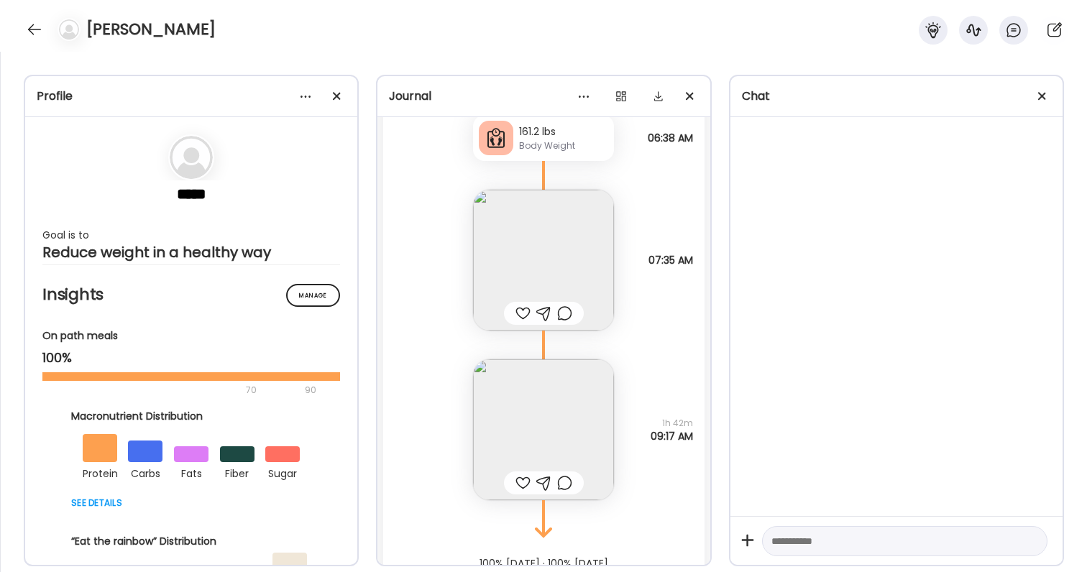
scroll to position [46560, 0]
click at [591, 400] on img at bounding box center [543, 424] width 141 height 141
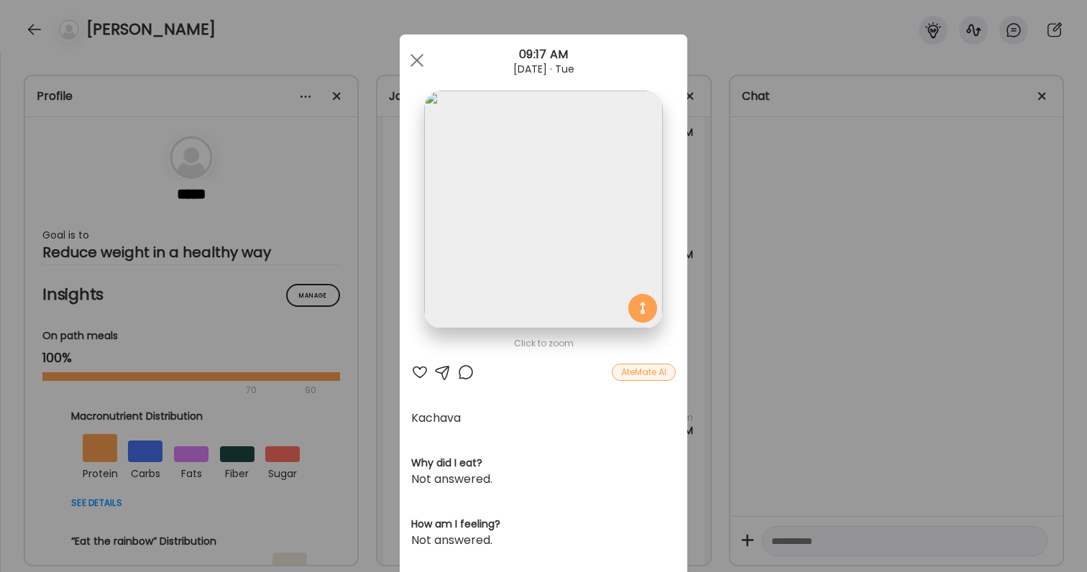
click at [818, 370] on div "Ate Coach Dashboard Wahoo! It’s official Take a moment to set up your Coach Pro…" at bounding box center [543, 286] width 1087 height 572
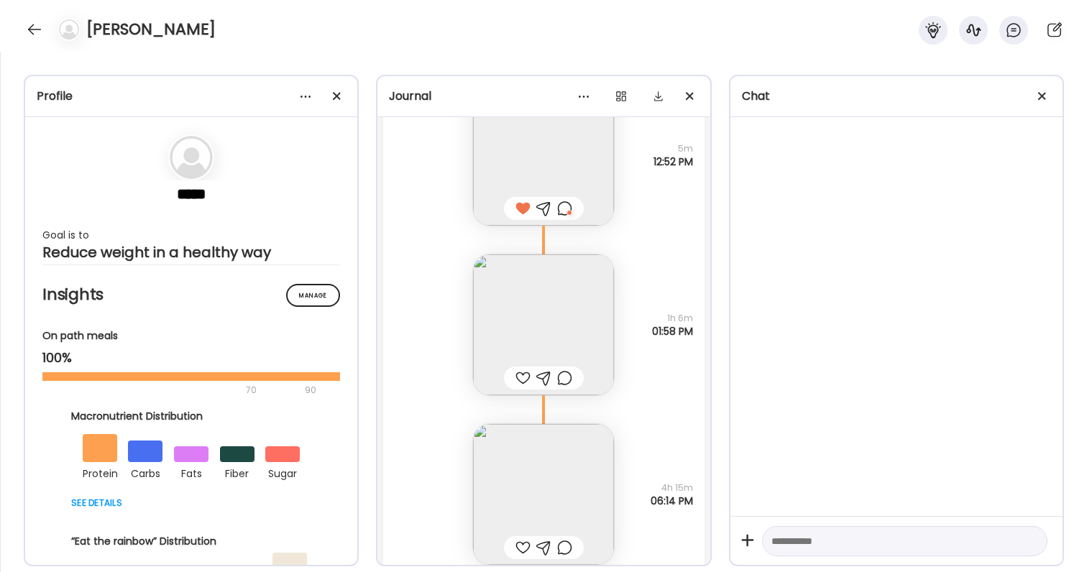
scroll to position [41676, 0]
click at [522, 376] on div at bounding box center [522, 371] width 15 height 17
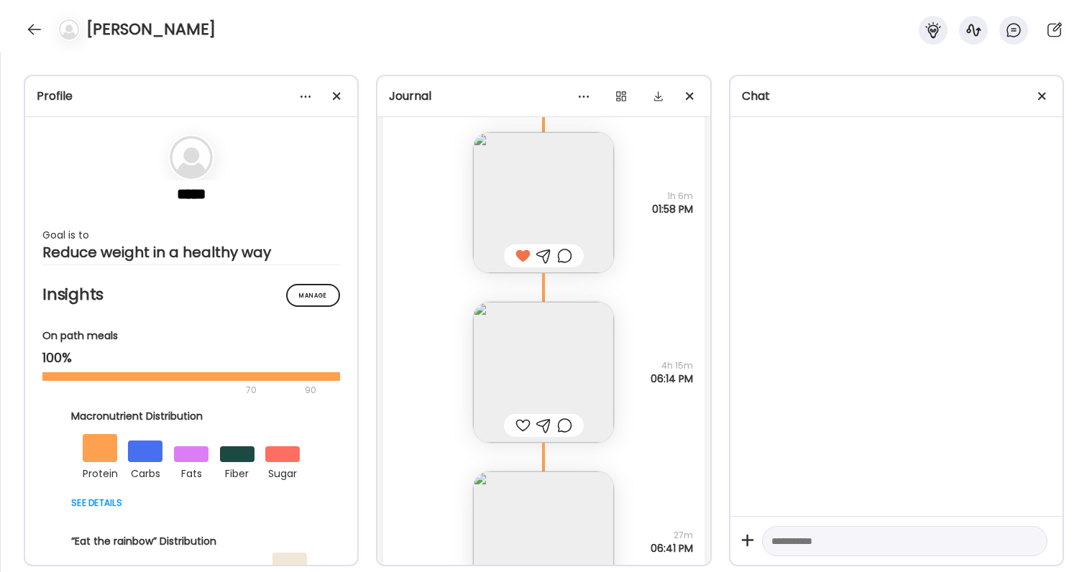
scroll to position [41794, 0]
click at [550, 365] on img at bounding box center [543, 370] width 141 height 141
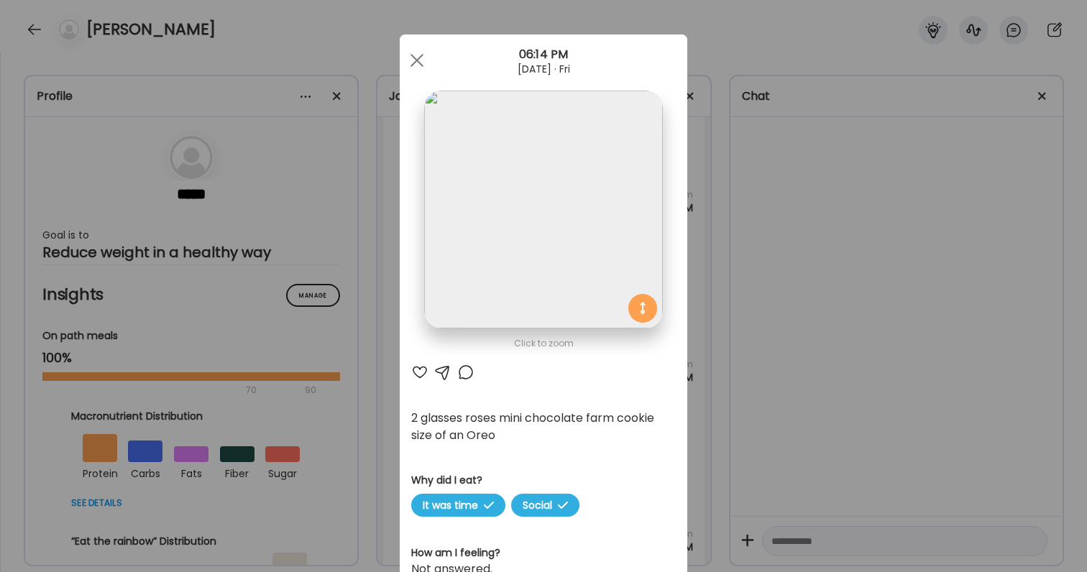
click at [420, 371] on div at bounding box center [419, 372] width 17 height 17
click at [844, 384] on div "Ate Coach Dashboard Wahoo! It’s official Take a moment to set up your Coach Pro…" at bounding box center [543, 286] width 1087 height 572
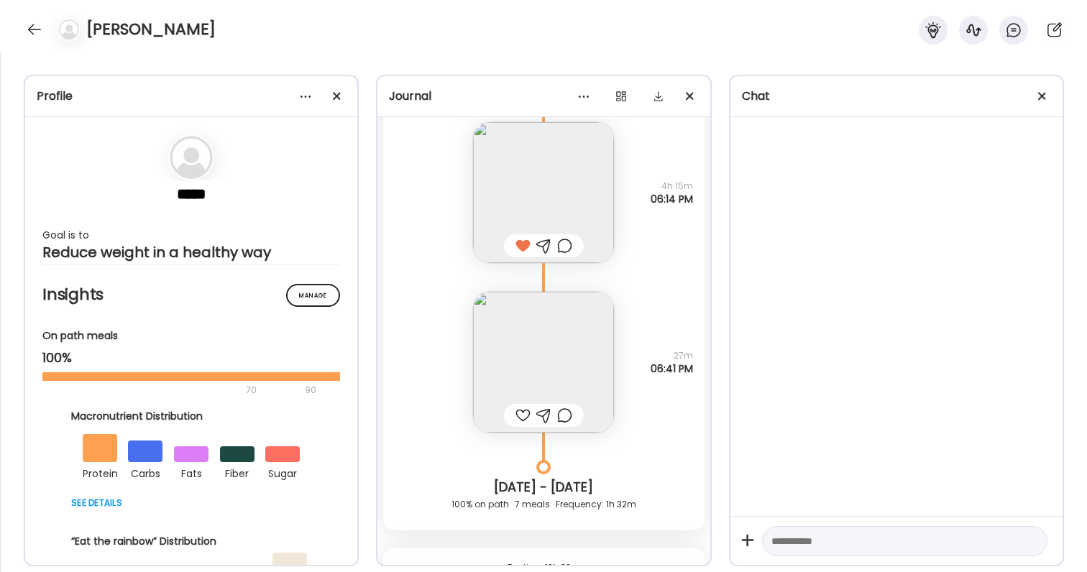
scroll to position [42033, 0]
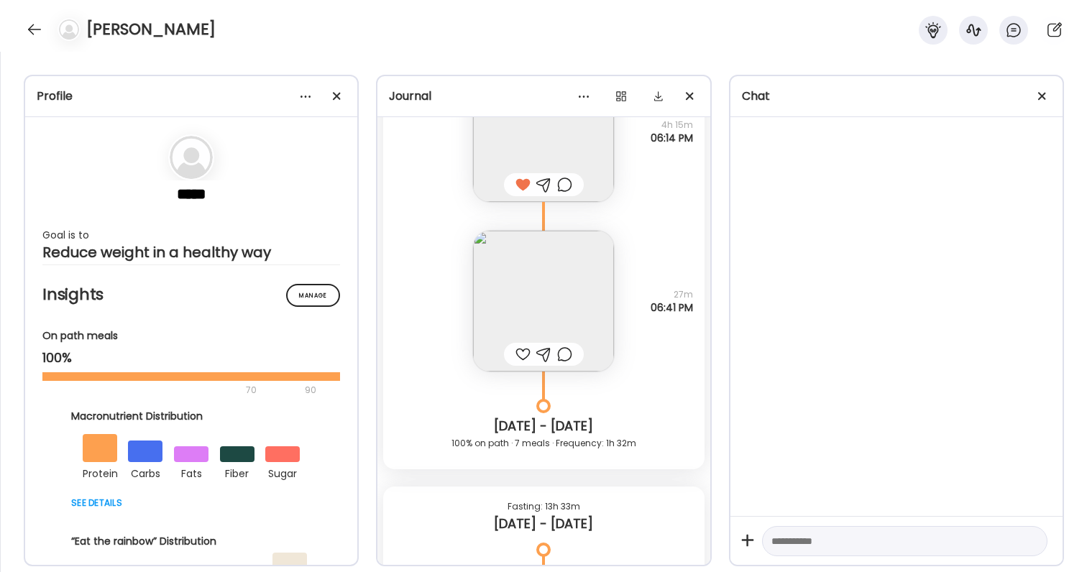
click at [572, 156] on img at bounding box center [543, 131] width 141 height 141
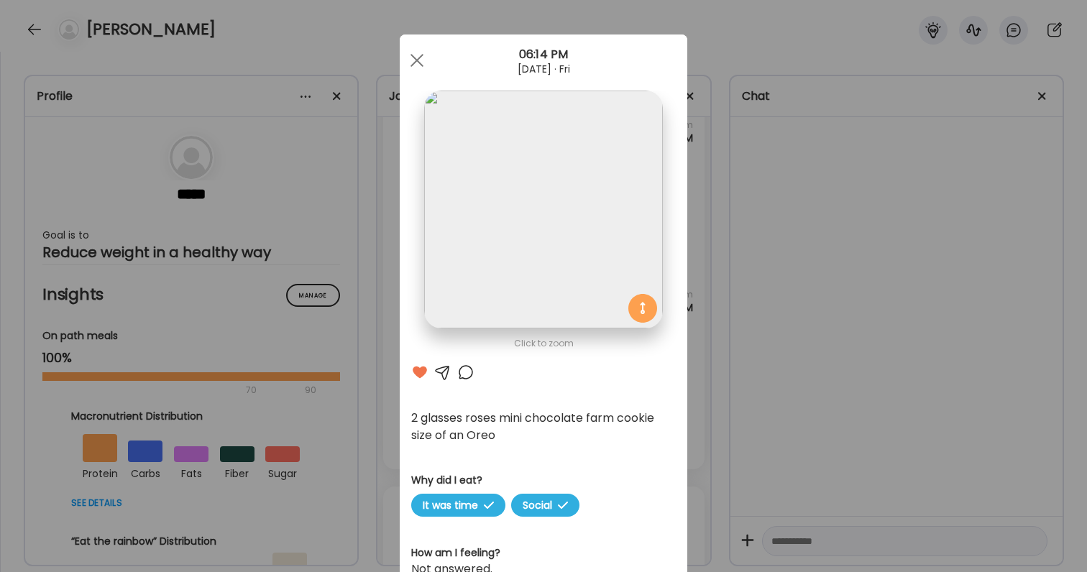
click at [828, 246] on div "Ate Coach Dashboard Wahoo! It’s official Take a moment to set up your Coach Pro…" at bounding box center [543, 286] width 1087 height 572
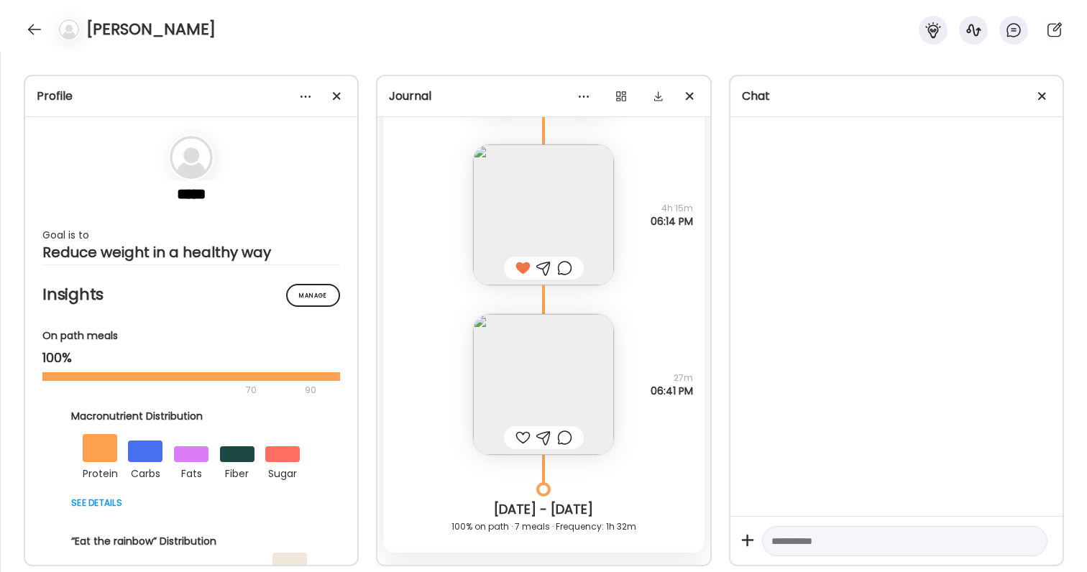
scroll to position [41908, 0]
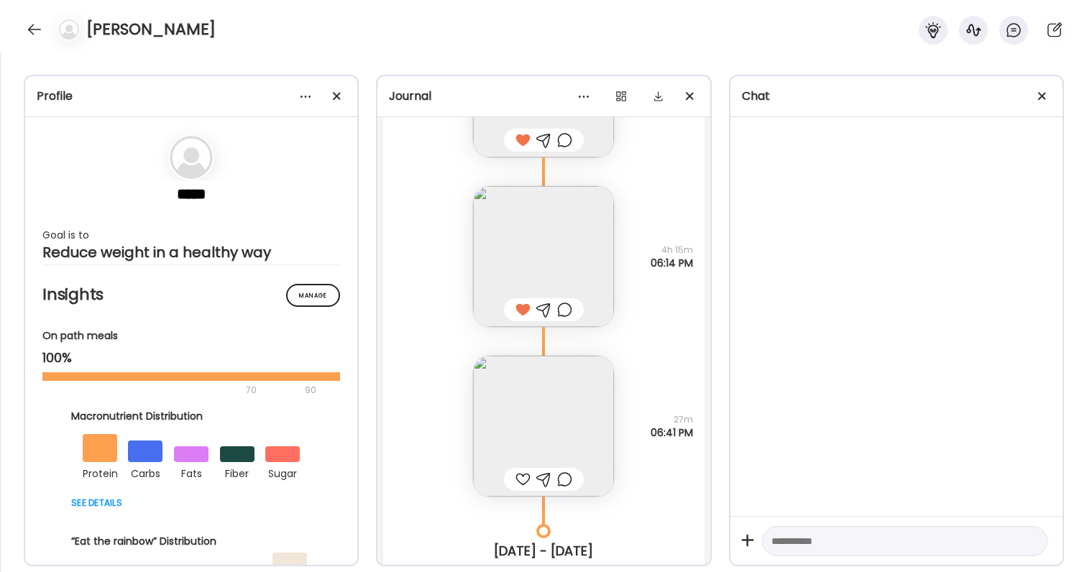
click at [555, 392] on img at bounding box center [543, 426] width 141 height 141
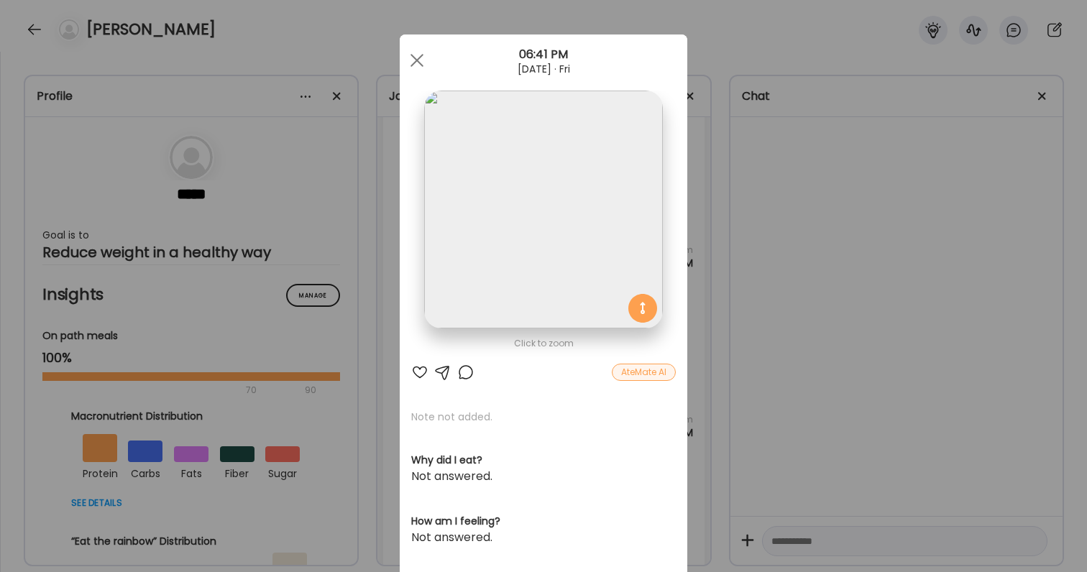
click at [809, 260] on div "Ate Coach Dashboard Wahoo! It’s official Take a moment to set up your Coach Pro…" at bounding box center [543, 286] width 1087 height 572
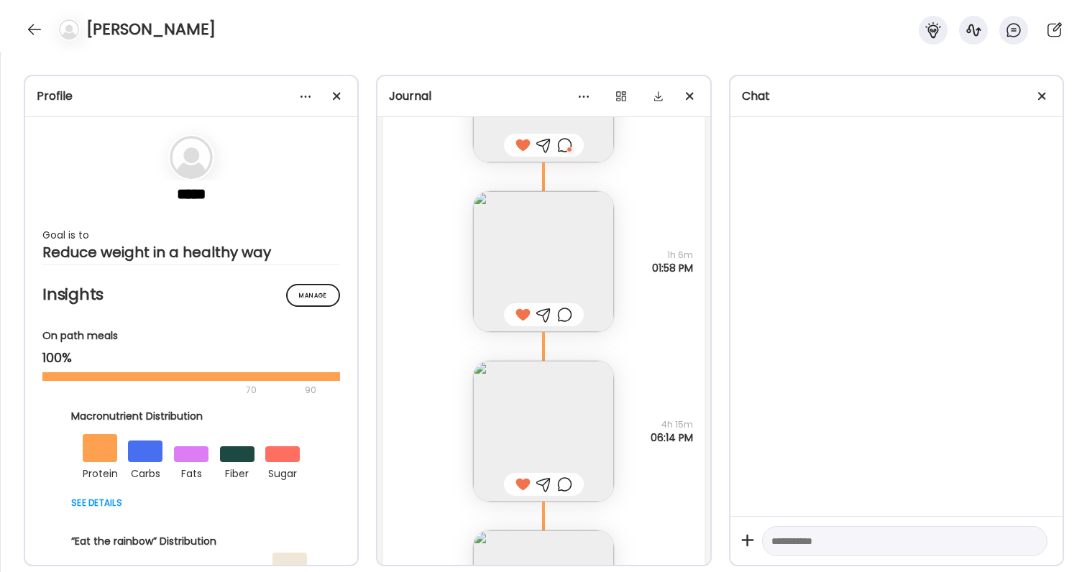
scroll to position [41732, 0]
click at [571, 418] on img at bounding box center [543, 432] width 141 height 141
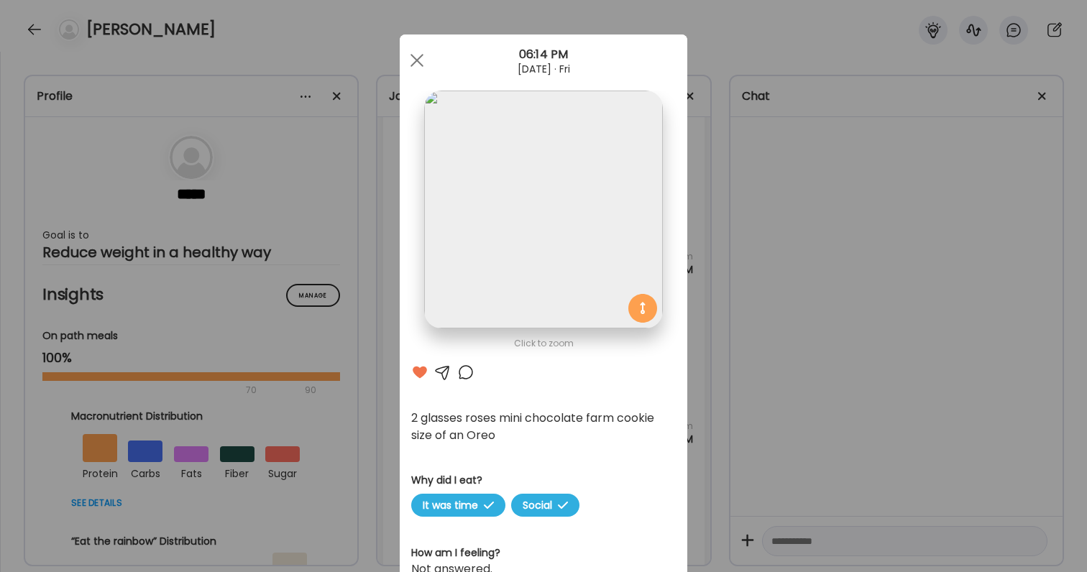
click at [471, 370] on div at bounding box center [465, 372] width 17 height 17
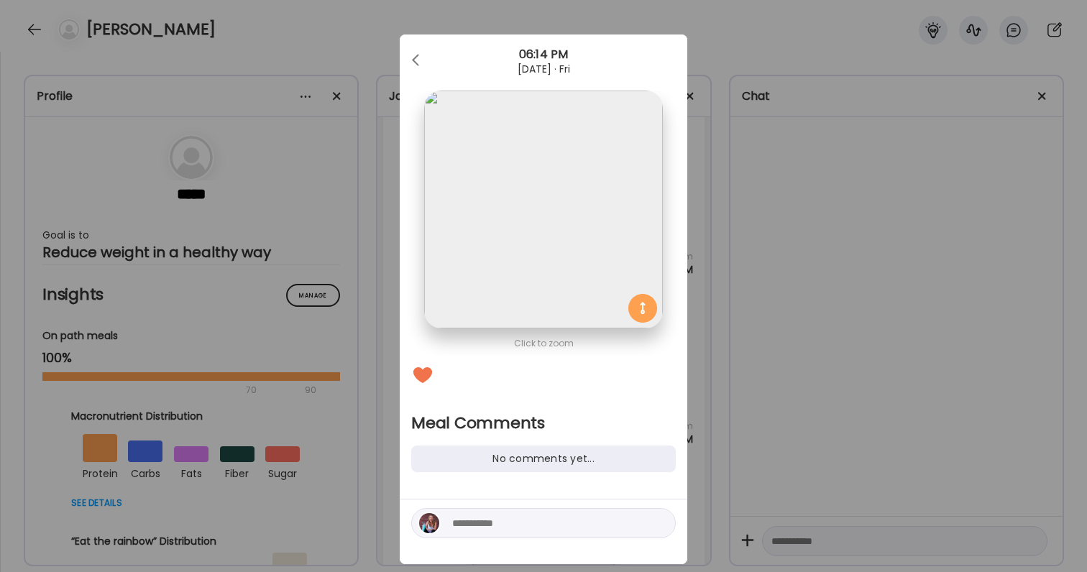
click at [532, 524] on textarea at bounding box center [549, 523] width 194 height 17
type textarea "*"
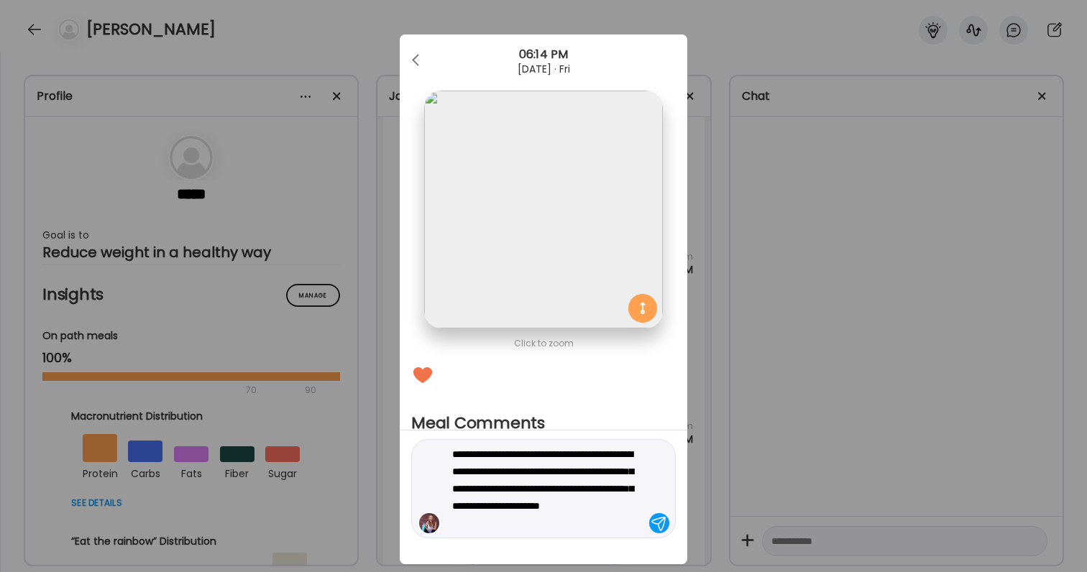
type textarea "**********"
click at [539, 521] on textarea "**********" at bounding box center [549, 489] width 194 height 86
click at [578, 523] on textarea "**********" at bounding box center [549, 489] width 194 height 86
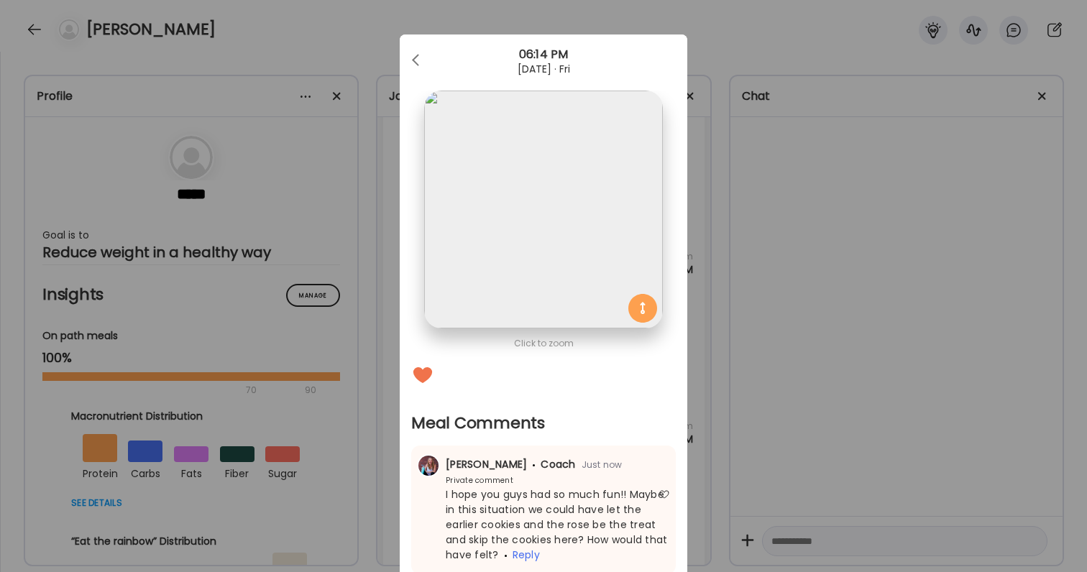
click at [787, 521] on div "Ate Coach Dashboard Wahoo! It’s official Take a moment to set up your Coach Pro…" at bounding box center [543, 286] width 1087 height 572
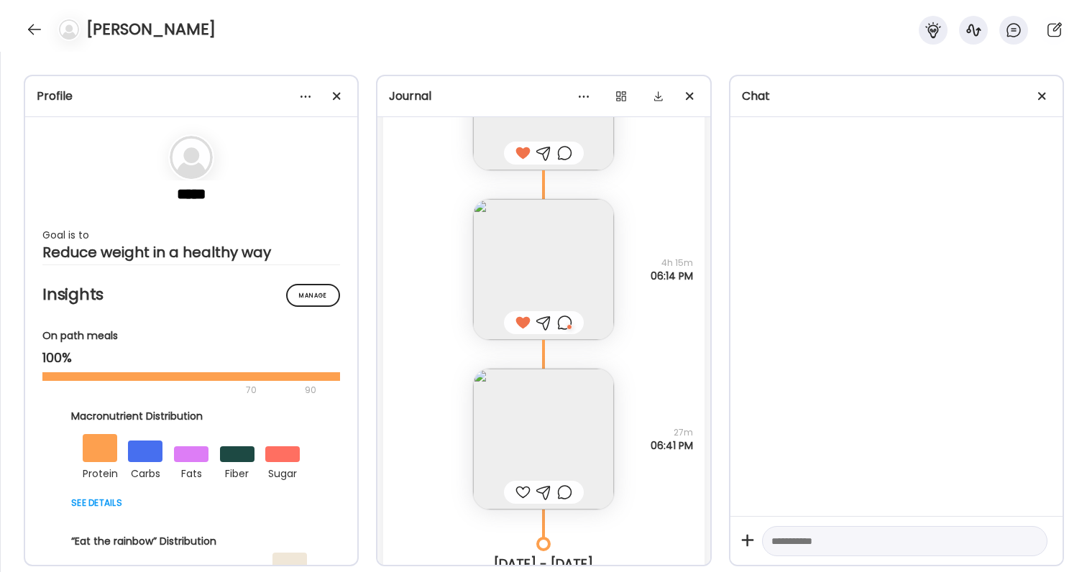
scroll to position [42024, 0]
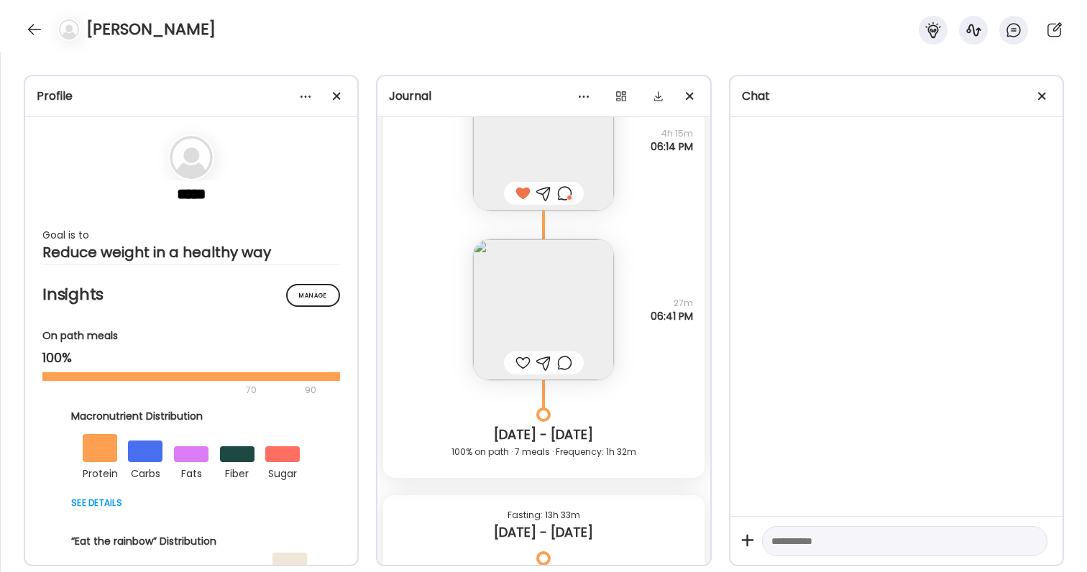
click at [523, 362] on div at bounding box center [522, 362] width 15 height 17
click at [540, 325] on img at bounding box center [543, 309] width 141 height 141
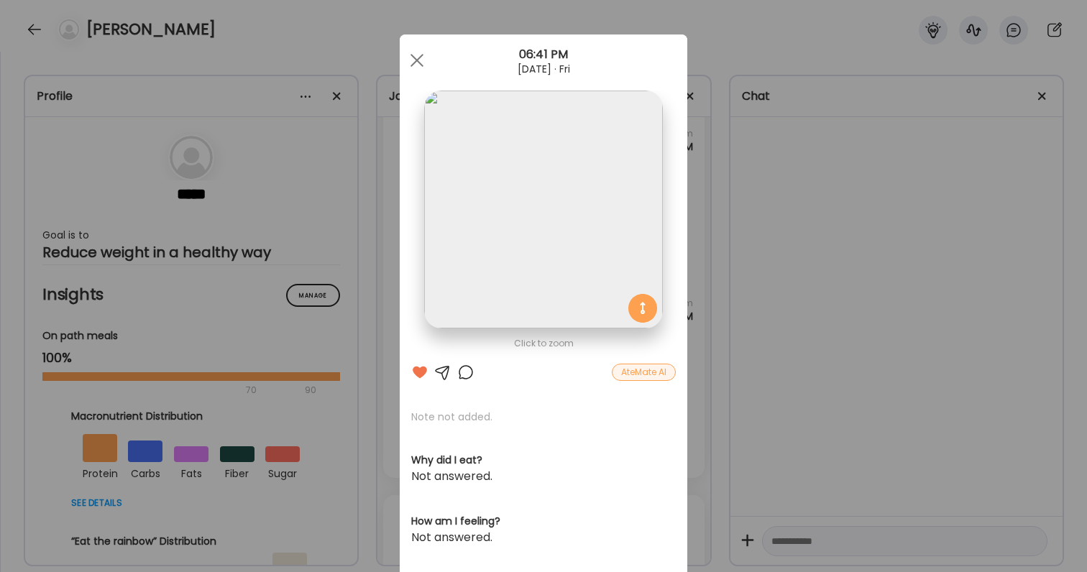
click at [464, 377] on div at bounding box center [465, 372] width 17 height 17
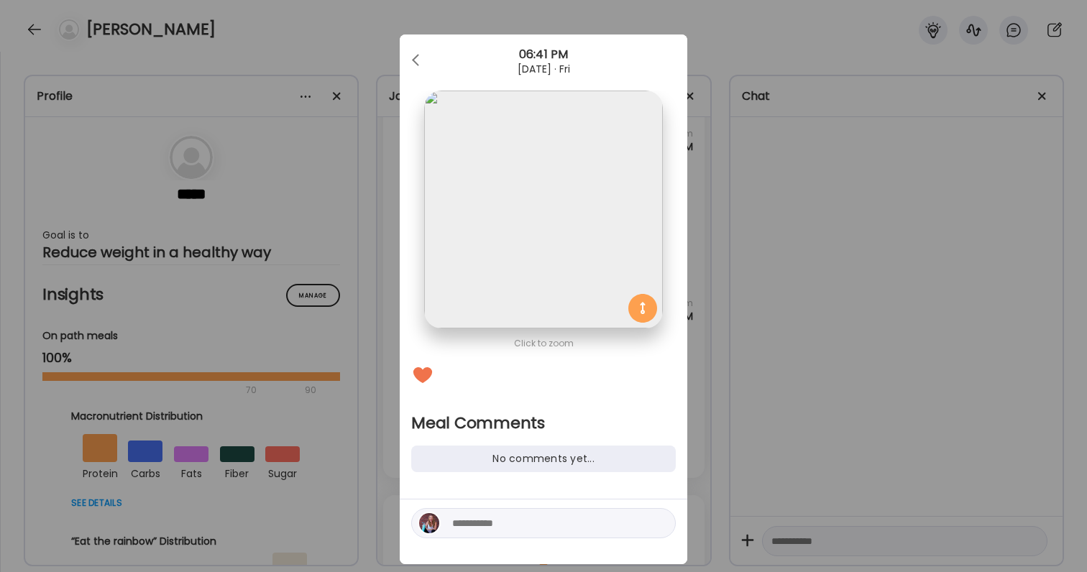
click at [489, 523] on textarea at bounding box center [549, 523] width 194 height 17
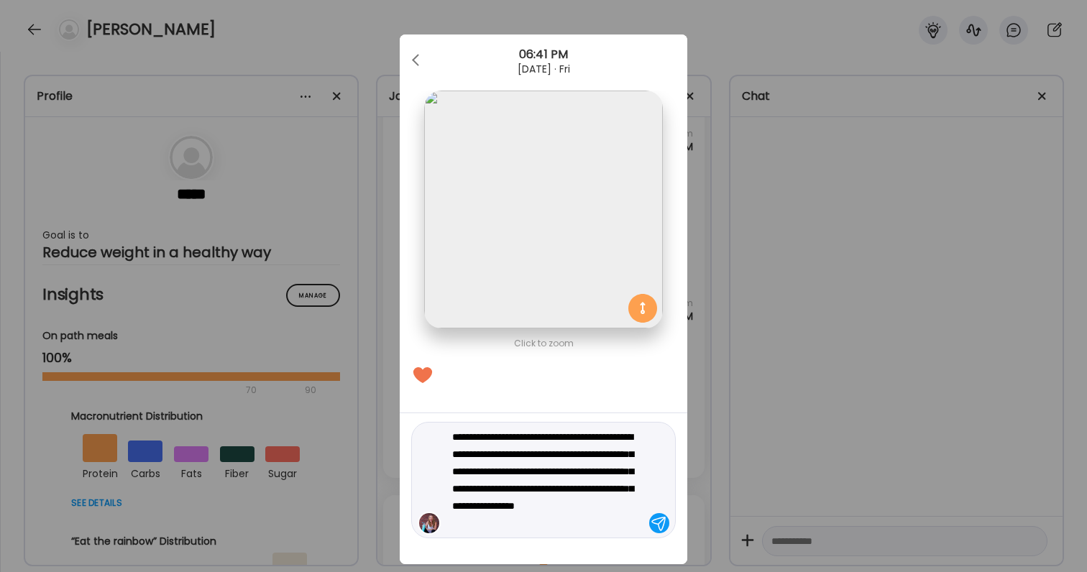
click at [578, 489] on textarea "**********" at bounding box center [549, 480] width 194 height 104
click at [482, 454] on textarea "**********" at bounding box center [549, 480] width 194 height 104
type textarea "**********"
click at [538, 473] on textarea "**********" at bounding box center [549, 480] width 194 height 104
click at [607, 522] on textarea "**********" at bounding box center [549, 480] width 194 height 104
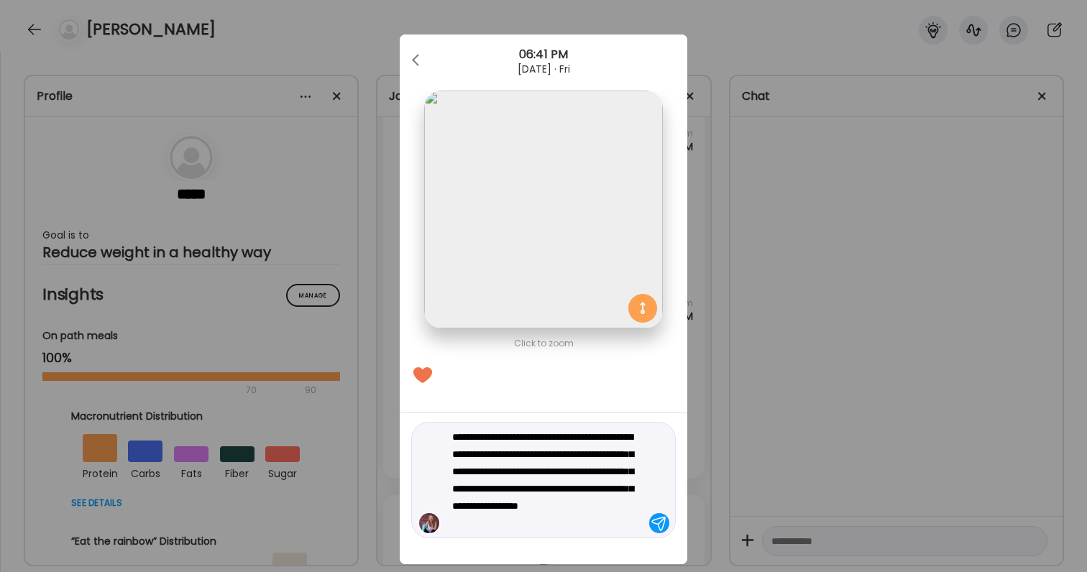
click at [561, 520] on textarea "**********" at bounding box center [549, 480] width 194 height 104
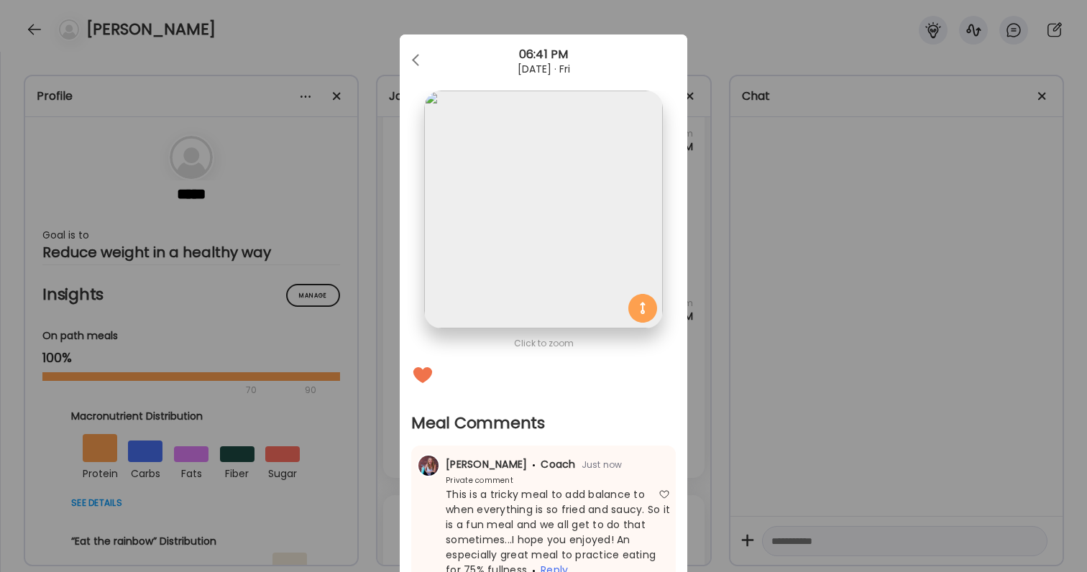
click at [820, 467] on div "Ate Coach Dashboard Wahoo! It’s official Take a moment to set up your Coach Pro…" at bounding box center [543, 286] width 1087 height 572
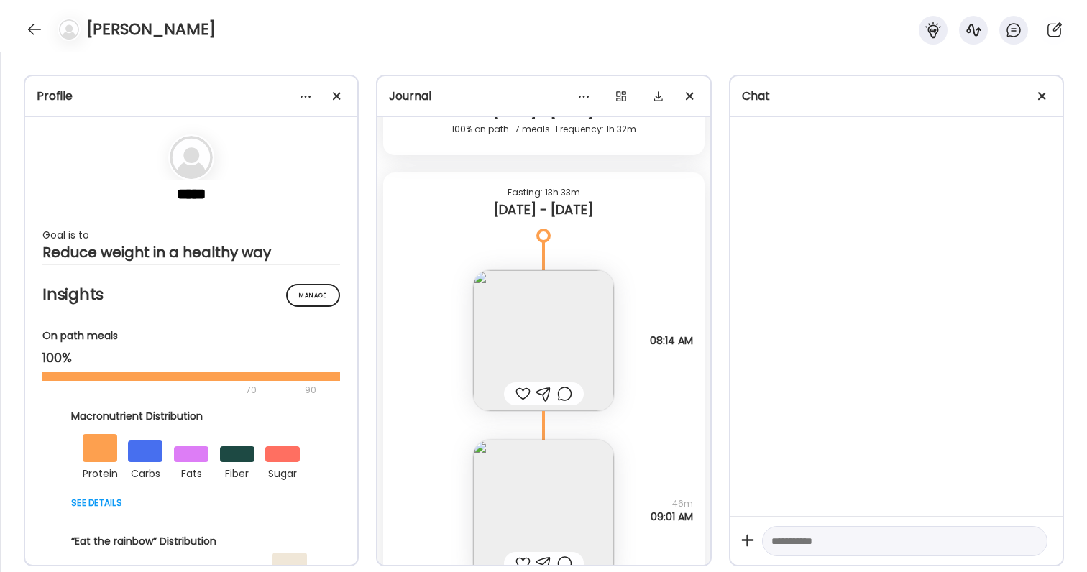
scroll to position [42429, 0]
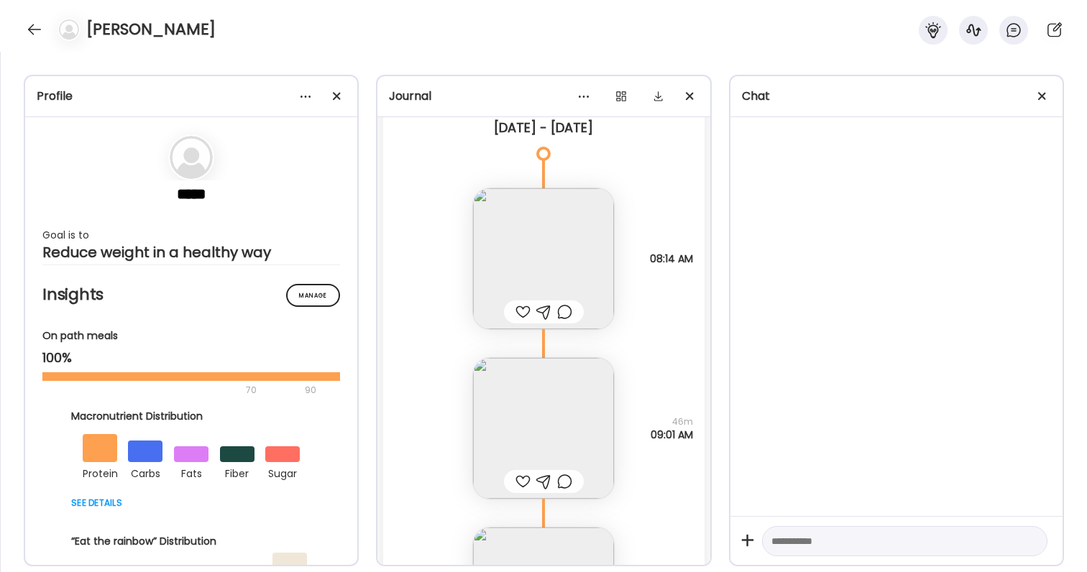
click at [521, 310] on div at bounding box center [522, 311] width 15 height 17
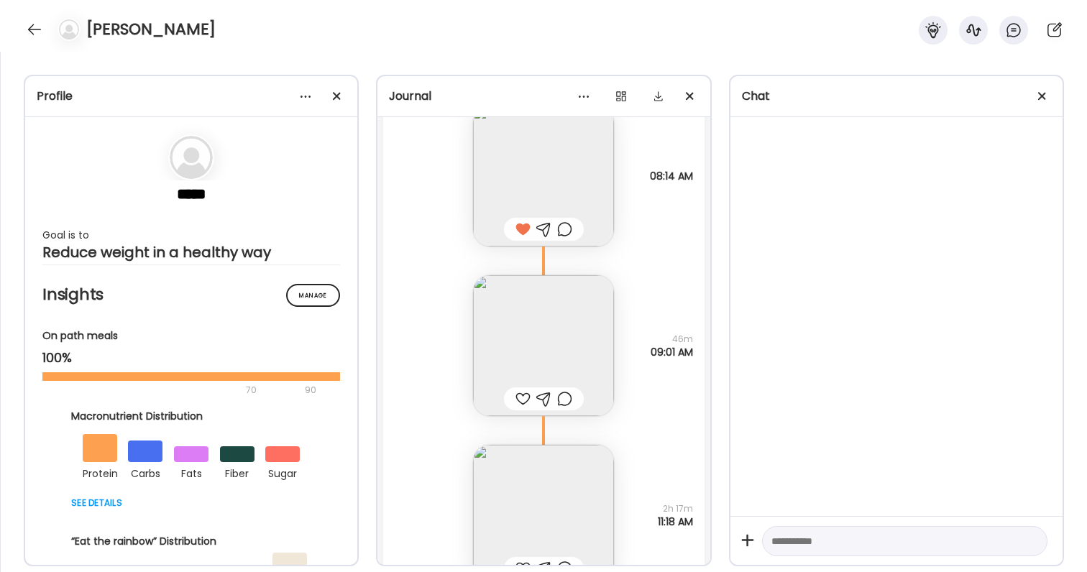
scroll to position [42536, 0]
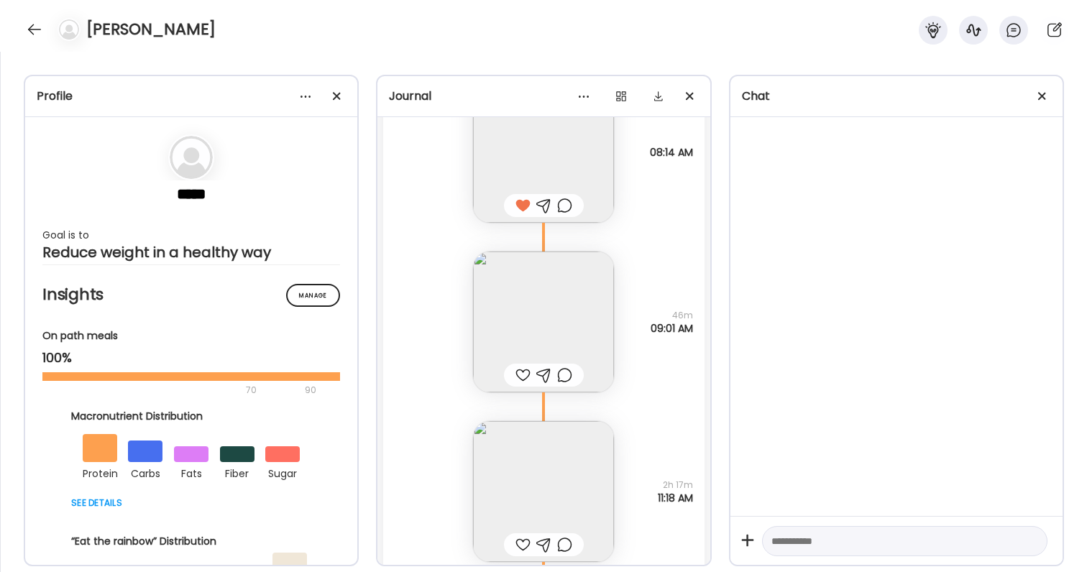
click at [525, 367] on div at bounding box center [522, 375] width 15 height 17
click at [524, 343] on img at bounding box center [543, 322] width 141 height 141
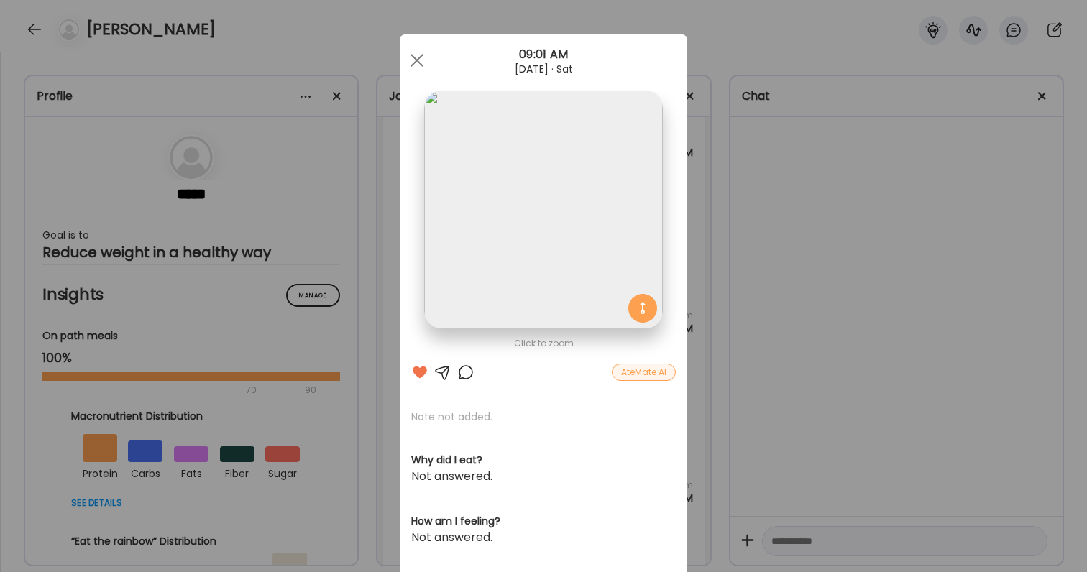
click at [467, 372] on div at bounding box center [465, 372] width 17 height 17
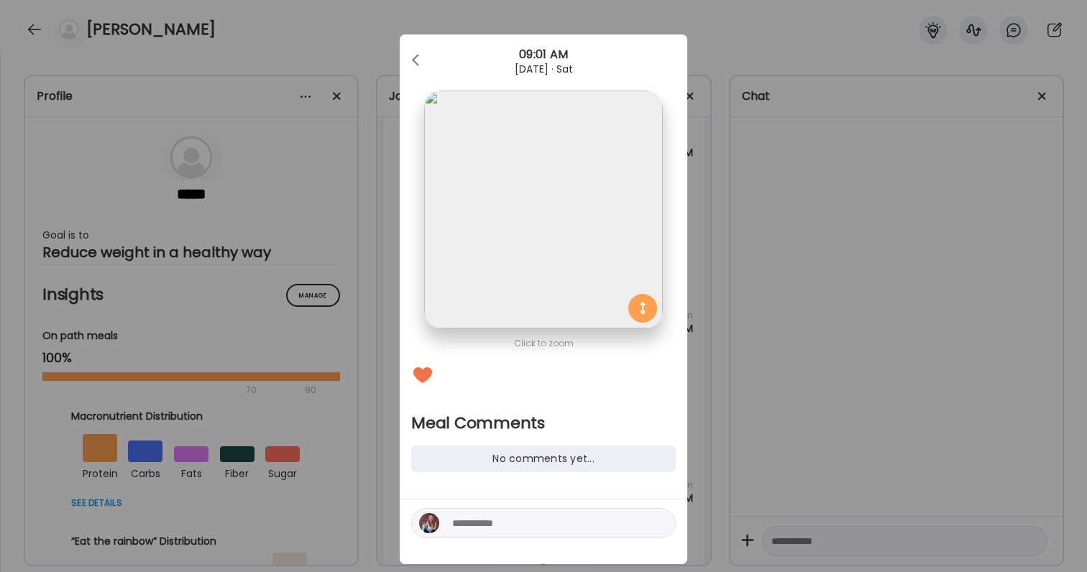
click at [504, 520] on textarea at bounding box center [549, 523] width 194 height 17
type textarea "**********"
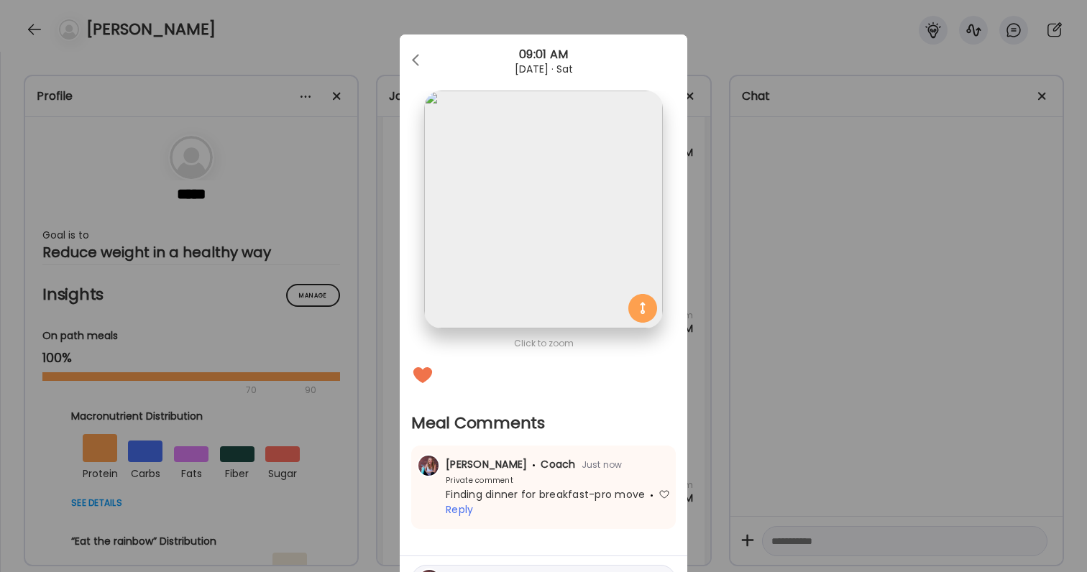
click at [771, 397] on div "Ate Coach Dashboard Wahoo! It’s official Take a moment to set up your Coach Pro…" at bounding box center [543, 286] width 1087 height 572
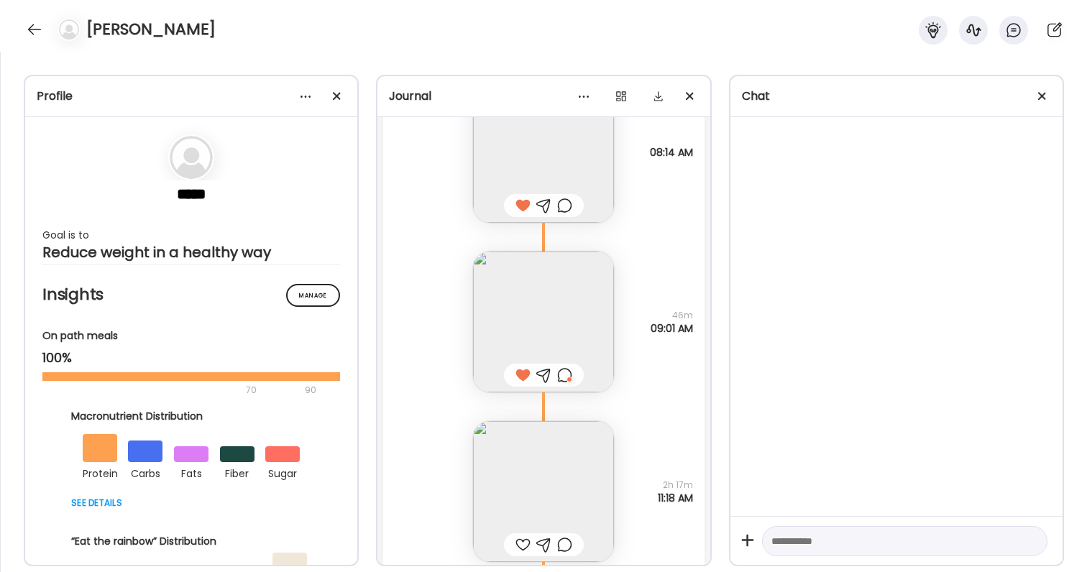
click at [565, 204] on div at bounding box center [564, 205] width 15 height 17
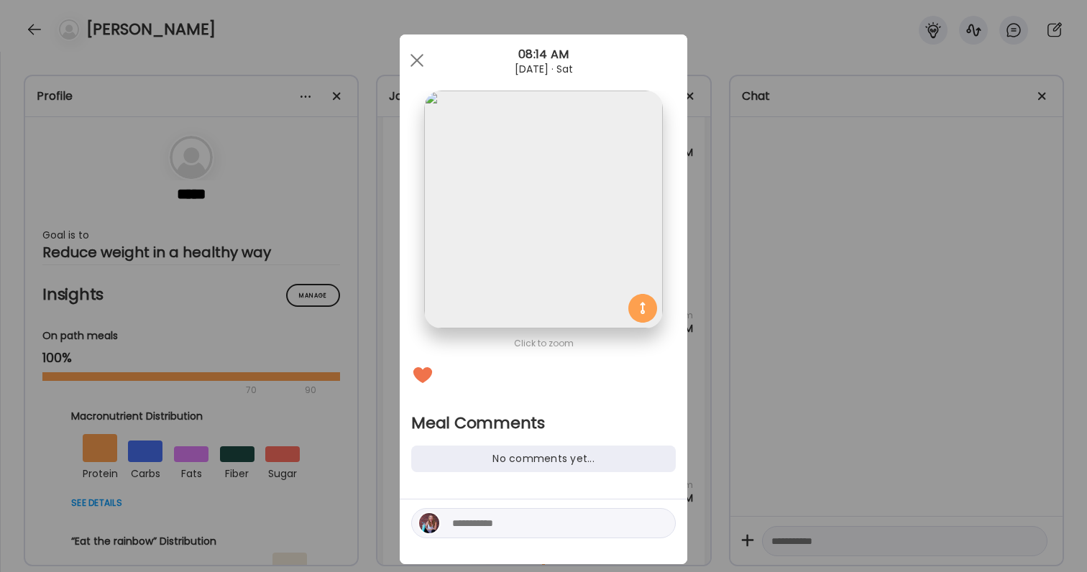
click at [510, 534] on div at bounding box center [543, 523] width 265 height 30
click at [509, 526] on textarea at bounding box center [549, 523] width 194 height 17
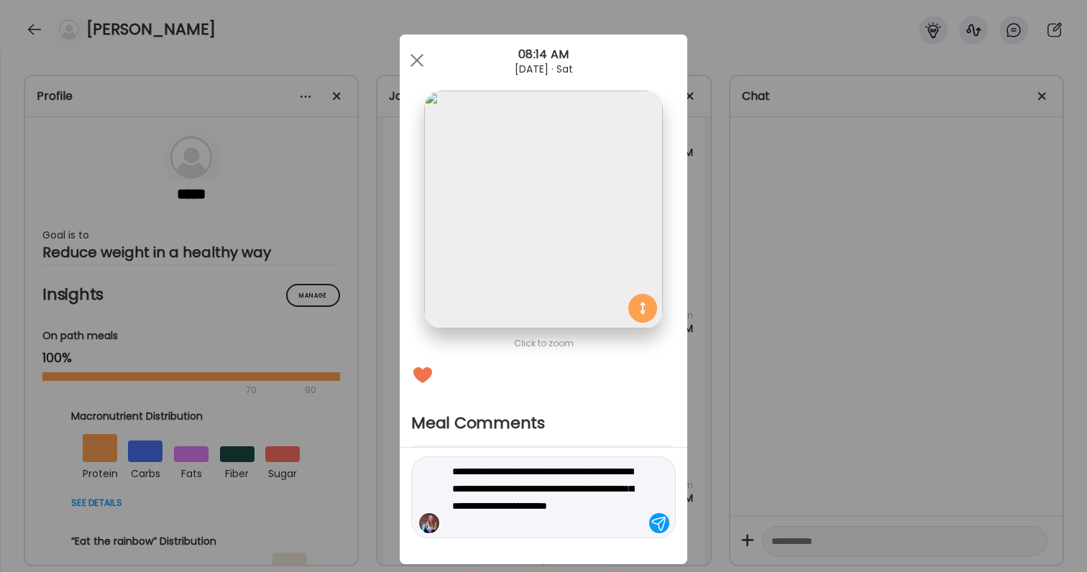
click at [497, 471] on textarea "**********" at bounding box center [549, 497] width 194 height 69
click at [578, 490] on textarea "**********" at bounding box center [549, 497] width 194 height 69
click at [551, 503] on textarea "**********" at bounding box center [549, 497] width 194 height 69
drag, startPoint x: 551, startPoint y: 503, endPoint x: 568, endPoint y: 512, distance: 18.6
click at [568, 512] on textarea "**********" at bounding box center [549, 497] width 194 height 69
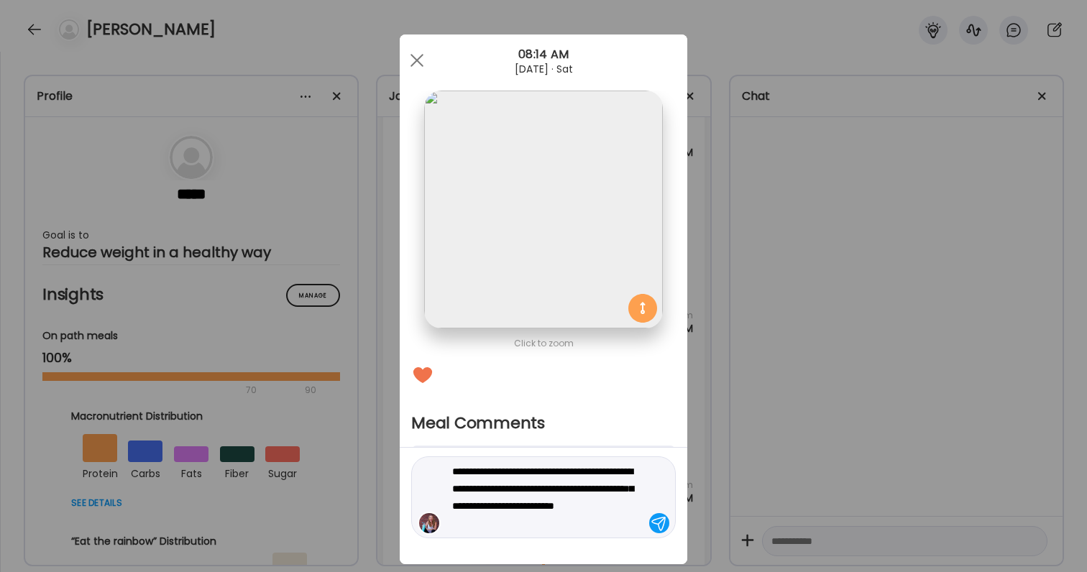
click at [550, 510] on textarea "**********" at bounding box center [549, 497] width 194 height 69
type textarea "**********"
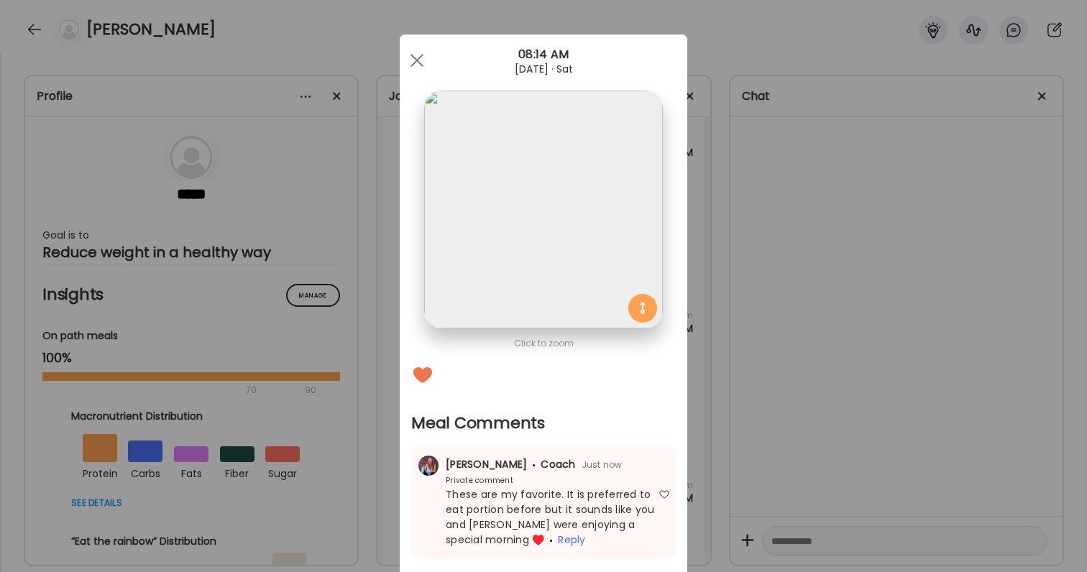
click at [860, 387] on div "Ate Coach Dashboard Wahoo! It’s official Take a moment to set up your Coach Pro…" at bounding box center [543, 286] width 1087 height 572
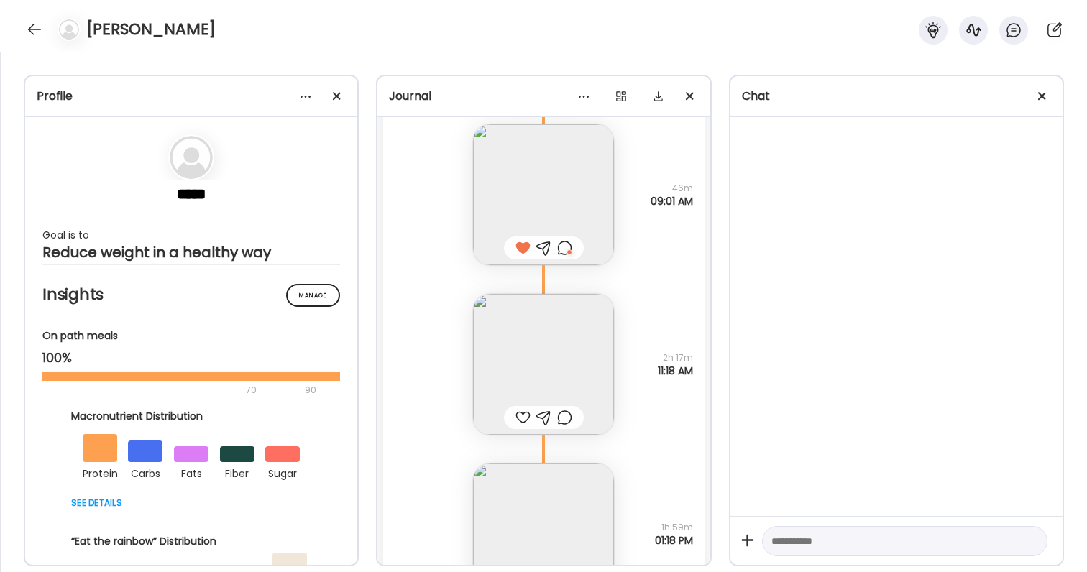
scroll to position [42697, 0]
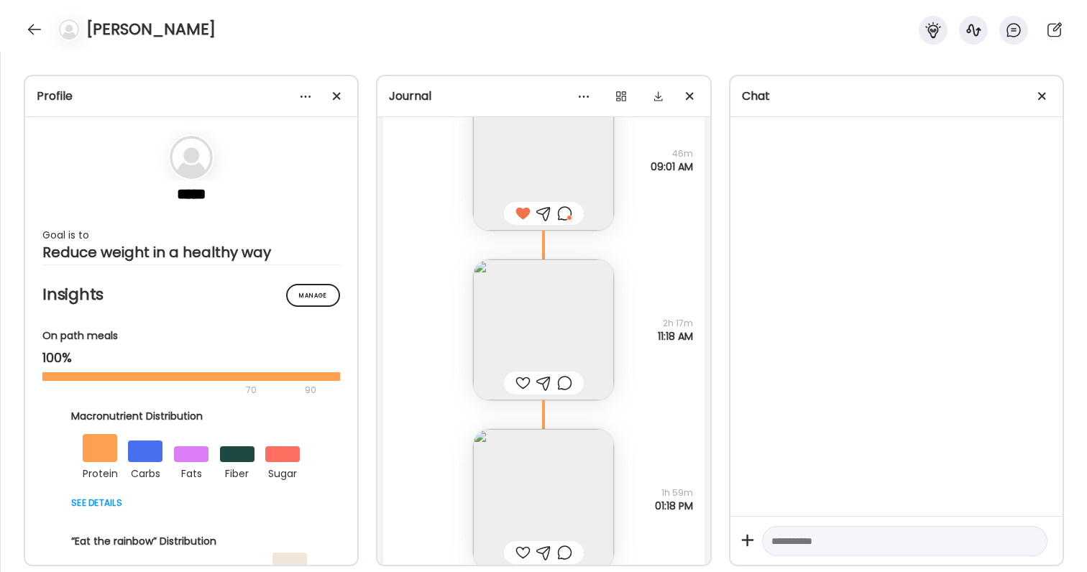
click at [528, 381] on div at bounding box center [522, 383] width 15 height 17
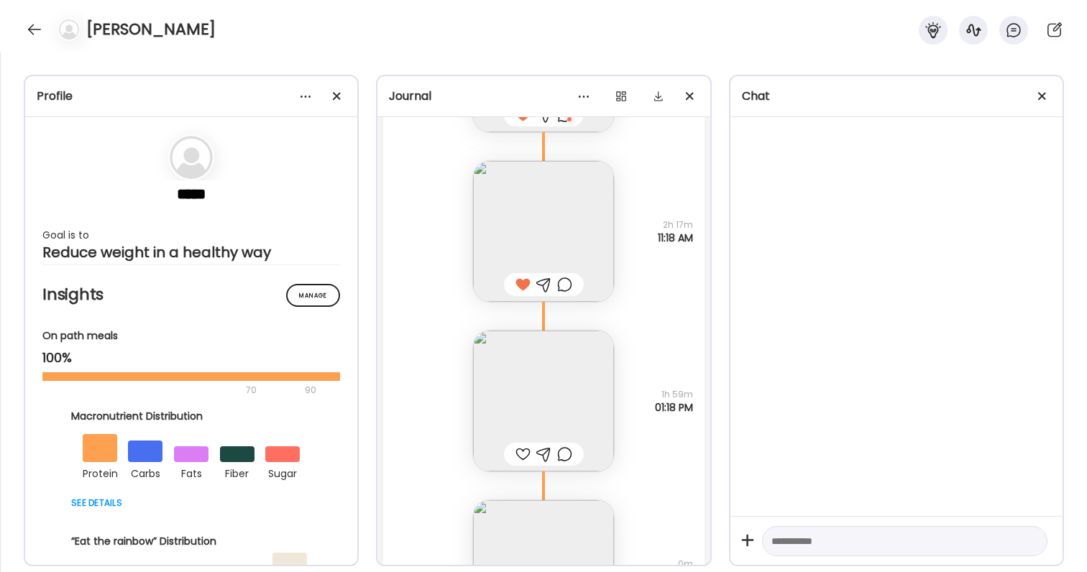
scroll to position [42836, 0]
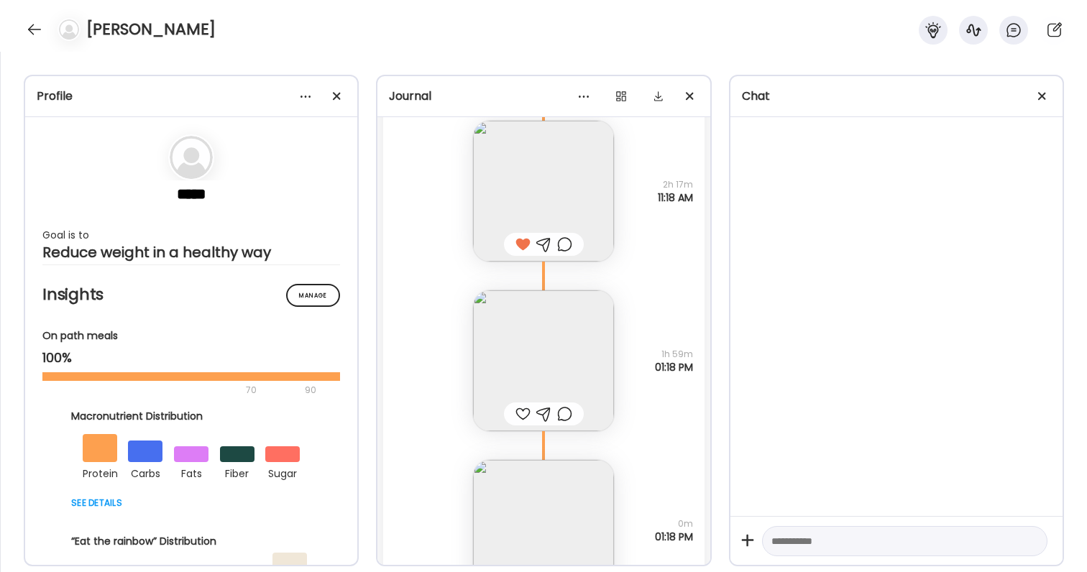
click at [569, 387] on img at bounding box center [543, 360] width 141 height 141
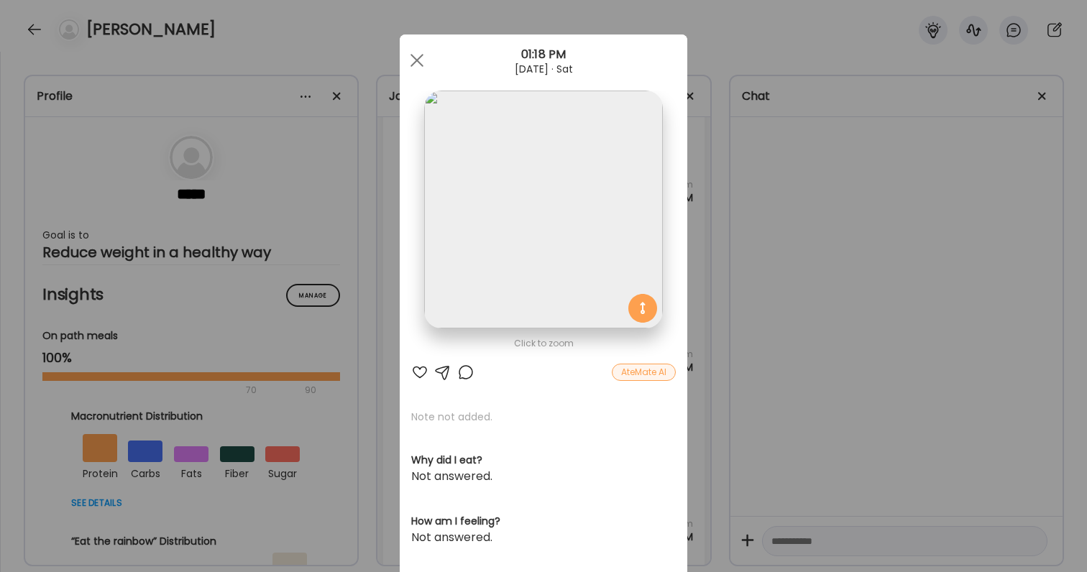
click at [415, 370] on div at bounding box center [419, 372] width 17 height 17
click at [652, 389] on div "Click to zoom AteMate AI Note not added. Why did I eat? Not answered. How am I …" at bounding box center [544, 458] width 288 height 846
click at [715, 407] on div "Ate Coach Dashboard Wahoo! It’s official Take a moment to set up your Coach Pro…" at bounding box center [543, 286] width 1087 height 572
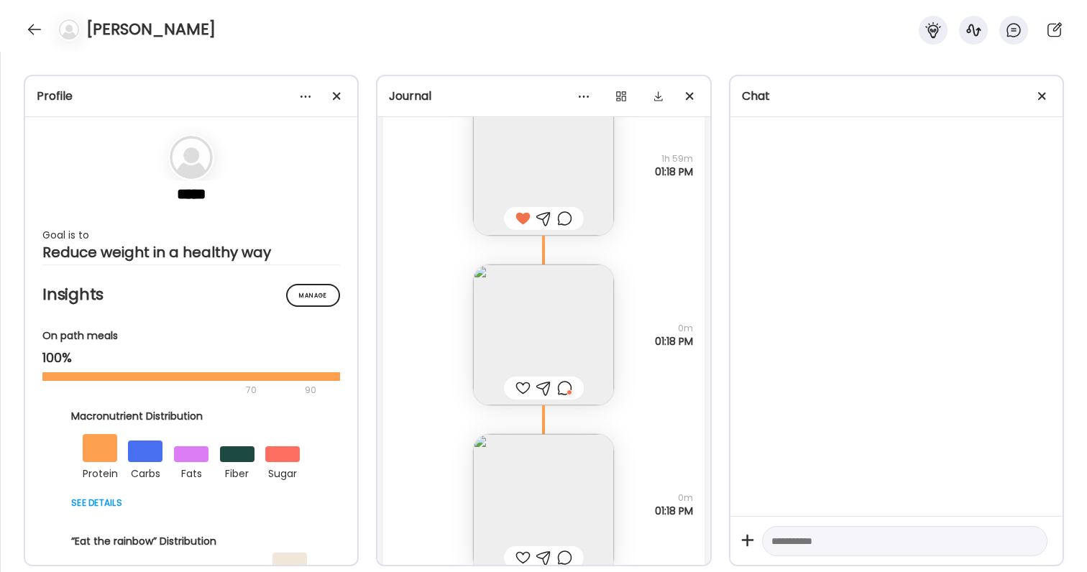
scroll to position [43152, 0]
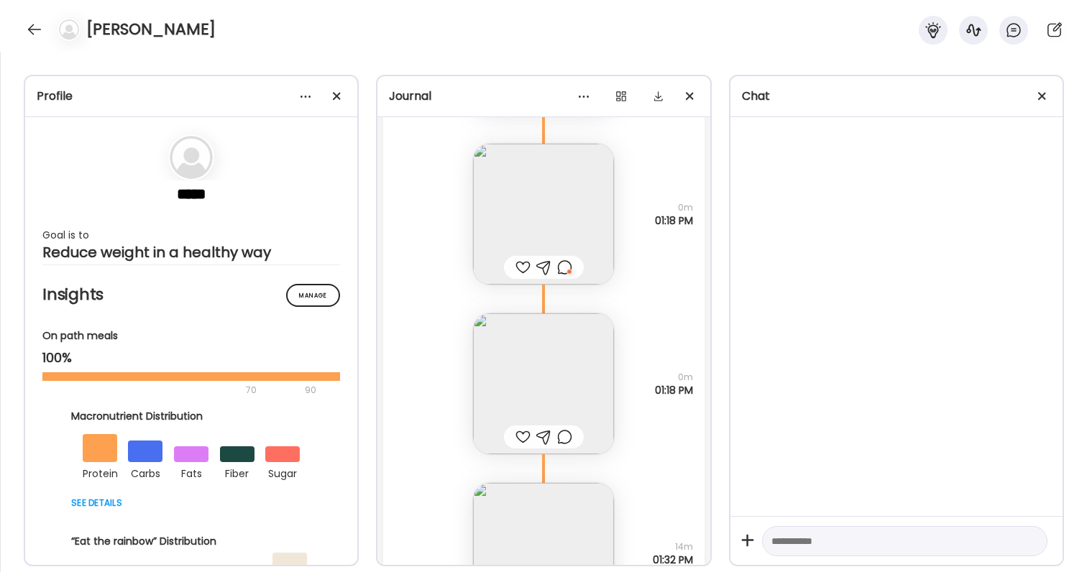
click at [544, 214] on img at bounding box center [543, 214] width 141 height 141
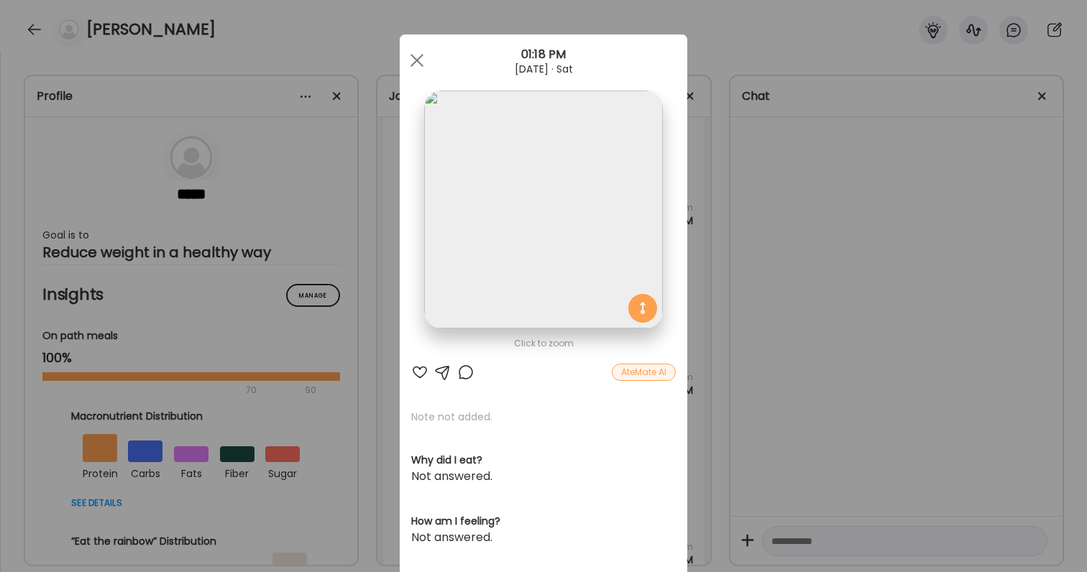
click at [463, 369] on div at bounding box center [465, 372] width 17 height 17
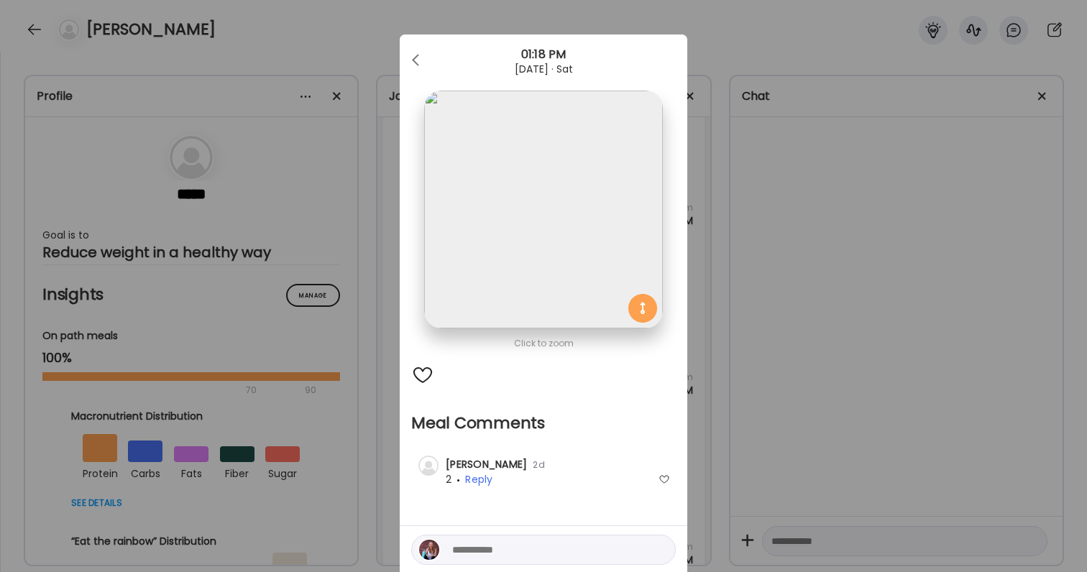
click at [809, 459] on div "Ate Coach Dashboard Wahoo! It’s official Take a moment to set up your Coach Pro…" at bounding box center [543, 286] width 1087 height 572
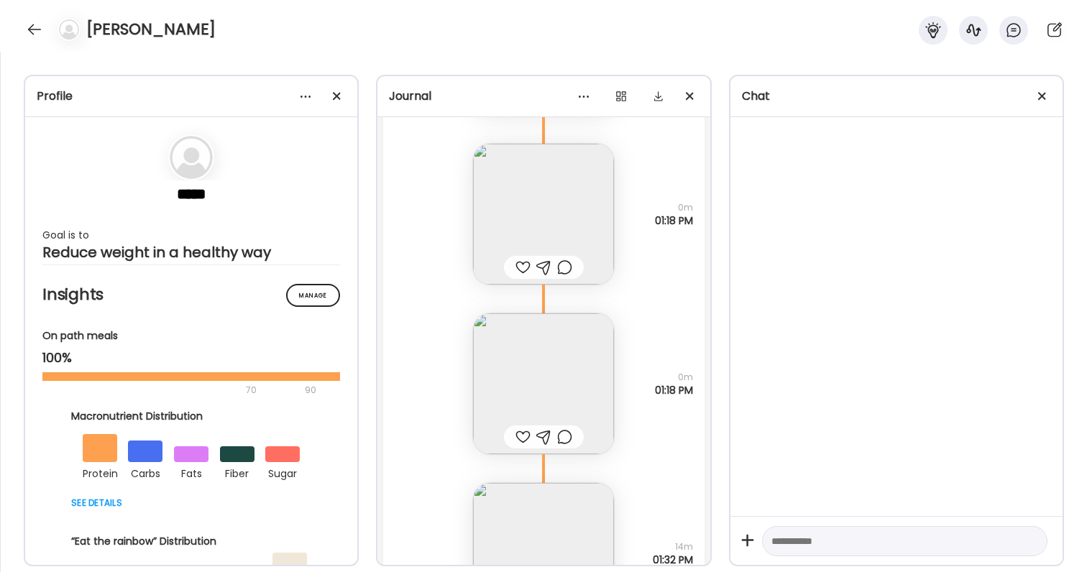
click at [569, 265] on div at bounding box center [564, 267] width 15 height 17
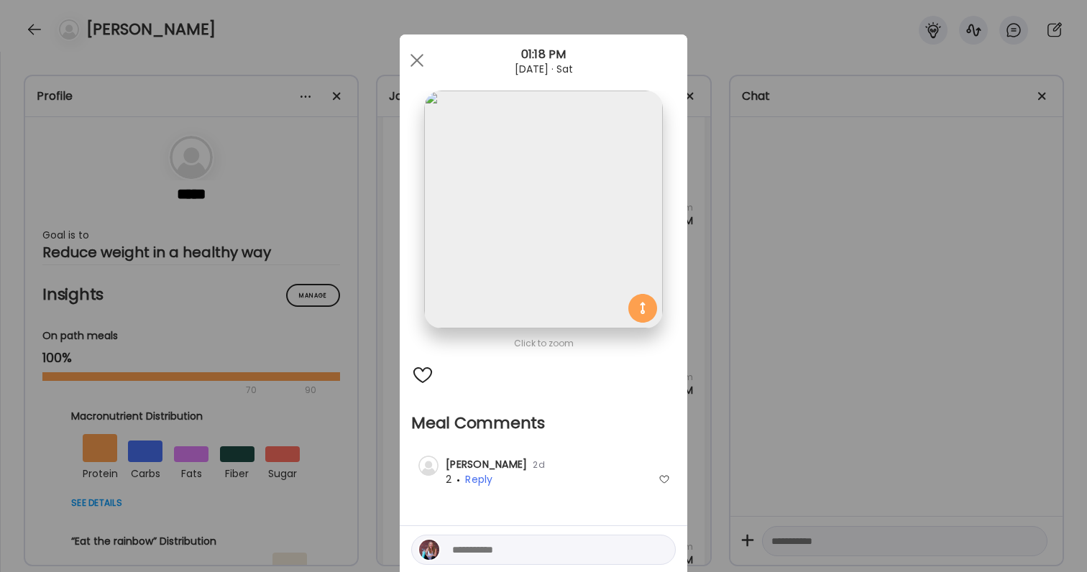
click at [426, 369] on div at bounding box center [422, 375] width 23 height 23
click at [817, 352] on div "Ate Coach Dashboard Wahoo! It’s official Take a moment to set up your Coach Pro…" at bounding box center [543, 286] width 1087 height 572
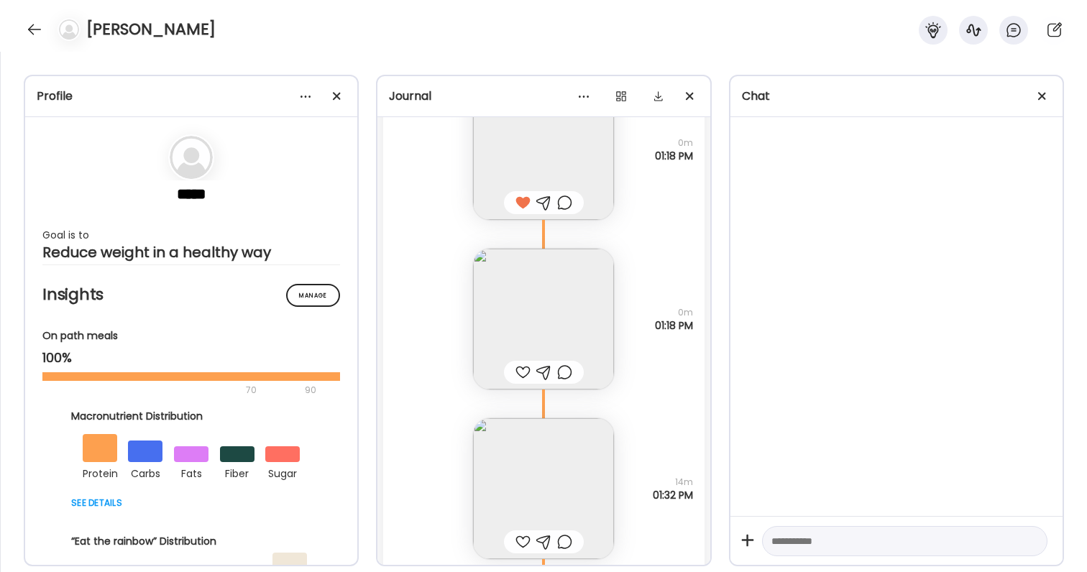
scroll to position [43257, 0]
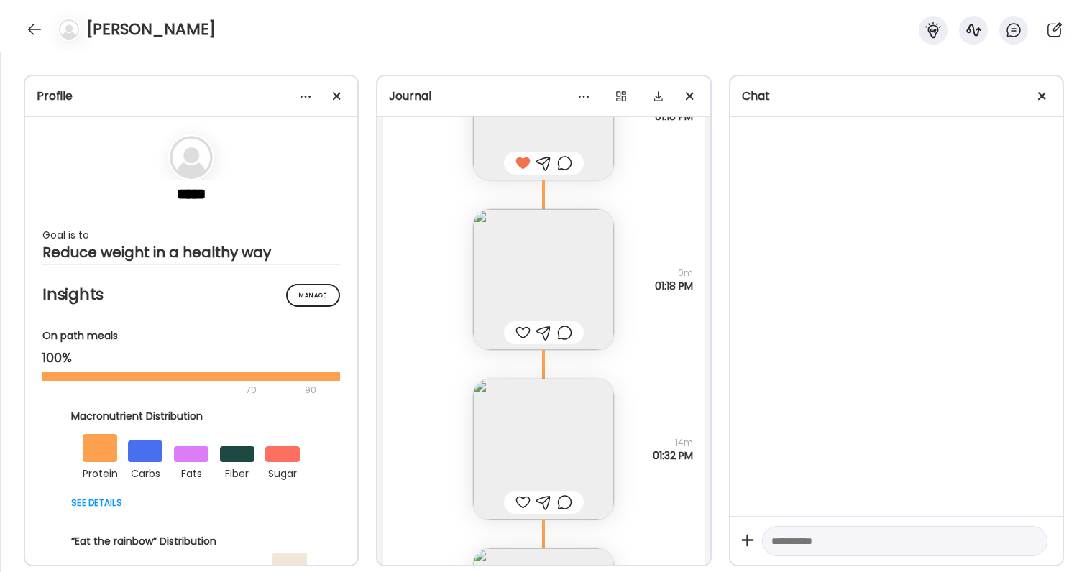
click at [558, 278] on img at bounding box center [543, 279] width 141 height 141
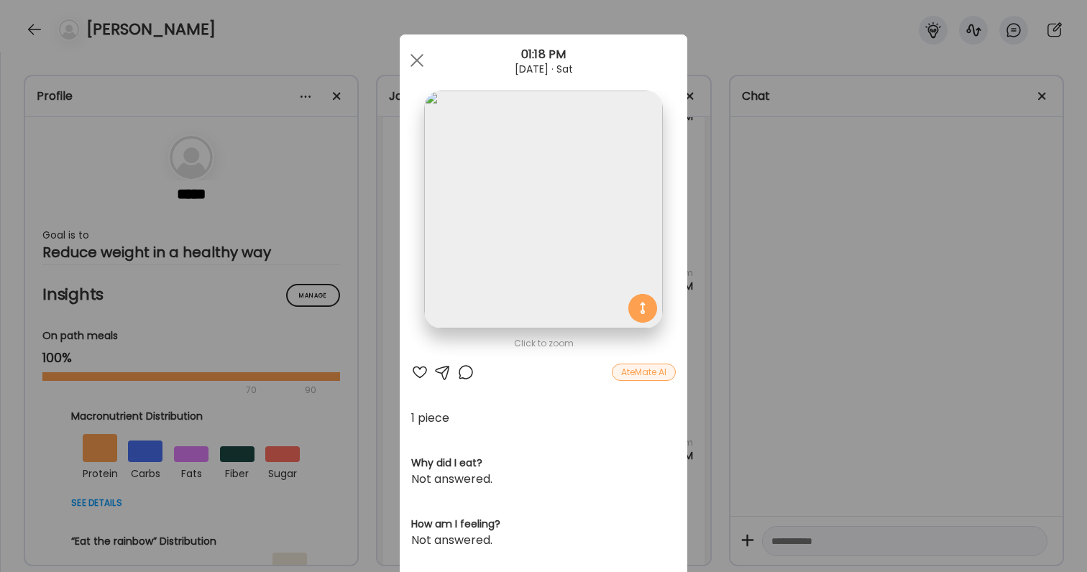
click at [814, 318] on div "Ate Coach Dashboard Wahoo! It’s official Take a moment to set up your Coach Pro…" at bounding box center [543, 286] width 1087 height 572
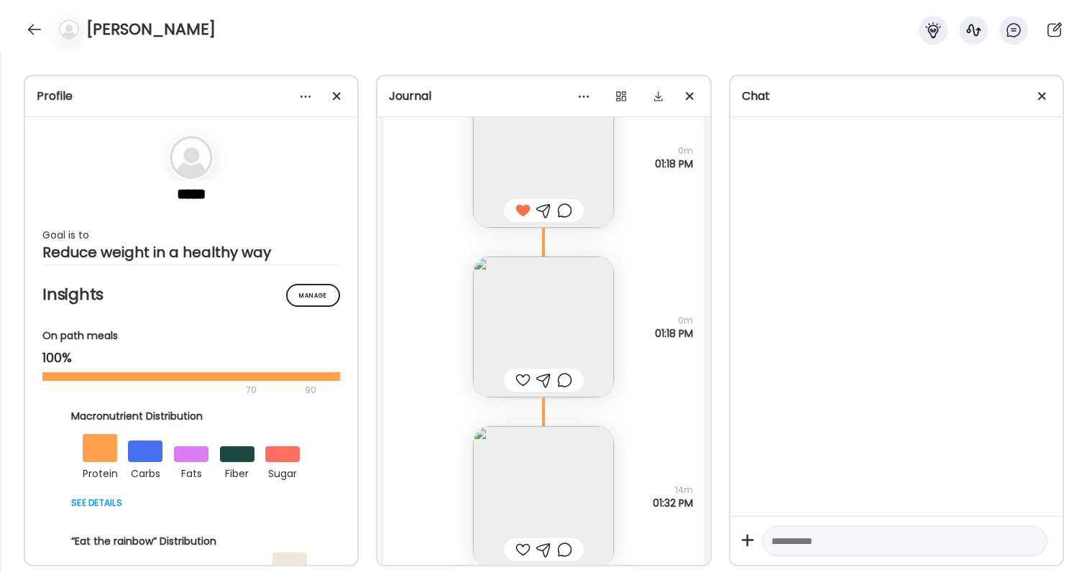
scroll to position [43210, 0]
click at [566, 446] on img at bounding box center [543, 496] width 141 height 141
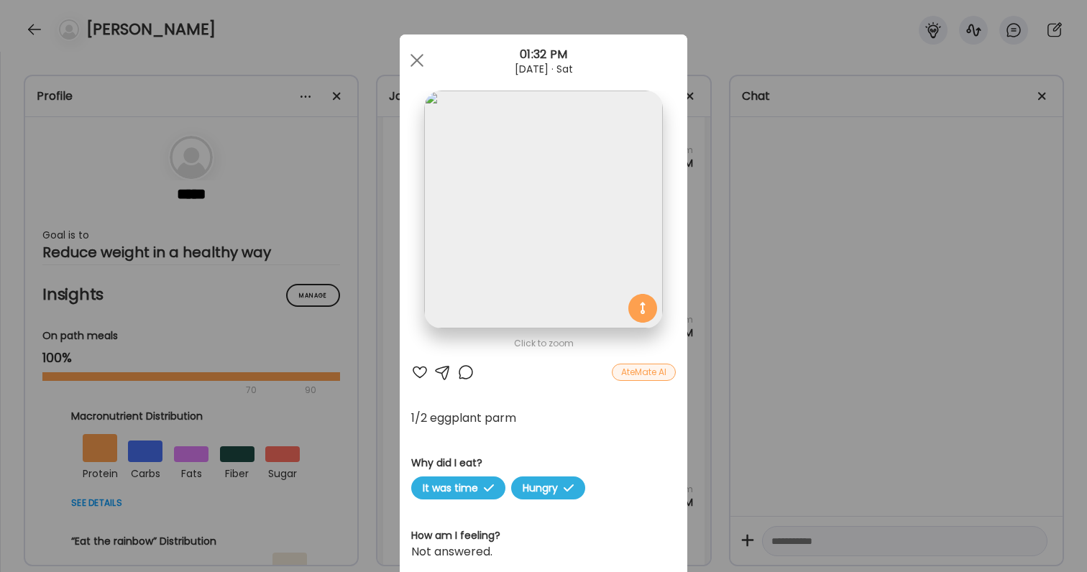
click at [812, 420] on div "Ate Coach Dashboard Wahoo! It’s official Take a moment to set up your Coach Pro…" at bounding box center [543, 286] width 1087 height 572
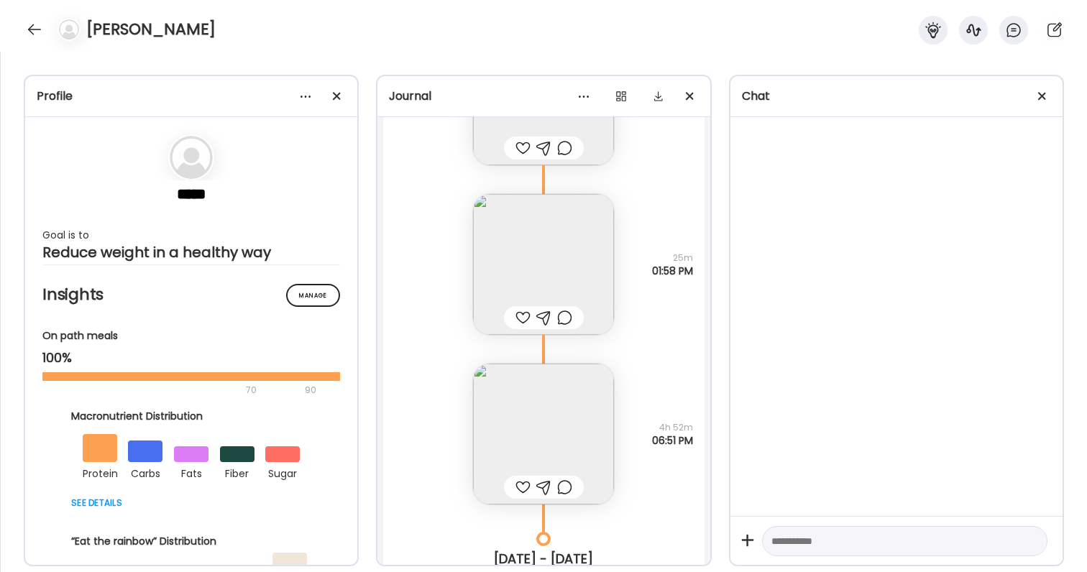
scroll to position [43612, 0]
click at [576, 418] on img at bounding box center [543, 433] width 141 height 141
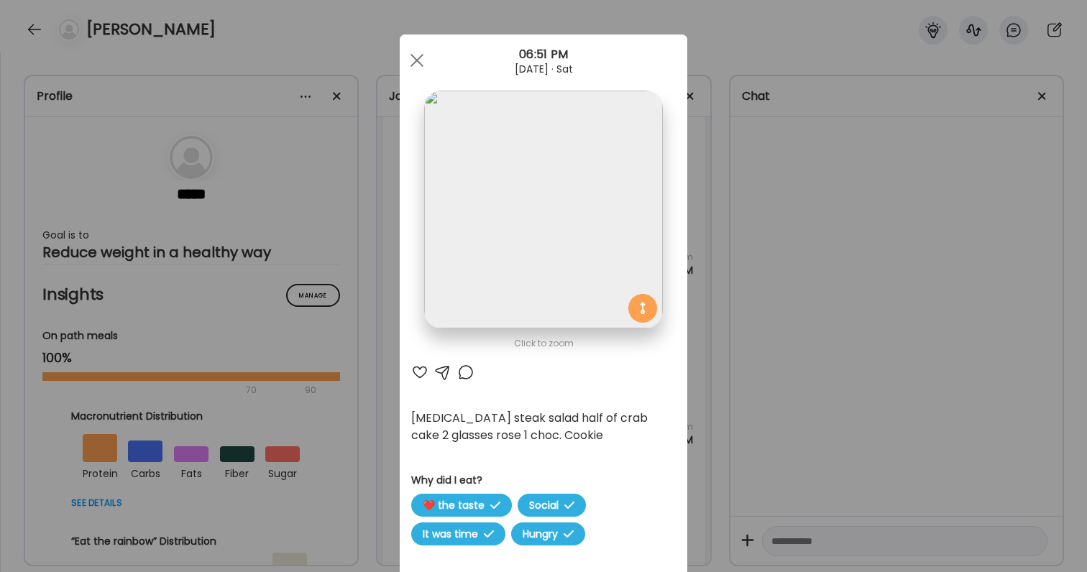
click at [774, 392] on div "Ate Coach Dashboard Wahoo! It’s official Take a moment to set up your Coach Pro…" at bounding box center [543, 286] width 1087 height 572
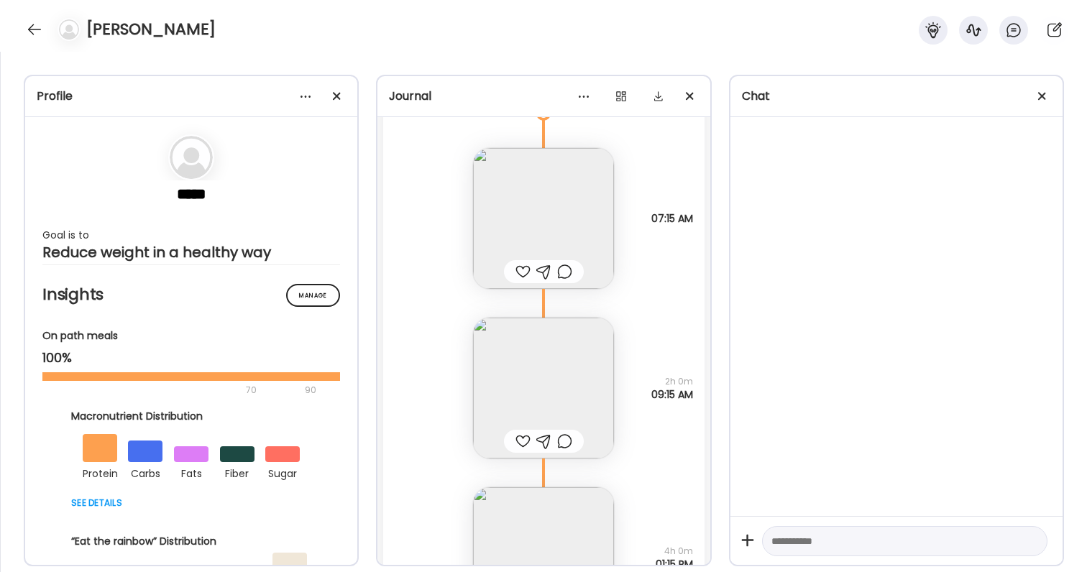
scroll to position [44182, 0]
click at [523, 270] on div at bounding box center [522, 270] width 15 height 17
click at [524, 438] on div at bounding box center [522, 439] width 15 height 17
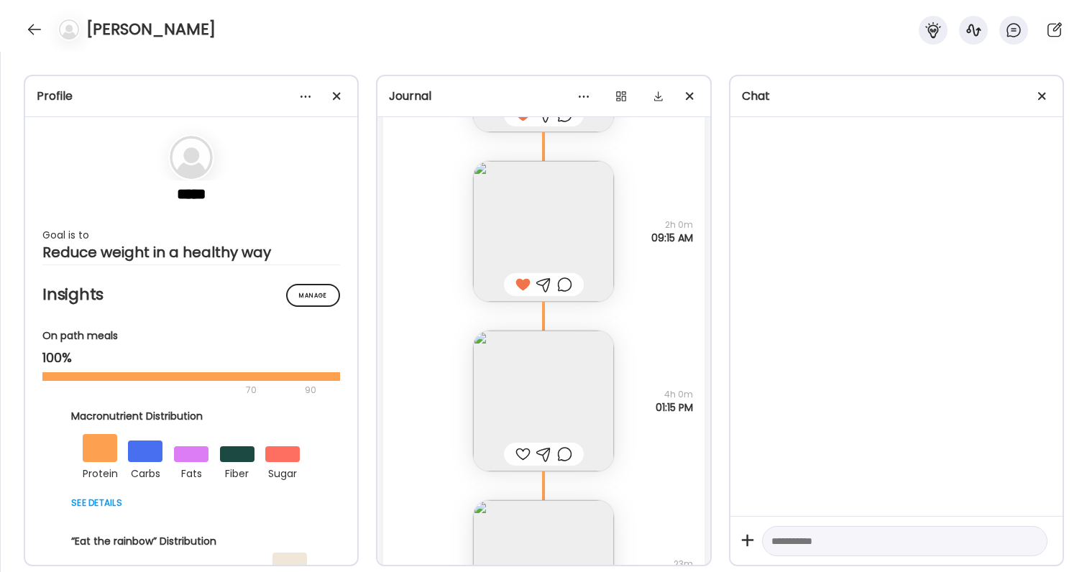
scroll to position [44339, 0]
click at [525, 453] on div at bounding box center [522, 452] width 15 height 17
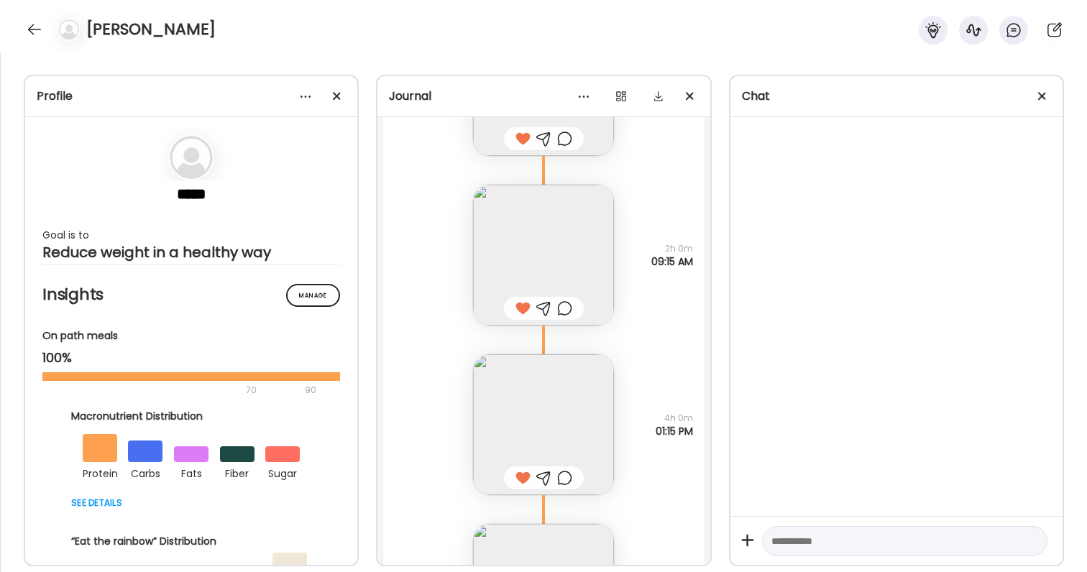
scroll to position [44277, 0]
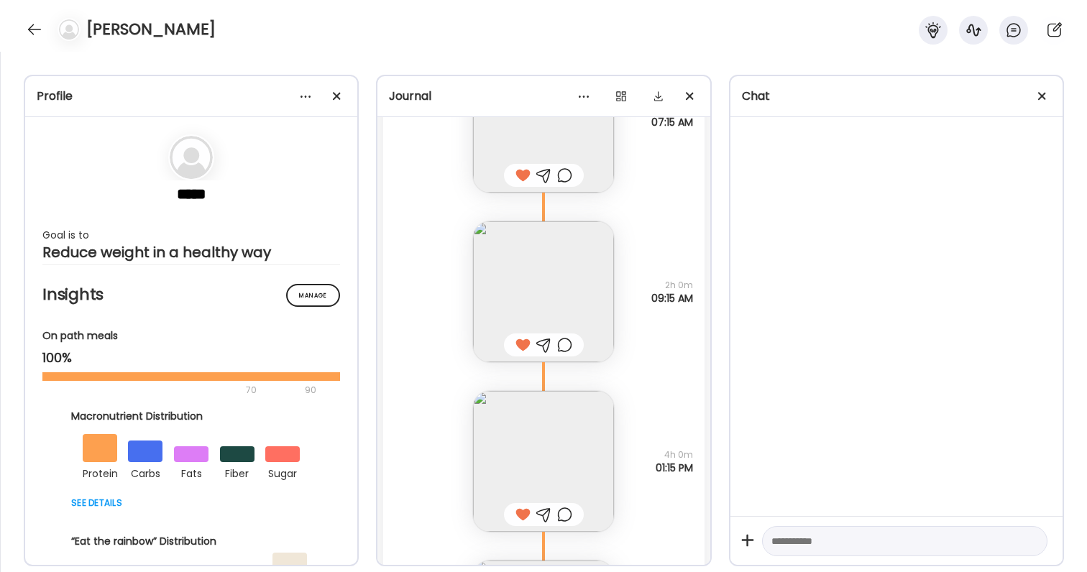
click at [564, 513] on div at bounding box center [564, 514] width 15 height 17
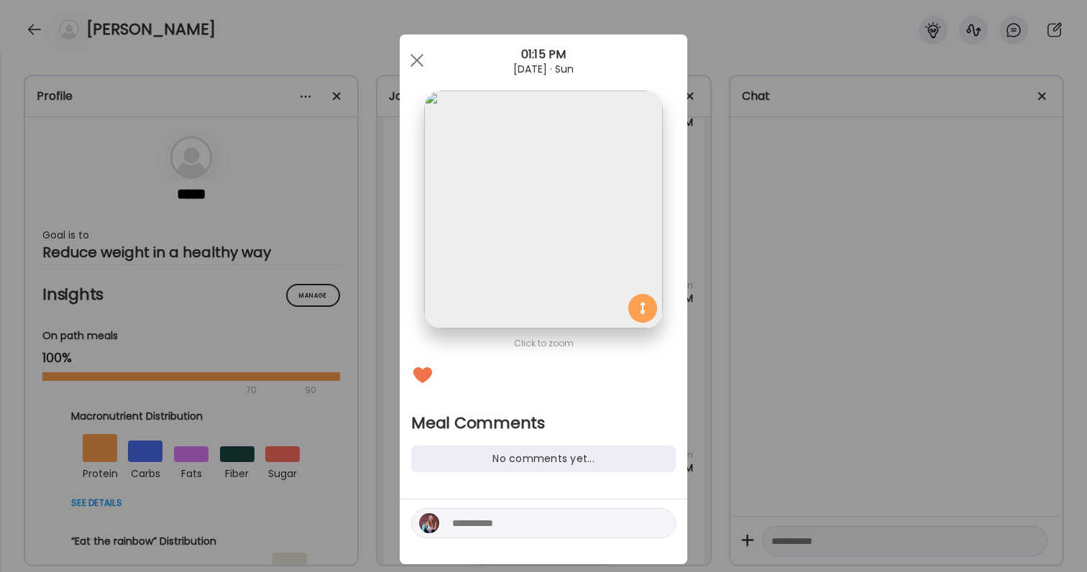
click at [485, 526] on textarea at bounding box center [549, 523] width 194 height 17
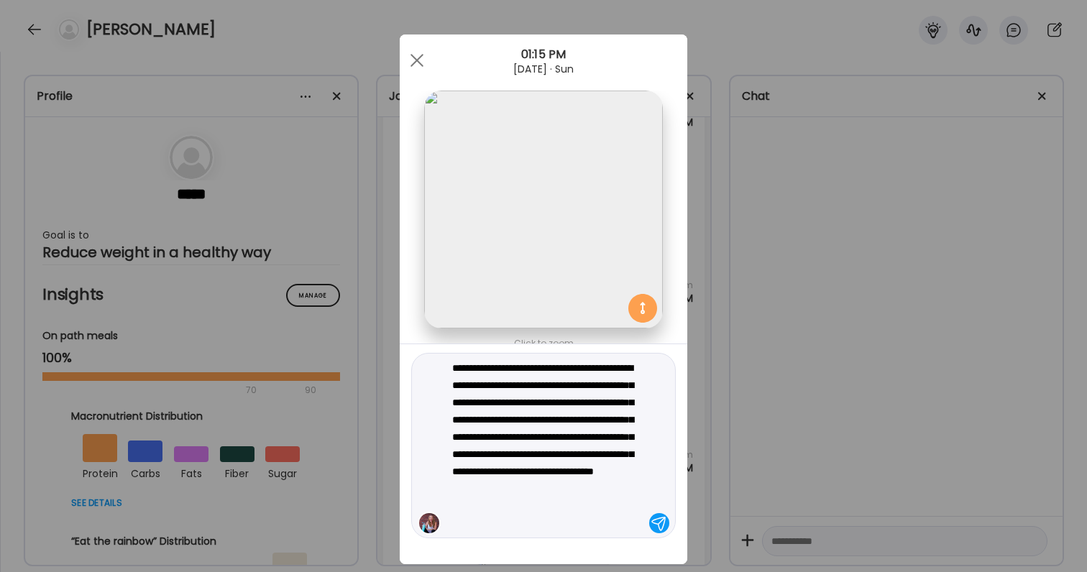
type textarea "**********"
click at [564, 490] on textarea "**********" at bounding box center [549, 445] width 194 height 173
click at [538, 518] on textarea "**********" at bounding box center [549, 445] width 194 height 173
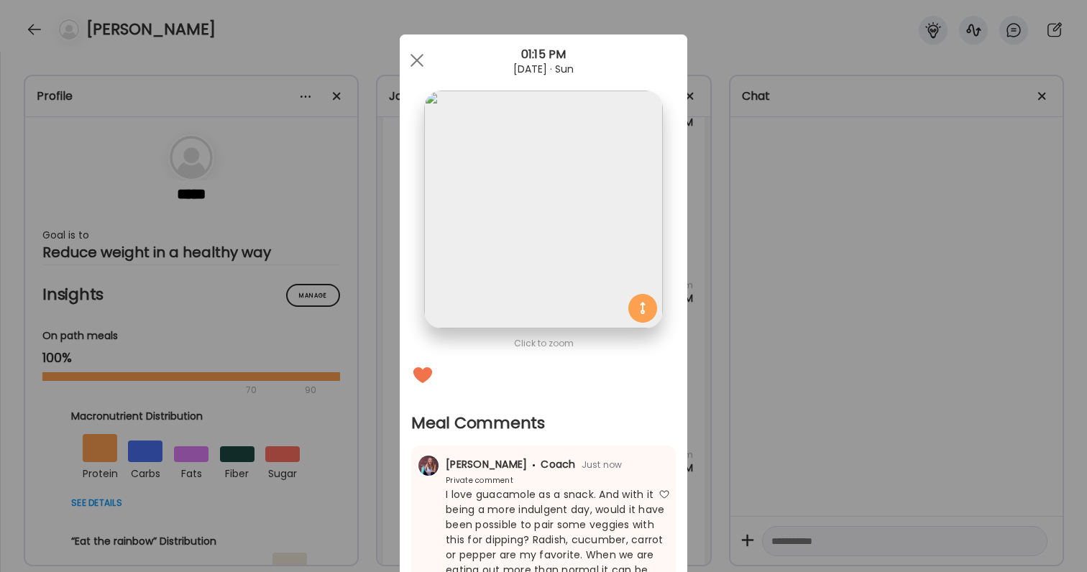
click at [868, 402] on div "Ate Coach Dashboard Wahoo! It’s official Take a moment to set up your Coach Pro…" at bounding box center [543, 286] width 1087 height 572
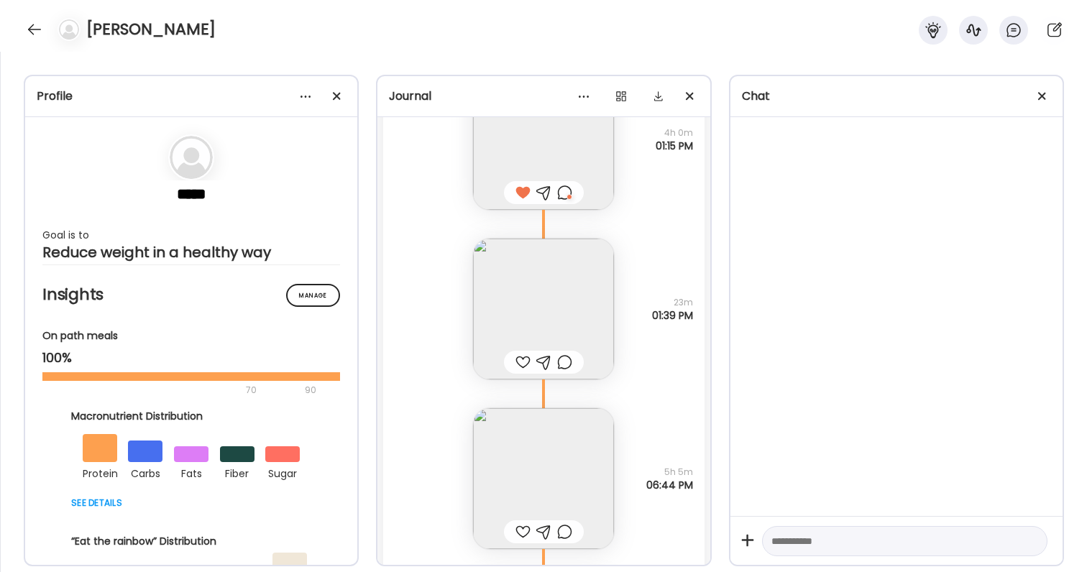
scroll to position [44663, 0]
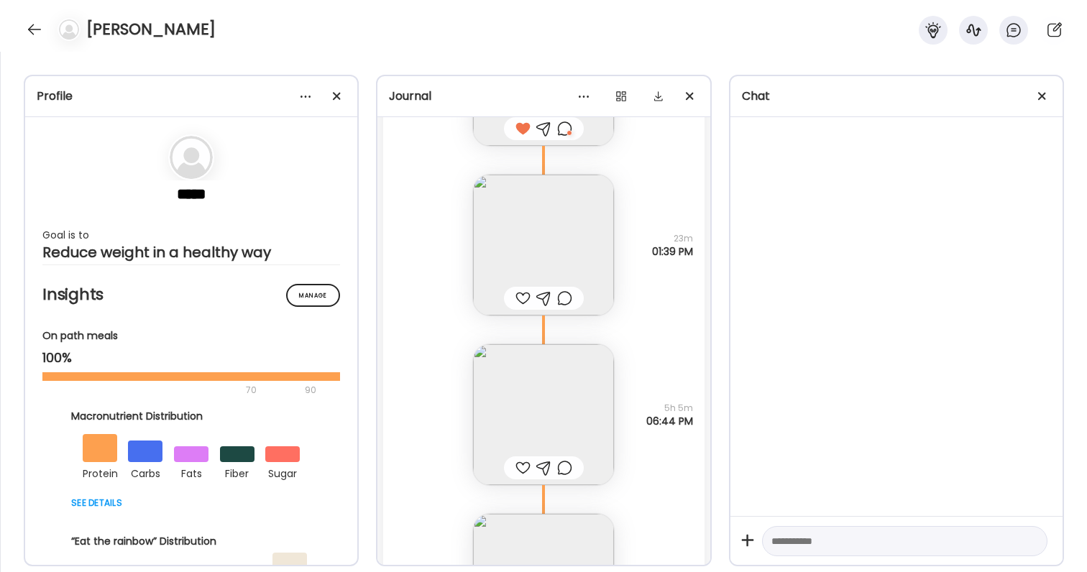
click at [520, 294] on div at bounding box center [522, 298] width 15 height 17
click at [534, 263] on img at bounding box center [543, 245] width 141 height 141
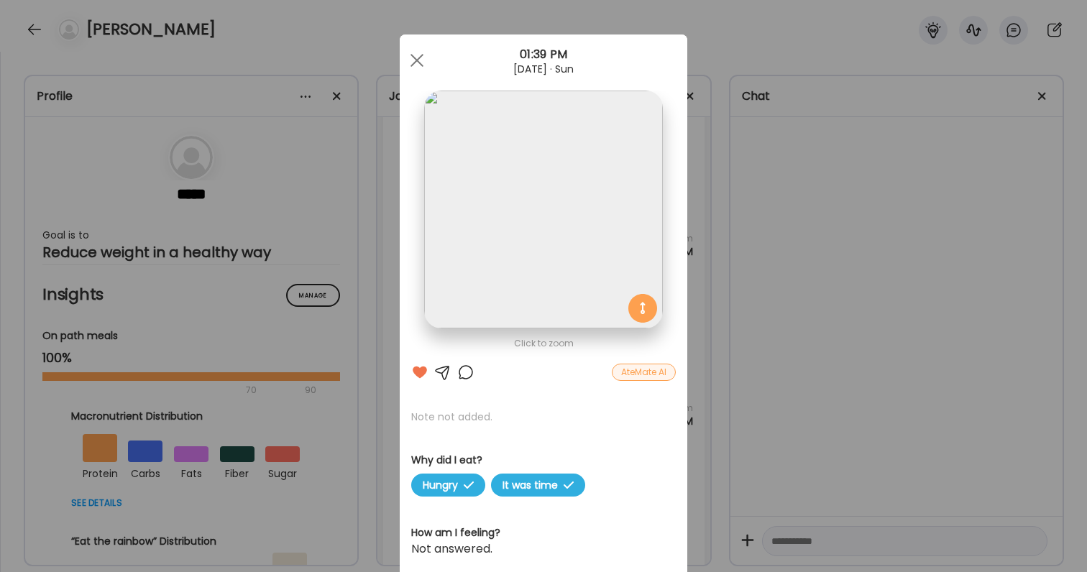
click at [464, 372] on div at bounding box center [465, 372] width 17 height 17
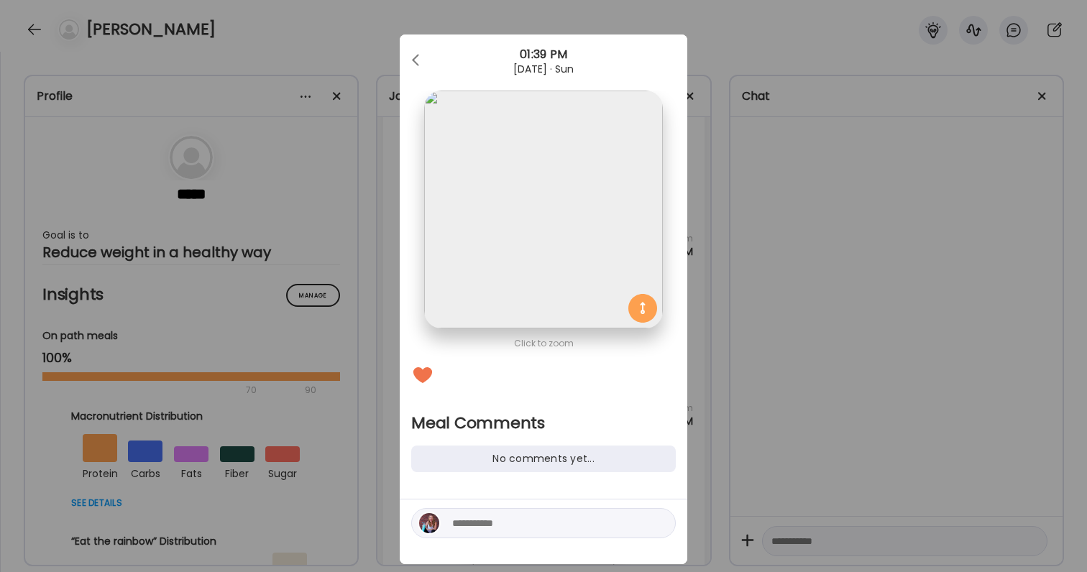
click at [462, 530] on textarea at bounding box center [549, 523] width 194 height 17
click at [646, 464] on div "No comments yet..." at bounding box center [543, 459] width 265 height 27
click at [749, 403] on div "Ate Coach Dashboard Wahoo! It’s official Take a moment to set up your Coach Pro…" at bounding box center [543, 286] width 1087 height 572
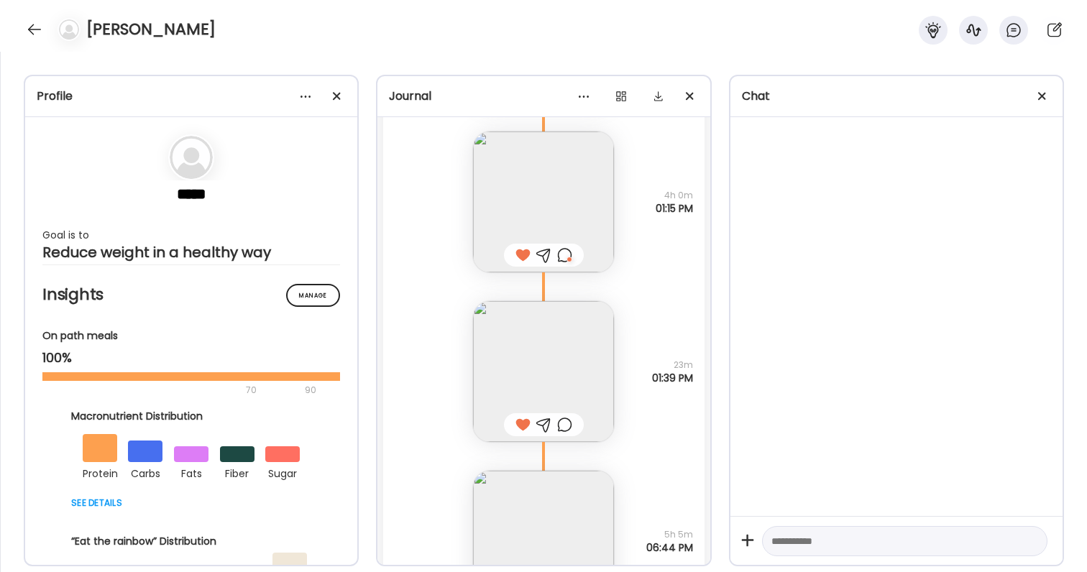
scroll to position [44496, 0]
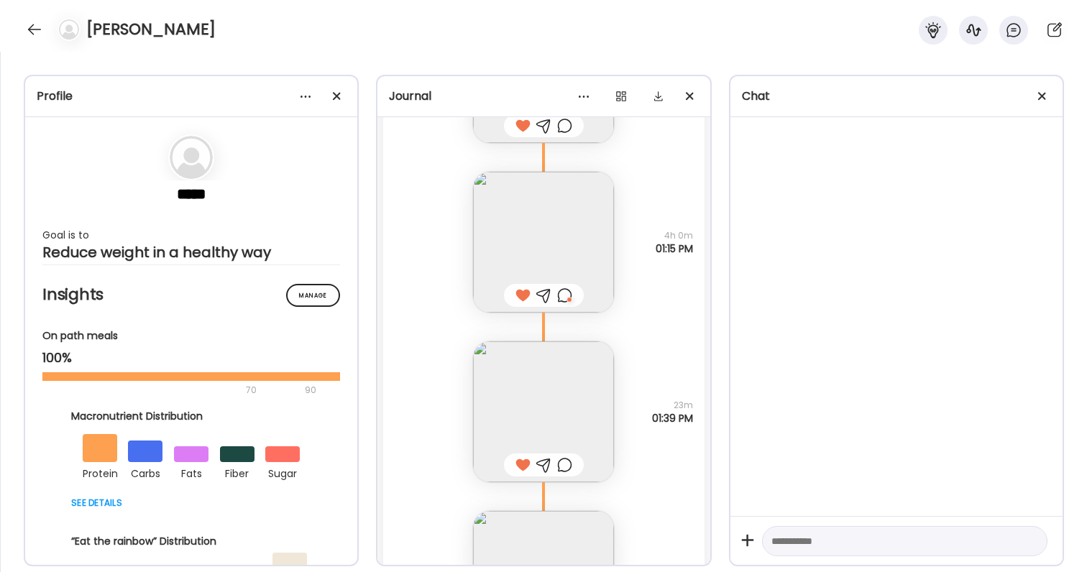
click at [565, 292] on div at bounding box center [564, 295] width 15 height 17
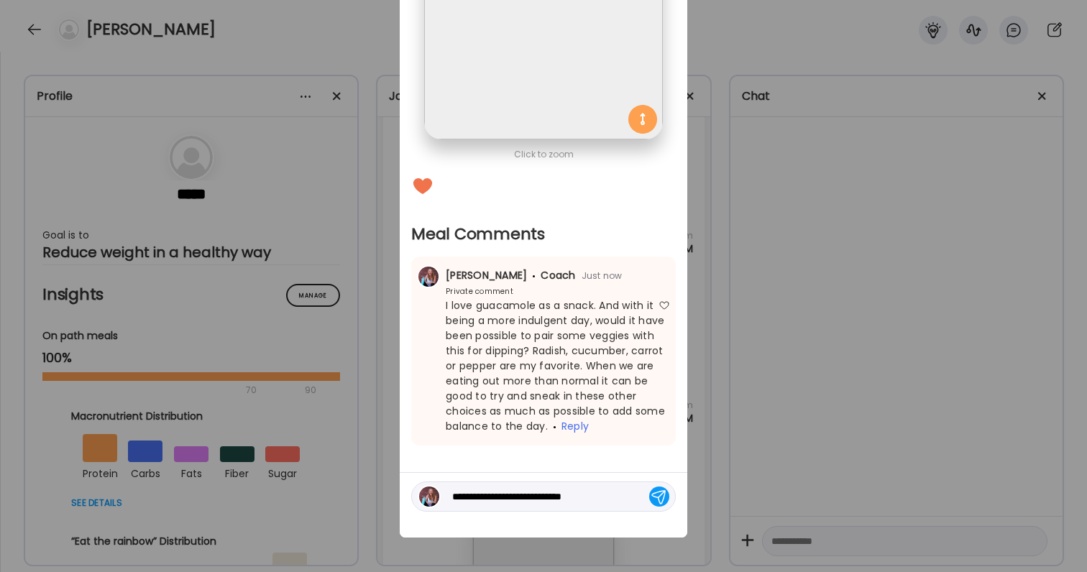
scroll to position [189, 0]
click at [606, 504] on textarea "**********" at bounding box center [549, 496] width 194 height 17
drag, startPoint x: 605, startPoint y: 499, endPoint x: 331, endPoint y: 491, distance: 274.0
click at [332, 492] on div "Ate Coach Dashboard Wahoo! It’s official Take a moment to set up your Coach Pro…" at bounding box center [543, 286] width 1087 height 572
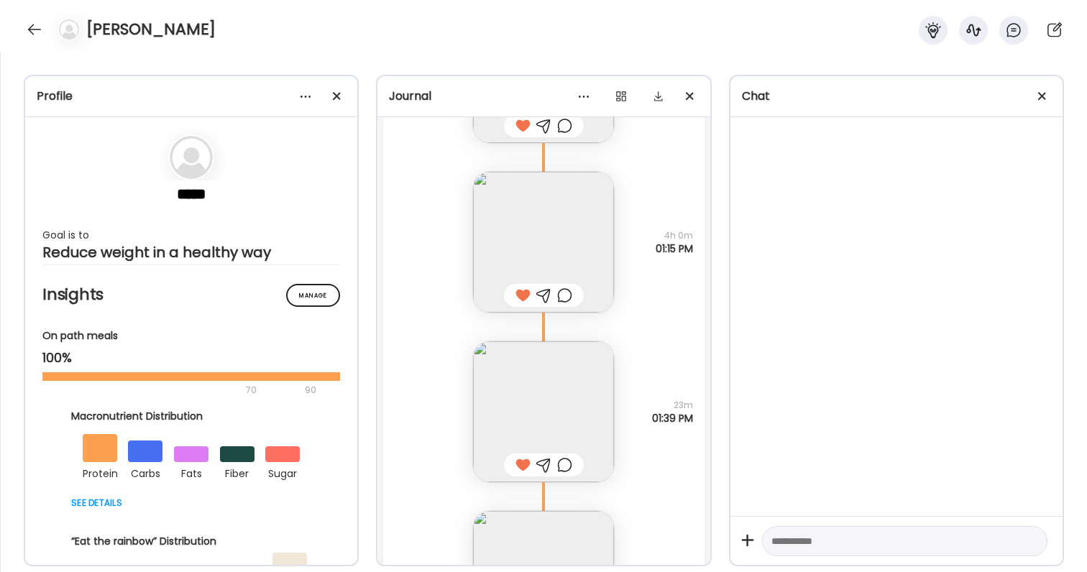
click at [568, 465] on div at bounding box center [564, 464] width 15 height 17
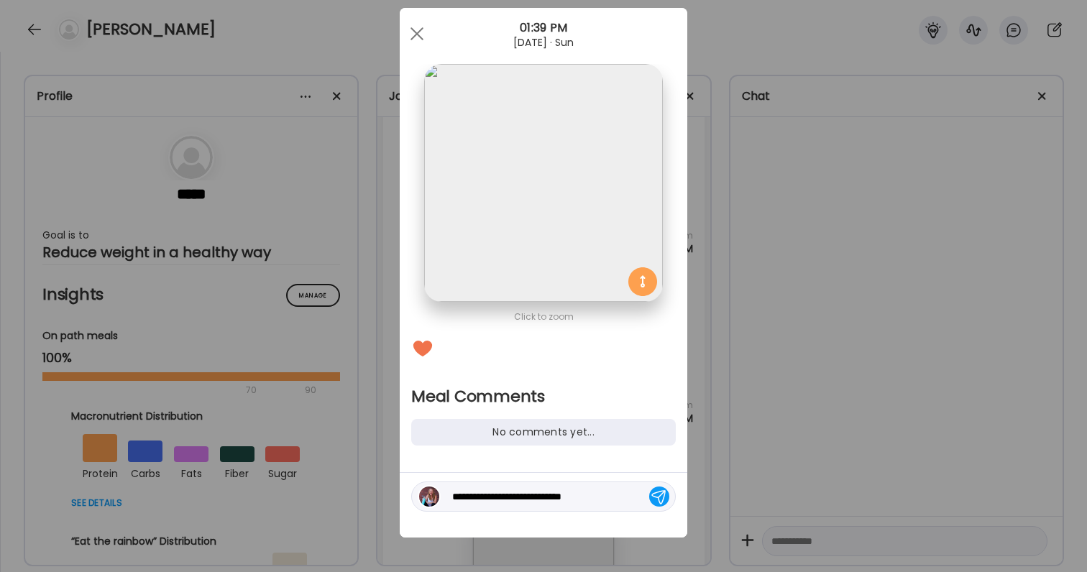
scroll to position [27, 0]
click at [597, 490] on textarea "**********" at bounding box center [549, 496] width 194 height 17
type textarea "**********"
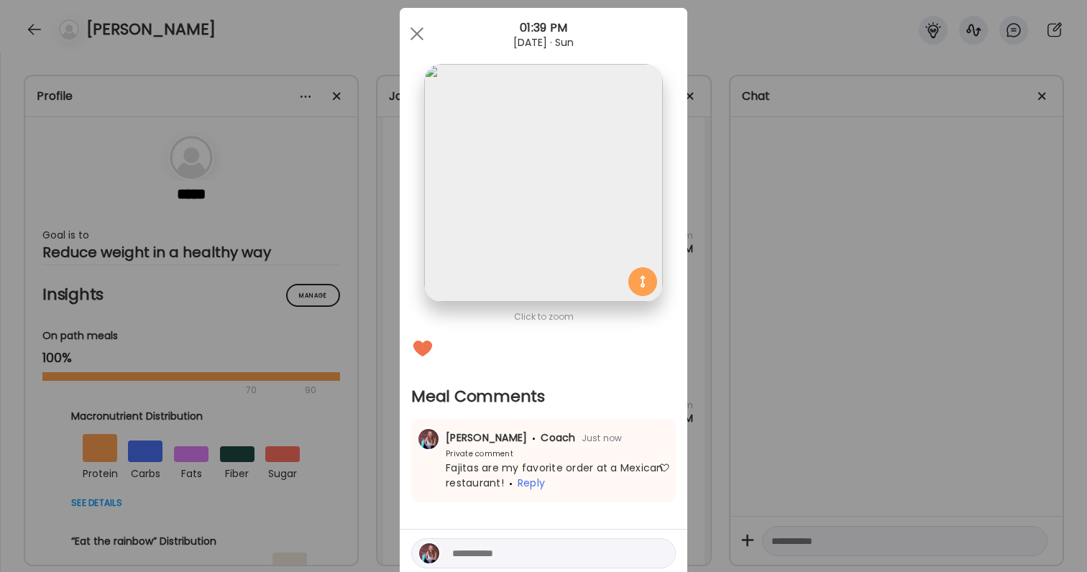
click at [810, 424] on div "Ate Coach Dashboard Wahoo! It’s official Take a moment to set up your Coach Pro…" at bounding box center [543, 286] width 1087 height 572
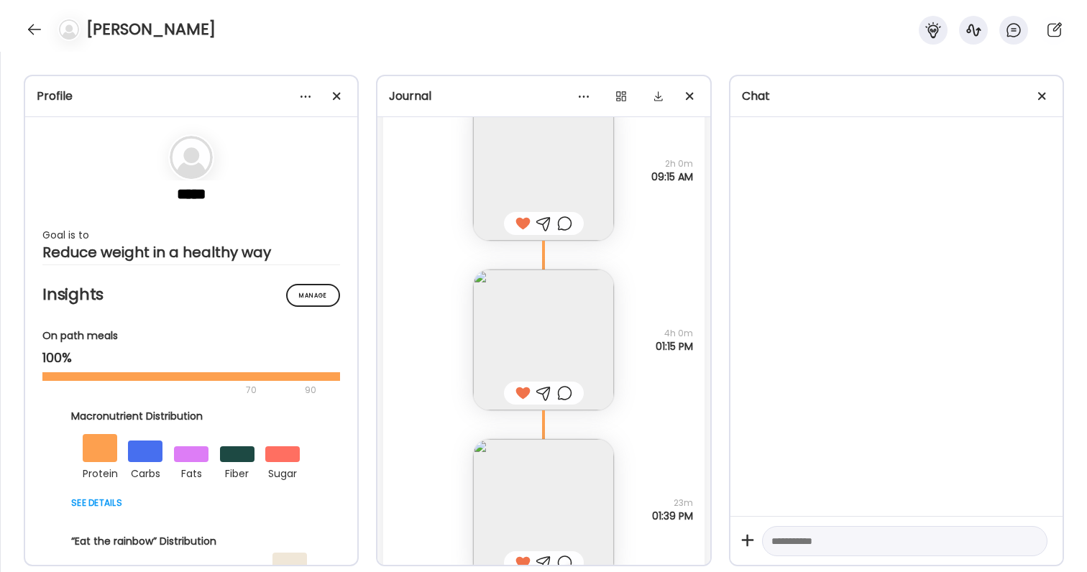
scroll to position [44371, 0]
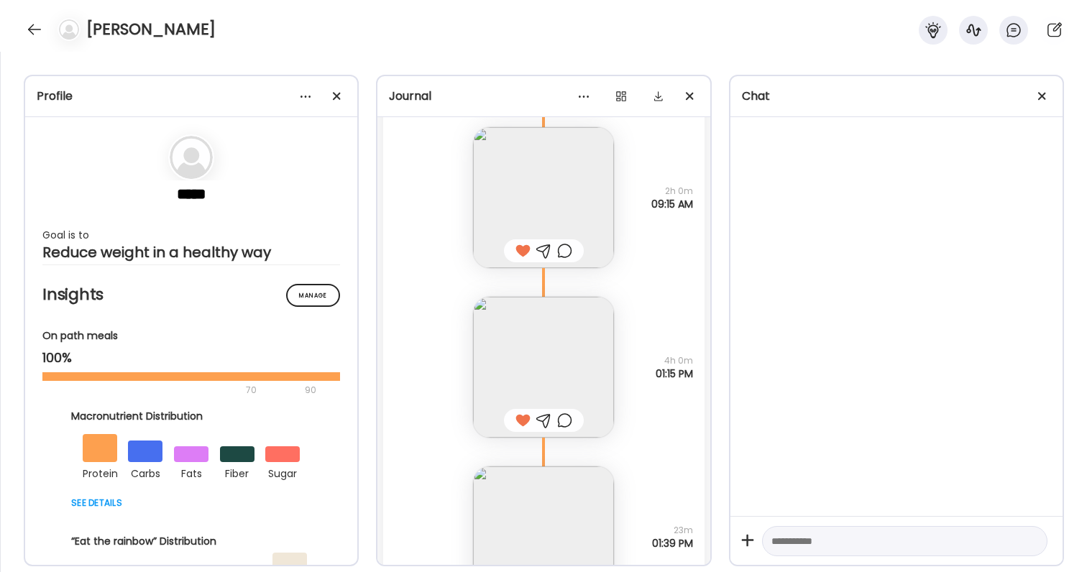
click at [564, 425] on div at bounding box center [564, 420] width 15 height 17
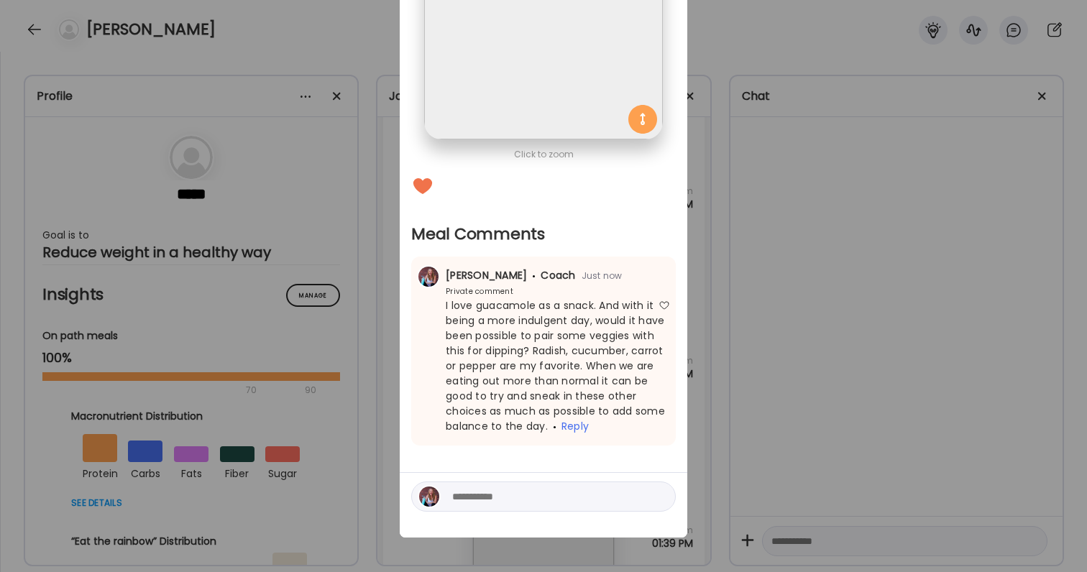
click at [593, 485] on div at bounding box center [543, 497] width 265 height 30
click at [593, 484] on div at bounding box center [543, 497] width 265 height 30
click at [593, 491] on textarea at bounding box center [549, 496] width 194 height 17
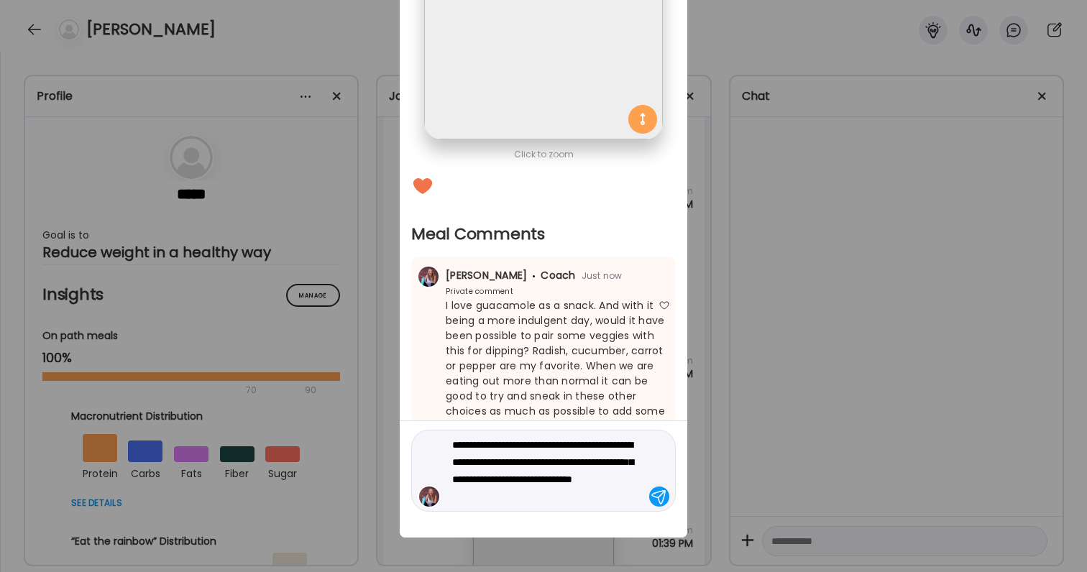
type textarea "**********"
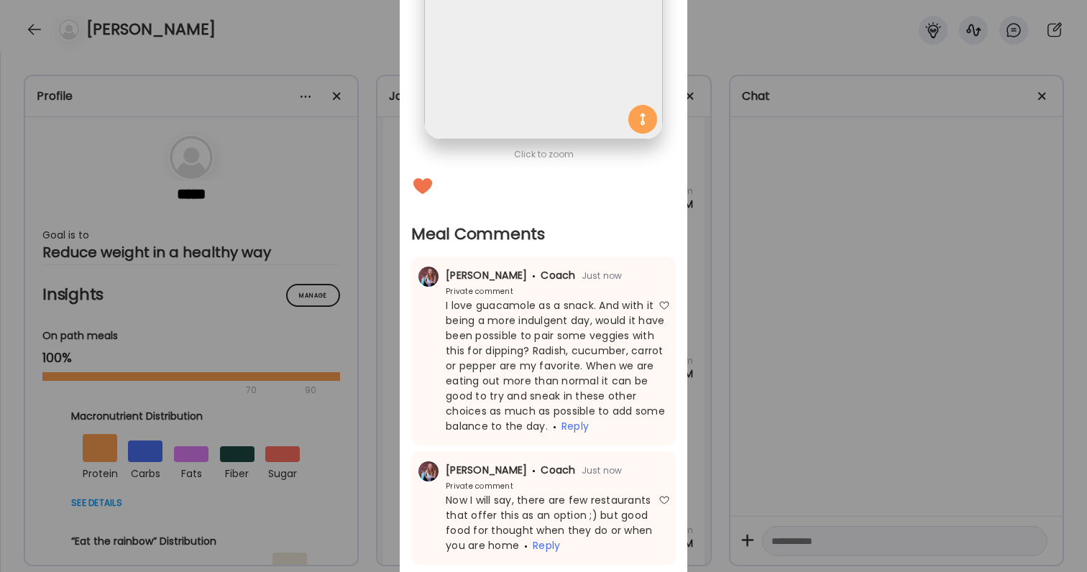
click at [912, 382] on div "Ate Coach Dashboard Wahoo! It’s official Take a moment to set up your Coach Pro…" at bounding box center [543, 286] width 1087 height 572
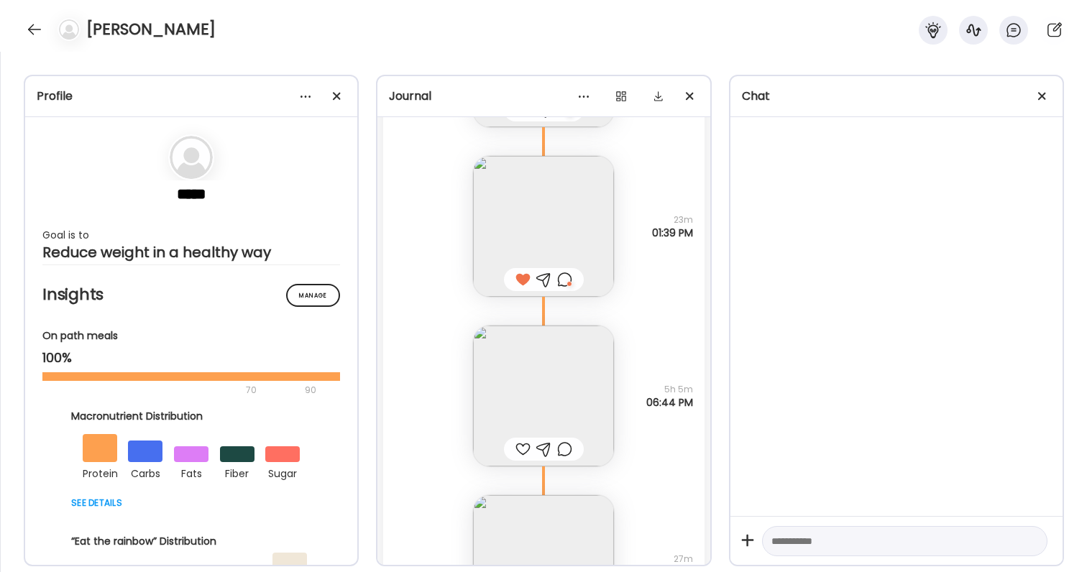
scroll to position [44776, 0]
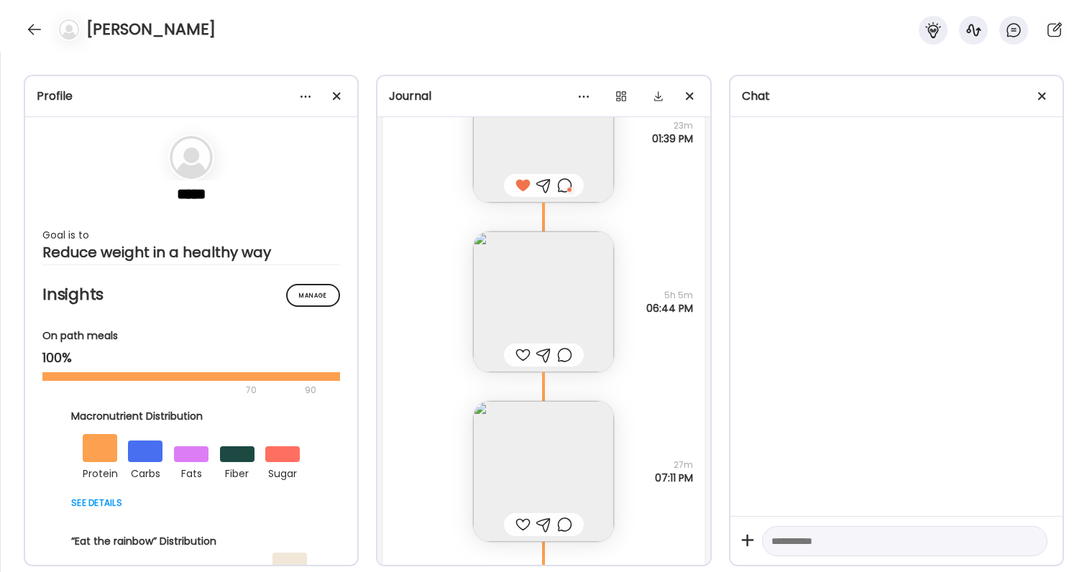
click at [521, 355] on div at bounding box center [522, 355] width 15 height 17
click at [525, 331] on img at bounding box center [543, 301] width 141 height 141
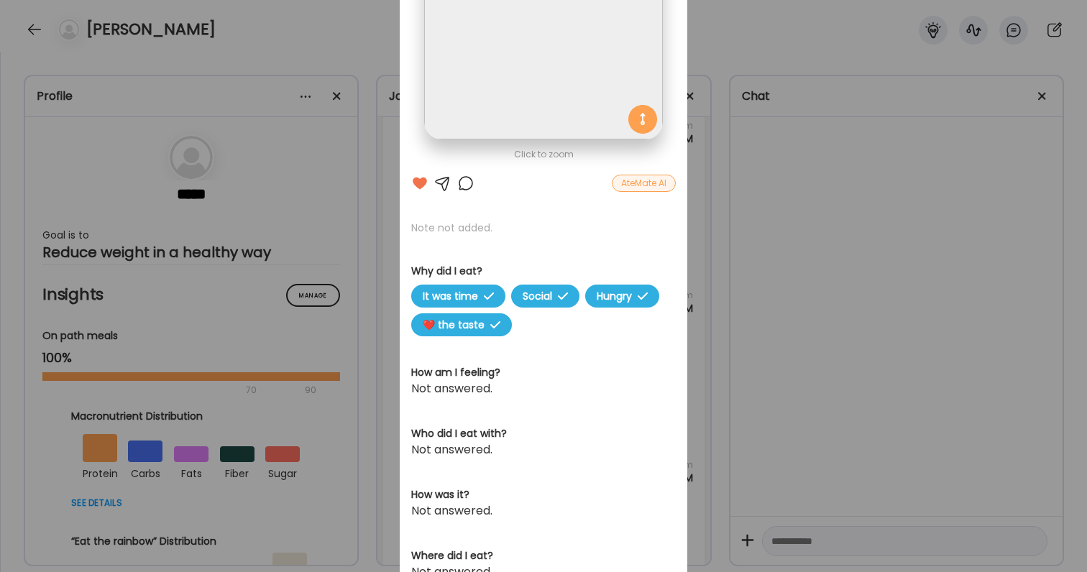
click at [768, 354] on div "Ate Coach Dashboard Wahoo! It’s official Take a moment to set up your Coach Pro…" at bounding box center [543, 286] width 1087 height 572
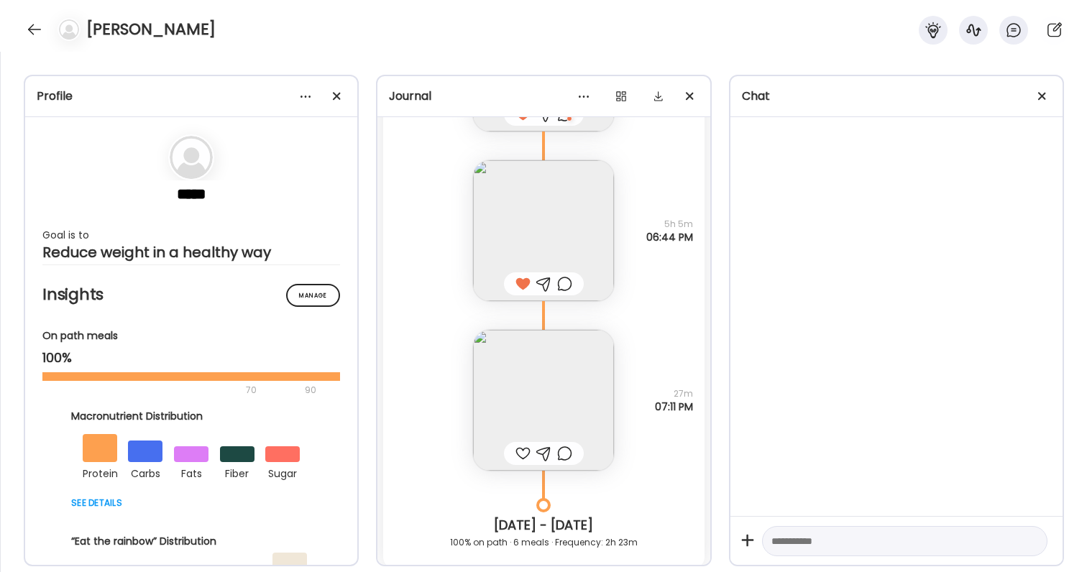
scroll to position [44886, 0]
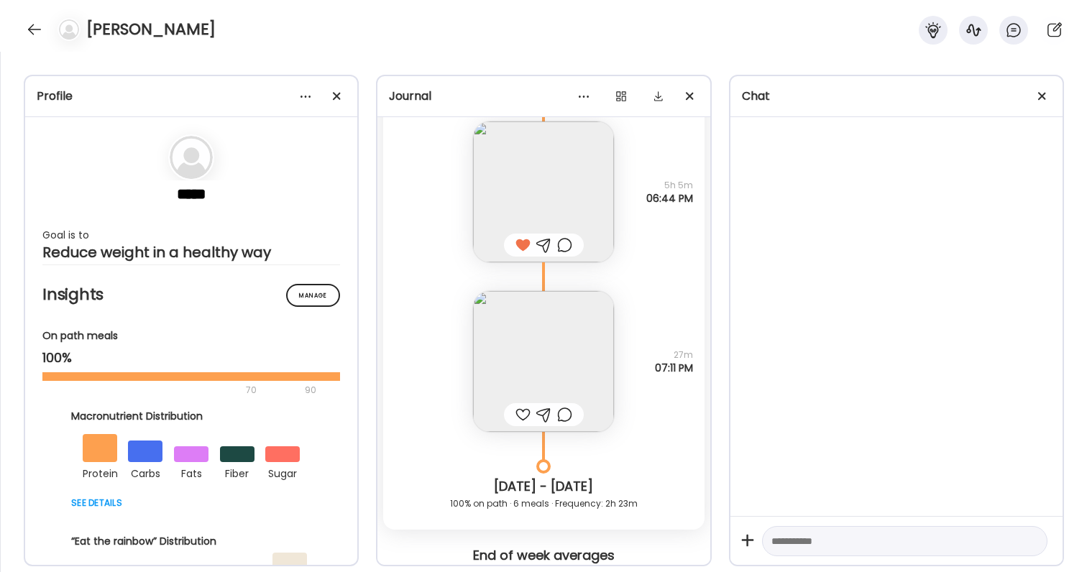
click at [551, 365] on img at bounding box center [543, 361] width 141 height 141
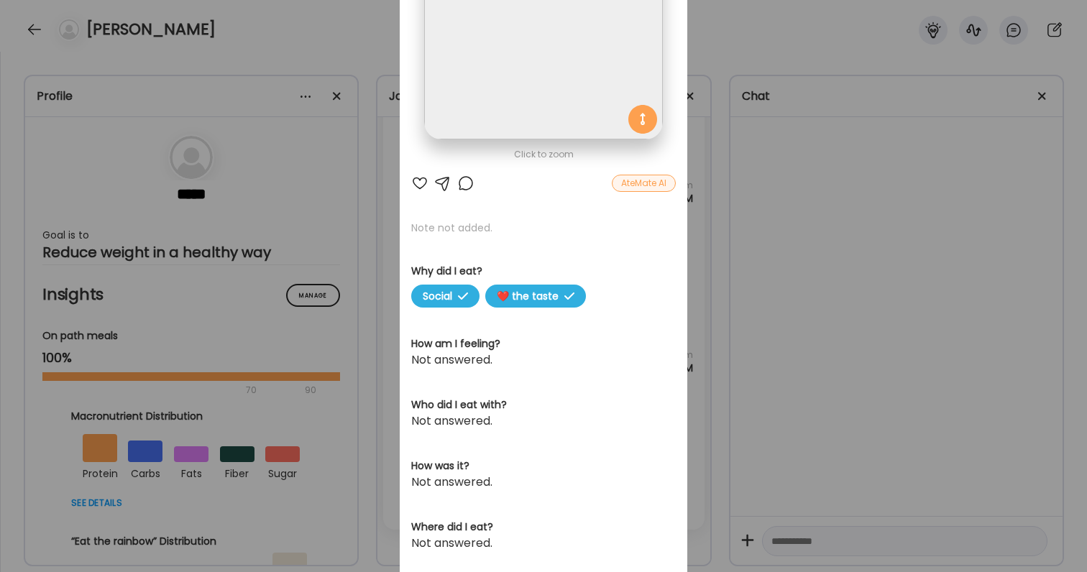
click at [410, 178] on div "Click to zoom AteMate AI Note not added. Why did I eat? Social ❤️ the taste How…" at bounding box center [544, 274] width 288 height 858
click at [421, 183] on div at bounding box center [419, 183] width 17 height 17
click at [791, 239] on div "Ate Coach Dashboard Wahoo! It’s official Take a moment to set up your Coach Pro…" at bounding box center [543, 286] width 1087 height 572
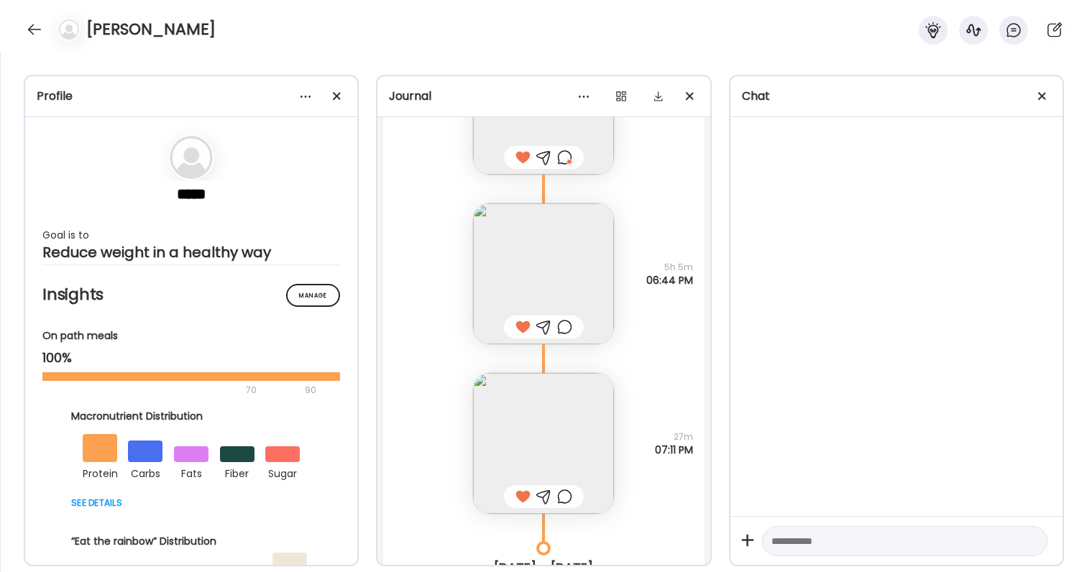
scroll to position [44863, 0]
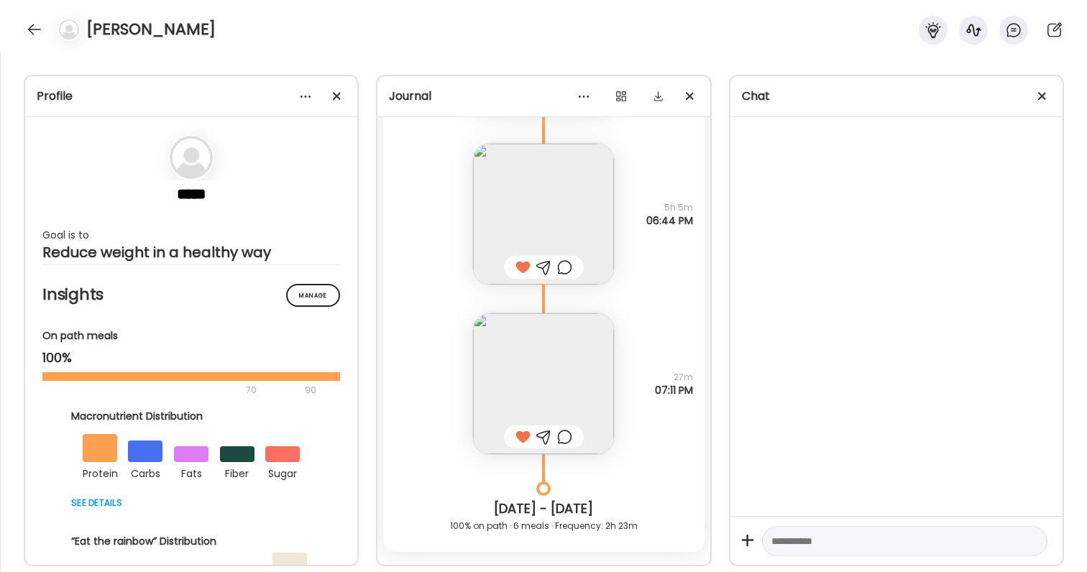
click at [564, 441] on div at bounding box center [564, 436] width 15 height 17
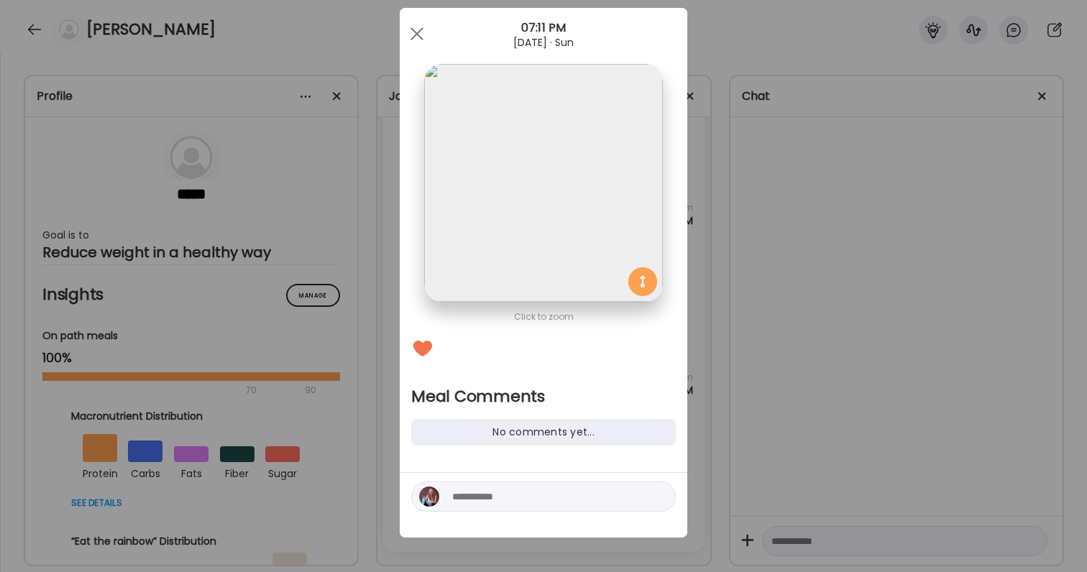
scroll to position [27, 0]
click at [531, 492] on textarea at bounding box center [549, 496] width 194 height 17
type textarea "**********"
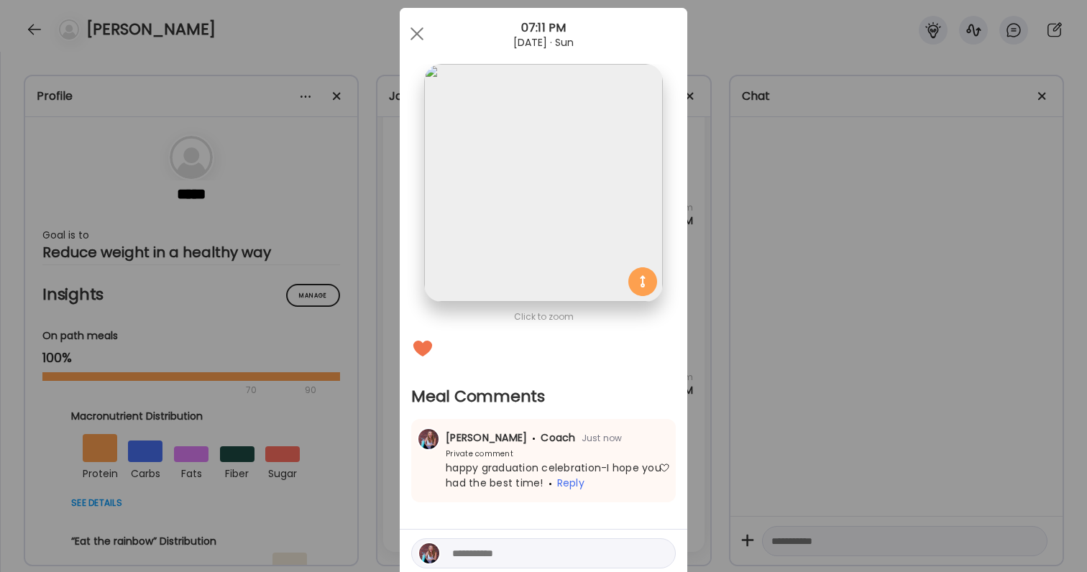
click at [717, 421] on div "Ate Coach Dashboard Wahoo! It’s official Take a moment to set up your Coach Pro…" at bounding box center [543, 286] width 1087 height 572
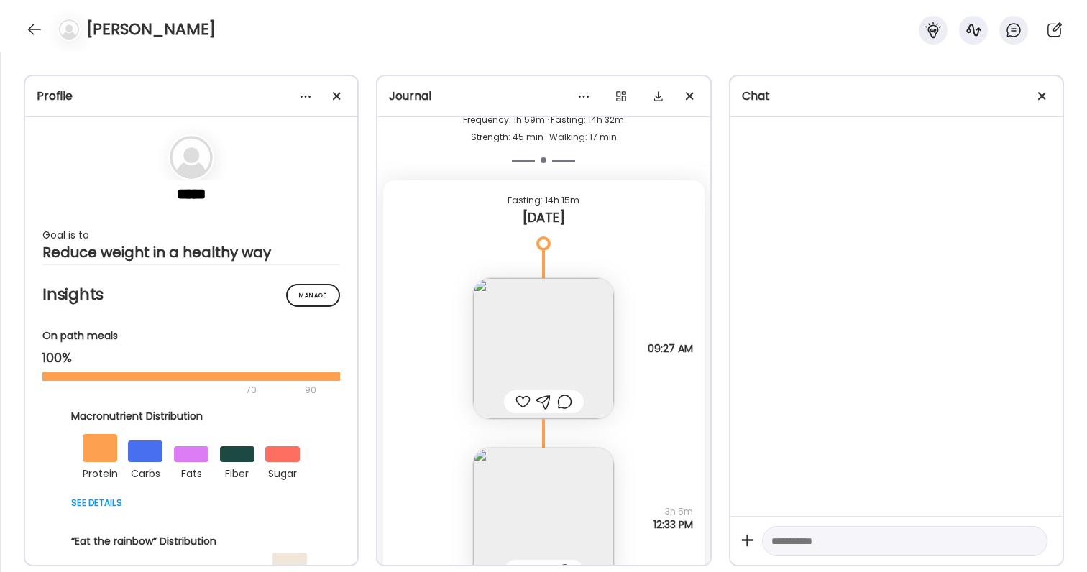
scroll to position [45360, 0]
click at [513, 400] on div at bounding box center [544, 400] width 80 height 23
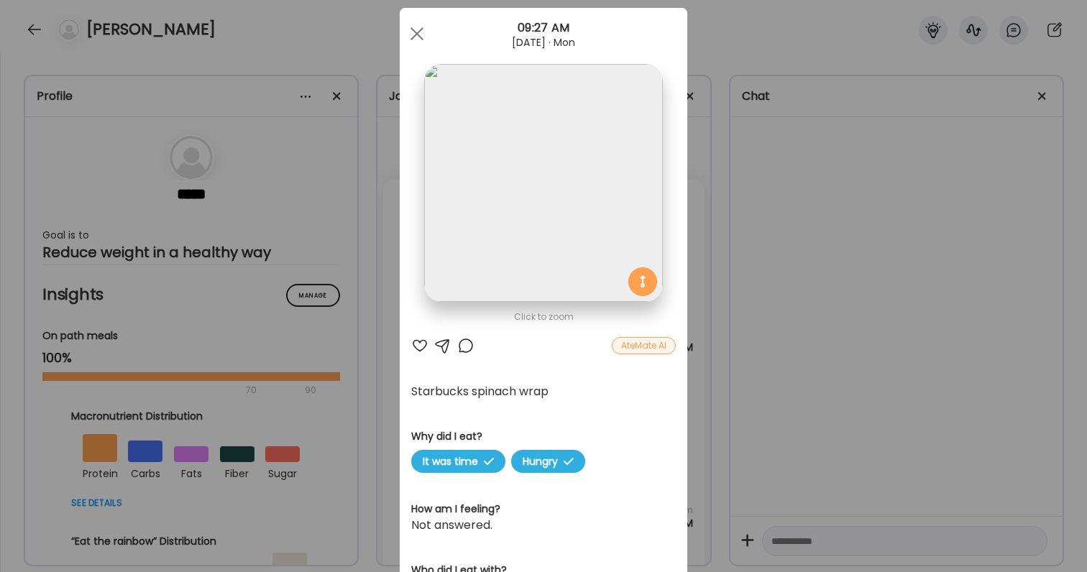
click at [418, 345] on div at bounding box center [419, 345] width 17 height 17
click at [922, 374] on div "Ate Coach Dashboard Wahoo! It’s official Take a moment to set up your Coach Pro…" at bounding box center [543, 286] width 1087 height 572
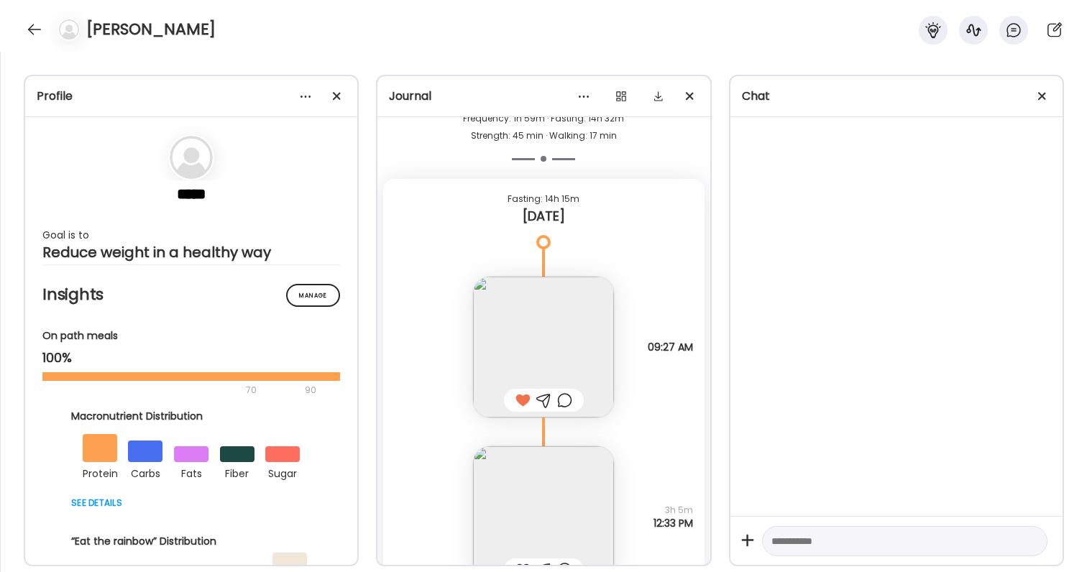
scroll to position [45576, 0]
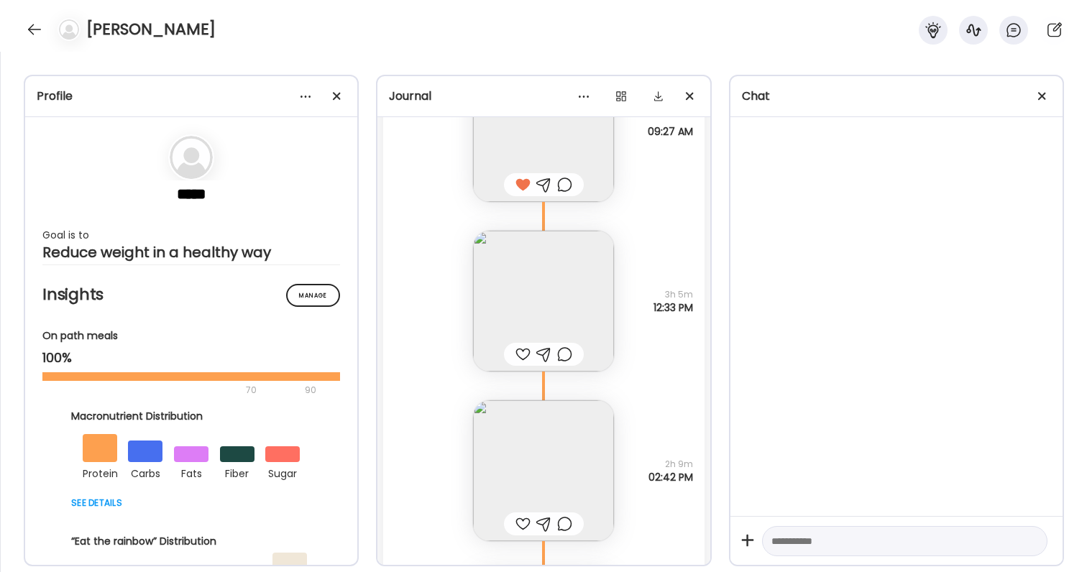
click at [520, 356] on div at bounding box center [522, 354] width 15 height 17
click at [523, 522] on div at bounding box center [522, 523] width 15 height 17
click at [568, 357] on div at bounding box center [564, 354] width 15 height 17
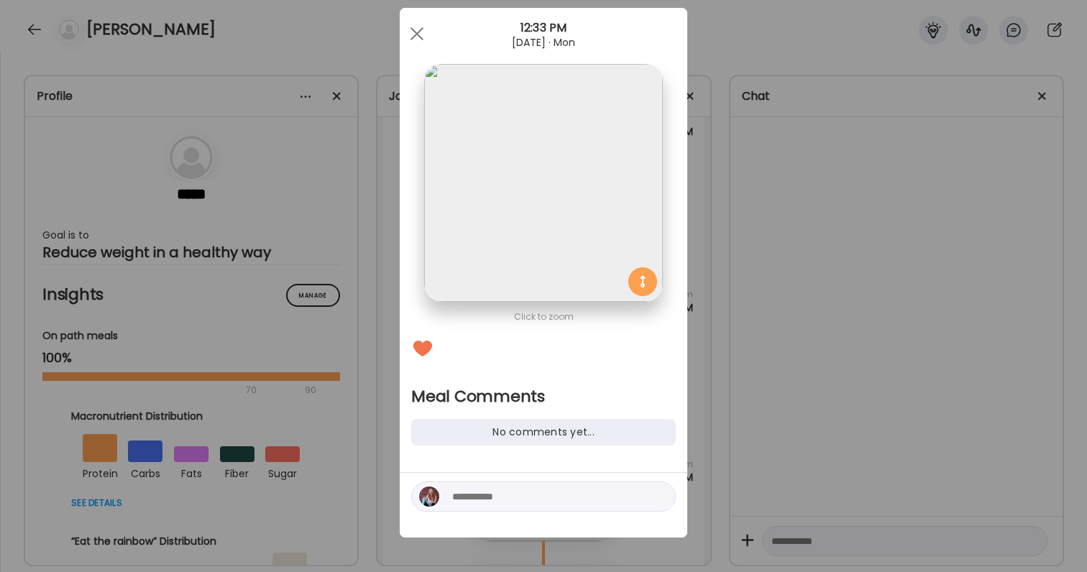
click at [532, 488] on textarea at bounding box center [549, 496] width 194 height 17
type textarea "**********"
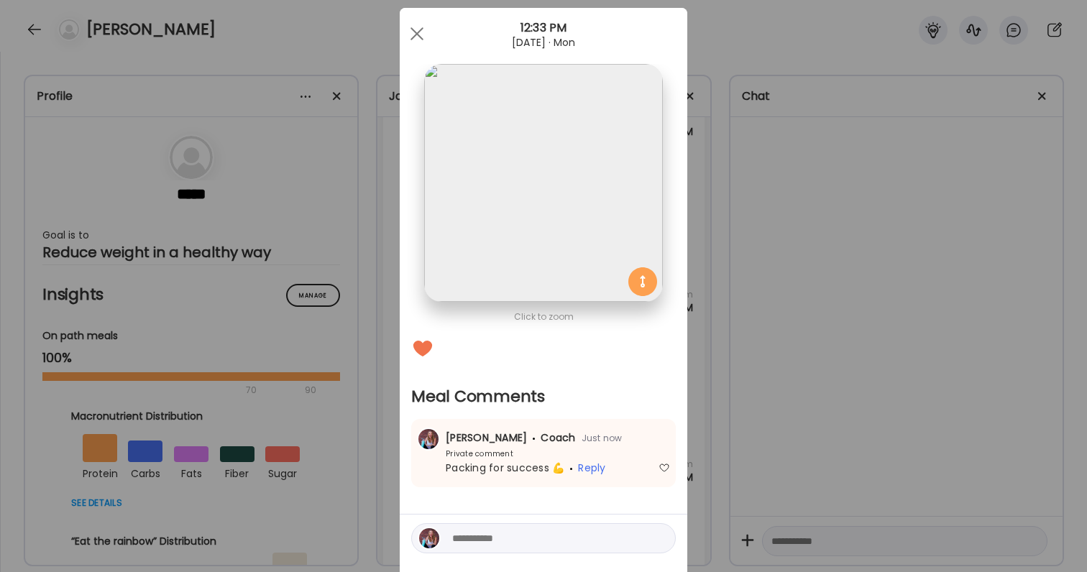
click at [788, 322] on div "Ate Coach Dashboard Wahoo! It’s official Take a moment to set up your Coach Pro…" at bounding box center [543, 286] width 1087 height 572
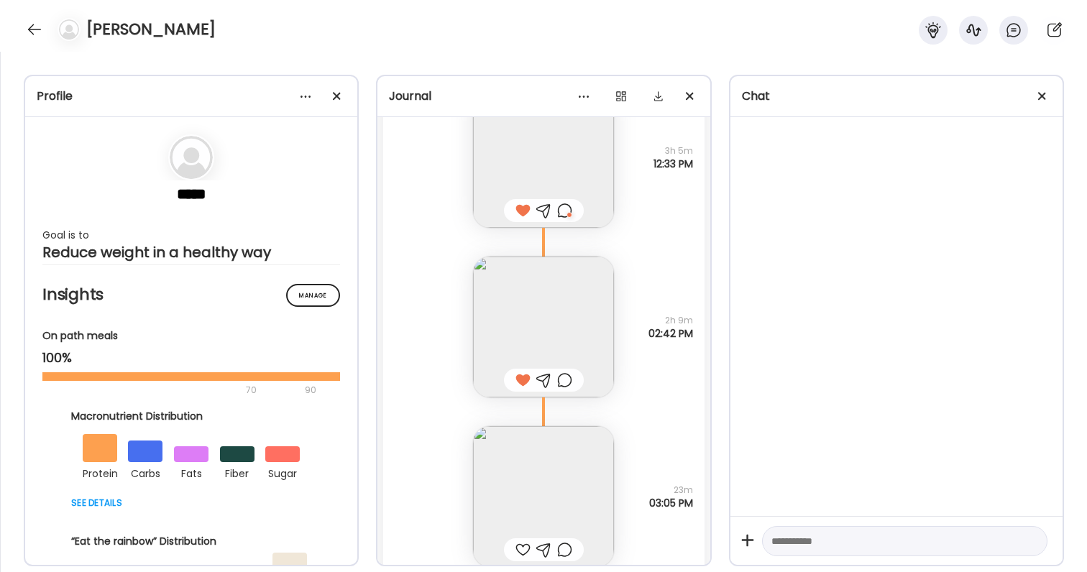
scroll to position [45906, 0]
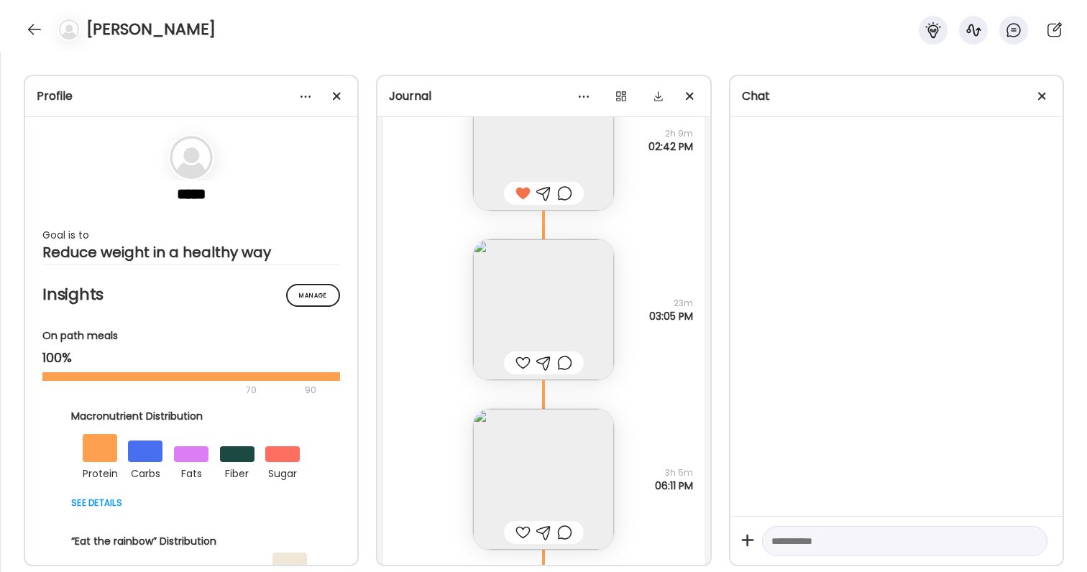
click at [536, 336] on img at bounding box center [543, 309] width 141 height 141
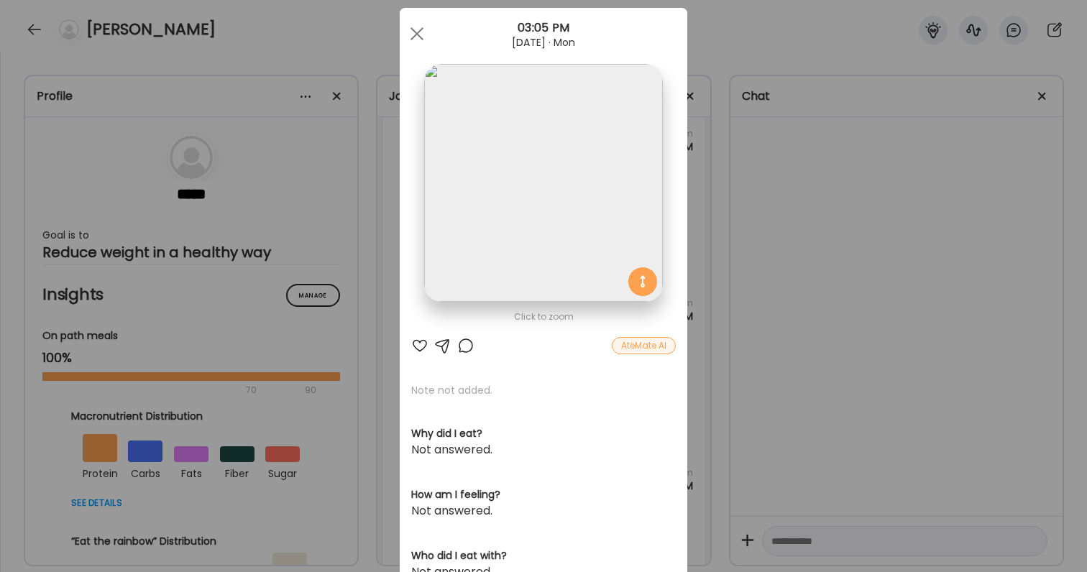
click at [413, 342] on div at bounding box center [419, 345] width 17 height 17
click at [730, 338] on div "Ate Coach Dashboard Wahoo! It’s official Take a moment to set up your Coach Pro…" at bounding box center [543, 286] width 1087 height 572
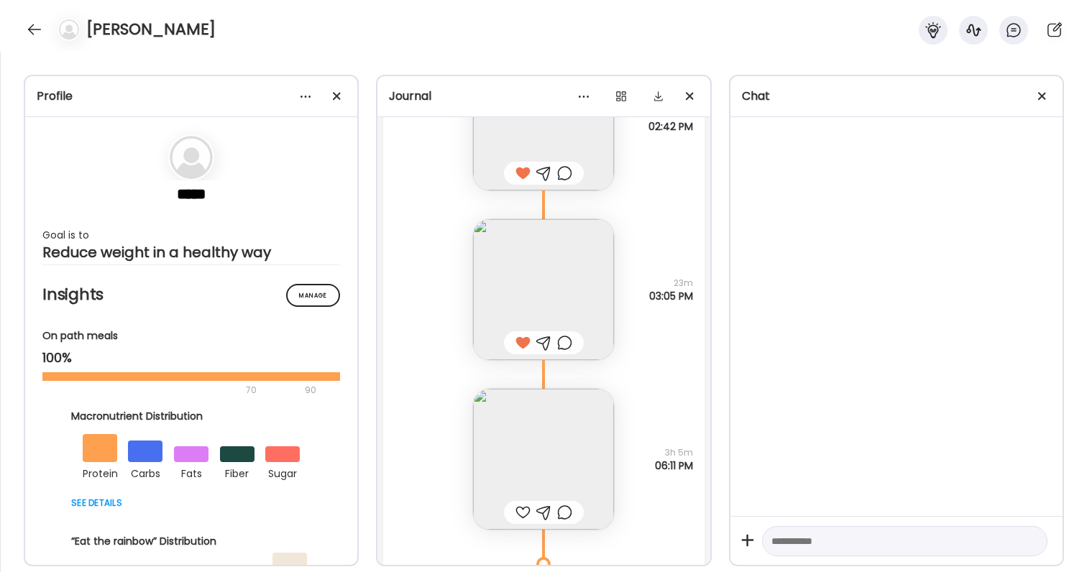
scroll to position [45928, 0]
click at [559, 301] on img at bounding box center [543, 288] width 141 height 141
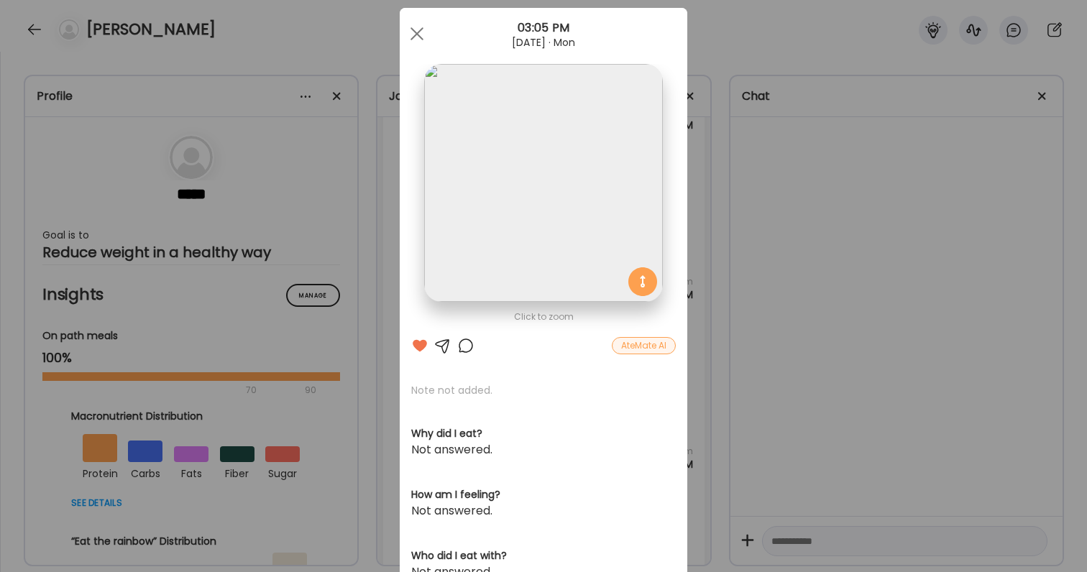
click at [847, 315] on div "Ate Coach Dashboard Wahoo! It’s official Take a moment to set up your Coach Pro…" at bounding box center [543, 286] width 1087 height 572
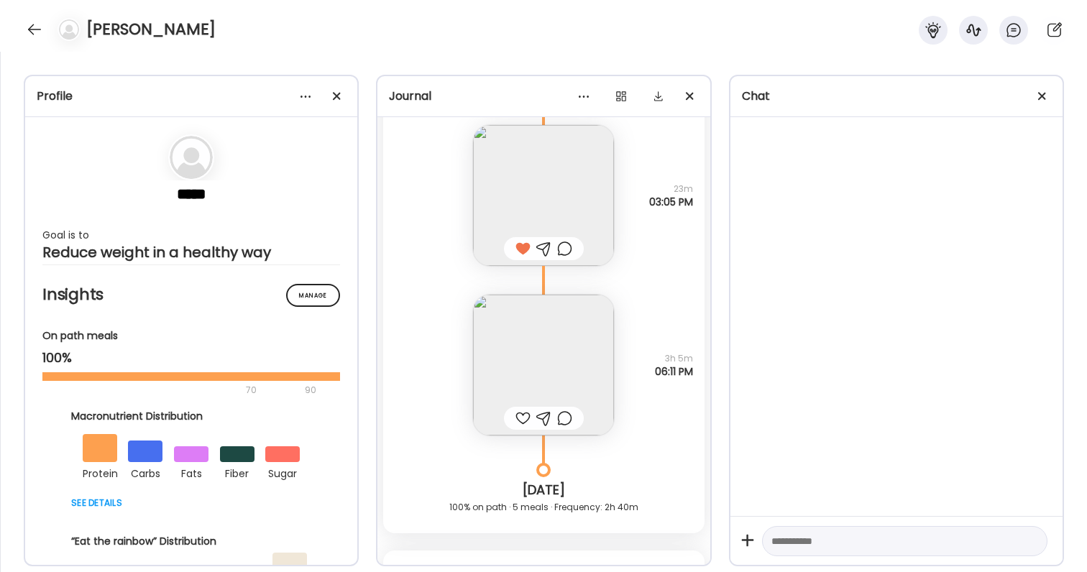
scroll to position [46024, 0]
click at [558, 385] on img at bounding box center [543, 362] width 141 height 141
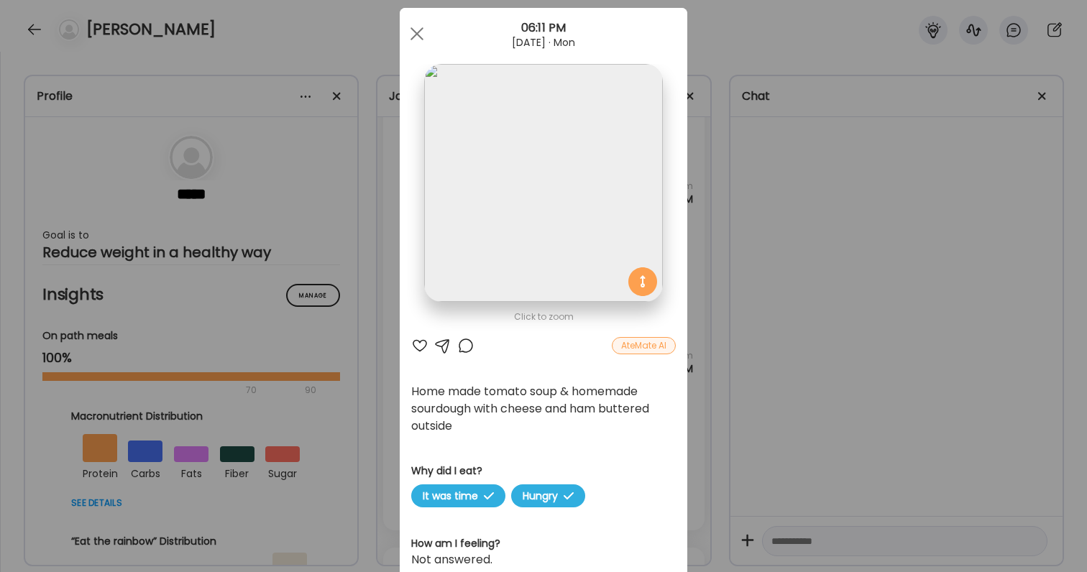
click at [416, 348] on div at bounding box center [419, 345] width 17 height 17
click at [470, 344] on div at bounding box center [465, 345] width 17 height 17
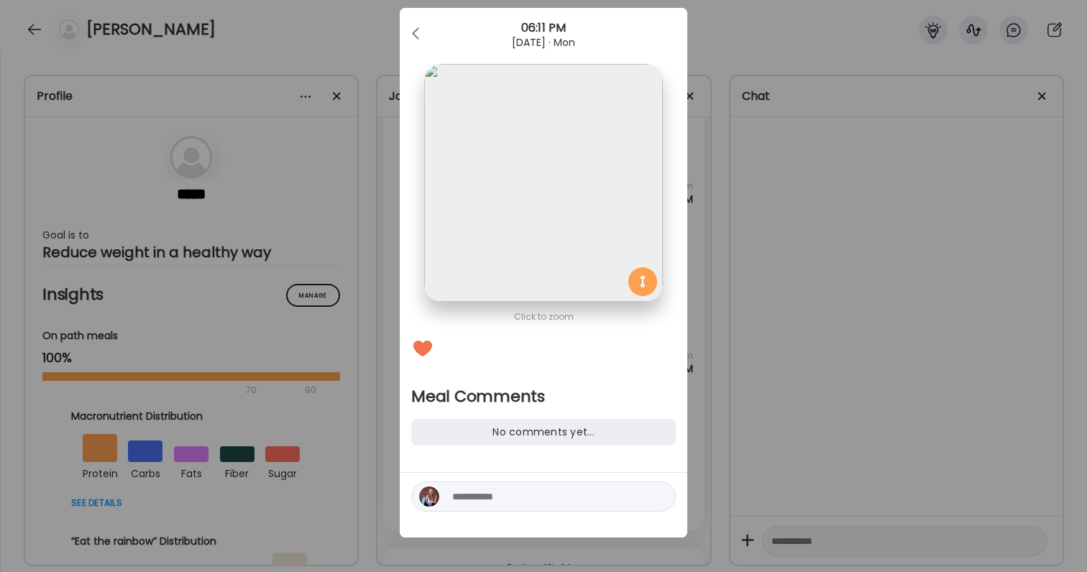
click at [481, 519] on div at bounding box center [544, 505] width 288 height 65
click at [481, 502] on textarea at bounding box center [549, 496] width 194 height 17
type textarea "**********"
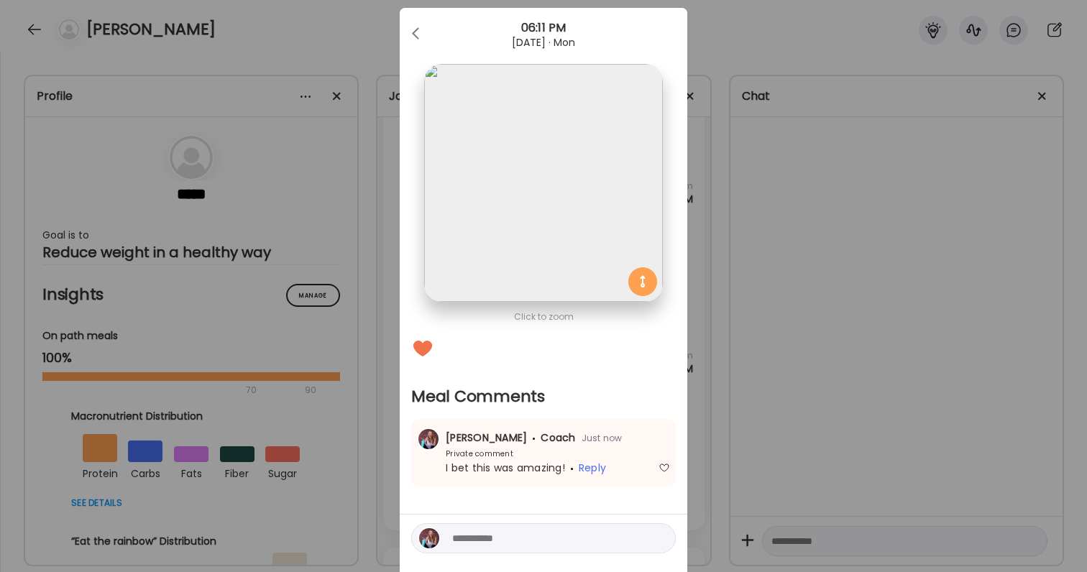
click at [732, 415] on div "Ate Coach Dashboard Wahoo! It’s official Take a moment to set up your Coach Pro…" at bounding box center [543, 286] width 1087 height 572
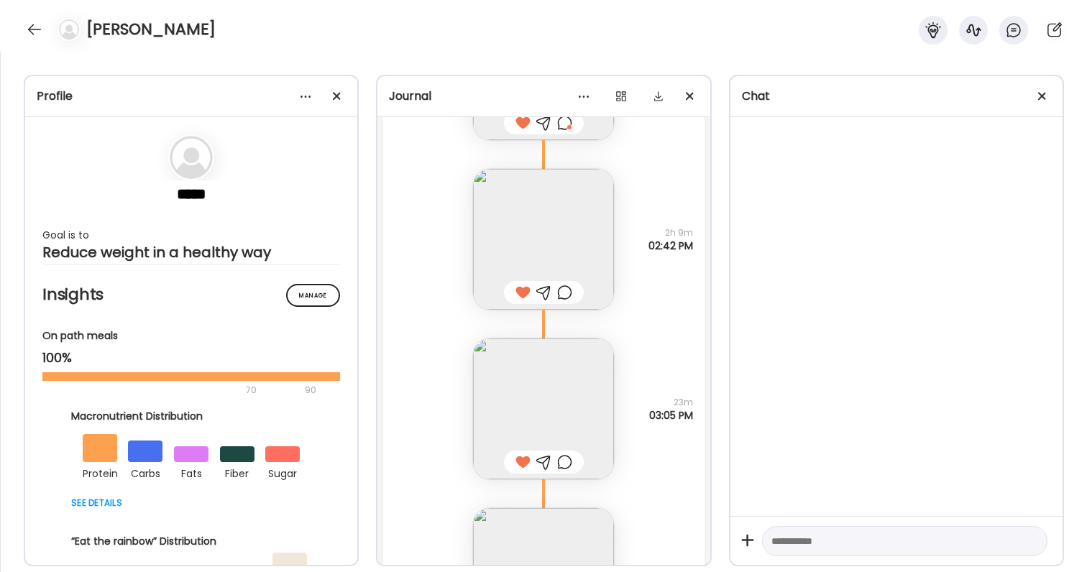
scroll to position [45837, 0]
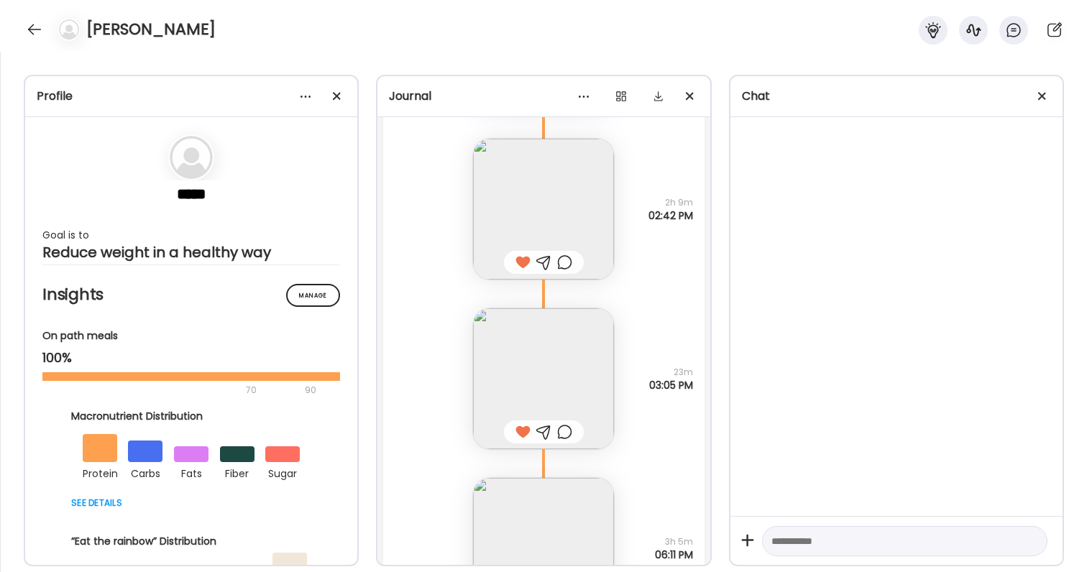
click at [564, 424] on div at bounding box center [564, 431] width 15 height 17
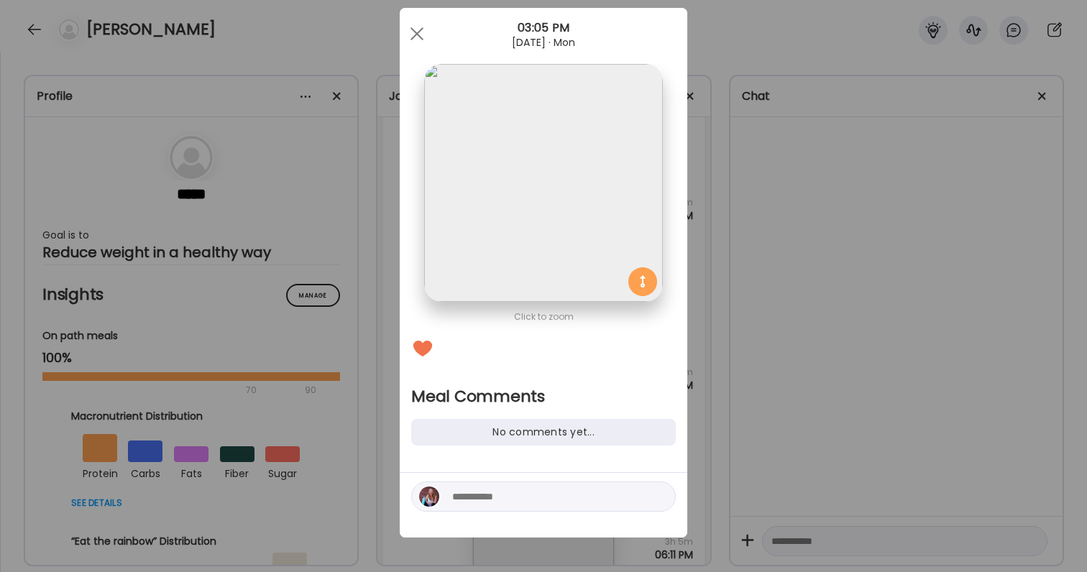
click at [536, 497] on textarea at bounding box center [549, 496] width 194 height 17
type textarea "*"
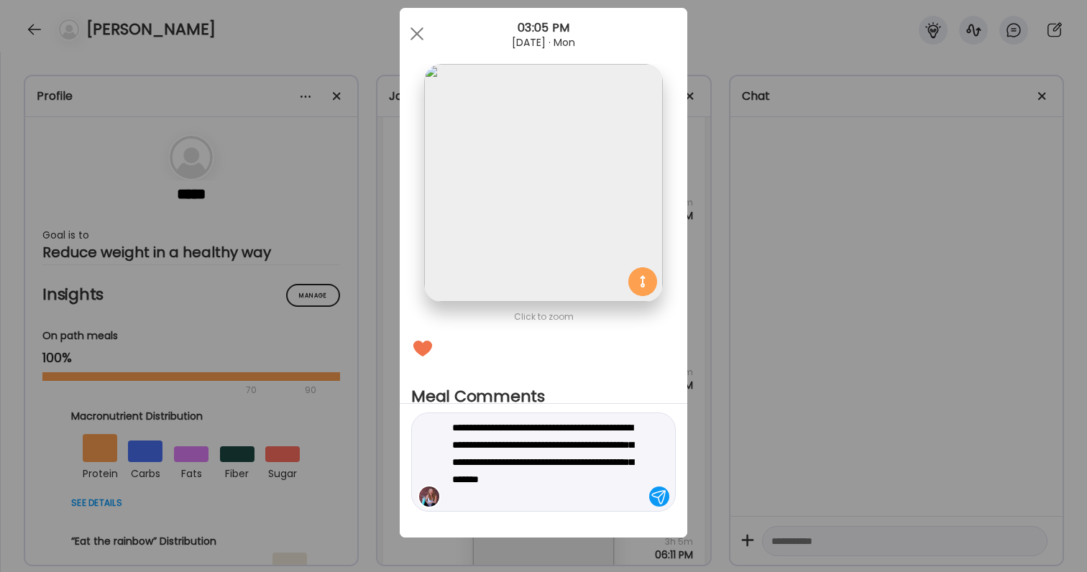
click at [538, 430] on textarea "**********" at bounding box center [549, 462] width 194 height 86
type textarea "**********"
click at [583, 417] on div "**********" at bounding box center [543, 462] width 265 height 99
click at [578, 438] on textarea "**********" at bounding box center [549, 462] width 194 height 86
click at [556, 482] on textarea "**********" at bounding box center [549, 462] width 194 height 86
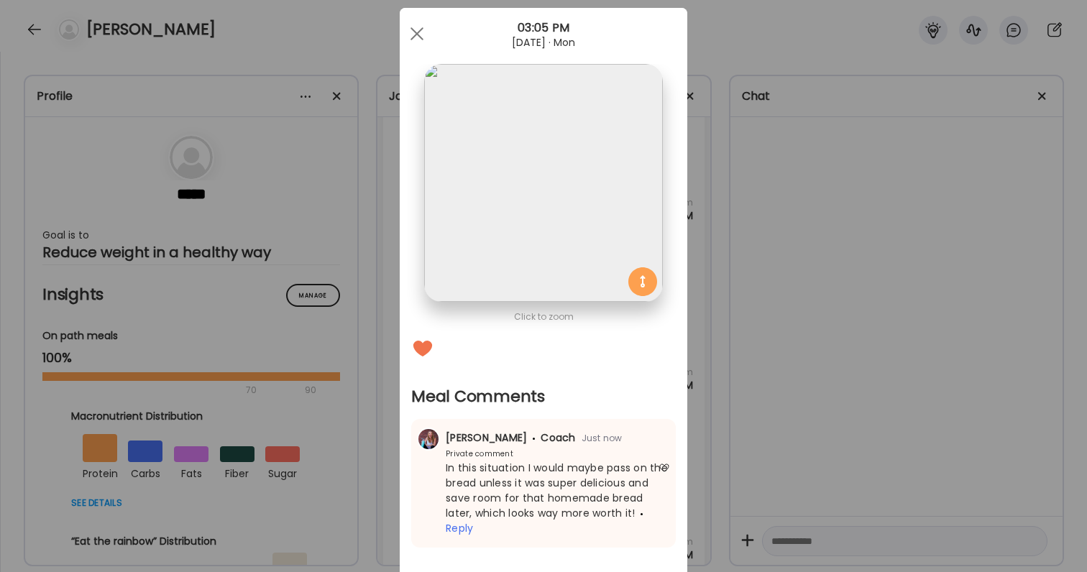
click at [922, 355] on div "Ate Coach Dashboard Wahoo! It’s official Take a moment to set up your Coach Pro…" at bounding box center [543, 286] width 1087 height 572
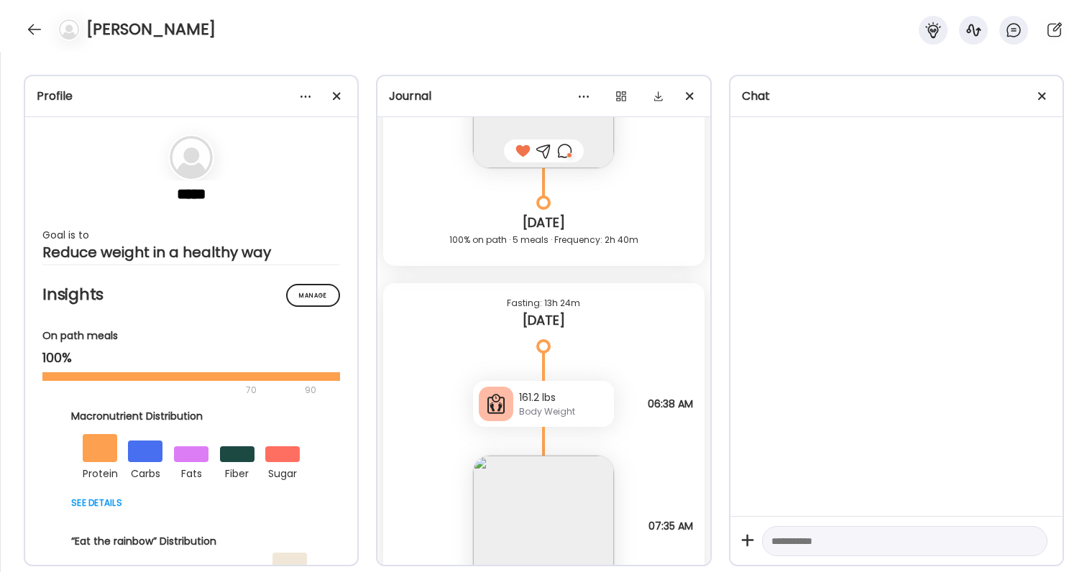
scroll to position [46504, 0]
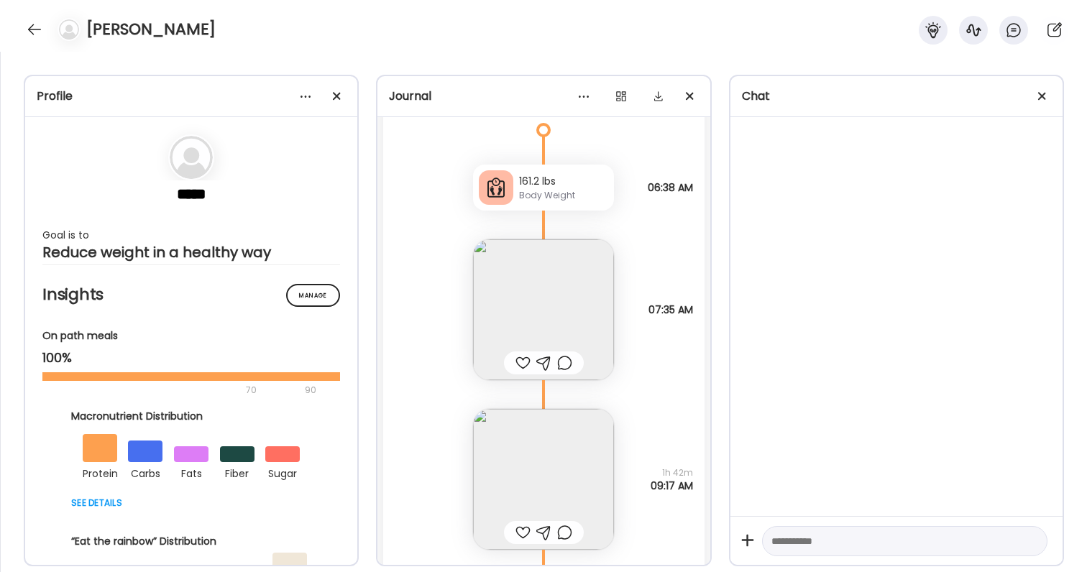
click at [524, 300] on img at bounding box center [543, 309] width 141 height 141
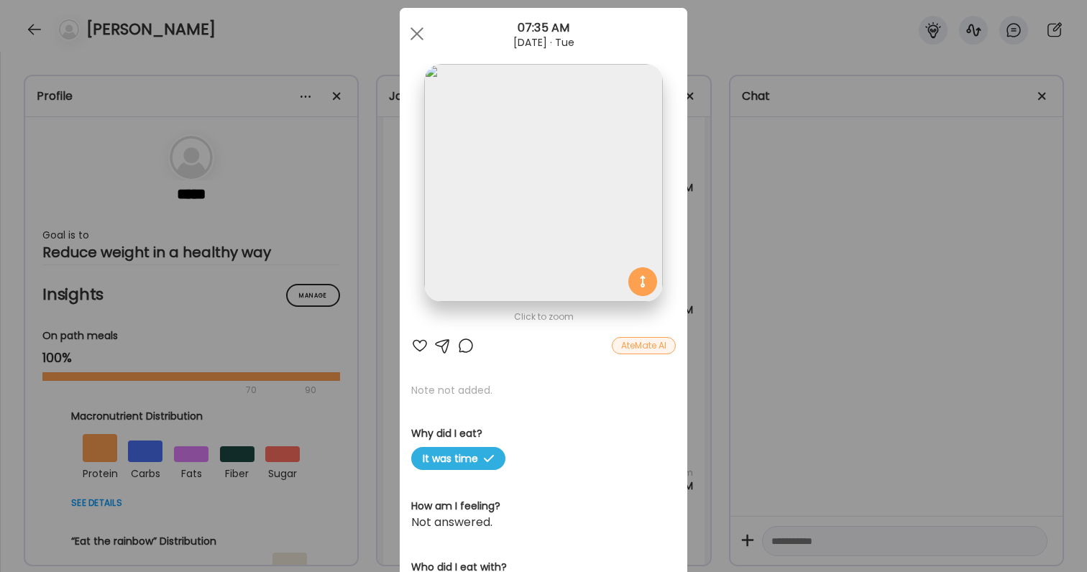
click at [415, 348] on div at bounding box center [419, 345] width 17 height 17
click at [784, 352] on div "Ate Coach Dashboard Wahoo! It’s official Take a moment to set up your Coach Pro…" at bounding box center [543, 286] width 1087 height 572
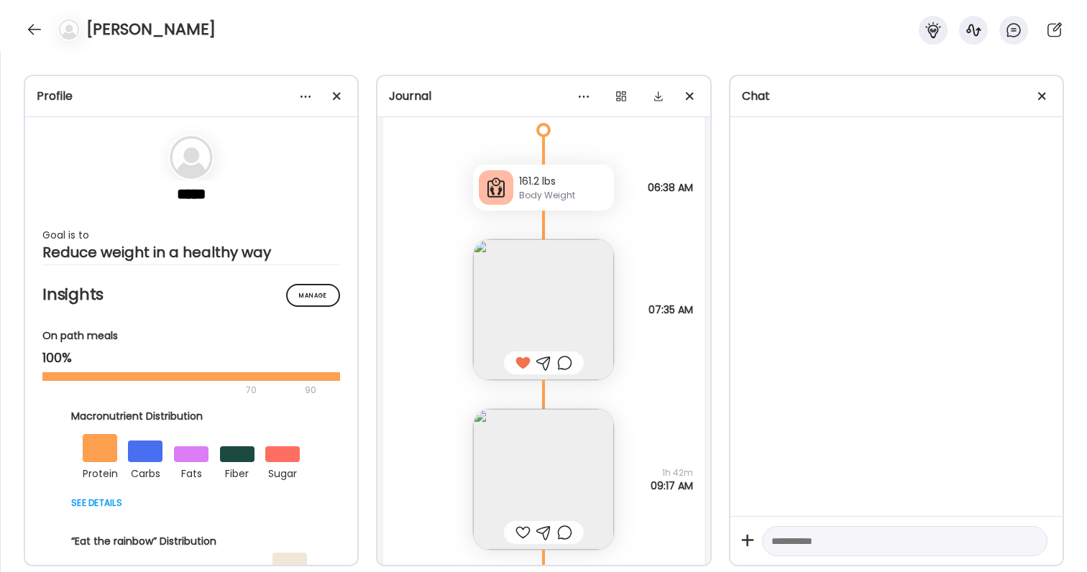
click at [517, 523] on div at bounding box center [544, 532] width 80 height 23
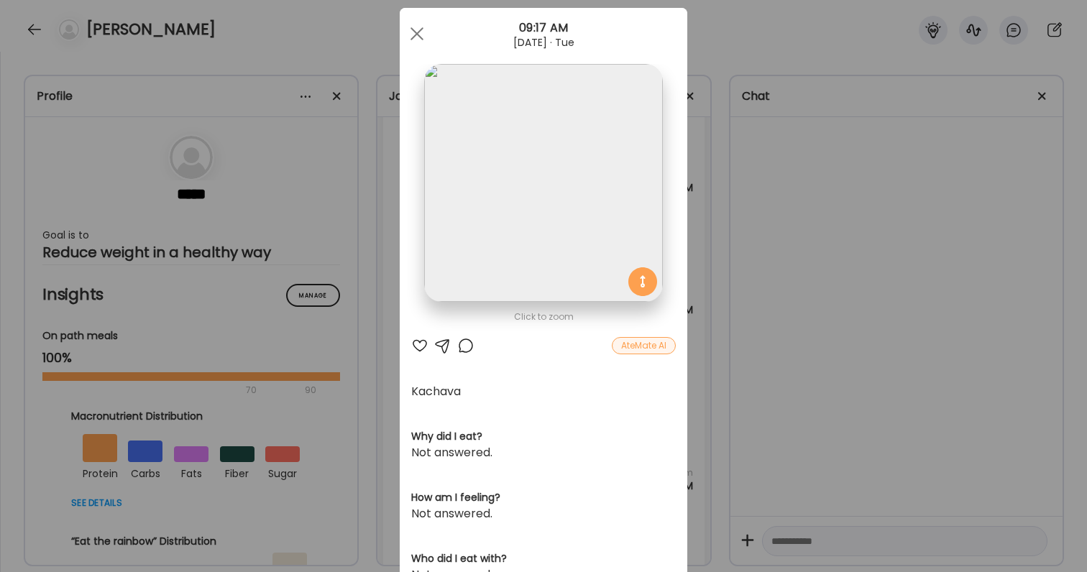
click at [421, 337] on div "Click to zoom AteMate AI Kachava Why did I eat? Not answered. How am I feeling?…" at bounding box center [544, 432] width 288 height 849
click at [413, 343] on div at bounding box center [419, 345] width 17 height 17
click at [466, 344] on div at bounding box center [465, 345] width 17 height 17
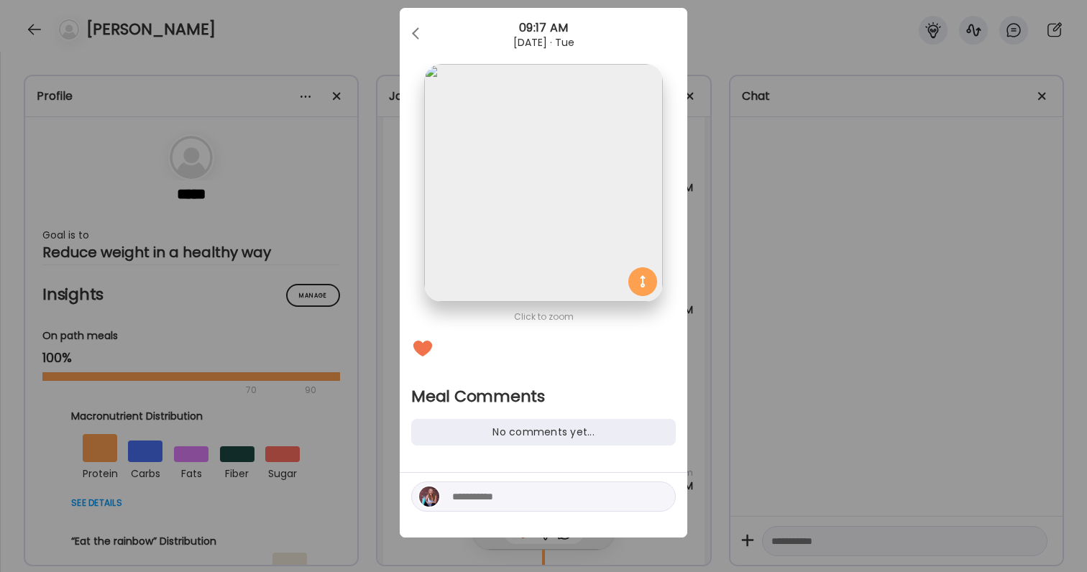
click at [474, 492] on textarea at bounding box center [549, 496] width 194 height 17
type textarea "**********"
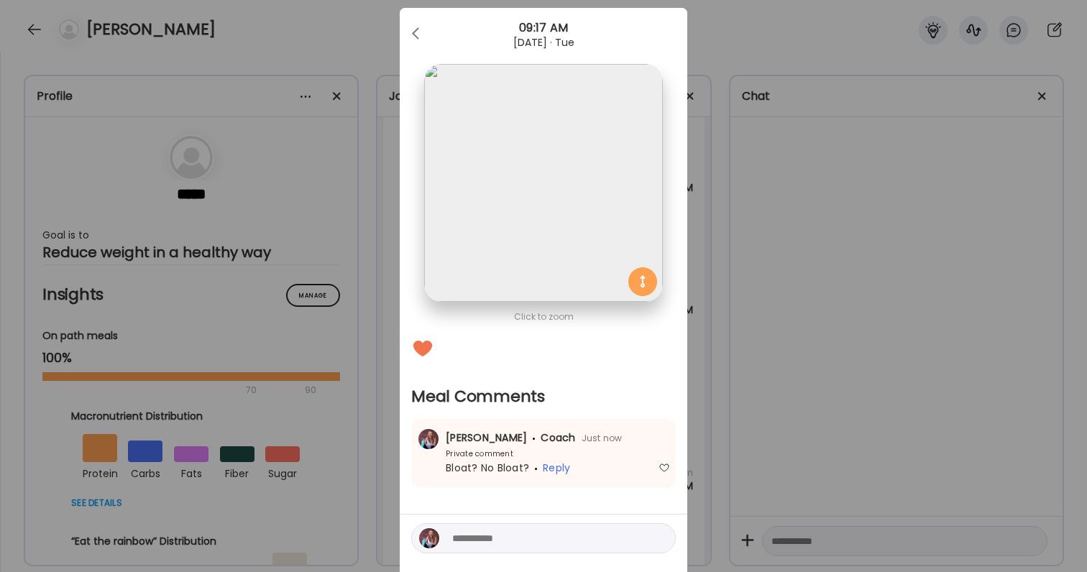
click at [738, 447] on div "Ate Coach Dashboard Wahoo! It’s official Take a moment to set up your Coach Pro…" at bounding box center [543, 286] width 1087 height 572
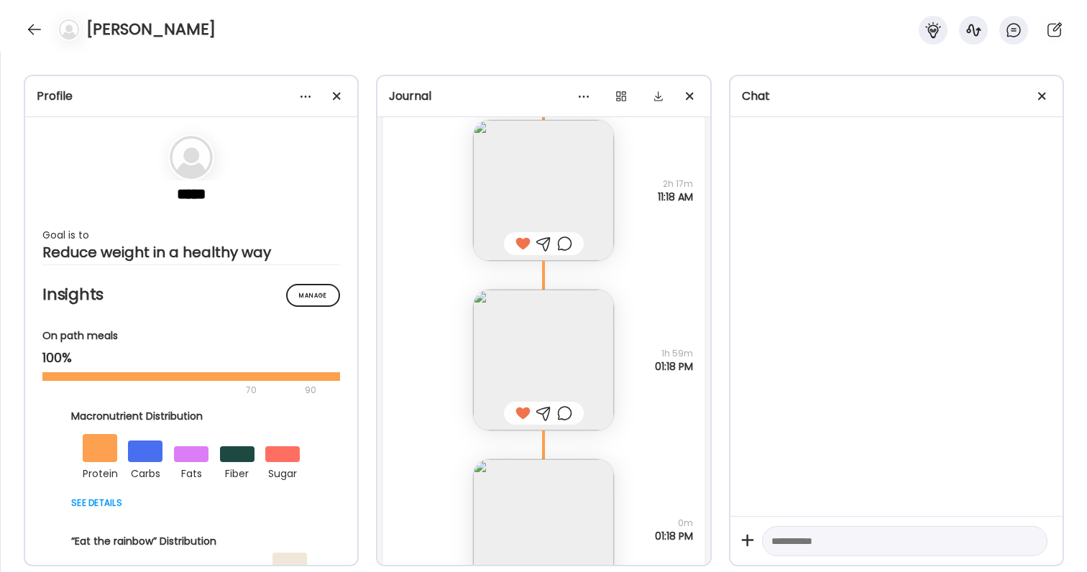
scroll to position [42836, 0]
click at [549, 318] on img at bounding box center [543, 360] width 141 height 141
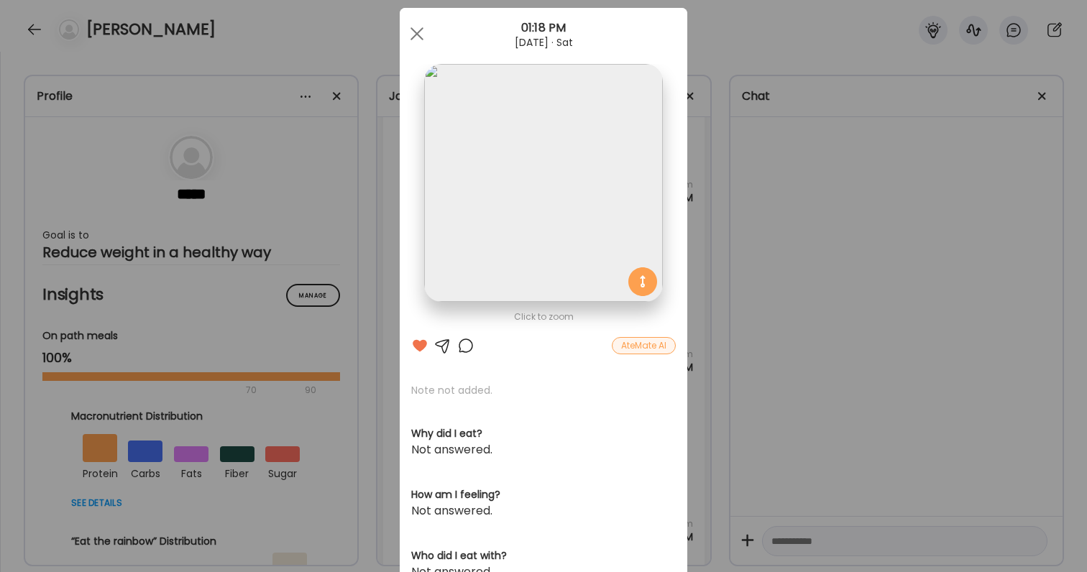
click at [848, 339] on div "Ate Coach Dashboard Wahoo! It’s official Take a moment to set up your Coach Pro…" at bounding box center [543, 286] width 1087 height 572
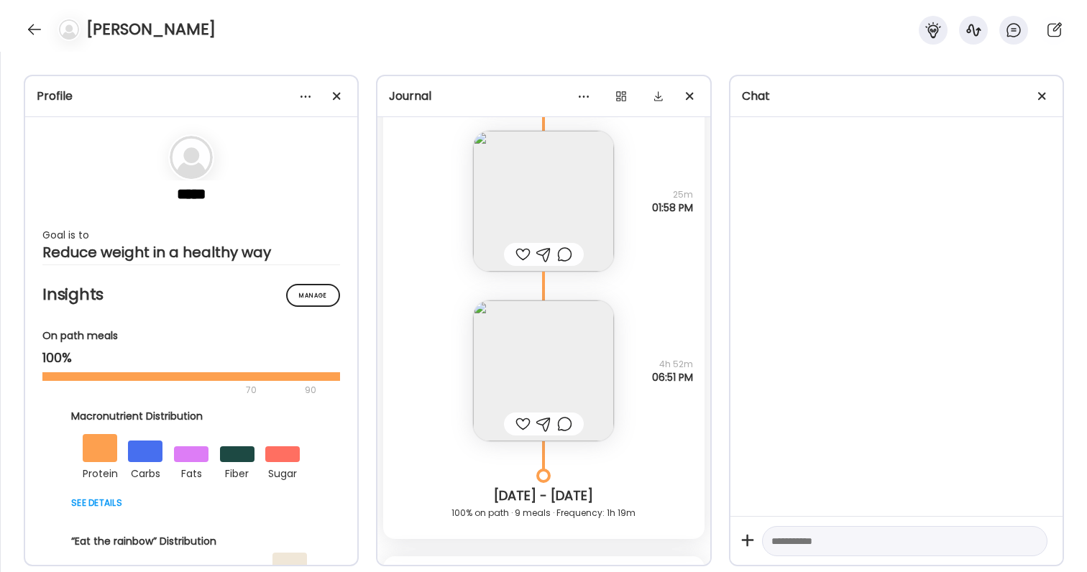
scroll to position [43677, 0]
click at [583, 370] on img at bounding box center [543, 368] width 141 height 141
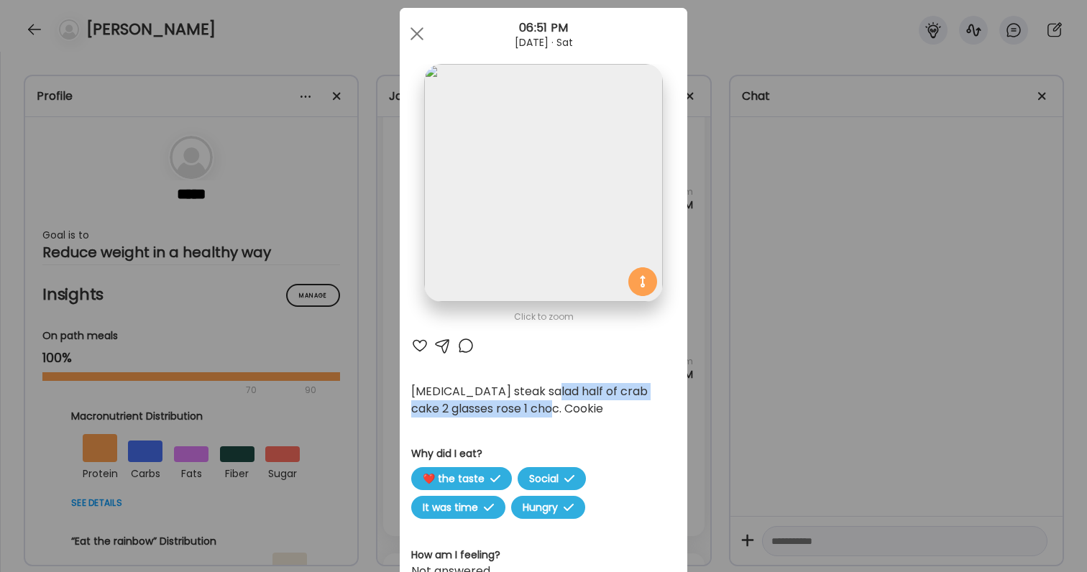
drag, startPoint x: 537, startPoint y: 389, endPoint x: 647, endPoint y: 415, distance: 113.0
click at [647, 415] on div "[MEDICAL_DATA] steak salad half of crab cake 2 glasses rose 1 choc. Cookie" at bounding box center [543, 400] width 265 height 35
click at [422, 346] on div at bounding box center [419, 345] width 17 height 17
click at [855, 401] on div "Ate Coach Dashboard Wahoo! It’s official Take a moment to set up your Coach Pro…" at bounding box center [543, 286] width 1087 height 572
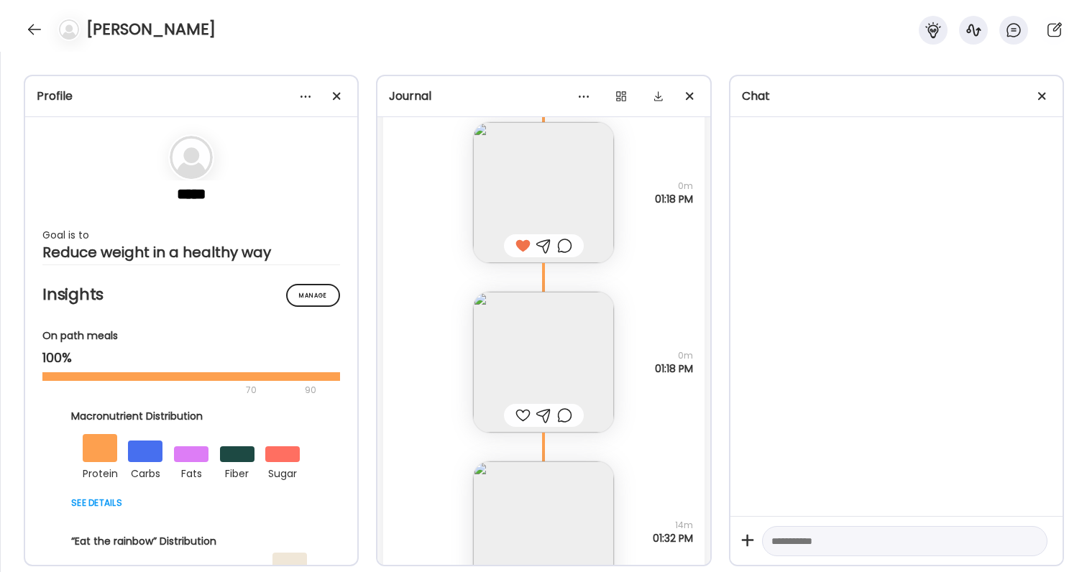
scroll to position [43123, 0]
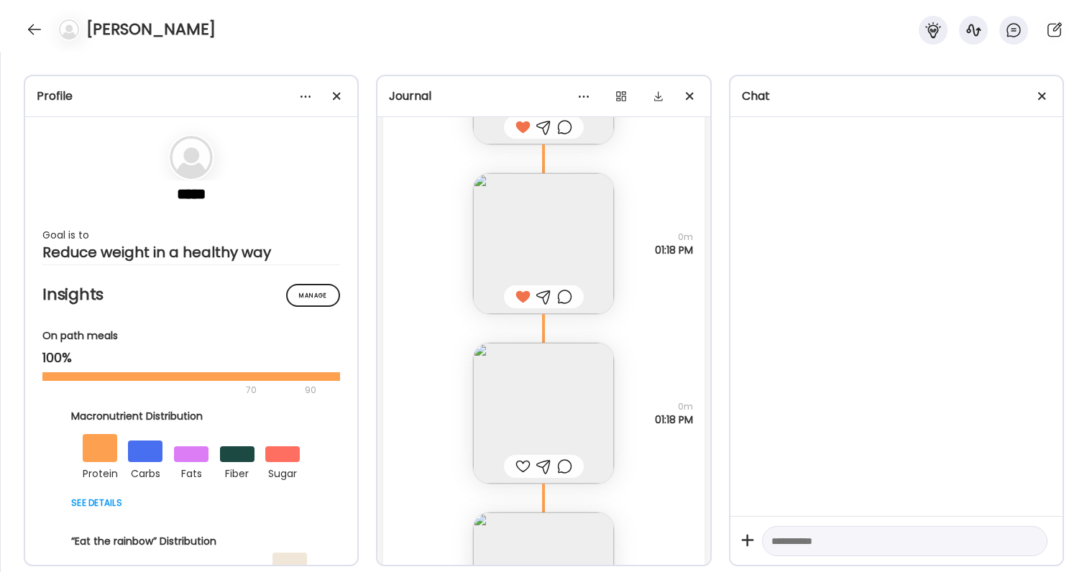
click at [528, 464] on div at bounding box center [522, 466] width 15 height 17
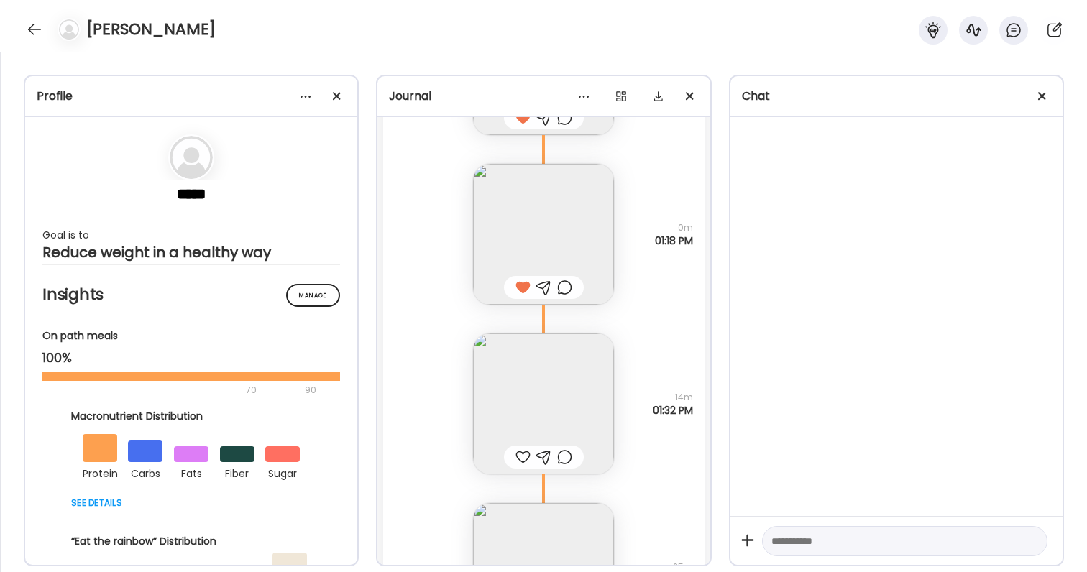
scroll to position [43348, 0]
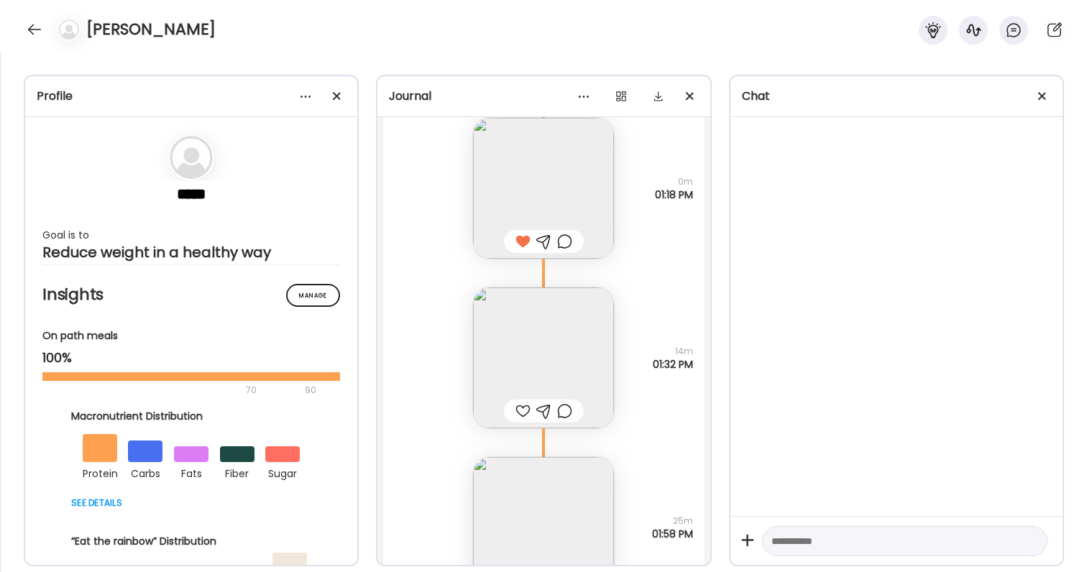
click at [518, 416] on div at bounding box center [522, 411] width 15 height 17
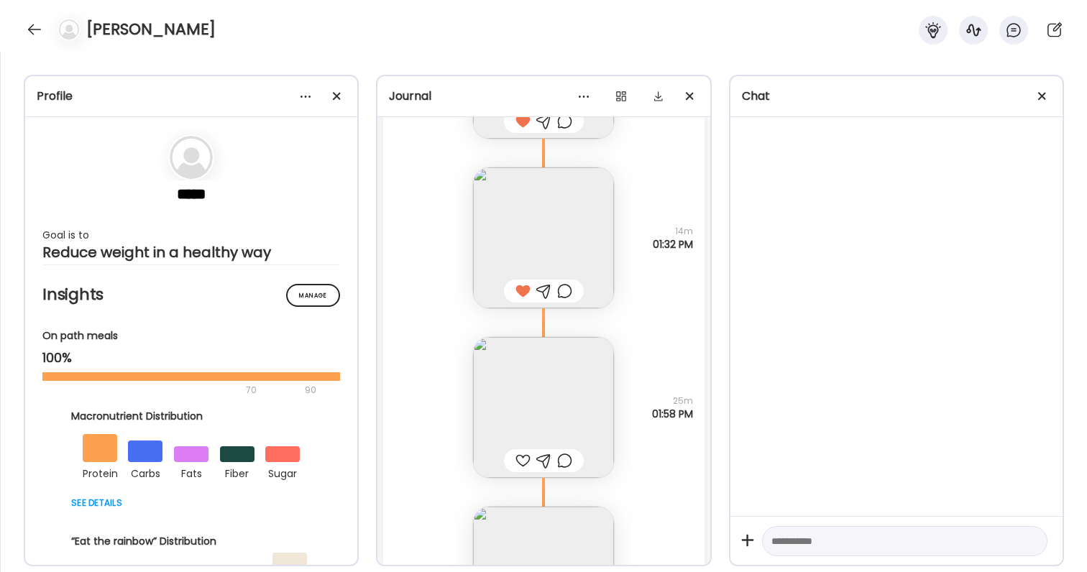
scroll to position [43480, 0]
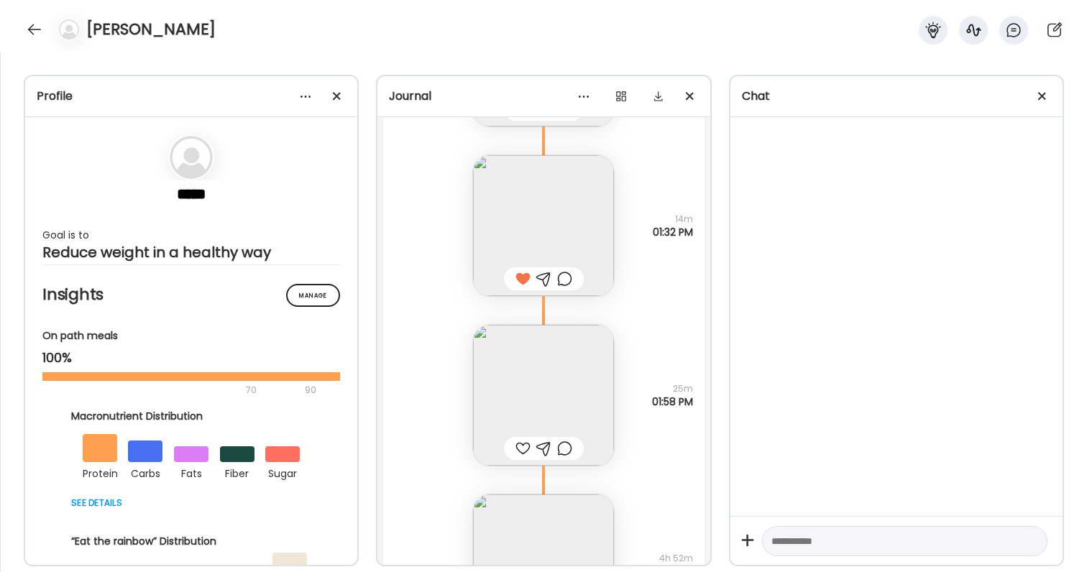
click at [526, 442] on div at bounding box center [522, 448] width 15 height 17
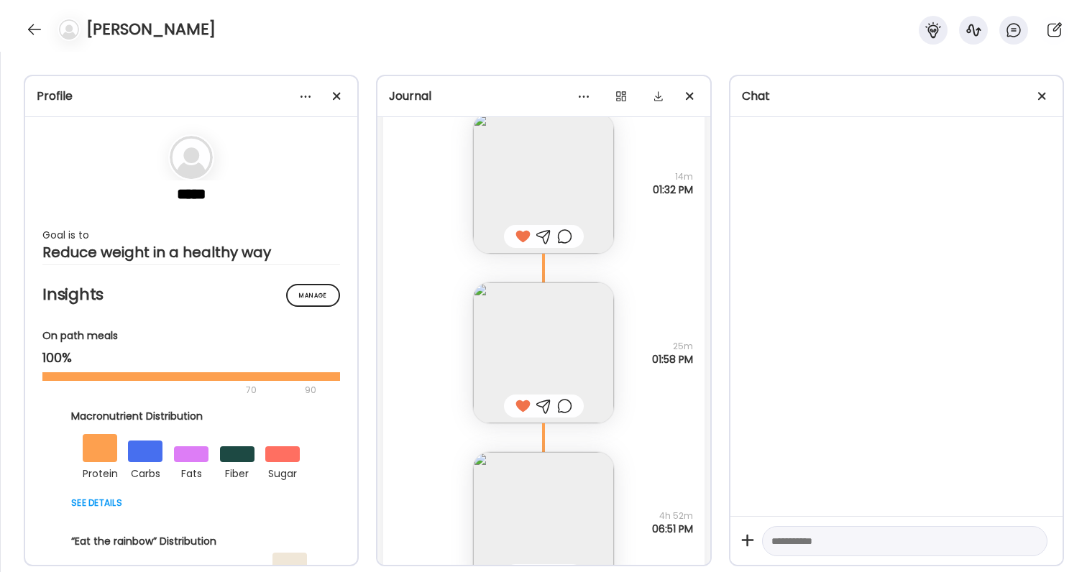
scroll to position [43704, 0]
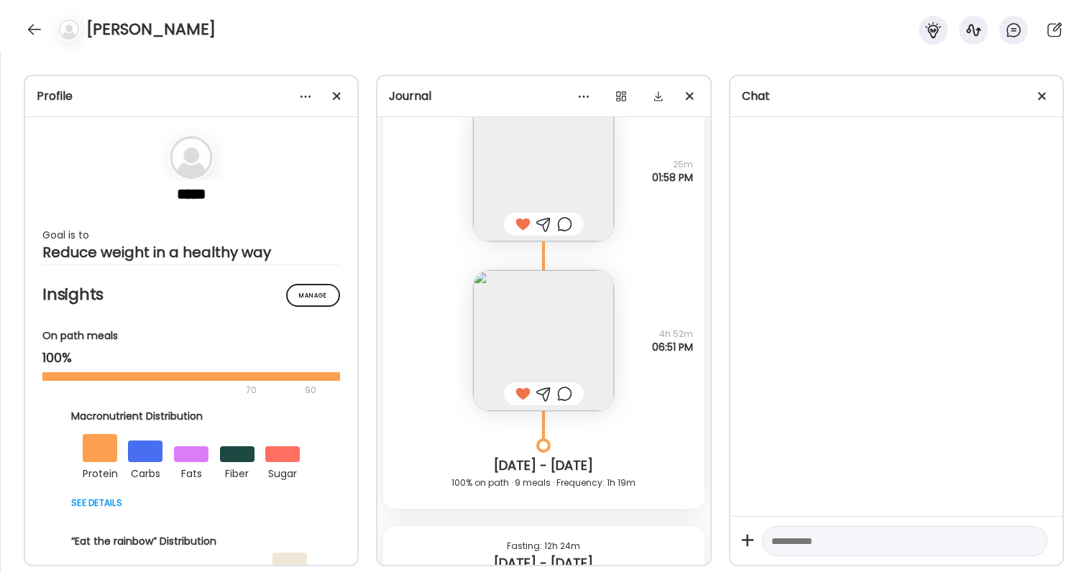
click at [566, 403] on div at bounding box center [544, 393] width 80 height 23
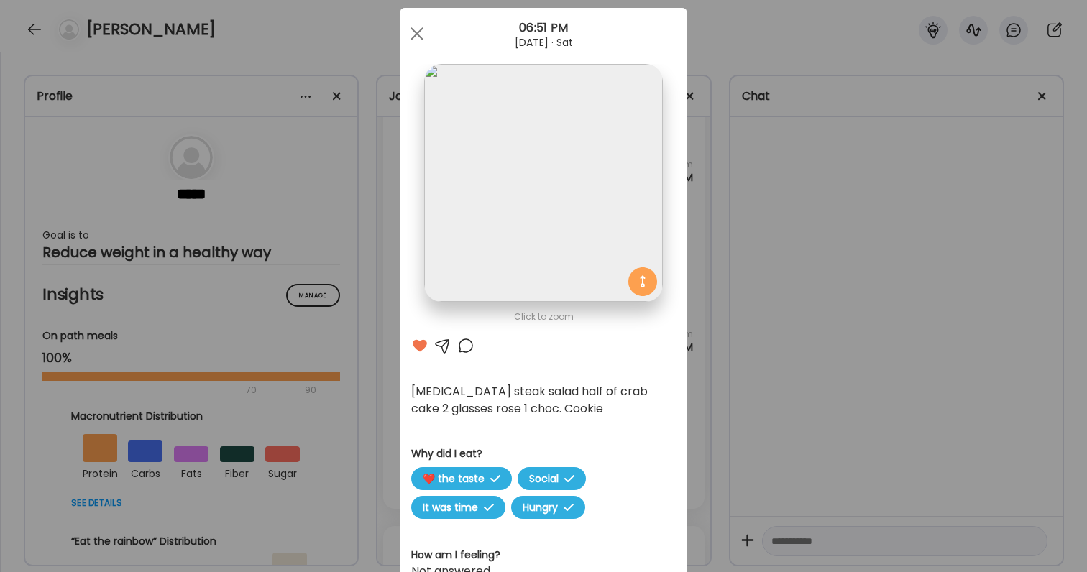
click at [455, 342] on div "AteMate AI" at bounding box center [543, 345] width 265 height 17
click at [459, 343] on div at bounding box center [465, 345] width 17 height 17
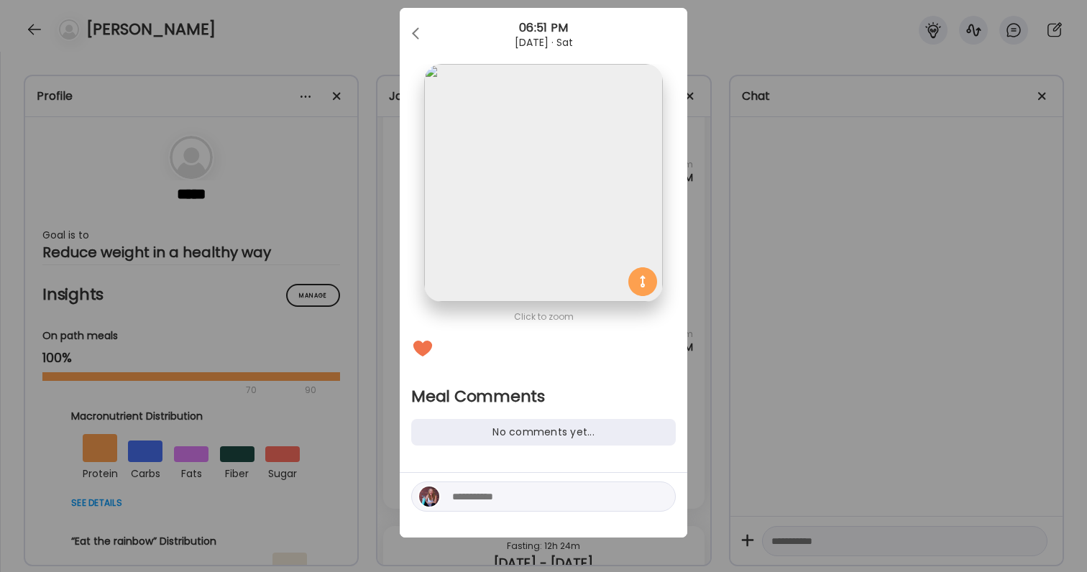
click at [478, 490] on textarea at bounding box center [549, 496] width 194 height 17
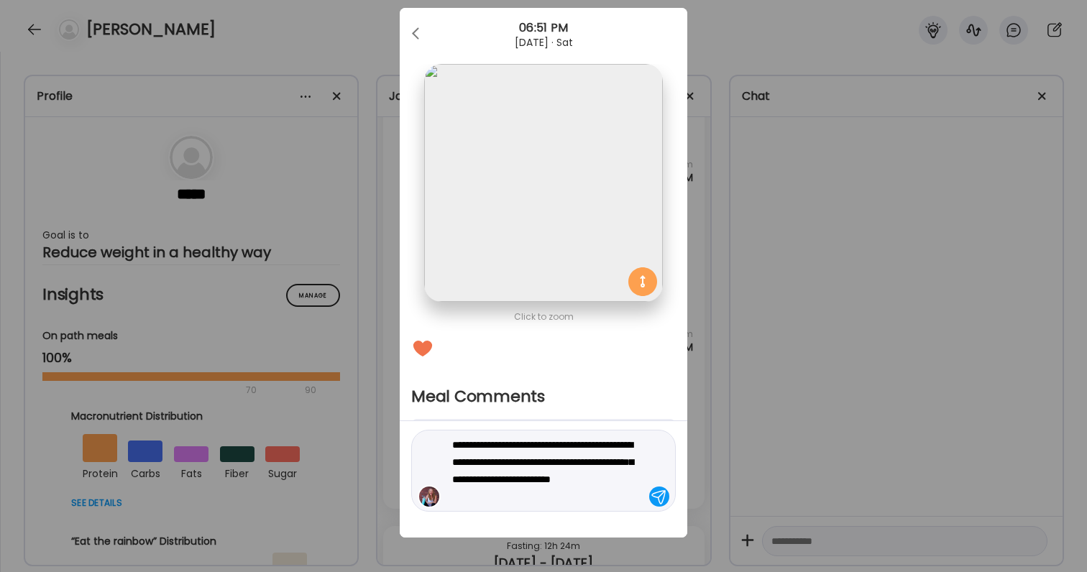
type textarea "**********"
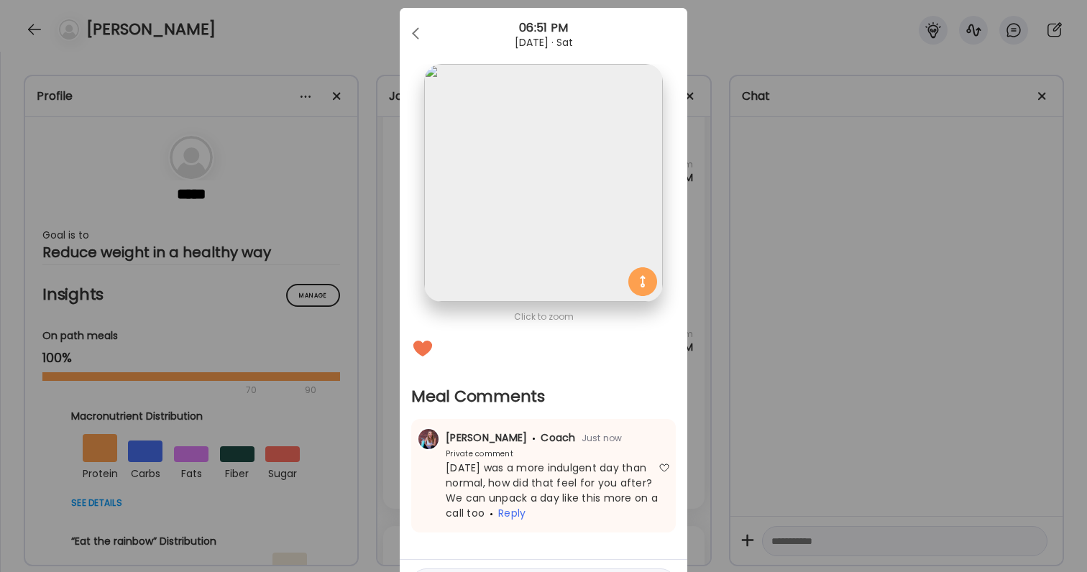
click at [748, 392] on div "Ate Coach Dashboard Wahoo! It’s official Take a moment to set up your Coach Pro…" at bounding box center [543, 286] width 1087 height 572
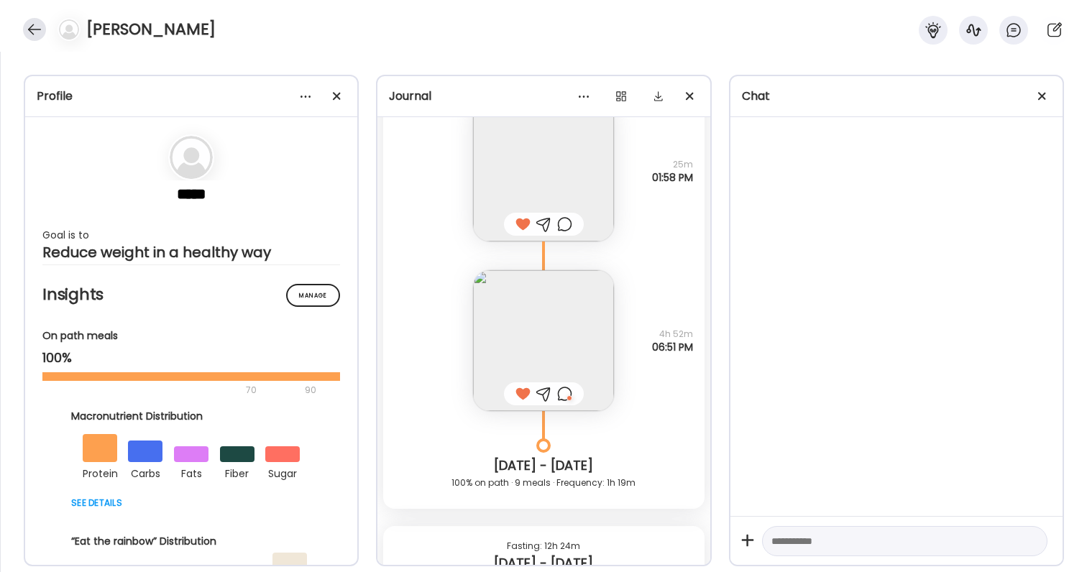
click at [45, 27] on div at bounding box center [34, 29] width 23 height 23
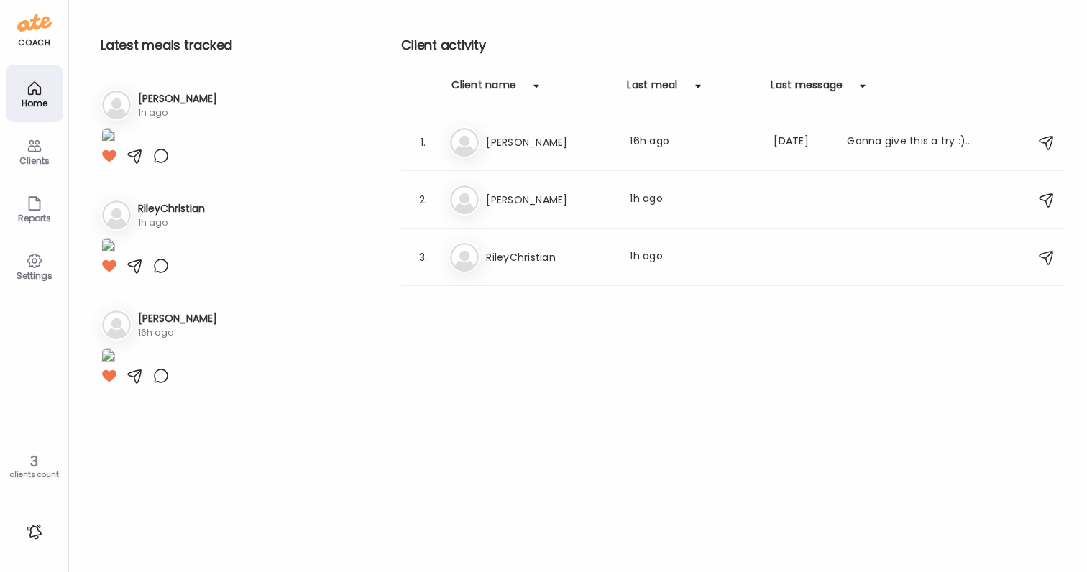
click at [35, 534] on div at bounding box center [34, 531] width 23 height 23
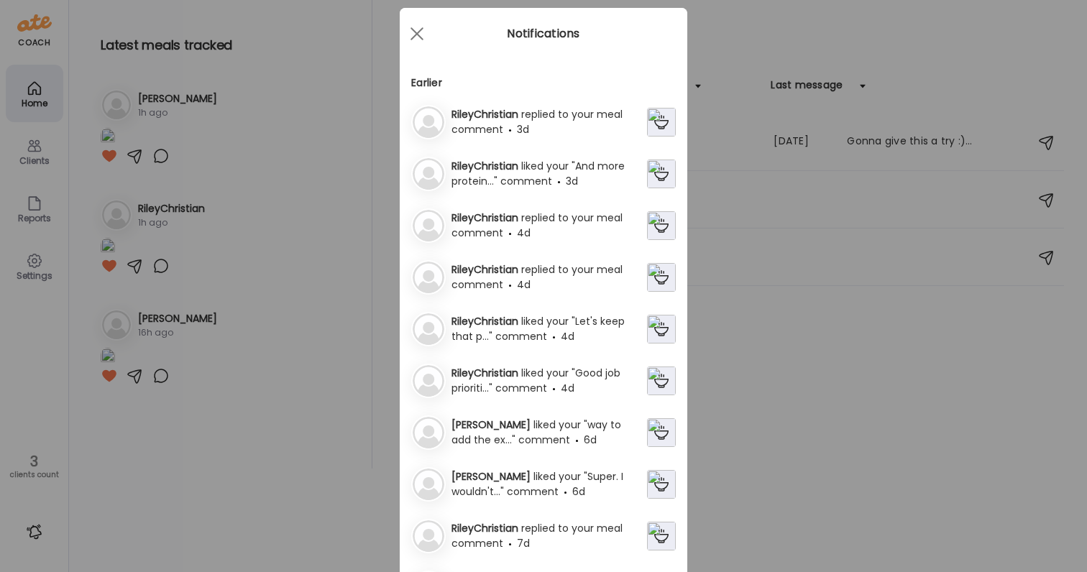
click at [609, 216] on div "RileyChristian replied to your meal comment 4d" at bounding box center [546, 226] width 201 height 30
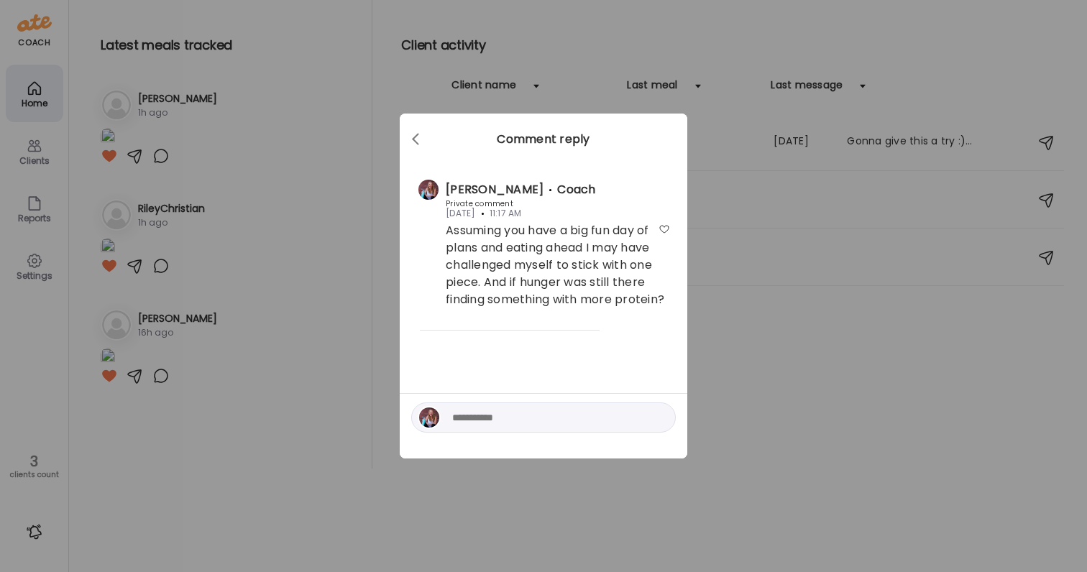
scroll to position [0, 0]
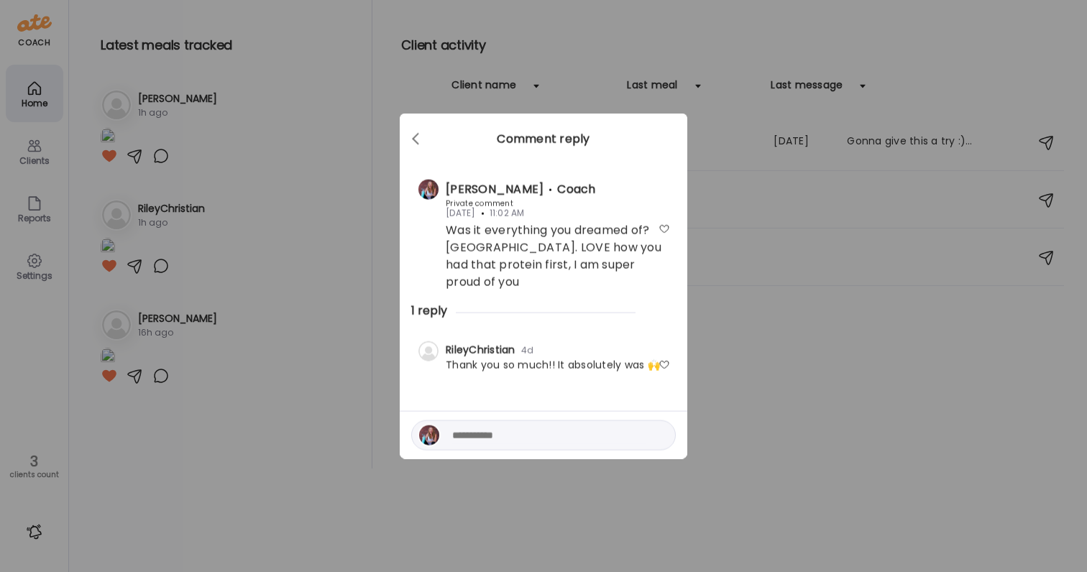
click at [663, 359] on div at bounding box center [664, 365] width 12 height 12
click at [727, 366] on div "Ate Coach Dashboard Wahoo! It’s official Take a moment to set up your Coach Pro…" at bounding box center [543, 286] width 1087 height 572
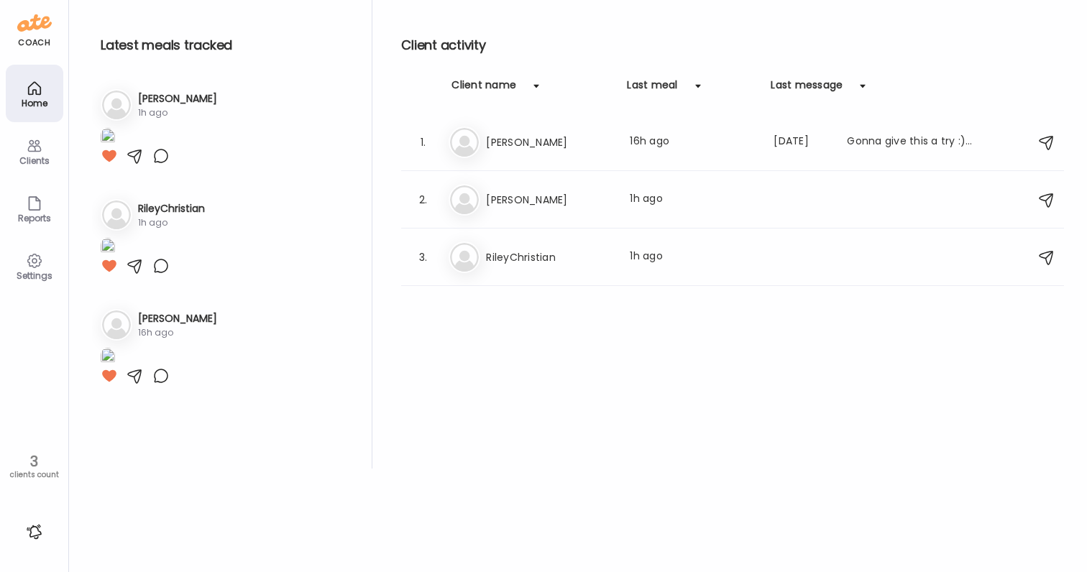
click at [37, 526] on div at bounding box center [34, 531] width 23 height 23
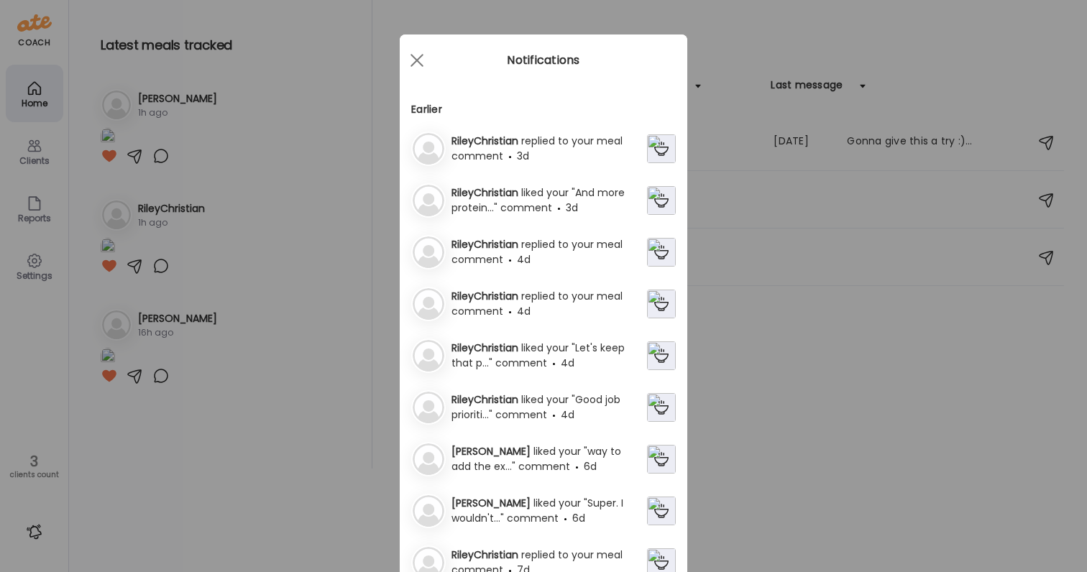
click at [528, 308] on span "replied to your meal comment" at bounding box center [536, 303] width 171 height 29
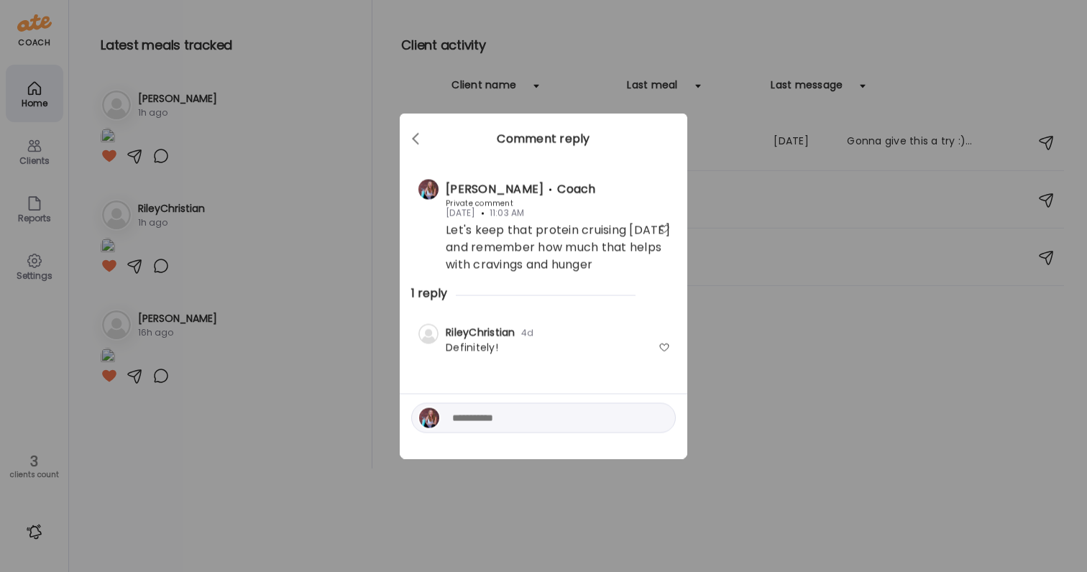
click at [664, 346] on div at bounding box center [664, 348] width 12 height 12
click at [757, 386] on div "Ate Coach Dashboard Wahoo! It’s official Take a moment to set up your Coach Pro…" at bounding box center [543, 286] width 1087 height 572
